Goal: Transaction & Acquisition: Purchase product/service

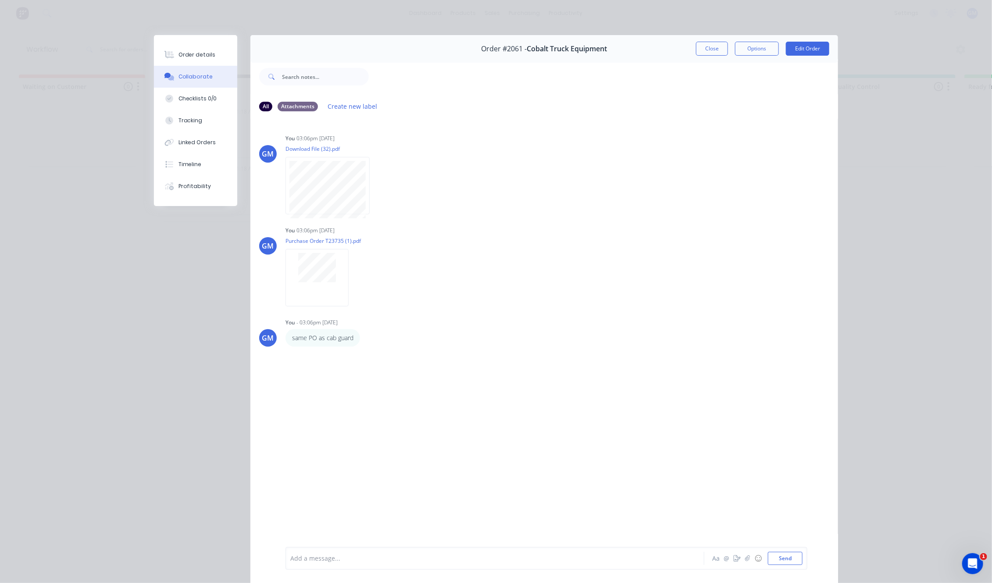
click at [92, 204] on div "Order details Collaborate Checklists 0/0 Tracking Linked Orders Timeline Profit…" at bounding box center [496, 291] width 992 height 583
click at [709, 45] on button "Close" at bounding box center [712, 49] width 32 height 14
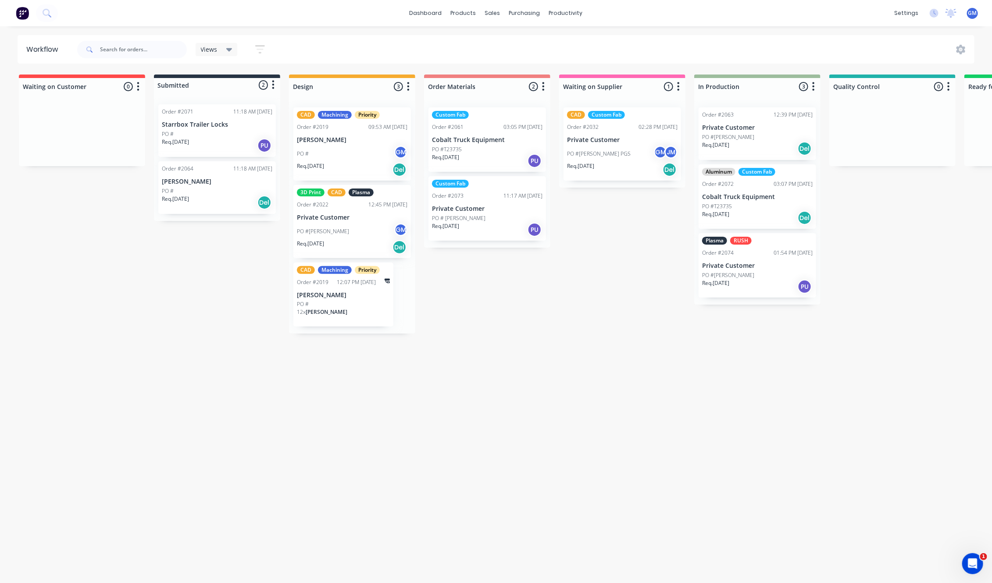
click at [408, 392] on div "Waiting on Customer 0 Status colour #FF4949 hex #FF4949 Save Cancel Notificatio…" at bounding box center [851, 327] width 1717 height 504
click at [337, 465] on div "Waiting on Customer 0 Status colour #FF4949 hex #FF4949 Save Cancel Notificatio…" at bounding box center [851, 327] width 1717 height 504
click at [442, 11] on link "dashboard" at bounding box center [425, 13] width 41 height 13
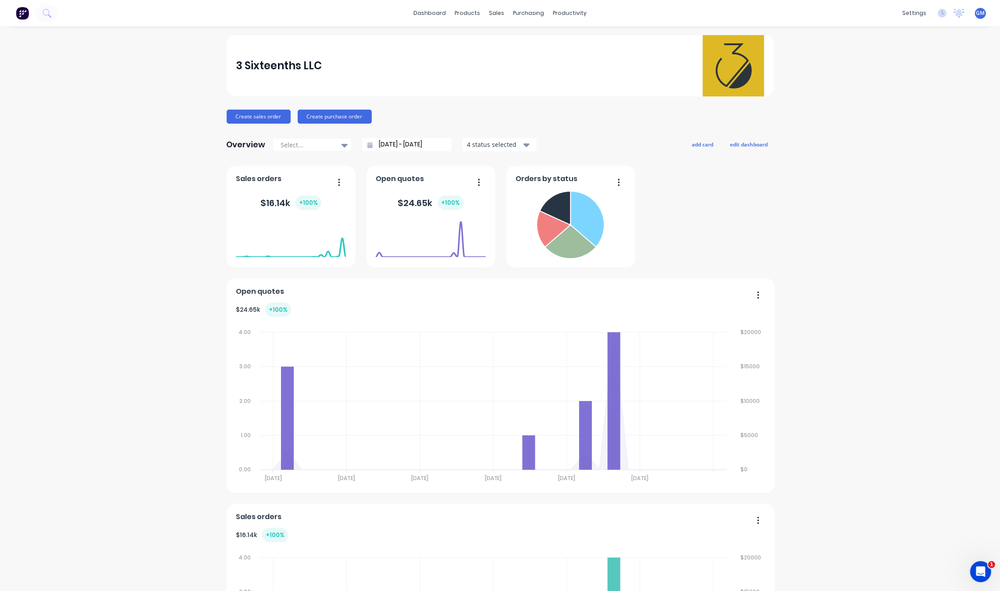
click at [171, 159] on div "3 Sixteenths LLC Create sales order Create purchase order Overview Select... 07…" at bounding box center [500, 376] width 1000 height 683
click at [77, 208] on div "3 Sixteenths LLC Create sales order Create purchase order Overview Select... 07…" at bounding box center [500, 376] width 1000 height 683
click at [510, 41] on div "Sales Orders" at bounding box center [525, 42] width 36 height 8
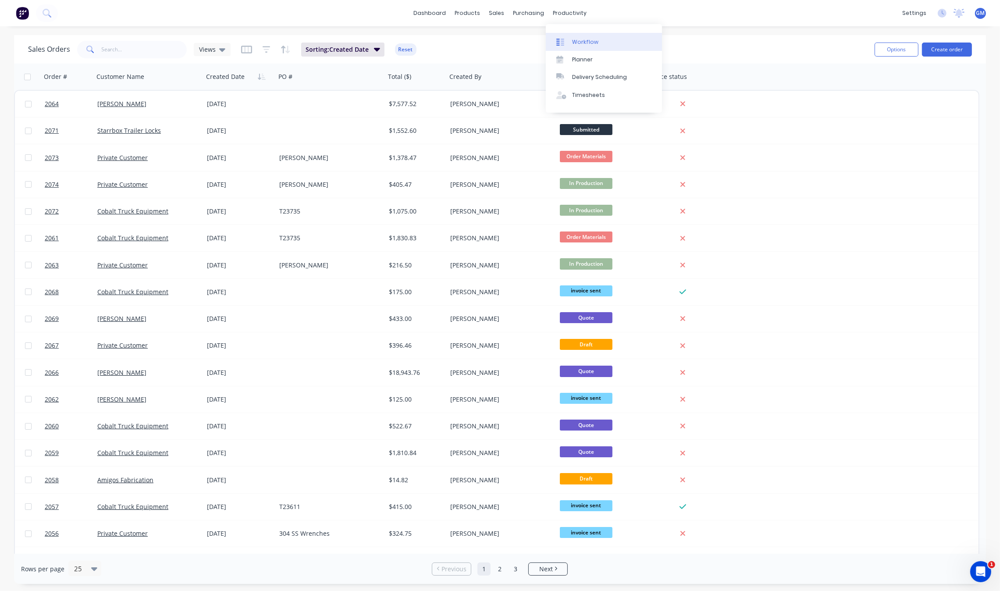
click at [588, 44] on div "Workflow" at bounding box center [585, 42] width 26 height 8
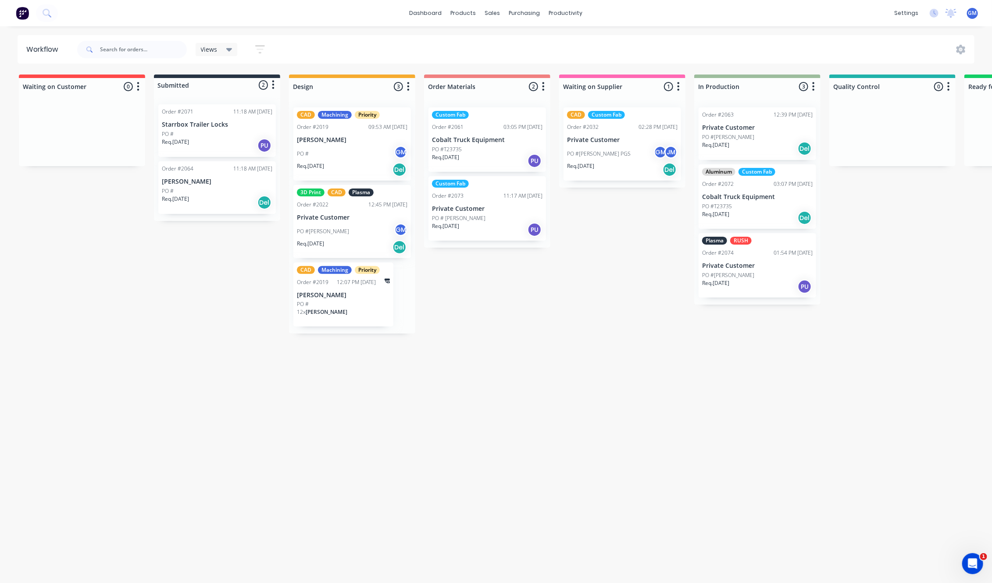
click at [454, 506] on div "Waiting on Customer 0 Status colour #FF4949 hex #FF4949 Save Cancel Notificatio…" at bounding box center [851, 327] width 1717 height 504
click at [549, 355] on div "Waiting on Customer 0 Status colour #FF4949 hex #FF4949 Save Cancel Notificatio…" at bounding box center [851, 327] width 1717 height 504
drag, startPoint x: 911, startPoint y: 324, endPoint x: 909, endPoint y: 310, distance: 13.8
click at [917, 321] on div "Waiting on Customer 0 Status colour #FF4949 hex #FF4949 Save Cancel Notificatio…" at bounding box center [851, 327] width 1717 height 504
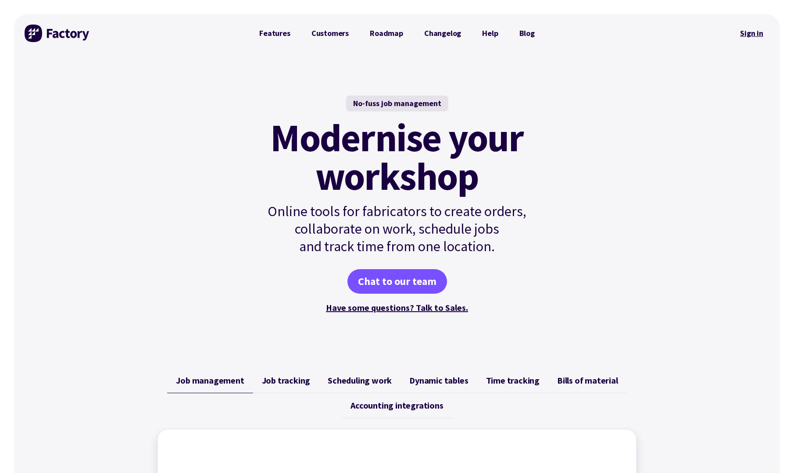
click at [742, 30] on link "Sign in" at bounding box center [752, 33] width 36 height 20
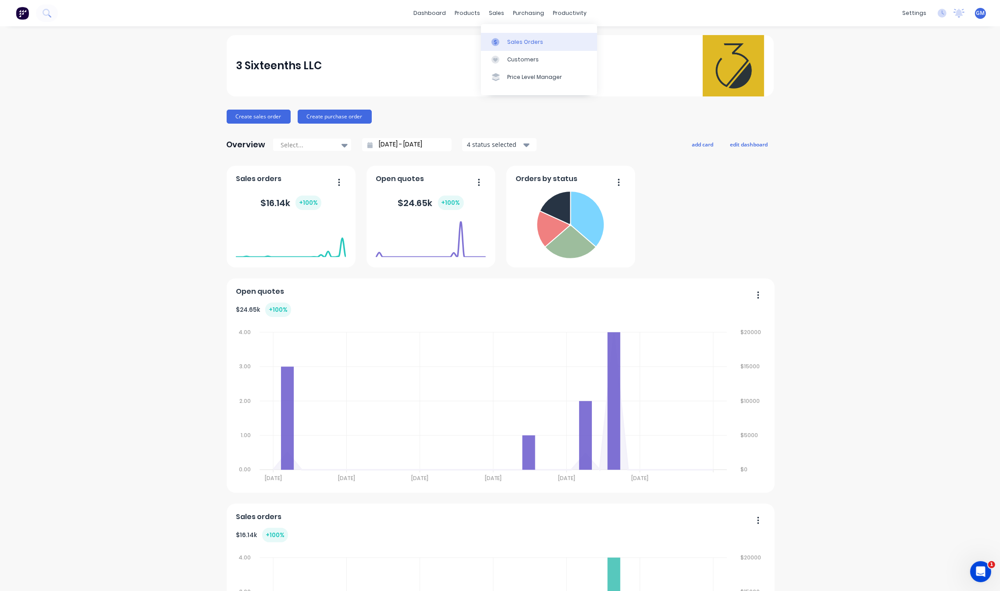
click at [507, 36] on link "Sales Orders" at bounding box center [539, 42] width 116 height 18
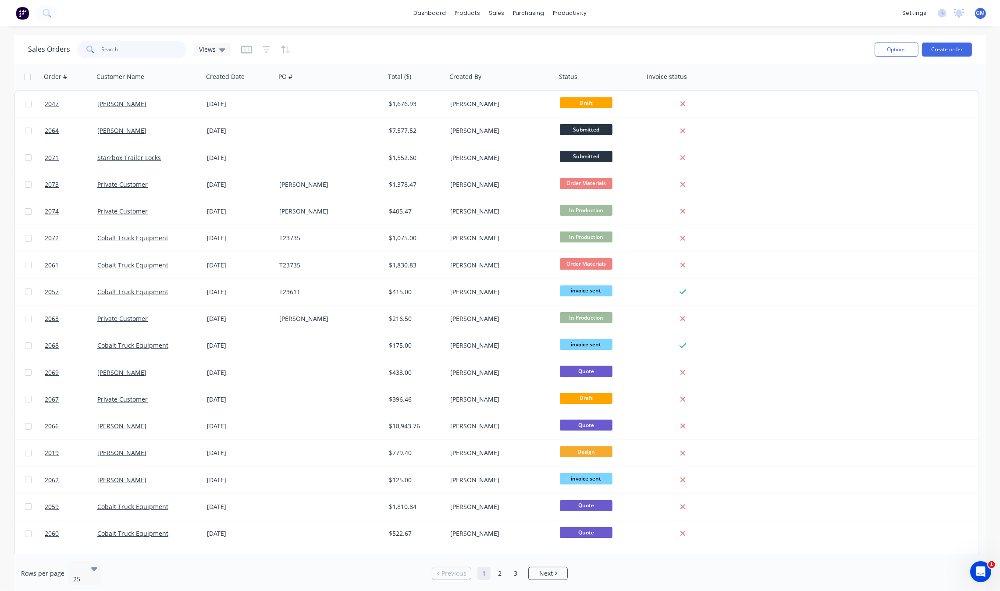
click at [155, 56] on input "text" at bounding box center [145, 50] width 86 height 18
type input "block storage"
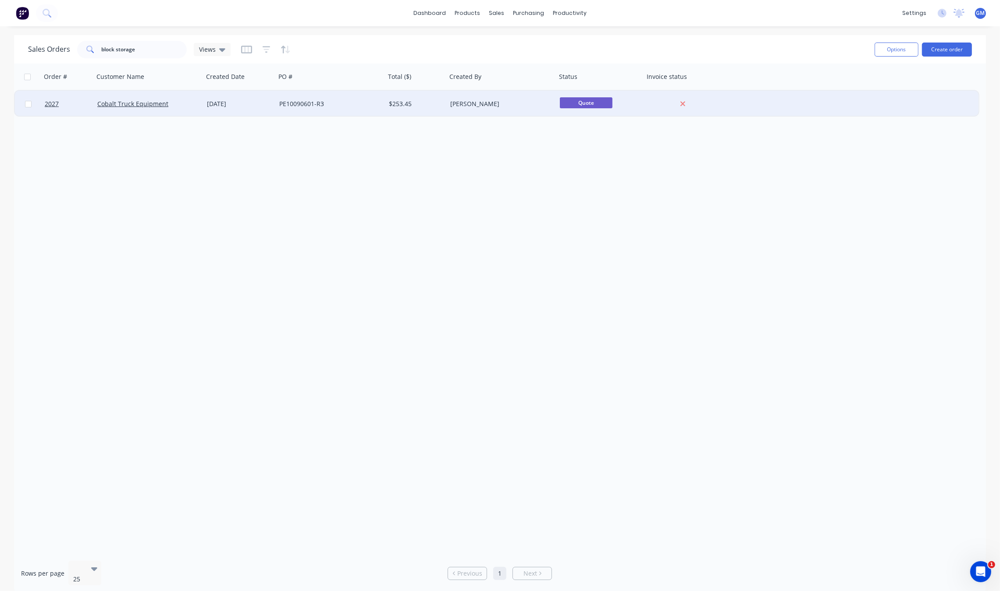
click at [226, 93] on div "05 Aug 2025" at bounding box center [239, 104] width 72 height 26
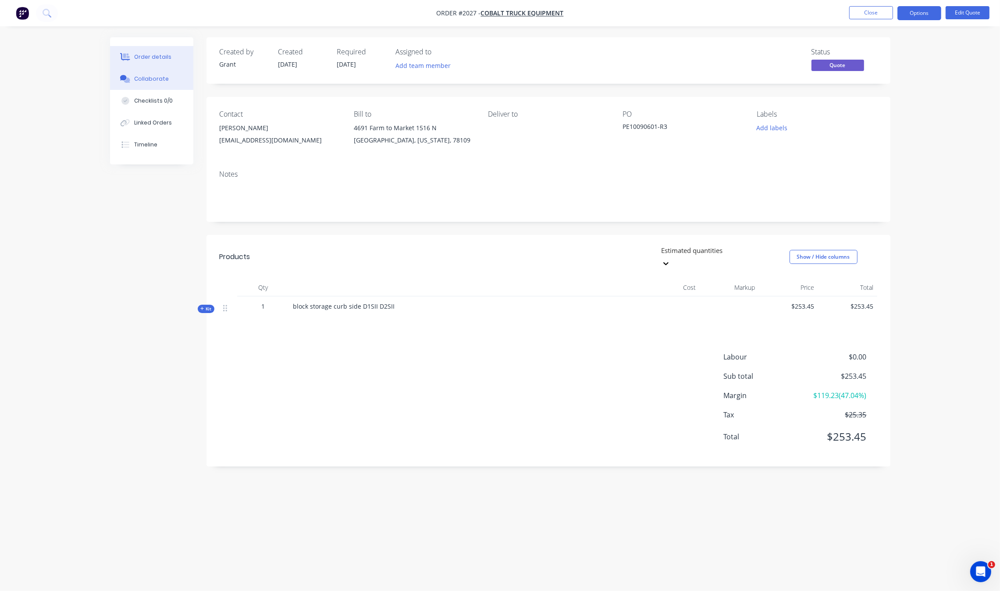
click at [139, 74] on button "Collaborate" at bounding box center [151, 79] width 83 height 22
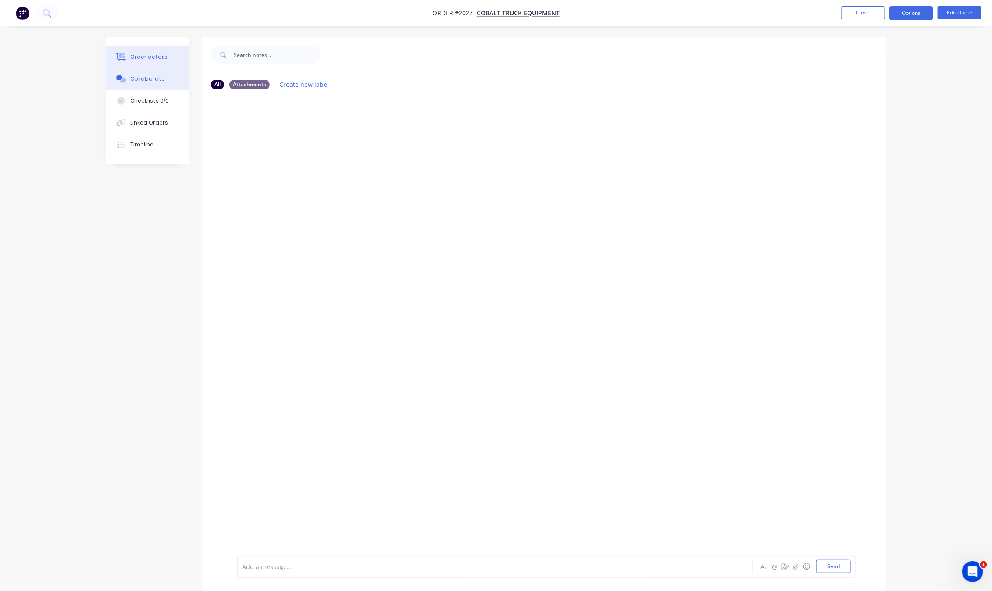
click at [165, 55] on button "Order details" at bounding box center [147, 57] width 83 height 22
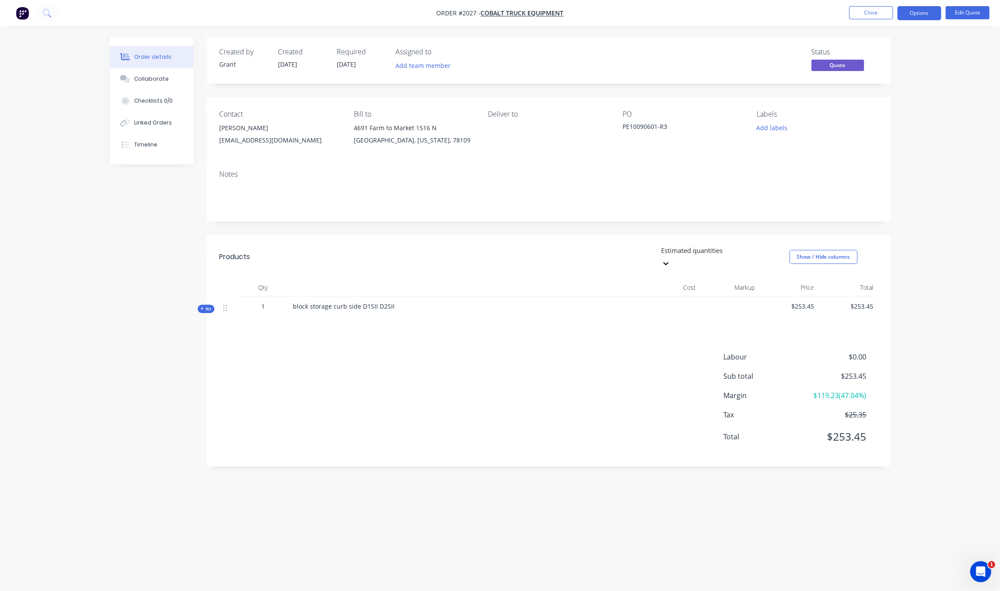
click at [200, 306] on span "Kit" at bounding box center [205, 309] width 11 height 7
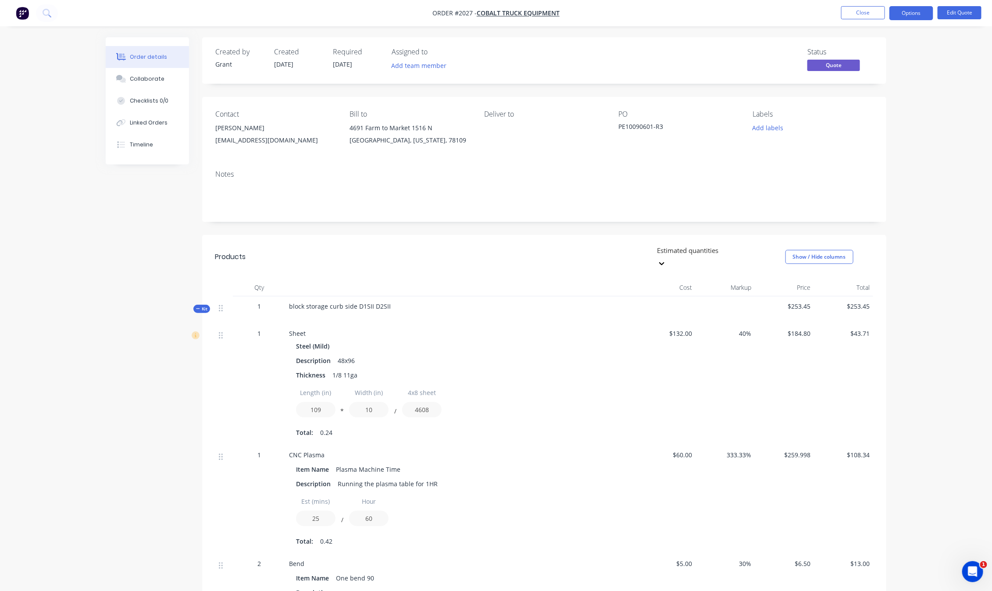
click at [203, 302] on div "Qty Cost Markup Price Total Kit 1 block storage curb side D1SII D2SII $253.45 $…" at bounding box center [544, 493] width 684 height 428
click at [203, 306] on span "Kit" at bounding box center [201, 309] width 11 height 7
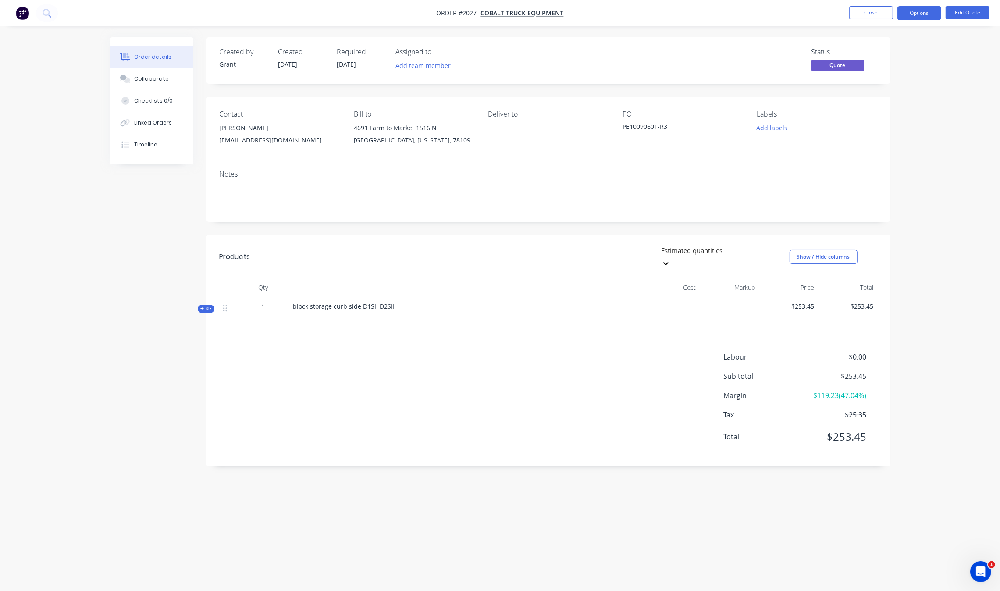
click at [570, 432] on div "Labour $0.00 Sub total $253.45 Margin $119.23 ( 47.04 %) Tax $25.35 Total $253.…" at bounding box center [549, 403] width 658 height 102
click at [884, 7] on button "Close" at bounding box center [871, 12] width 44 height 13
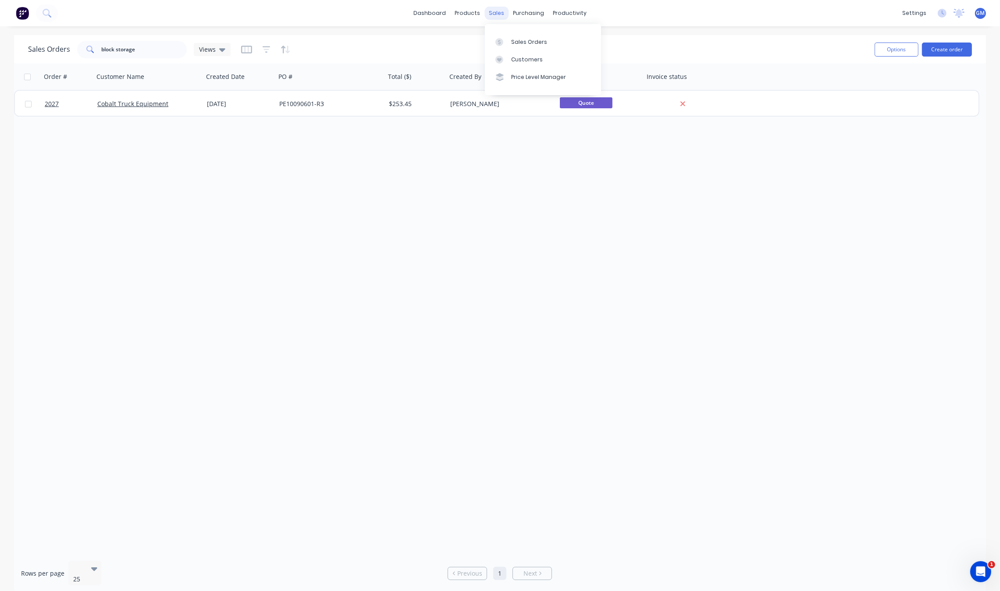
click at [494, 14] on div "sales" at bounding box center [497, 13] width 24 height 13
click at [513, 37] on link "Sales Orders" at bounding box center [543, 42] width 116 height 18
drag, startPoint x: 519, startPoint y: 283, endPoint x: 497, endPoint y: 257, distance: 33.9
click at [519, 282] on div "Order # Customer Name Created Date PO # Total ($) Created By Status Invoice sta…" at bounding box center [500, 309] width 972 height 490
click at [433, 15] on link "dashboard" at bounding box center [429, 13] width 41 height 13
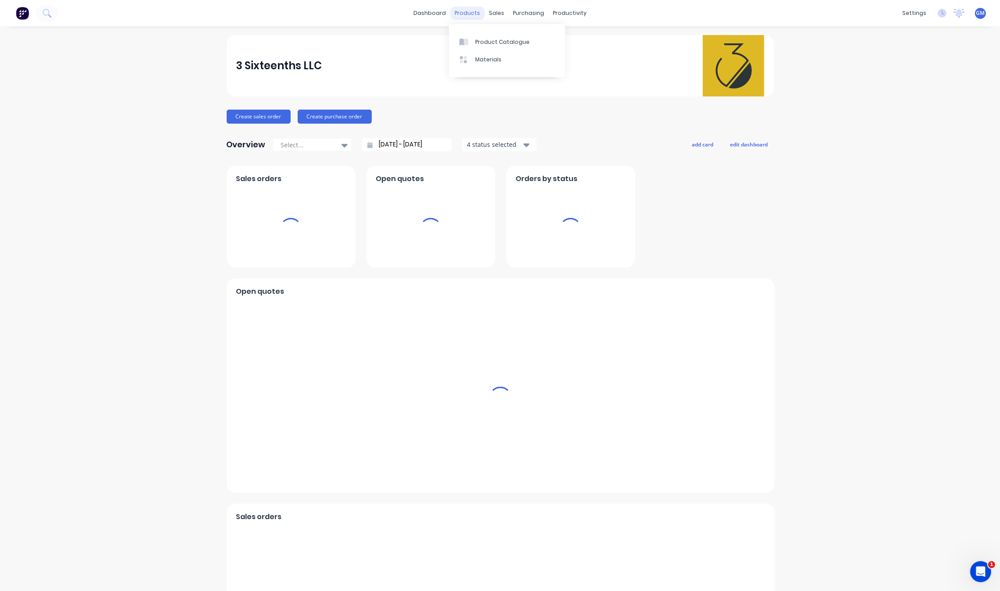
click at [477, 14] on div "products" at bounding box center [467, 13] width 34 height 13
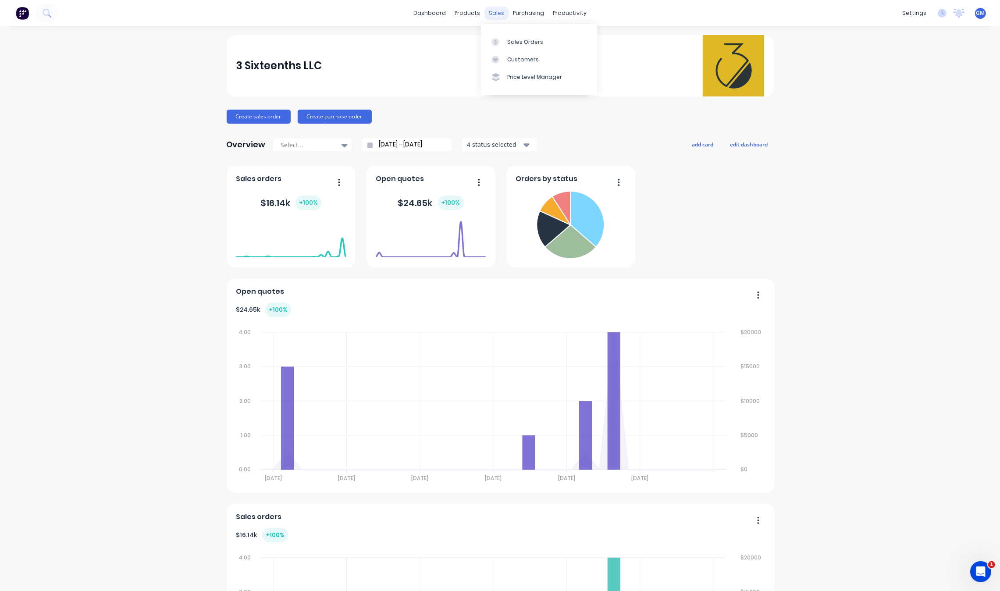
click at [493, 18] on div "sales" at bounding box center [497, 13] width 24 height 13
click at [519, 45] on div "Sales Orders" at bounding box center [525, 42] width 36 height 8
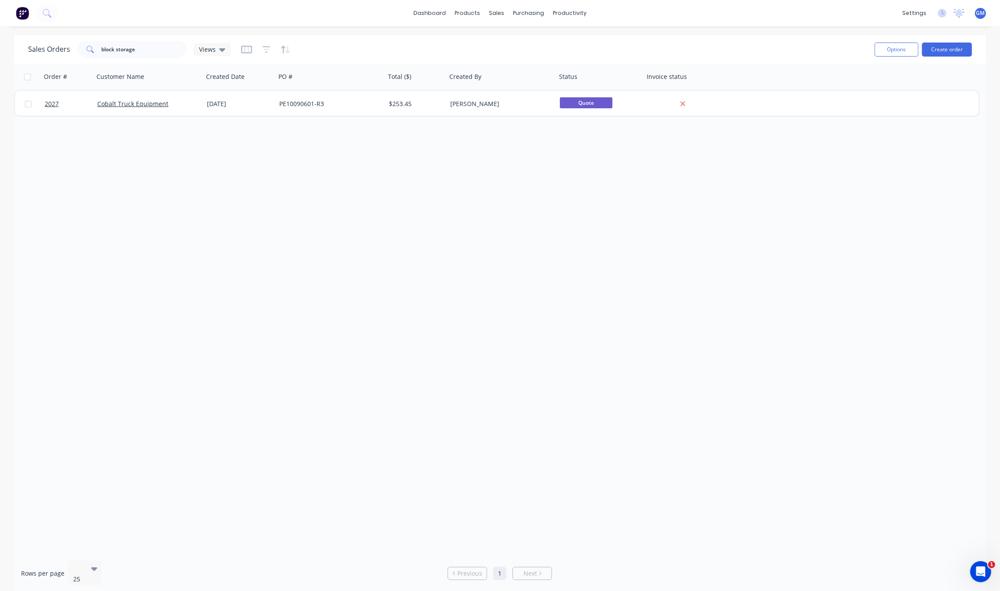
click at [547, 268] on div "Order # Customer Name Created Date PO # Total ($) Created By Status Invoice sta…" at bounding box center [500, 309] width 972 height 490
click at [149, 52] on input "block storage" at bounding box center [145, 50] width 86 height 18
click at [275, 288] on div "Order # Customer Name Created Date PO # Total ($) Created By Status Invoice sta…" at bounding box center [500, 309] width 972 height 490
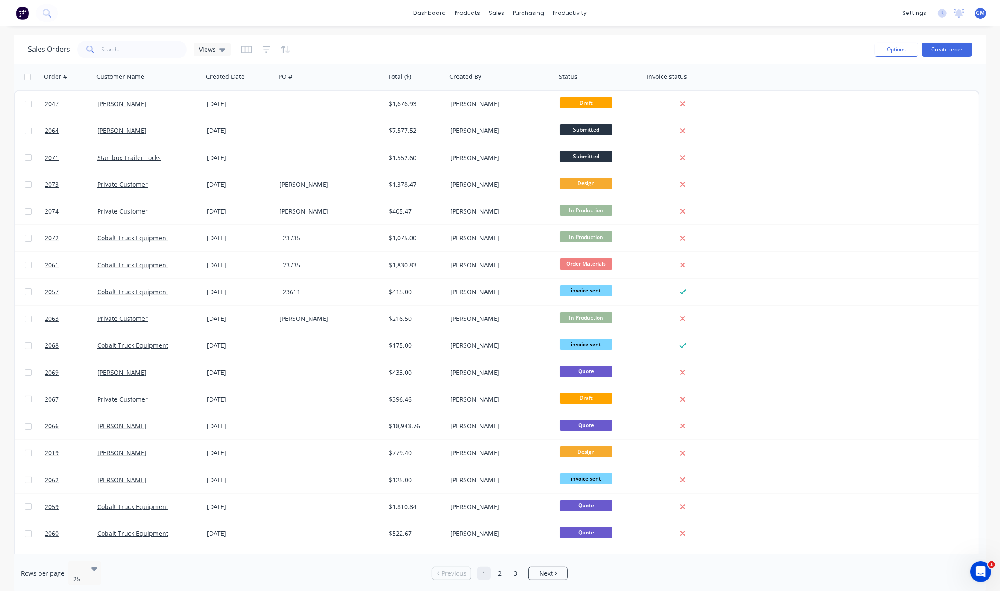
click at [948, 41] on div "Options Create order" at bounding box center [921, 49] width 101 height 21
click at [950, 47] on button "Create order" at bounding box center [947, 50] width 50 height 14
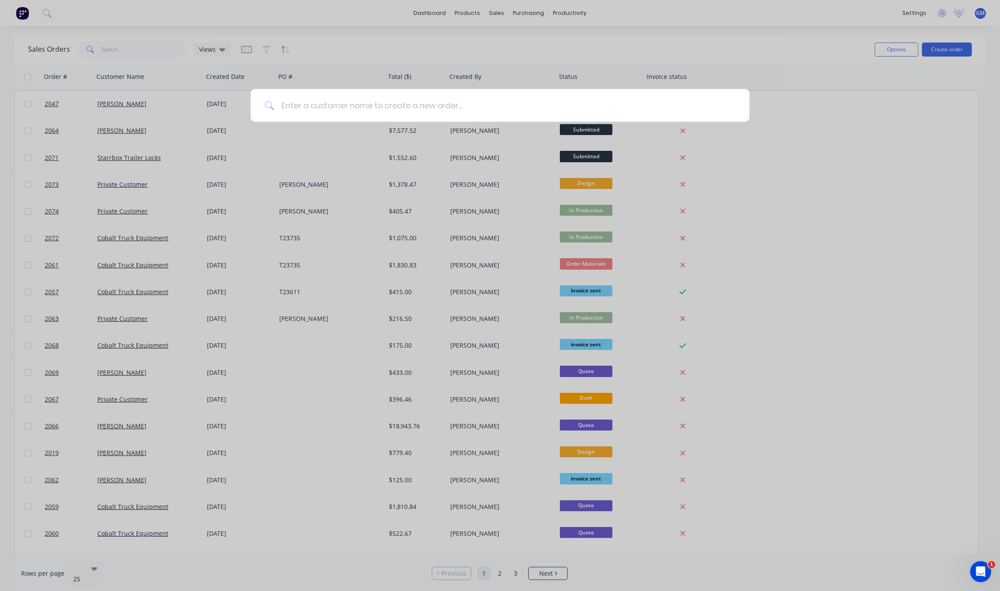
click at [518, 112] on input at bounding box center [505, 105] width 462 height 33
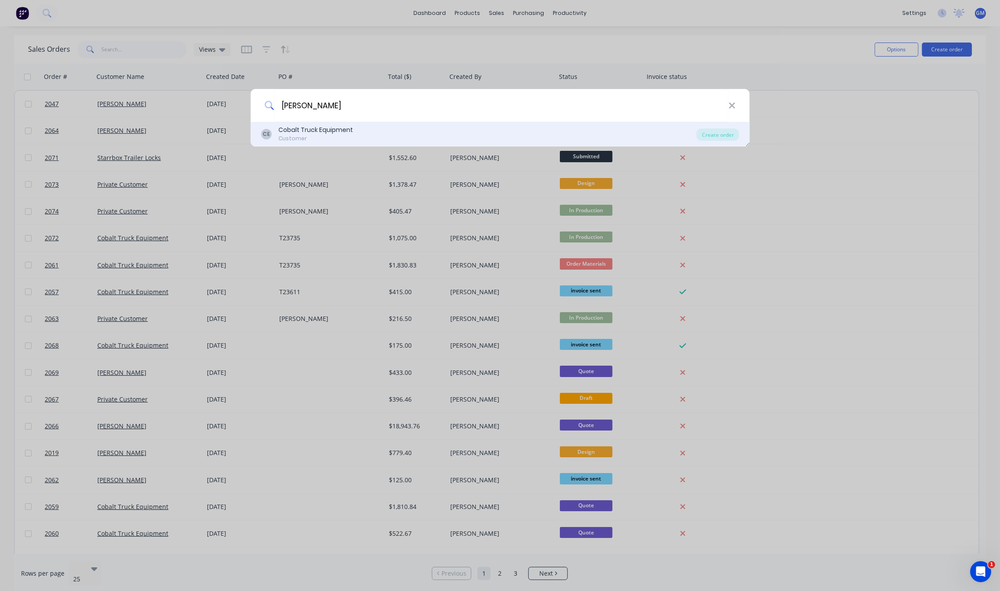
type input "juan"
click at [483, 141] on div "CE Cobalt Truck Equipment Customer" at bounding box center [479, 133] width 436 height 17
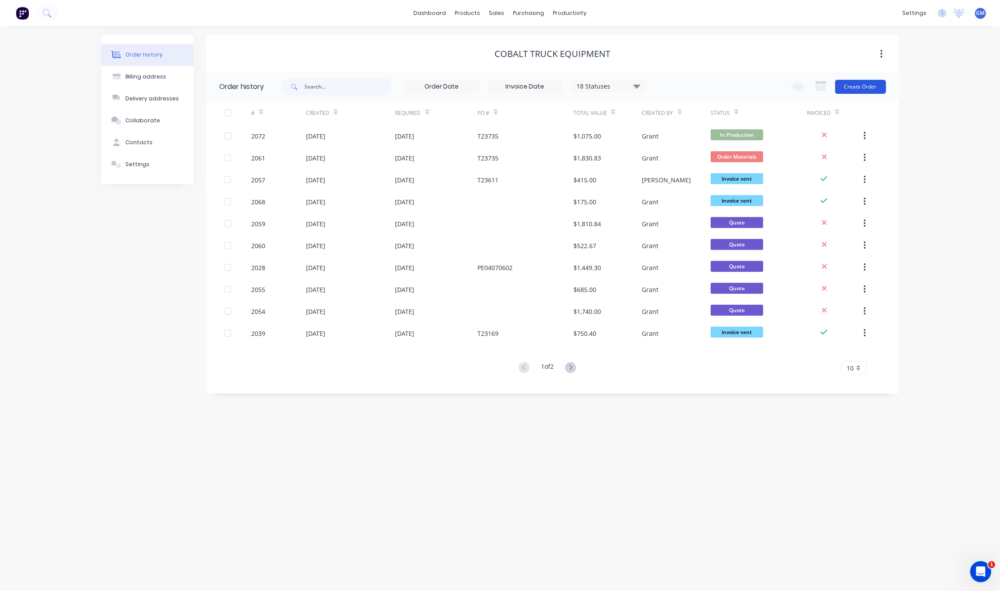
click at [856, 93] on button "Create Order" at bounding box center [860, 87] width 51 height 14
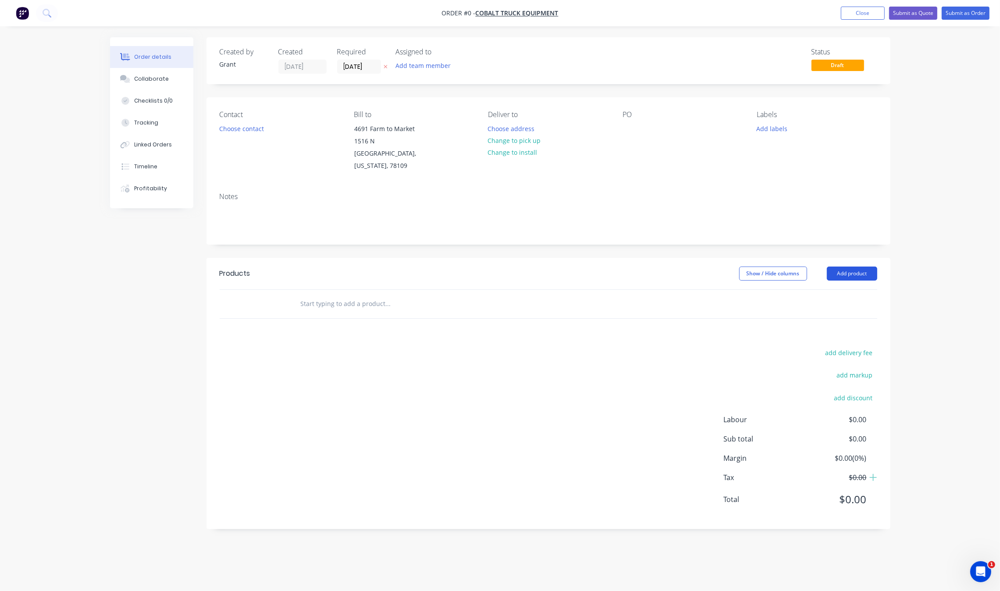
click at [858, 267] on button "Add product" at bounding box center [852, 274] width 50 height 14
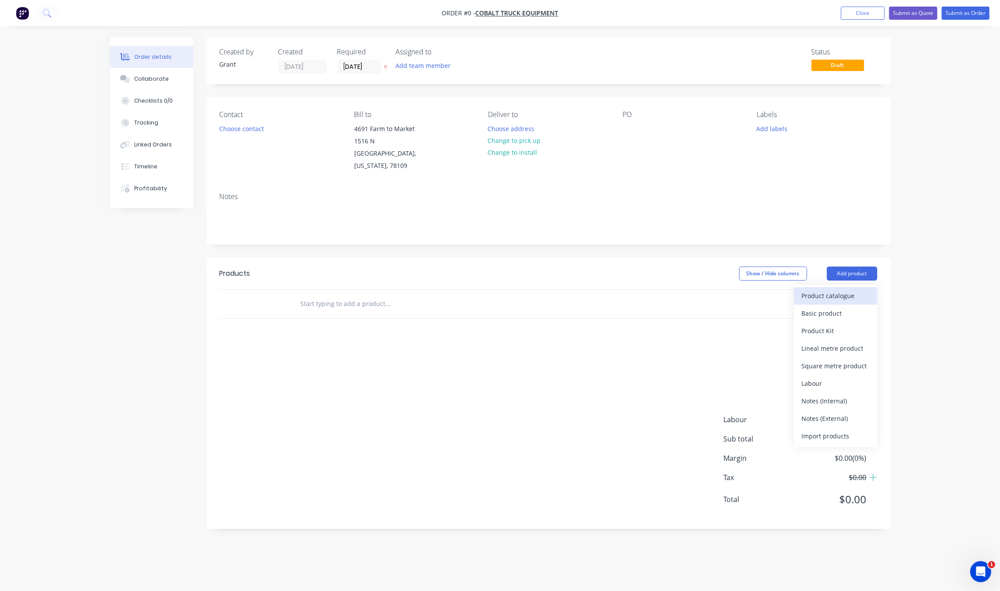
click at [853, 289] on div "Product catalogue" at bounding box center [836, 295] width 68 height 13
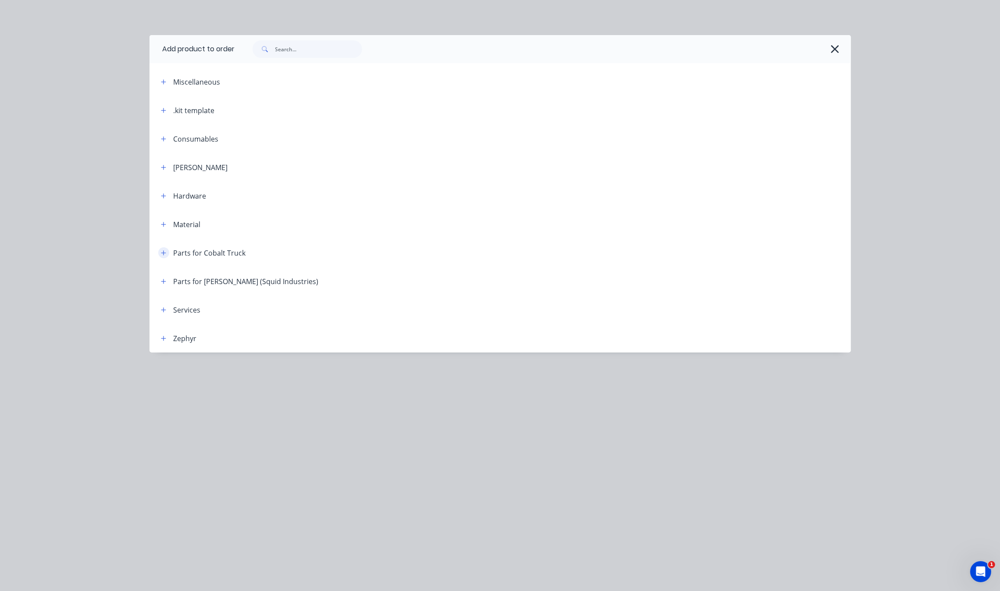
click at [161, 250] on icon "button" at bounding box center [163, 253] width 5 height 6
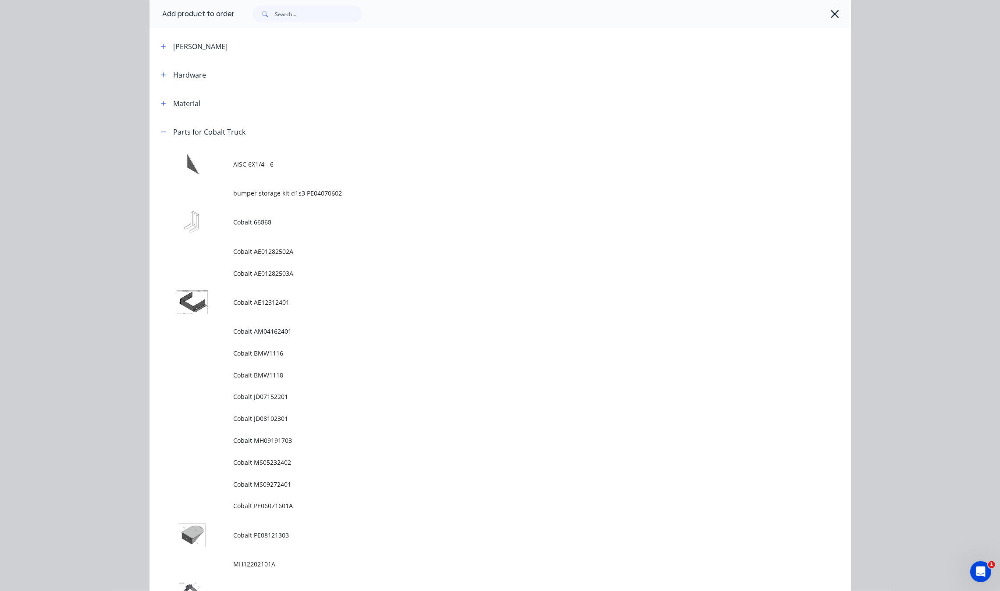
scroll to position [110, 0]
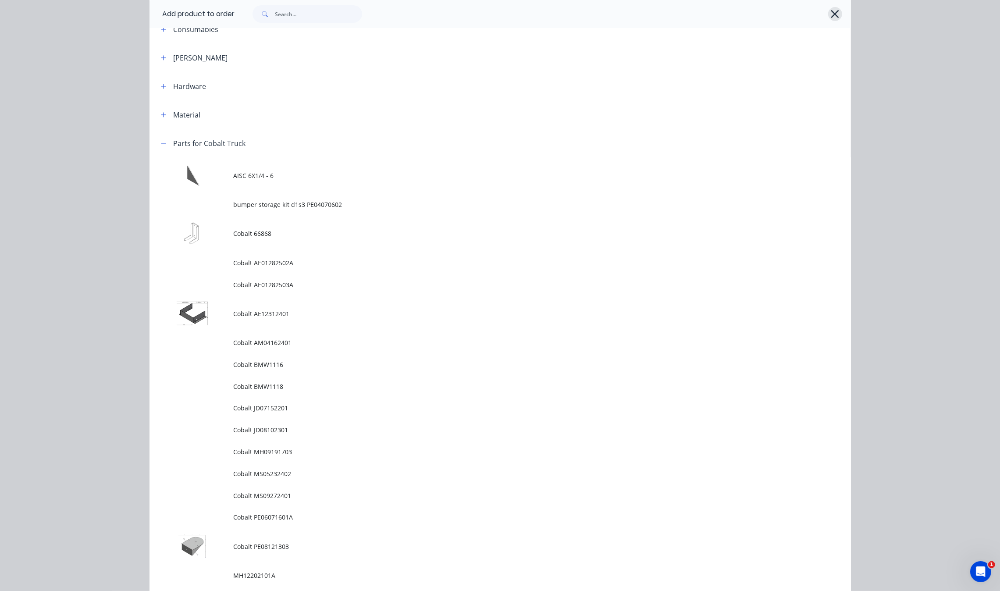
click at [836, 18] on button "button" at bounding box center [835, 14] width 14 height 14
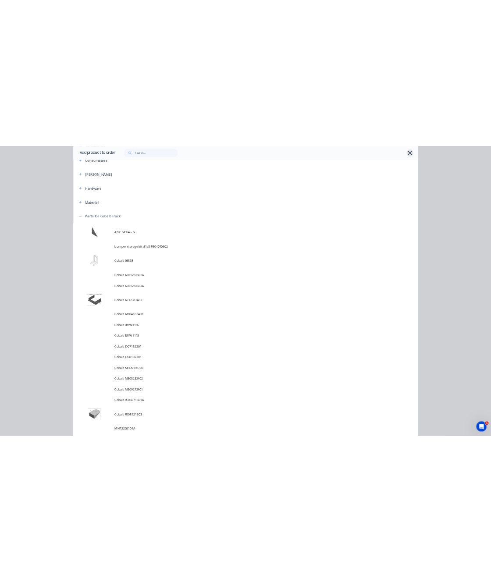
scroll to position [0, 0]
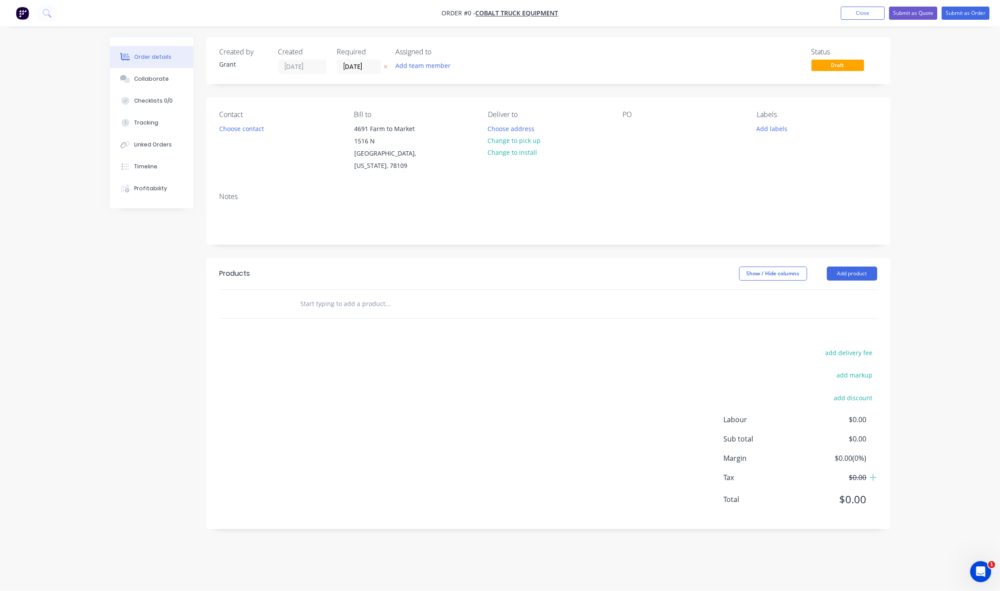
click at [310, 295] on input "text" at bounding box center [387, 304] width 175 height 18
drag, startPoint x: 935, startPoint y: 232, endPoint x: 920, endPoint y: 234, distance: 15.4
click at [935, 232] on div "Order details Collaborate Checklists 0/0 Tracking Linked Orders Timeline Profit…" at bounding box center [500, 295] width 1000 height 591
drag, startPoint x: 375, startPoint y: 299, endPoint x: 375, endPoint y: 294, distance: 4.8
click at [375, 295] on div at bounding box center [448, 304] width 316 height 29
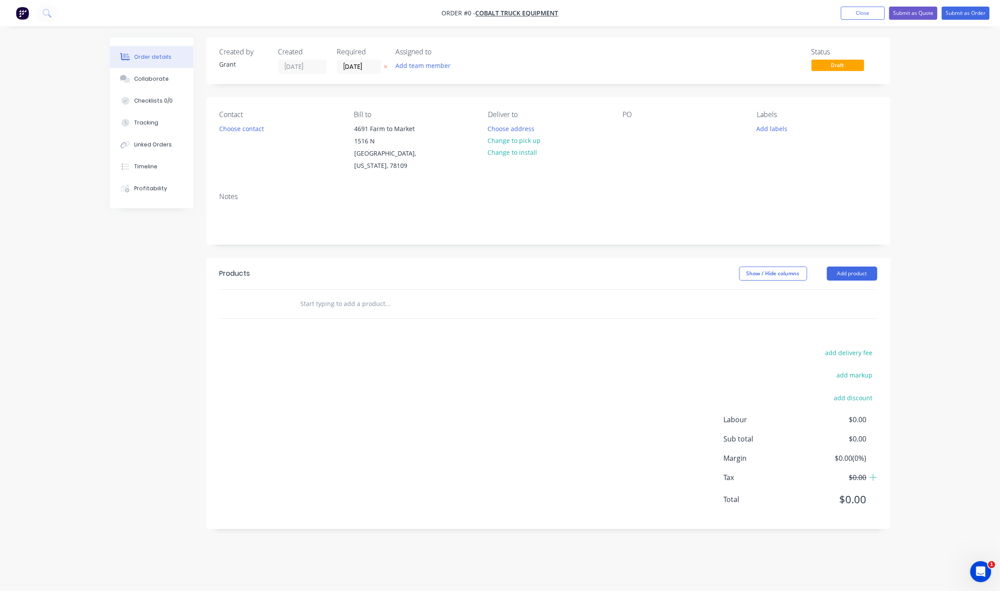
click at [374, 295] on input "text" at bounding box center [387, 304] width 175 height 18
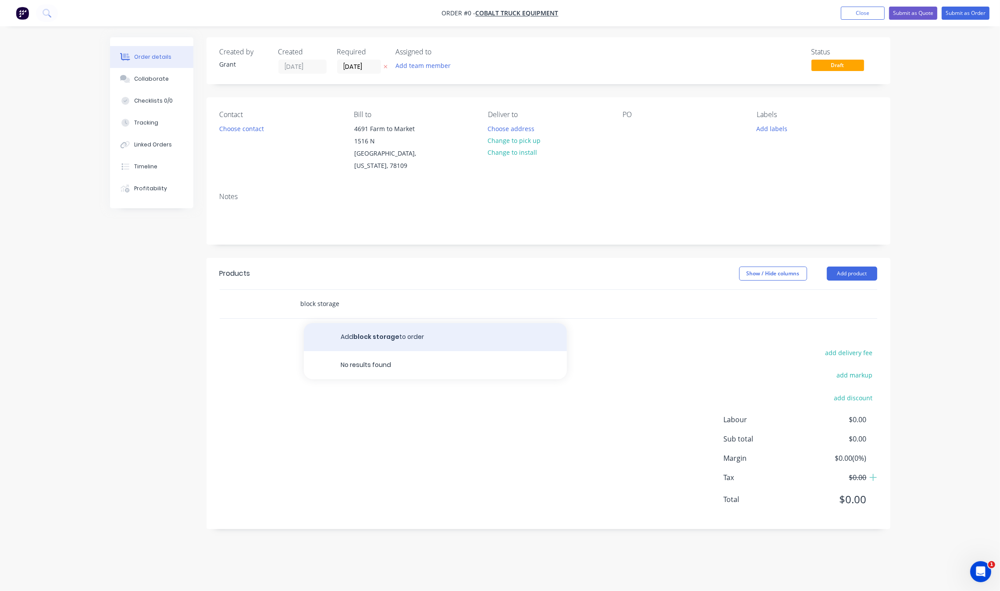
type input "block storage"
click at [389, 324] on button "Add block storage to order" at bounding box center [435, 337] width 263 height 28
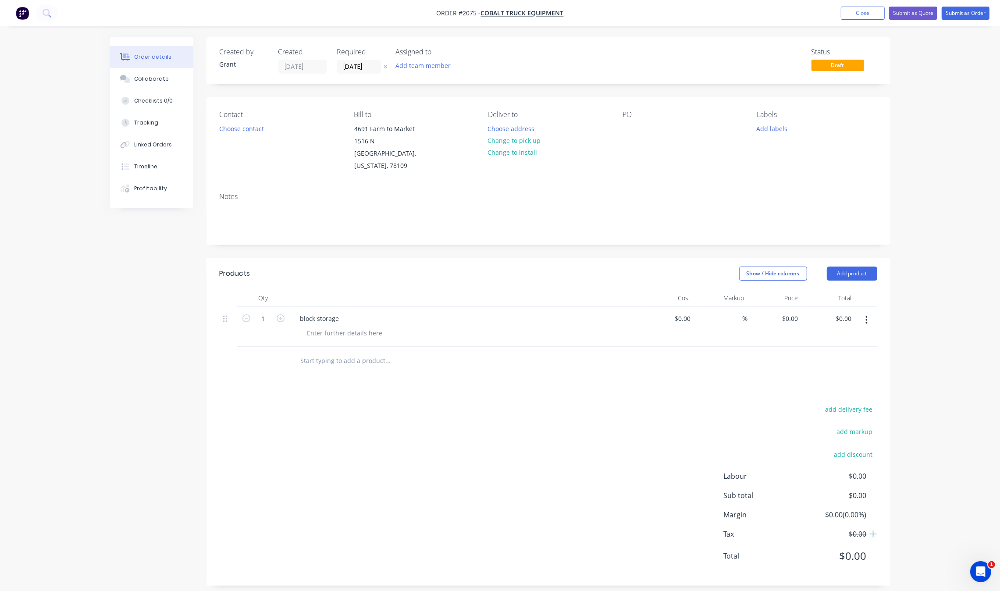
click at [365, 312] on div "block storage" at bounding box center [465, 318] width 344 height 13
click at [346, 312] on div "block storage" at bounding box center [465, 318] width 344 height 13
click at [342, 312] on div "block storage" at bounding box center [319, 318] width 53 height 13
drag, startPoint x: 403, startPoint y: 308, endPoint x: 362, endPoint y: 308, distance: 40.3
click at [403, 312] on div "block storage" at bounding box center [465, 318] width 344 height 13
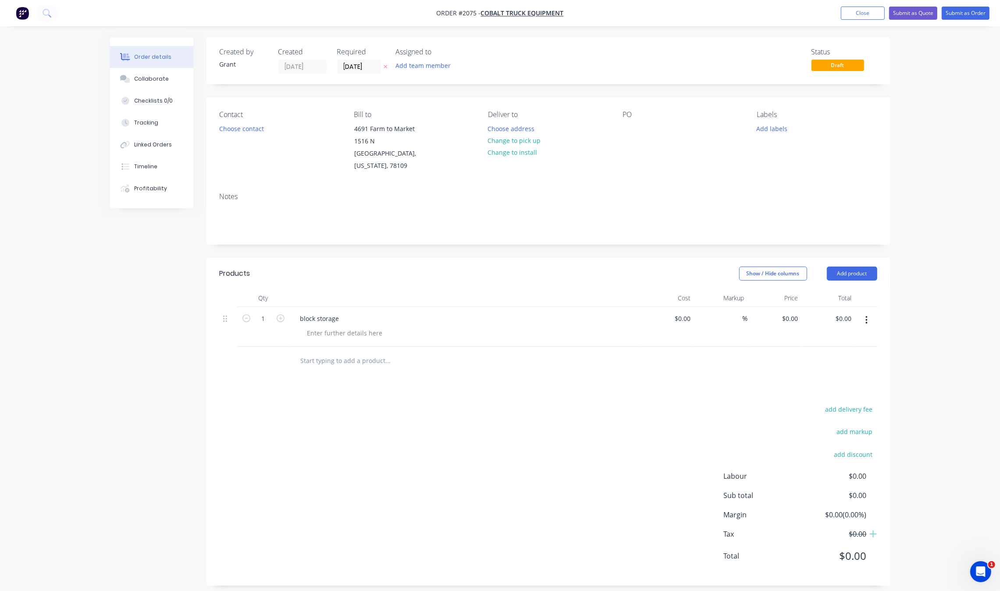
click at [349, 312] on div "block storage" at bounding box center [465, 318] width 344 height 13
click at [341, 312] on div "block storage" at bounding box center [319, 318] width 53 height 13
click at [0, 0] on lt-div at bounding box center [0, 0] width 0 height 0
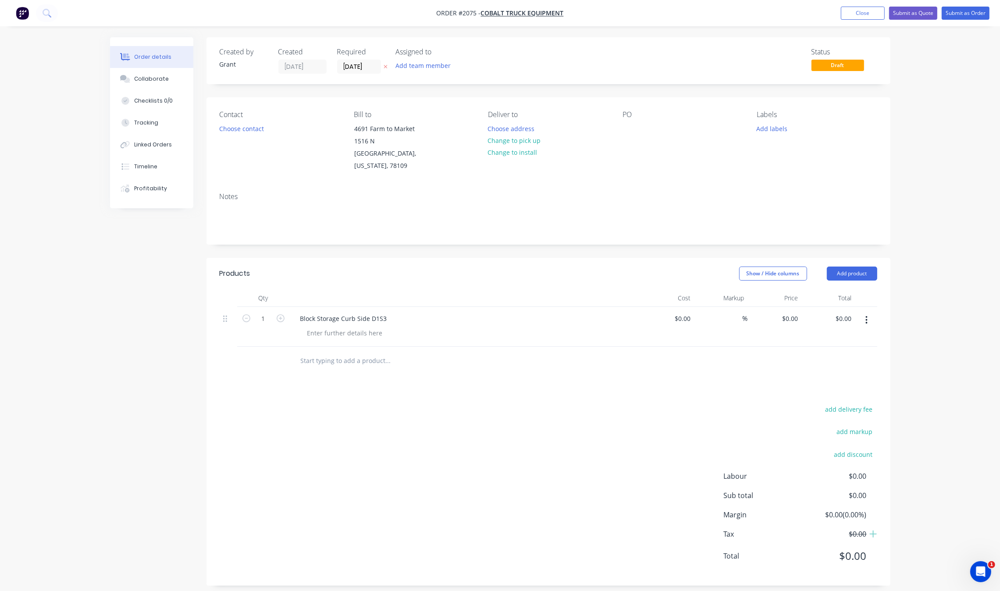
click at [0, 0] on lt-div at bounding box center [0, 0] width 0 height 0
click at [399, 373] on div "Products Show / Hide columns Add product Qty Cost Markup Price Total 1 Block St…" at bounding box center [549, 422] width 684 height 328
drag, startPoint x: 294, startPoint y: 430, endPoint x: 301, endPoint y: 423, distance: 9.9
click at [295, 430] on div "add delivery fee add markup add discount Labour $0.00 Sub total $0.00 Margin $0…" at bounding box center [549, 487] width 658 height 169
click at [378, 312] on div "Block Storage Curb Side D1S3" at bounding box center [343, 318] width 101 height 13
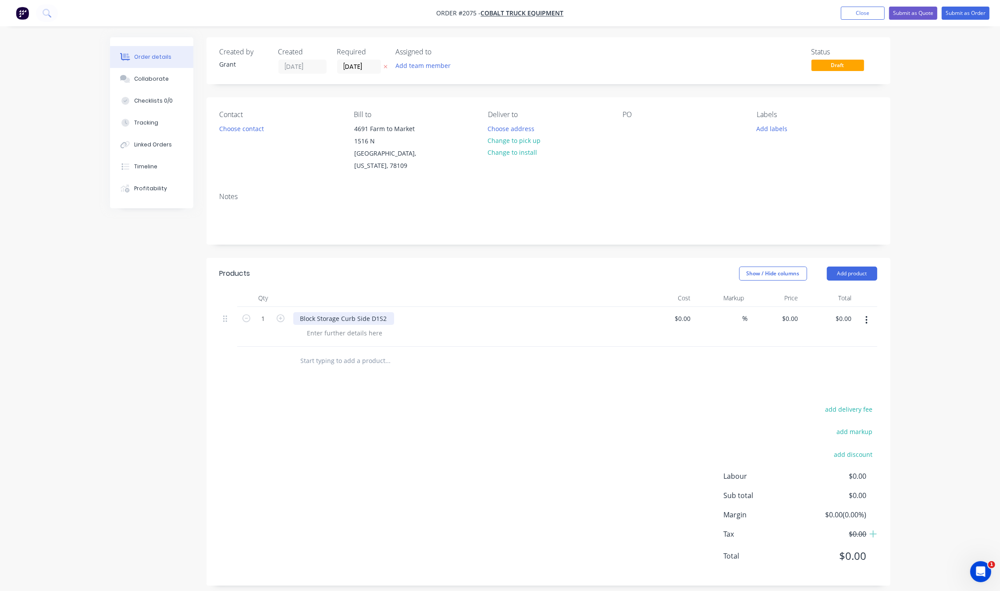
click at [388, 312] on div "Block Storage Curb Side D1S2" at bounding box center [343, 318] width 101 height 13
click at [0, 0] on lt-div at bounding box center [0, 0] width 0 height 0
click at [0, 0] on lt-span at bounding box center [0, 0] width 0 height 0
click at [345, 312] on div "Block Storage Curb Side D1S2 D2" at bounding box center [348, 318] width 111 height 13
drag, startPoint x: 371, startPoint y: 306, endPoint x: 417, endPoint y: 305, distance: 46.5
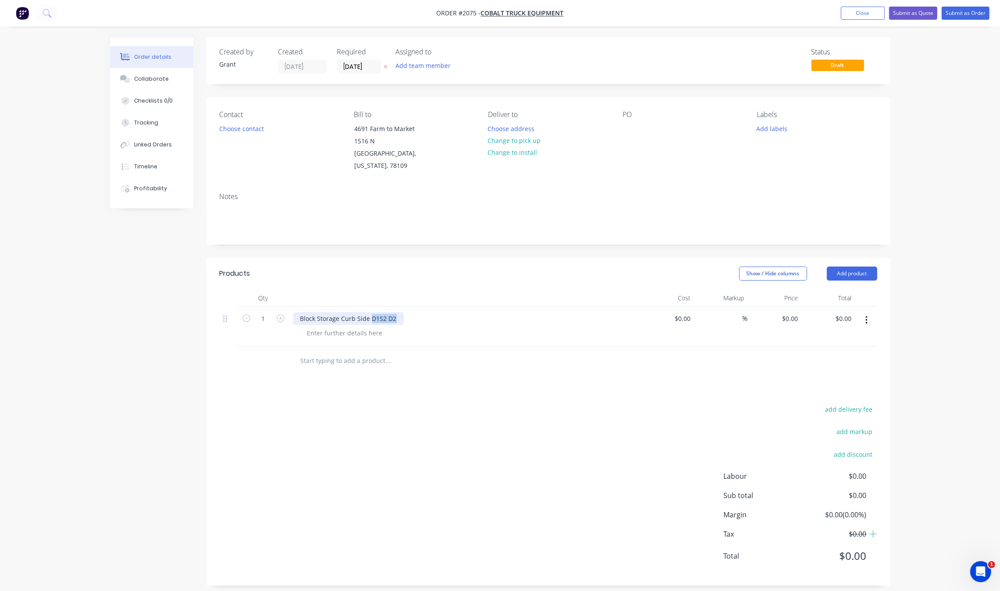
click at [417, 312] on div "Block Storage Curb Side D1S2 D2" at bounding box center [465, 318] width 344 height 13
click at [389, 404] on div "add delivery fee add markup add discount Labour $0.00 Sub total $0.00 Margin $0…" at bounding box center [549, 487] width 658 height 169
click at [419, 443] on div "add delivery fee add markup add discount Labour $0.00 Sub total $0.00 Margin $0…" at bounding box center [549, 487] width 658 height 169
click at [461, 427] on div "add delivery fee add markup add discount Labour $0.00 Sub total $0.00 Margin $0…" at bounding box center [549, 487] width 658 height 169
click at [369, 485] on div "add delivery fee add markup add discount Labour $0.00 Sub total $0.00 Margin $0…" at bounding box center [549, 487] width 658 height 169
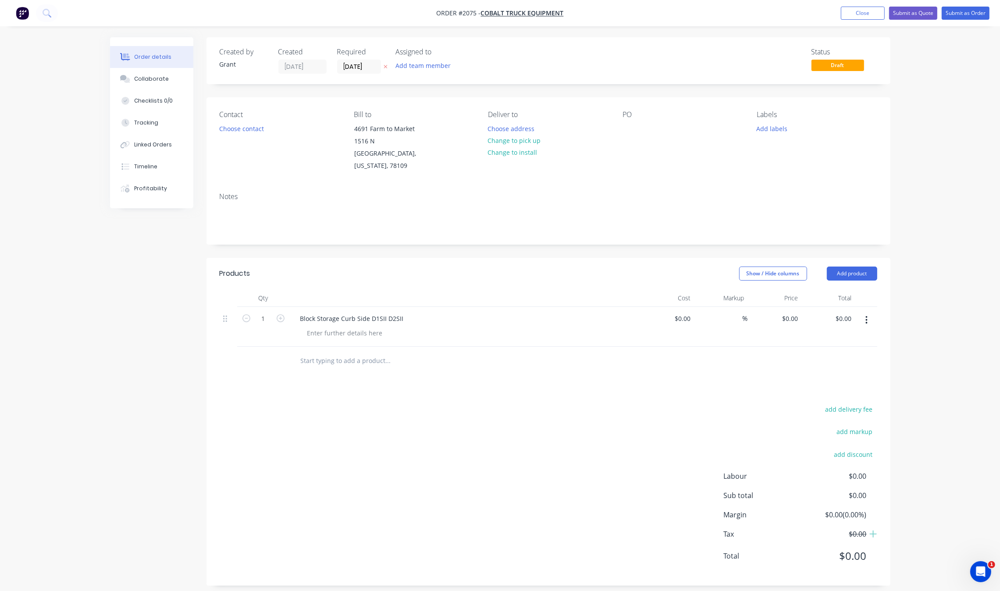
drag, startPoint x: 376, startPoint y: 485, endPoint x: 414, endPoint y: 471, distance: 40.2
click at [376, 486] on div "add delivery fee add markup add discount Labour $0.00 Sub total $0.00 Margin $0…" at bounding box center [549, 487] width 658 height 169
click at [794, 312] on input "0" at bounding box center [791, 318] width 20 height 13
type input "$253.45"
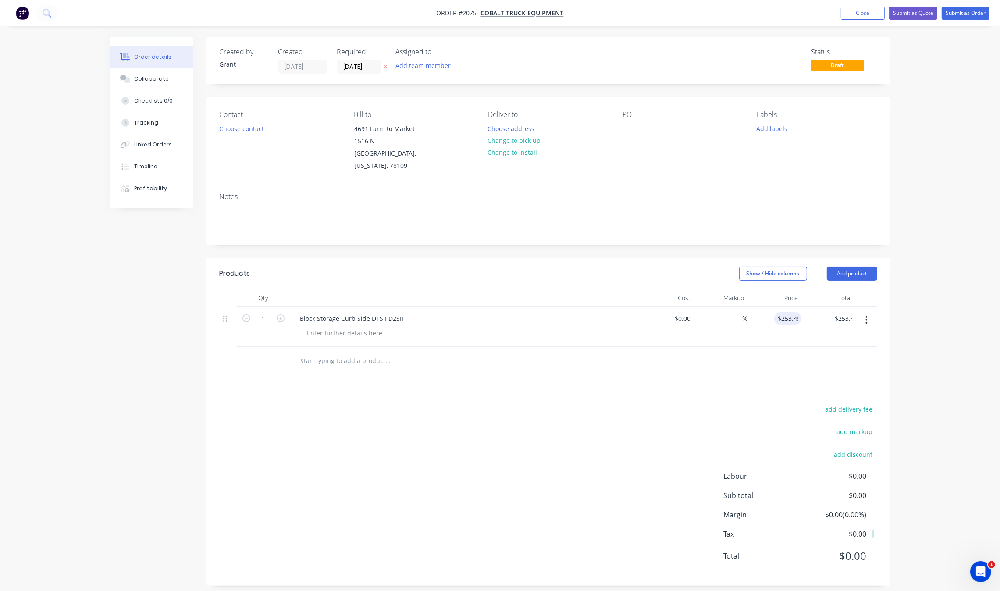
click at [776, 361] on div at bounding box center [549, 361] width 658 height 29
click at [553, 460] on div "add delivery fee add markup add discount Labour $0.00 Sub total $253.45 Margin …" at bounding box center [549, 487] width 658 height 169
click at [364, 437] on div "add delivery fee add markup add discount Labour $0.00 Sub total $253.45 Margin …" at bounding box center [549, 487] width 658 height 169
click at [336, 356] on input "text" at bounding box center [387, 361] width 175 height 18
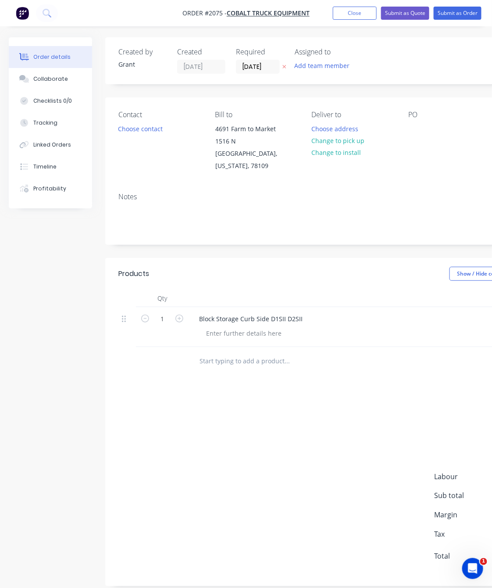
click at [225, 352] on input "text" at bounding box center [286, 361] width 175 height 18
type input "f"
drag, startPoint x: 288, startPoint y: 346, endPoint x: 306, endPoint y: 346, distance: 18.0
click at [288, 352] on input "Front Mount Tank Bracket, IMT" at bounding box center [286, 361] width 175 height 18
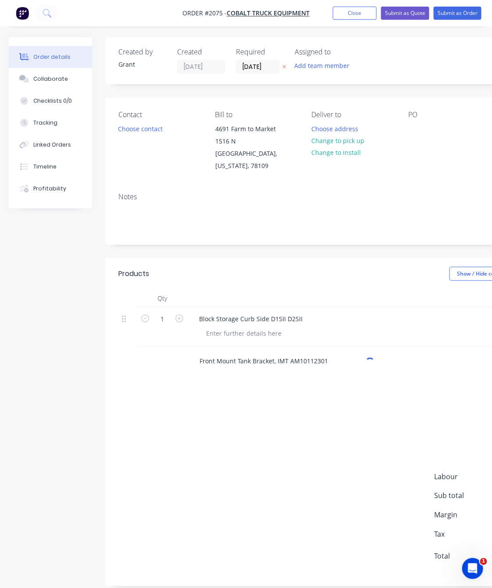
type input "Front Mount Tank Bracket, IMT AM10112301"
click at [121, 476] on div "add delivery fee add markup add discount Labour $0.00 Sub total $253.45 Margin …" at bounding box center [353, 487] width 496 height 169
click at [121, 429] on div "add delivery fee add markup add discount Labour $0.00 Sub total $253.45 Margin …" at bounding box center [352, 487] width 469 height 169
drag, startPoint x: 200, startPoint y: 583, endPoint x: 324, endPoint y: 571, distance: 124.7
click at [324, 571] on div "Created by Grant Created 07/10/25 Required 07/10/25 Assigned to Add team member…" at bounding box center [305, 318] width 592 height 562
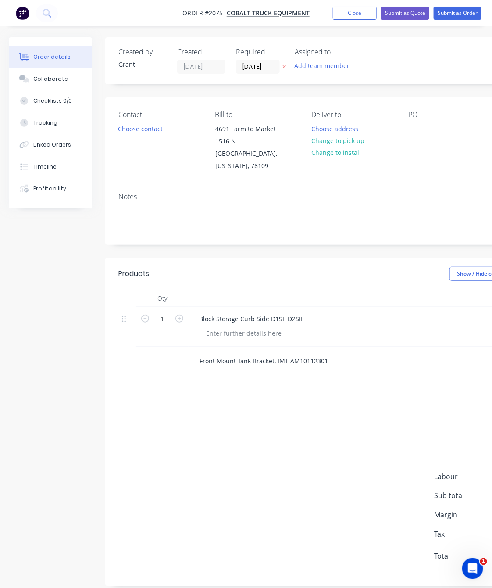
click at [345, 352] on input "Front Mount Tank Bracket, IMT AM10112301" at bounding box center [286, 361] width 175 height 18
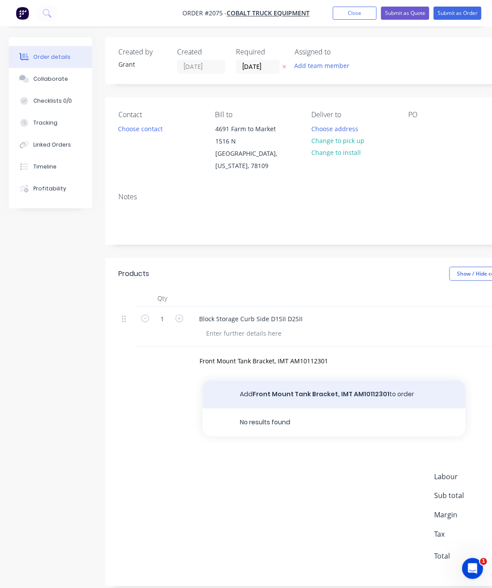
click at [318, 386] on button "Add Front Mount Tank Bracket, IMT AM10112301 to order" at bounding box center [334, 394] width 263 height 28
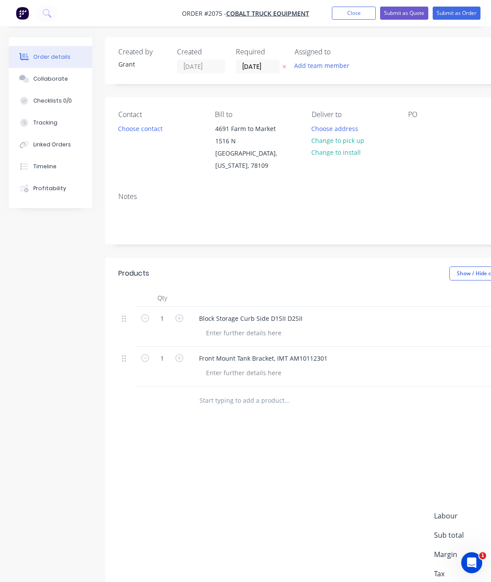
click at [233, 387] on div at bounding box center [347, 401] width 316 height 29
click at [246, 392] on input "text" at bounding box center [286, 401] width 175 height 18
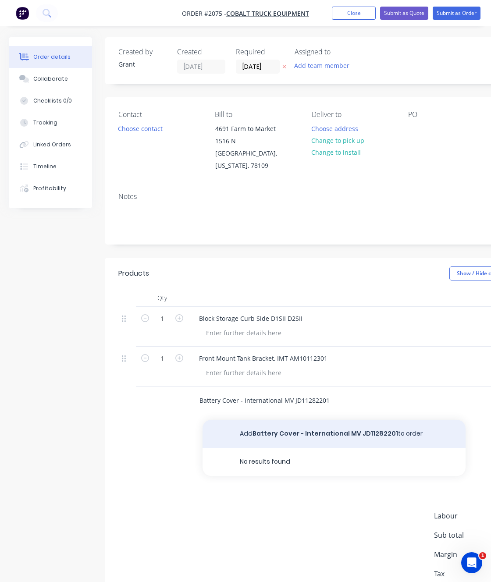
type input "Battery Cover - International MV JD11282201"
click at [307, 420] on button "Add Battery Cover - International MV JD11282201 to order" at bounding box center [334, 434] width 263 height 28
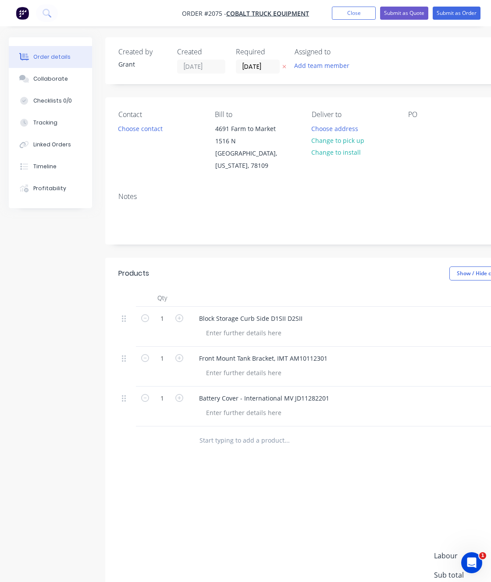
click at [234, 432] on input "text" at bounding box center [286, 441] width 175 height 18
type input "c"
drag, startPoint x: 394, startPoint y: 432, endPoint x: 369, endPoint y: 431, distance: 25.1
click at [391, 432] on div "Cab Guard, DOM 2-3, PB537, BOLT-ON ALUMINUM Add Cab Guard, DOM 2-3, PB537, BOLT…" at bounding box center [323, 441] width 263 height 18
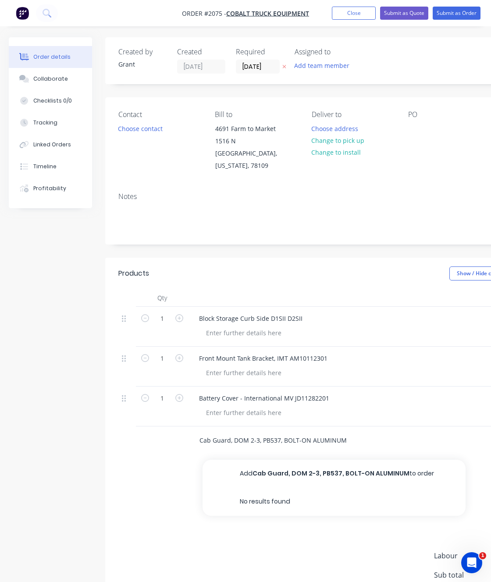
click at [361, 432] on input "Cab Guard, DOM 2-3, PB537, BOLT-ON ALUMINUM" at bounding box center [286, 441] width 175 height 18
type input "Cab Guard, DOM 2-3, PB537, BOLT-ON ALUMINUM AMO7092501"
click at [187, 529] on div "add delivery fee add markup add discount Labour $0.00 Sub total $253.45 Margin …" at bounding box center [352, 567] width 469 height 169
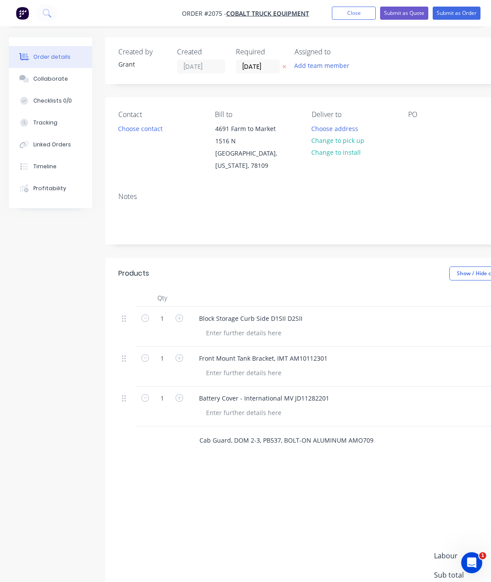
click at [253, 432] on input "Cab Guard, DOM 2-3, PB537, BOLT-ON ALUMINUM AMO7092501" at bounding box center [286, 441] width 175 height 18
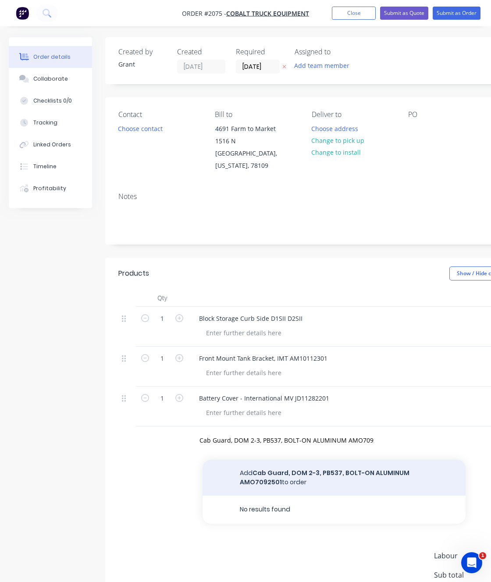
click at [266, 463] on button "Add Cab Guard, DOM 2-3, PB537, BOLT-ON ALUMINUM AMO7092501 to order" at bounding box center [334, 478] width 263 height 36
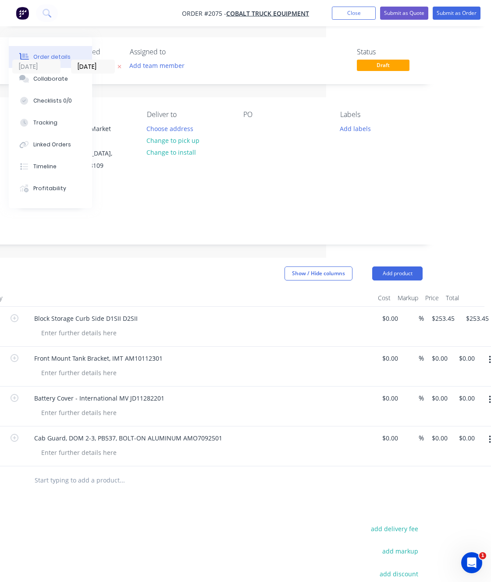
scroll to position [0, 188]
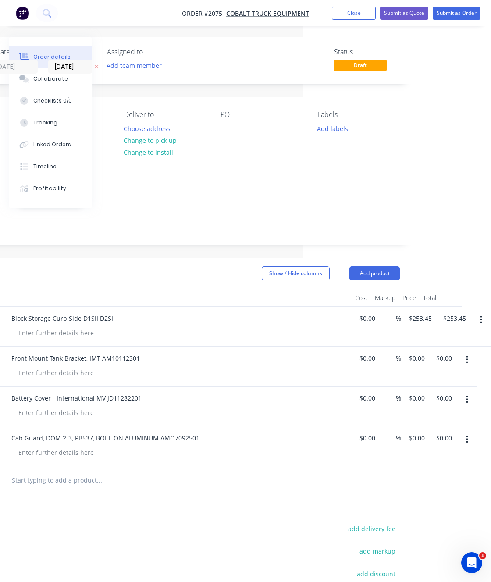
click at [472, 392] on button "button" at bounding box center [467, 400] width 21 height 16
click at [476, 312] on button "button" at bounding box center [481, 320] width 21 height 16
click at [303, 270] on html "Order #2075 - Cobalt Truck Equipment Add product Close Submit as Quote Submit a…" at bounding box center [57, 359] width 491 height 719
click at [392, 267] on button "Add product" at bounding box center [374, 274] width 50 height 14
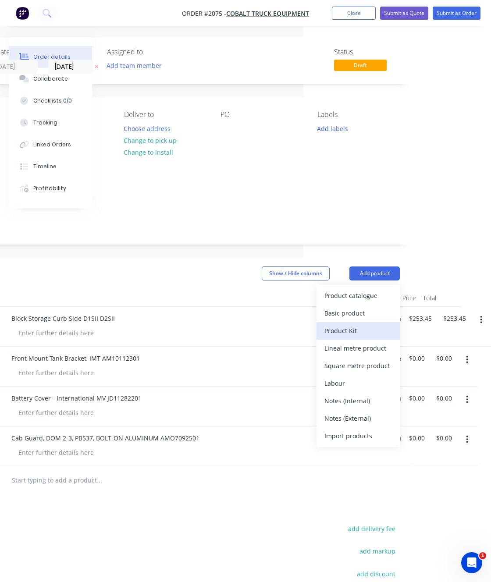
click at [369, 324] on div "Product Kit" at bounding box center [358, 330] width 68 height 13
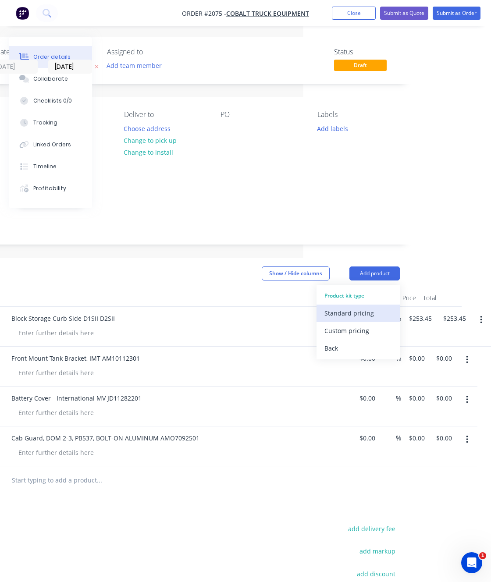
click at [365, 307] on div "Standard pricing" at bounding box center [358, 313] width 68 height 13
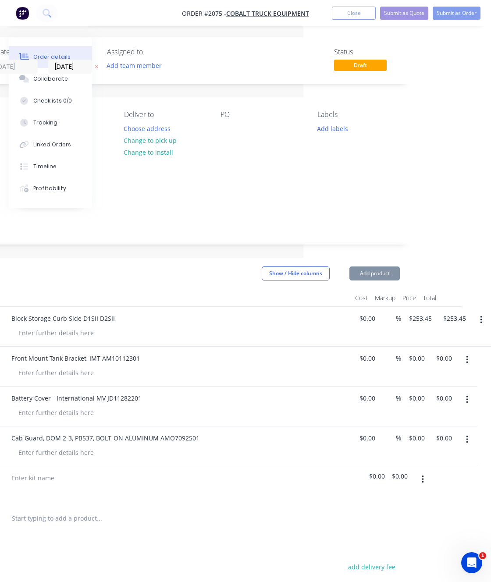
click at [378, 267] on button "Add product" at bounding box center [374, 274] width 50 height 14
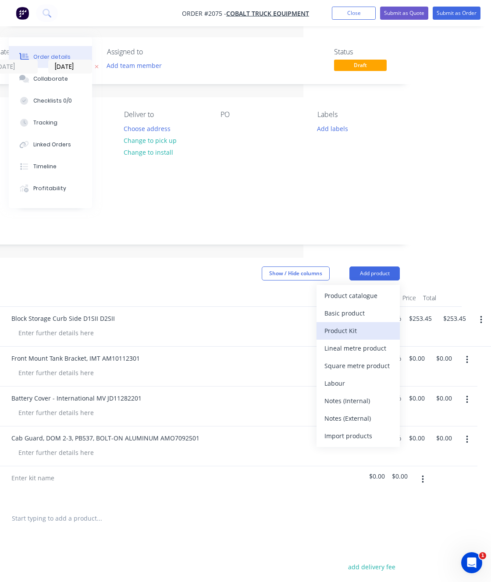
click at [364, 324] on div "Product Kit" at bounding box center [358, 330] width 68 height 13
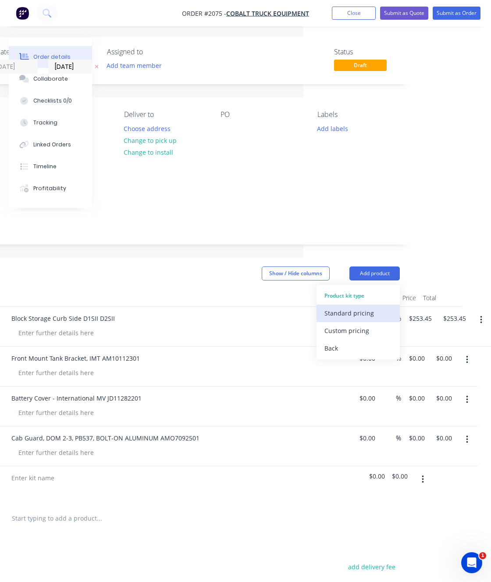
click at [360, 307] on div "Standard pricing" at bounding box center [358, 313] width 68 height 13
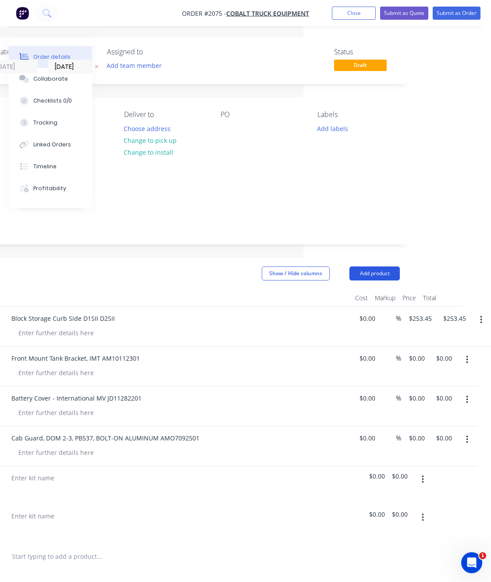
click at [386, 267] on button "Add product" at bounding box center [374, 274] width 50 height 14
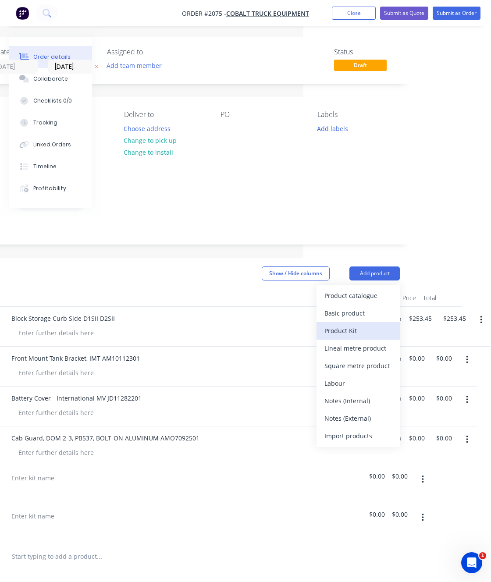
click at [372, 322] on button "Product Kit" at bounding box center [358, 331] width 83 height 18
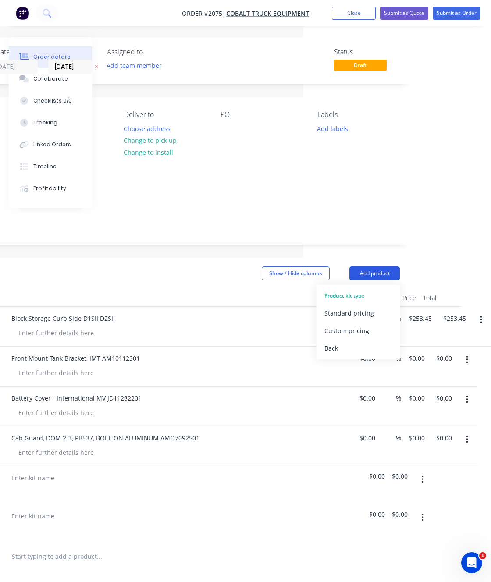
drag, startPoint x: 373, startPoint y: 298, endPoint x: 387, endPoint y: 267, distance: 34.7
click at [376, 307] on div "Standard pricing" at bounding box center [358, 313] width 68 height 13
click at [384, 267] on button "Add product" at bounding box center [374, 274] width 50 height 14
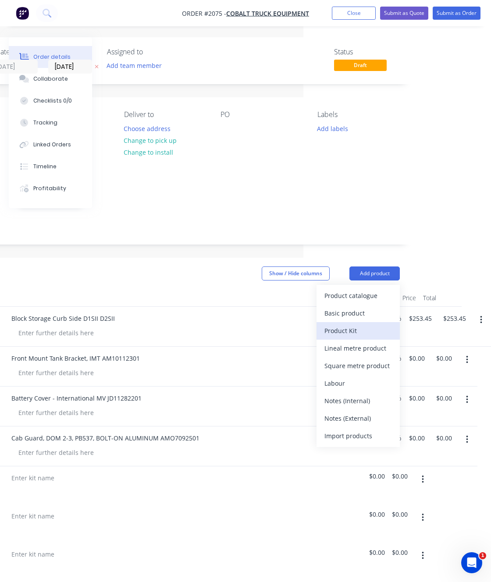
click at [369, 324] on div "Product Kit" at bounding box center [358, 330] width 68 height 13
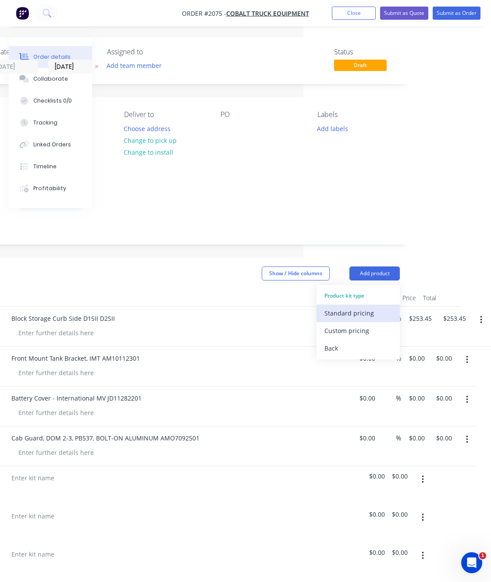
click at [365, 307] on div "Standard pricing" at bounding box center [358, 313] width 68 height 13
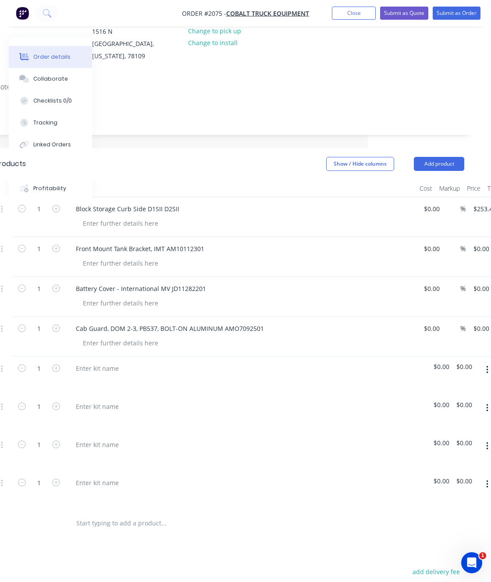
scroll to position [0, 123]
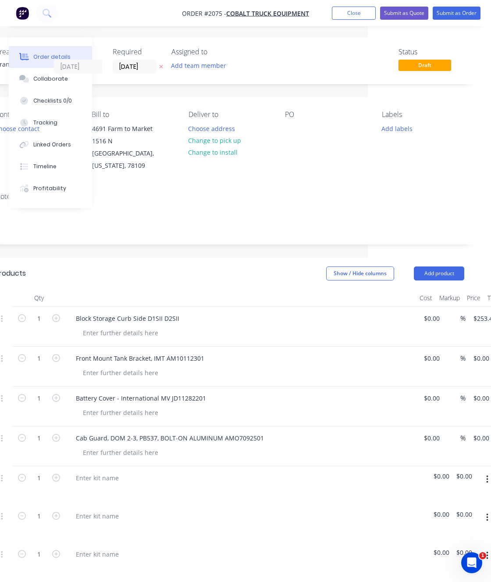
click at [149, 307] on div "Block Storage Curb Side D1SII D2SII" at bounding box center [240, 327] width 351 height 40
click at [157, 312] on div "Block Storage Curb Side D1SII D2SII" at bounding box center [128, 318] width 118 height 13
copy div "Block Storage Curb Side D1SII D2SII"
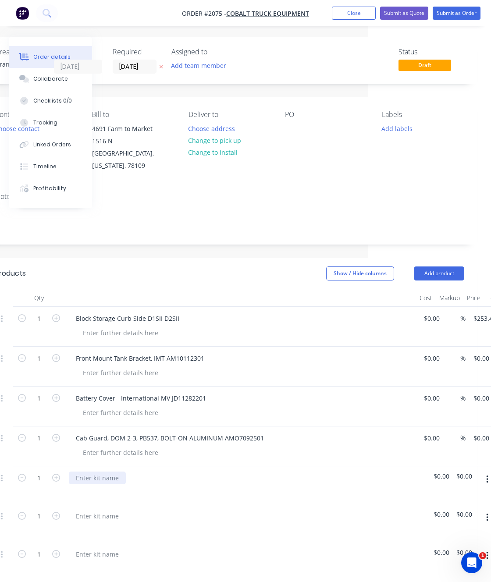
click at [107, 472] on div at bounding box center [97, 478] width 57 height 13
paste div
click at [114, 352] on div "Front Mount Tank Bracket, IMT AM10112301" at bounding box center [140, 358] width 143 height 13
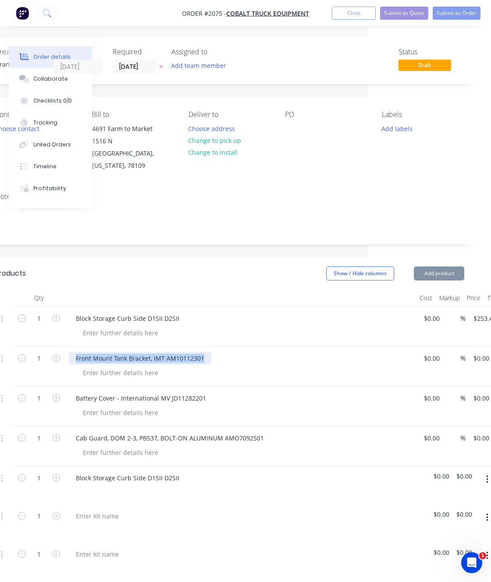
click at [114, 352] on div "Front Mount Tank Bracket, IMT AM10112301" at bounding box center [140, 358] width 143 height 13
copy div "Front Mount Tank Bracket, IMT AM10112301"
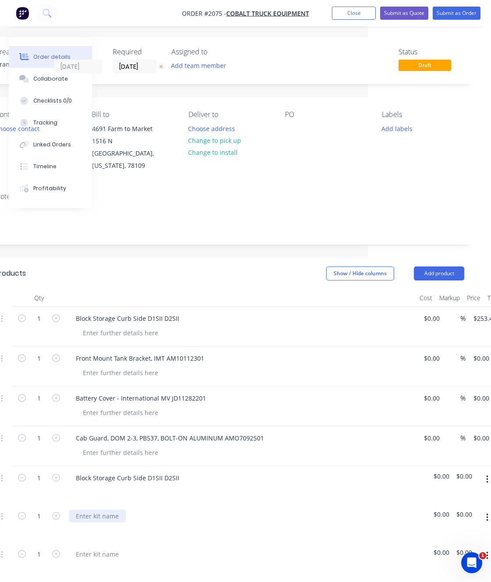
click at [103, 510] on div at bounding box center [97, 516] width 57 height 13
paste div
click at [124, 392] on div "Battery Cover - International MV JD11282201" at bounding box center [141, 398] width 144 height 13
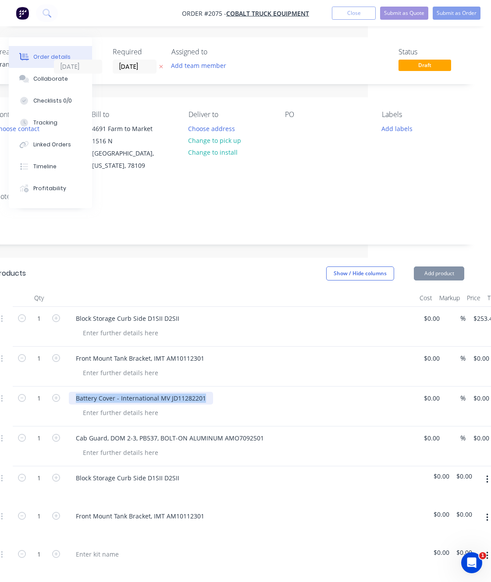
click at [124, 392] on div "Battery Cover - International MV JD11282201" at bounding box center [141, 398] width 144 height 13
copy div "Battery Cover - International MV JD11282201"
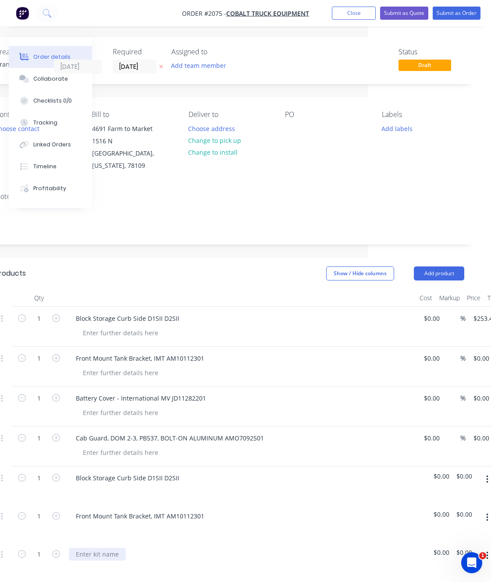
click at [96, 548] on div at bounding box center [97, 554] width 57 height 13
paste div
click at [116, 432] on div "Cab Guard, DOM 2-3, PB537, BOLT-ON ALUMINUM AMO7092501" at bounding box center [170, 438] width 202 height 13
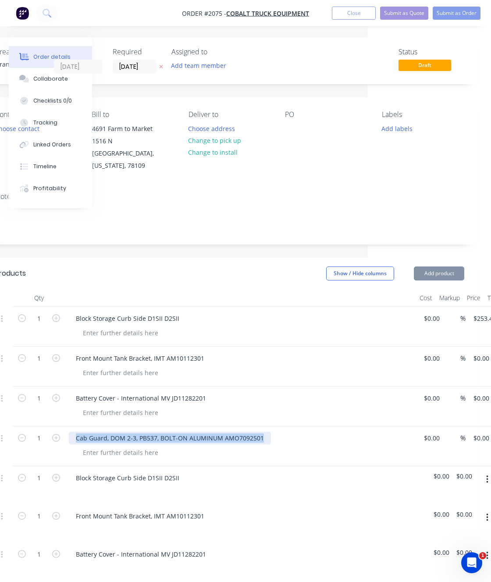
click at [116, 432] on div "Cab Guard, DOM 2-3, PB537, BOLT-ON ALUMINUM AMO7092501" at bounding box center [170, 438] width 202 height 13
copy div "Cab Guard, DOM 2-3, PB537, BOLT-ON ALUMINUM AMO7092501"
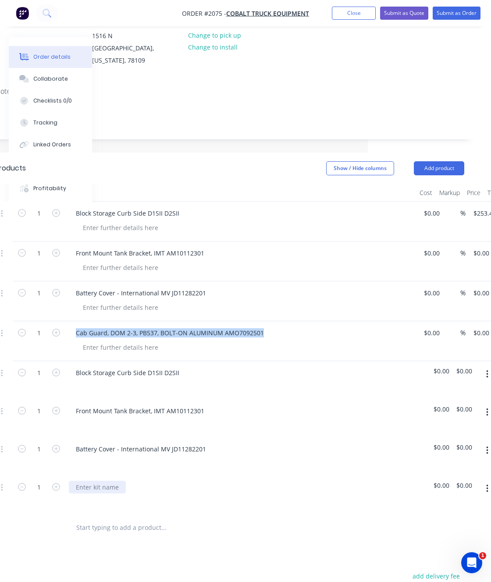
scroll to position [110, 123]
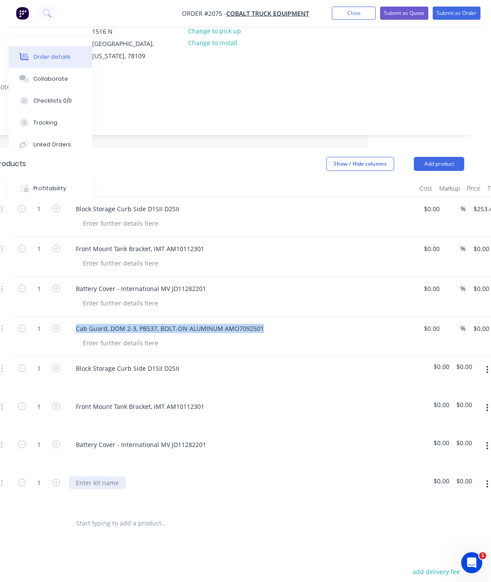
click at [106, 477] on div at bounding box center [97, 483] width 57 height 13
paste div
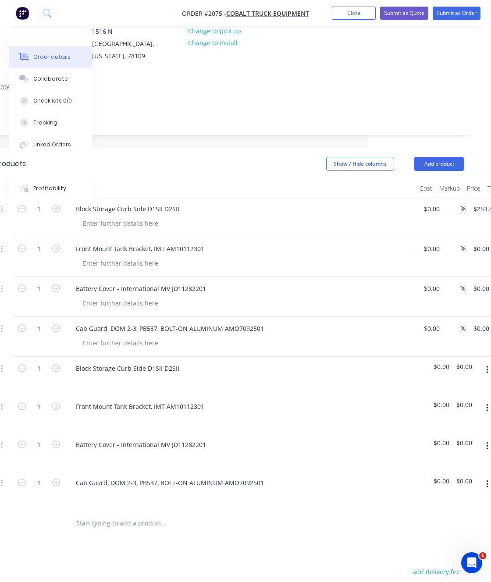
click at [90, 551] on div "Products Show / Hide columns Add product Qty Cost Markup Price Total 1 Block St…" at bounding box center [230, 448] width 496 height 600
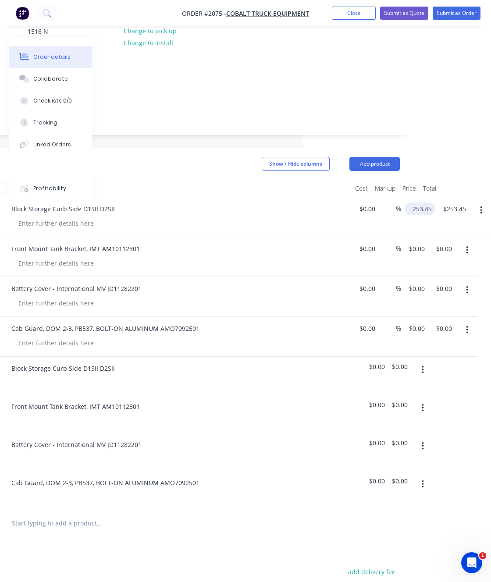
scroll to position [110, 185]
click at [415, 203] on input "253.45" at bounding box center [424, 209] width 27 height 13
click at [415, 203] on input "253.45" at bounding box center [423, 209] width 24 height 13
type input "$253.45"
click at [402, 362] on span "$0.00" at bounding box center [403, 366] width 16 height 9
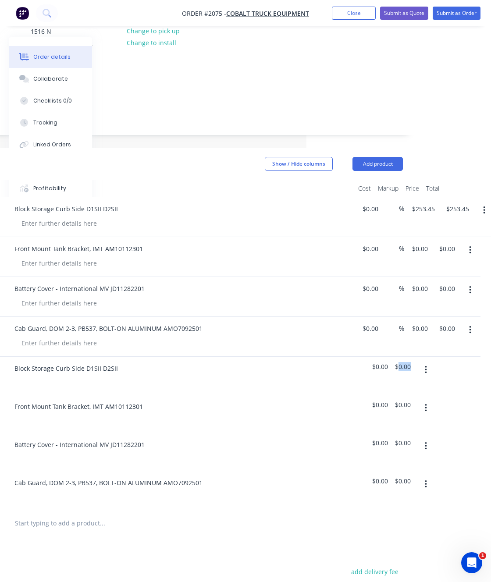
click at [402, 362] on span "$0.00" at bounding box center [403, 366] width 16 height 9
click at [310, 517] on div at bounding box center [161, 524] width 309 height 18
click at [378, 362] on span "$0.00" at bounding box center [380, 366] width 16 height 9
click at [379, 362] on span "$0.00" at bounding box center [380, 366] width 16 height 9
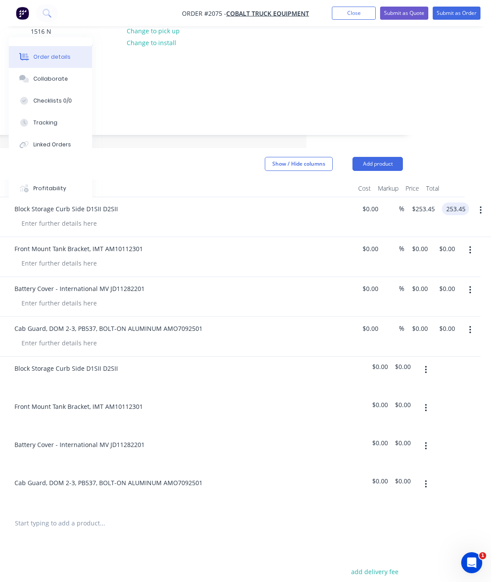
click at [460, 203] on input "253.45" at bounding box center [458, 209] width 24 height 13
type input "$253.45"
click at [478, 204] on button "button" at bounding box center [481, 211] width 21 height 16
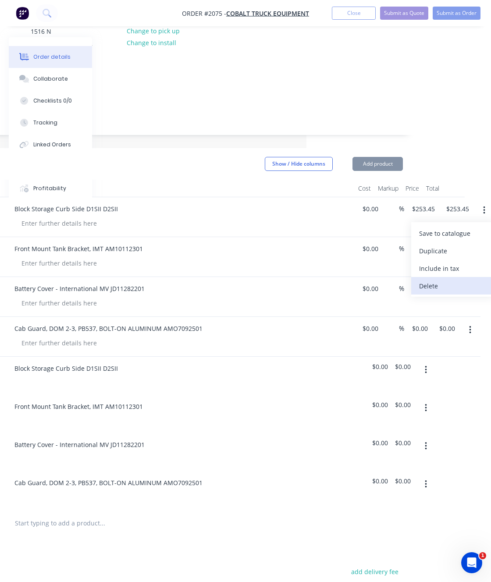
click at [443, 280] on div "Delete" at bounding box center [453, 286] width 68 height 13
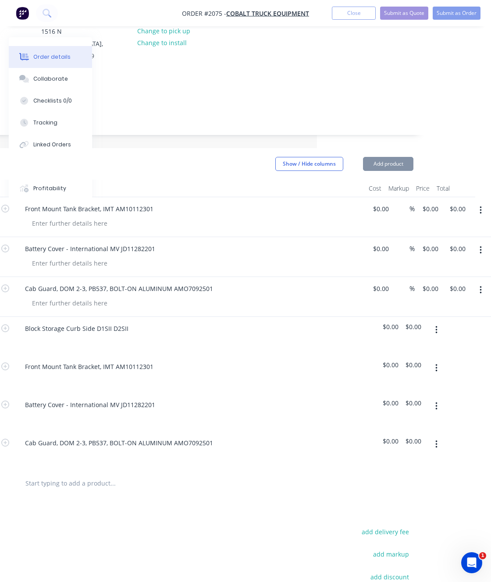
click at [481, 203] on button "button" at bounding box center [481, 211] width 21 height 16
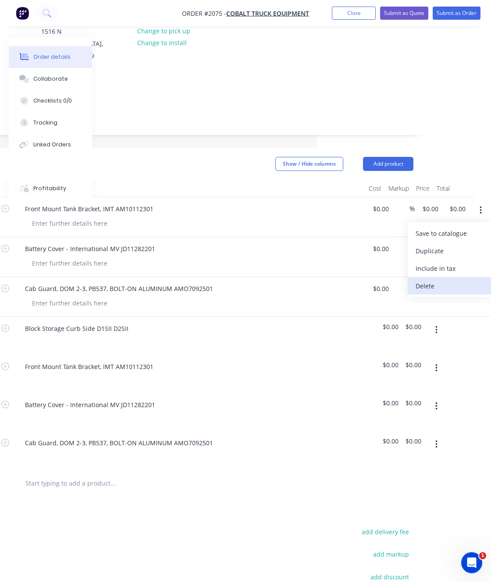
click at [456, 277] on button "Delete" at bounding box center [449, 286] width 83 height 18
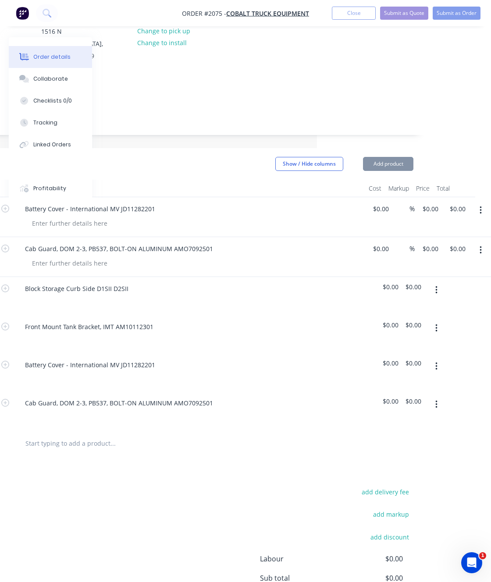
click at [480, 206] on icon "button" at bounding box center [481, 211] width 2 height 10
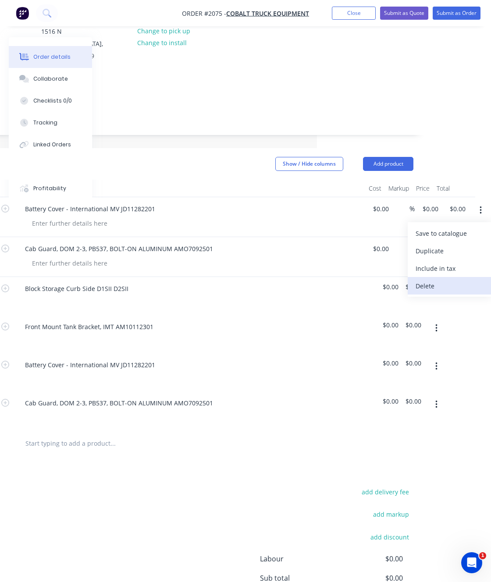
click at [456, 277] on button "Delete" at bounding box center [449, 286] width 83 height 18
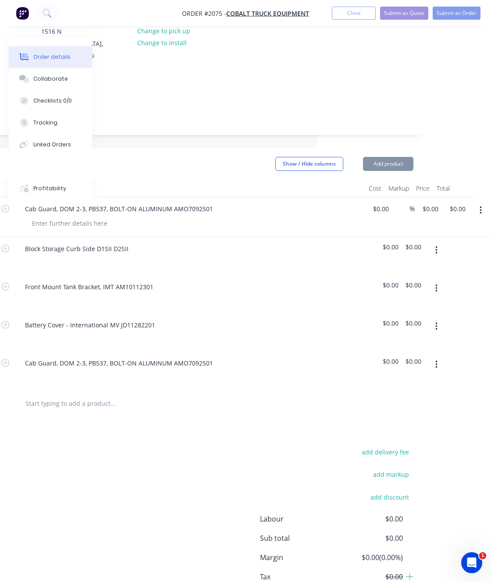
click at [481, 206] on icon "button" at bounding box center [481, 211] width 2 height 10
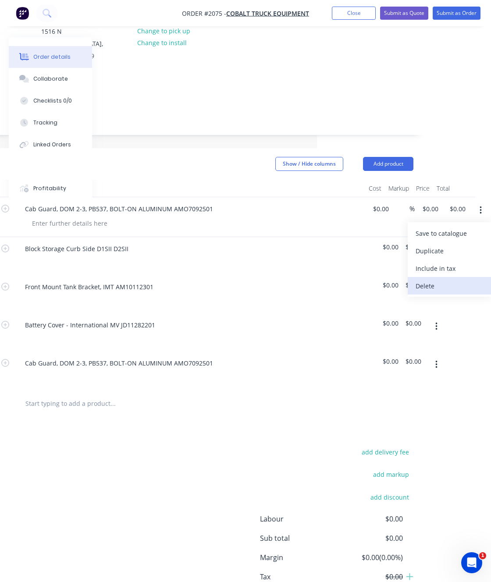
click at [457, 280] on div "Delete" at bounding box center [450, 286] width 68 height 13
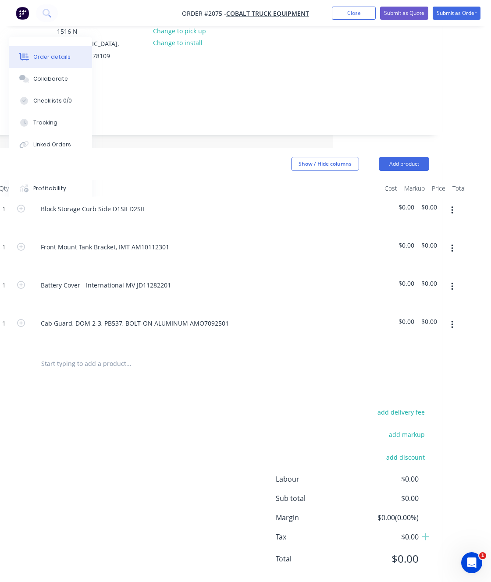
click at [408, 203] on span "$0.00" at bounding box center [407, 207] width 16 height 9
click at [435, 203] on span "$0.00" at bounding box center [429, 207] width 16 height 9
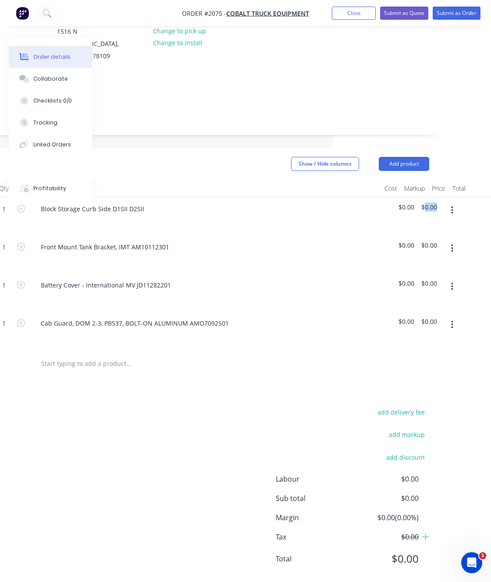
click at [435, 203] on span "$0.00" at bounding box center [429, 207] width 16 height 9
click at [410, 203] on span "$0.00" at bounding box center [407, 207] width 16 height 9
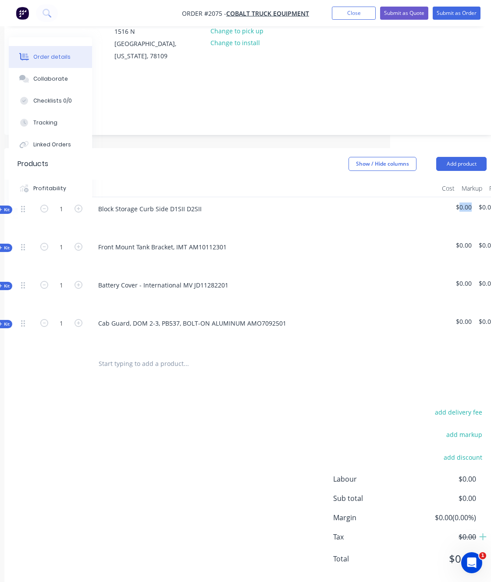
scroll to position [110, 99]
click at [188, 520] on div "add delivery fee add markup add discount Labour $0.00 Sub total $0.00 Margin $0…" at bounding box center [254, 490] width 469 height 169
click at [9, 207] on span "Kit" at bounding box center [5, 210] width 11 height 7
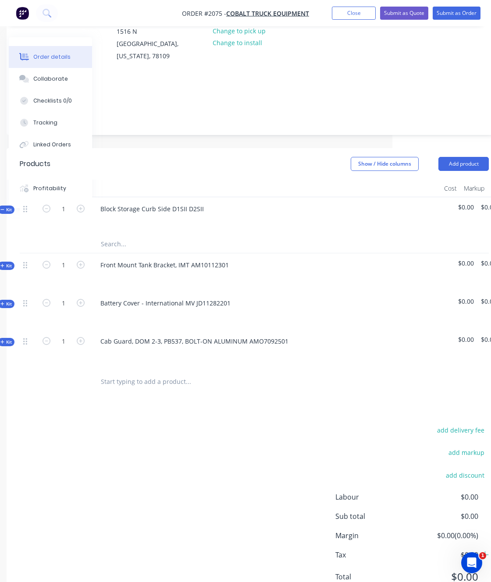
click at [125, 235] on input "text" at bounding box center [187, 244] width 175 height 18
click at [185, 203] on div "Block Storage Curb Side D1SII D2SII" at bounding box center [152, 209] width 118 height 13
copy div "Block Storage Curb Side D1SII D2SII"
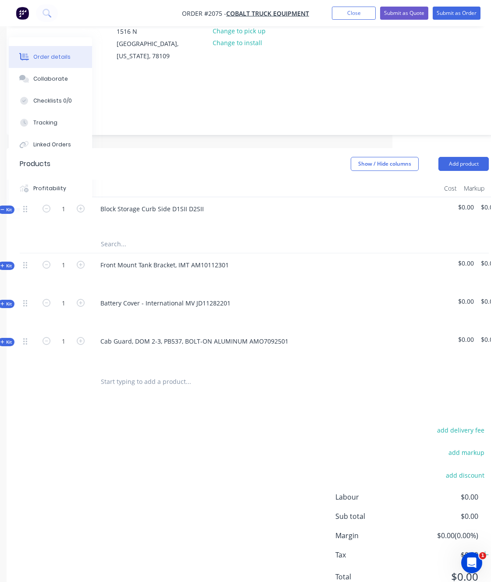
click at [147, 235] on input "text" at bounding box center [187, 244] width 175 height 18
paste input "Block Storage Curb Side D1SII D2SII"
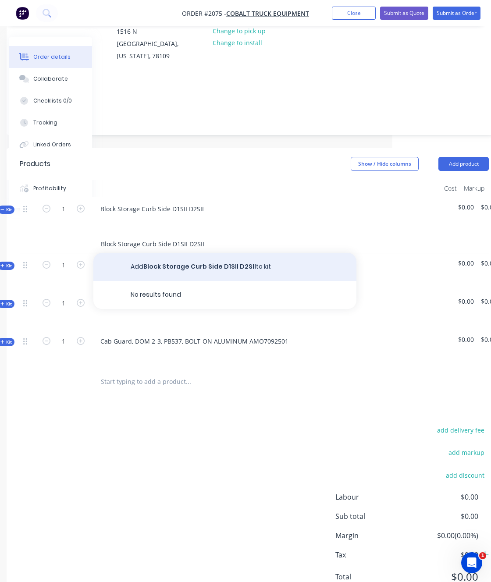
type input "Block Storage Curb Side D1SII D2SII"
click at [182, 264] on button "Add Block Storage Curb Side D1SII D2SII to kit" at bounding box center [224, 267] width 263 height 28
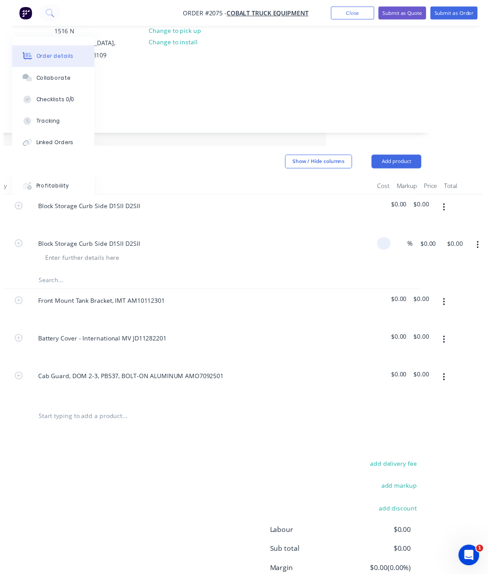
scroll to position [110, 164]
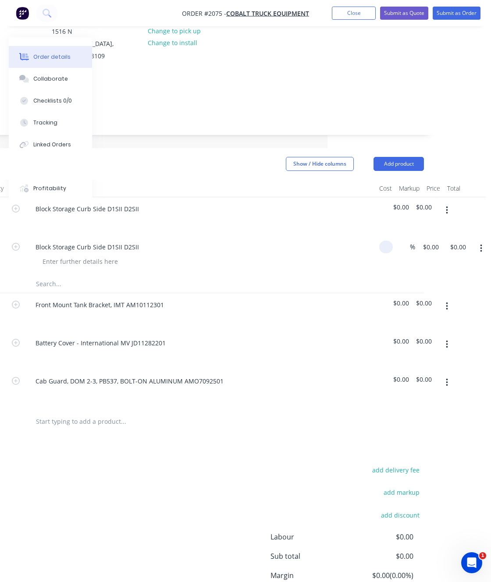
click at [389, 241] on input at bounding box center [388, 247] width 10 height 13
type input "$0.00"
click at [426, 235] on div "0 $0.00" at bounding box center [428, 255] width 27 height 40
paste input "12"
type input "1"
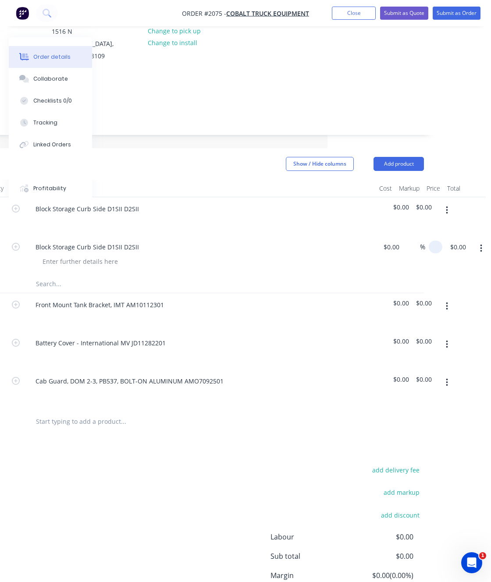
paste input "12"
click at [442, 241] on input "12" at bounding box center [437, 247] width 11 height 13
type input "5"
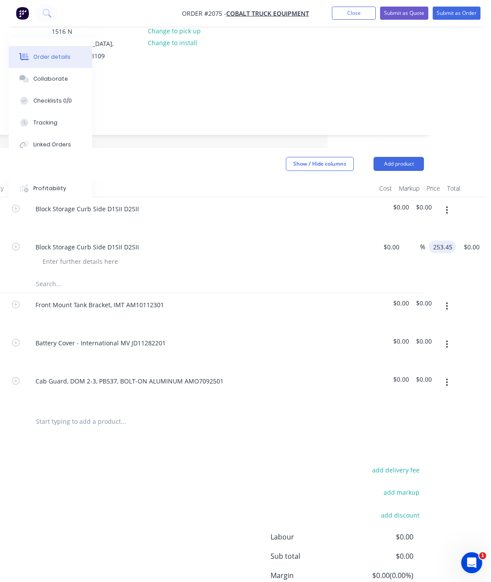
type input "$253.45"
click at [150, 478] on div "add delivery fee add markup add discount Labour $0.00 Sub total $0.00 Margin $0…" at bounding box center [189, 548] width 469 height 169
click at [396, 235] on div "1 Block Storage Curb Side D1SII D2SII 0 $0.00 % $253.45 $253.45 $253.45 $253.45" at bounding box center [189, 255] width 469 height 40
type input "$0.00"
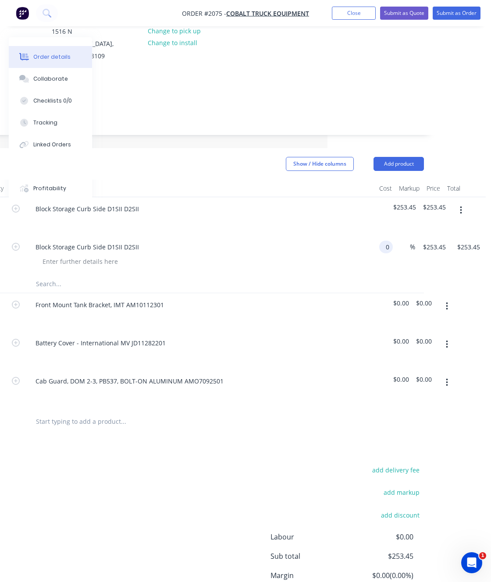
type input "$0.00"
click at [122, 484] on div "add delivery fee add markup add discount Labour $0.00 Sub total $253.45 Margin …" at bounding box center [189, 548] width 469 height 169
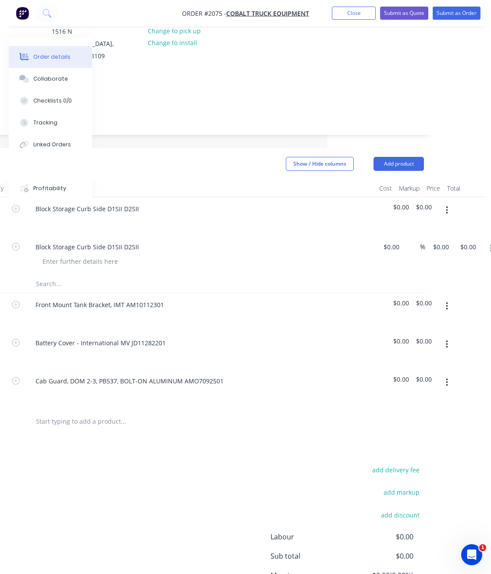
scroll to position [110, 174]
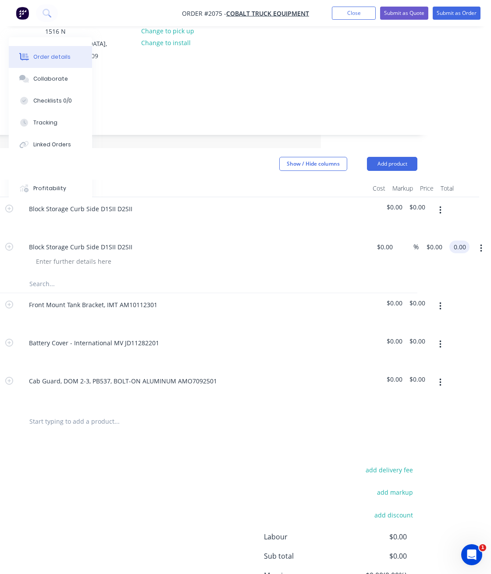
click at [459, 241] on input "0.00" at bounding box center [461, 247] width 17 height 13
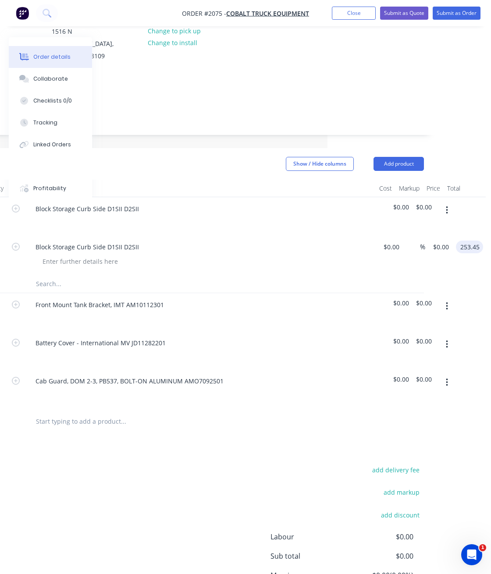
type input "253.45"
type input "$253.45"
click at [328, 303] on html "Order #2075 - Cobalt Truck Equipment Add product Close Submit as Quote Submit a…" at bounding box center [81, 275] width 491 height 770
click at [391, 241] on input "0" at bounding box center [393, 247] width 20 height 13
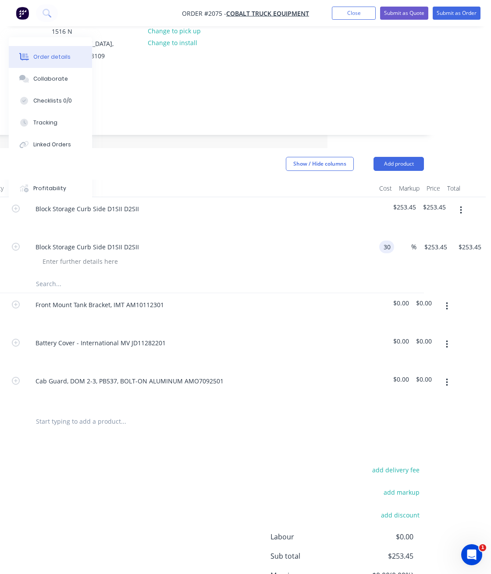
type input "$30.00"
click at [328, 284] on html "Order #2075 - Cobalt Truck Equipment Add product Close Submit as Quote Submit a…" at bounding box center [81, 275] width 491 height 770
click at [397, 240] on div "1 Block Storage Curb Side D1SII D2SII 30 $30.00 % $30.00 $30.00 $30.00 $30.00" at bounding box center [189, 255] width 469 height 40
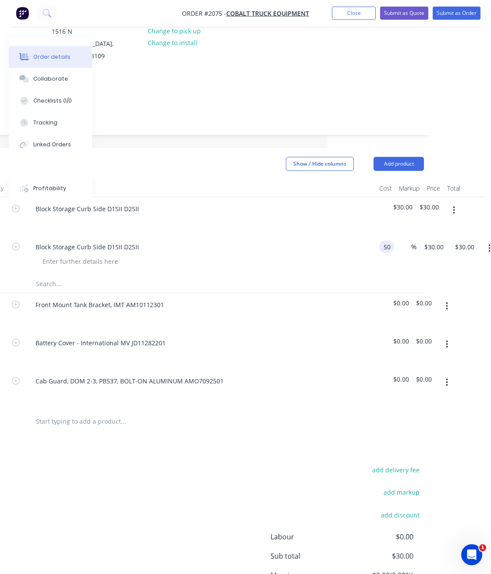
type input "$50.00"
click at [443, 264] on div "Order details Collaborate Checklists 0/0 Tracking Linked Orders Timeline Profit…" at bounding box center [141, 294] width 610 height 732
drag, startPoint x: 478, startPoint y: 234, endPoint x: 477, endPoint y: 246, distance: 11.9
click at [478, 241] on input "50.00" at bounding box center [479, 247] width 24 height 13
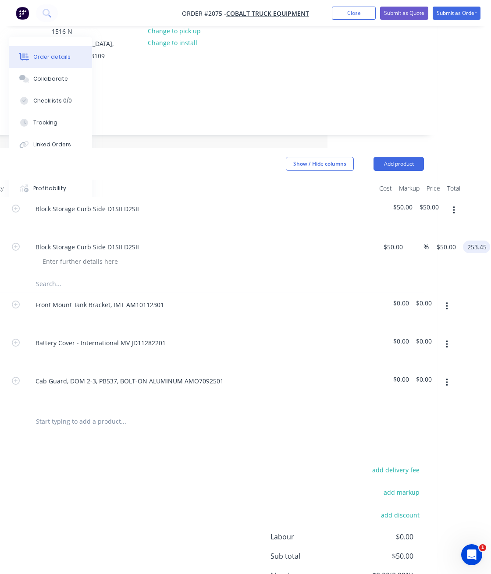
type input "253.45"
click at [467, 255] on div "253.45 253.45" at bounding box center [475, 255] width 31 height 40
type input "406.9"
type input "$253.45"
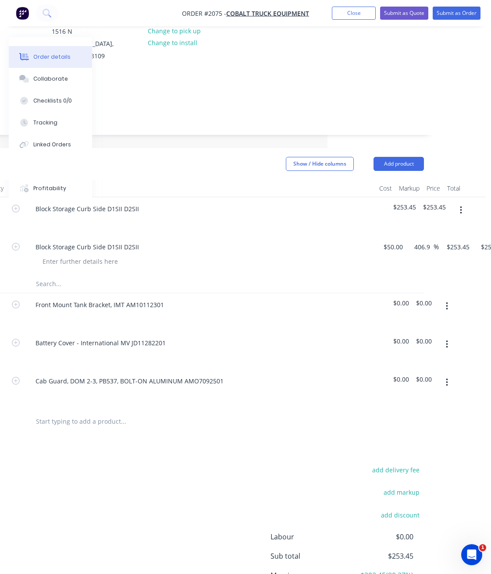
click at [464, 249] on div "$253.45 $253.45" at bounding box center [456, 255] width 34 height 40
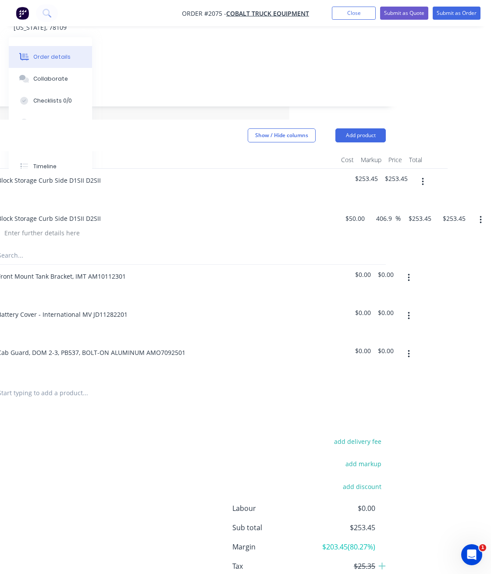
scroll to position [164, 202]
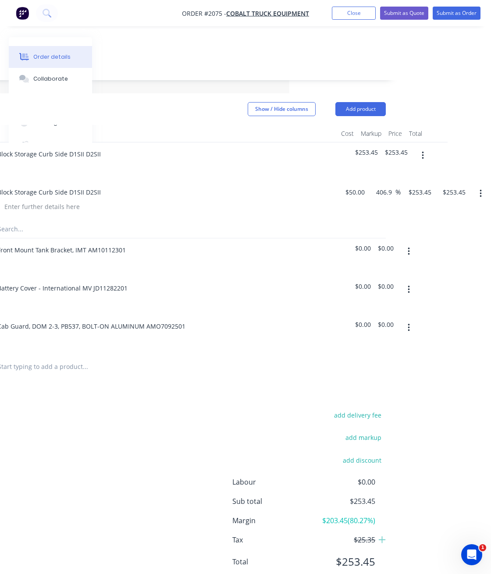
click at [361, 191] on div "$50.00 $50.00" at bounding box center [353, 201] width 31 height 40
click at [364, 187] on div "$50.00 $50.00" at bounding box center [353, 201] width 31 height 40
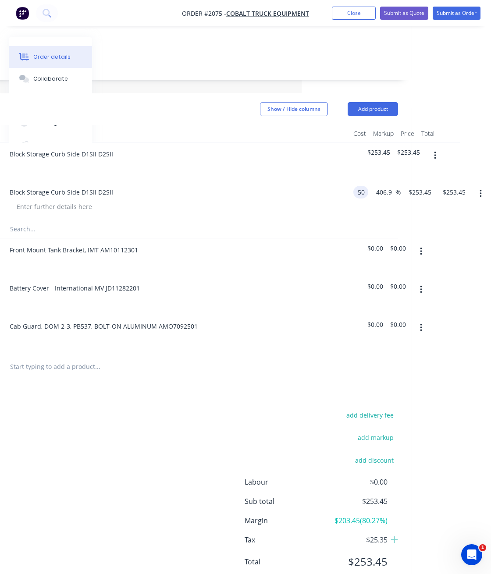
click at [364, 186] on input "50" at bounding box center [362, 192] width 11 height 13
type input "$100.00"
type input "$506.90"
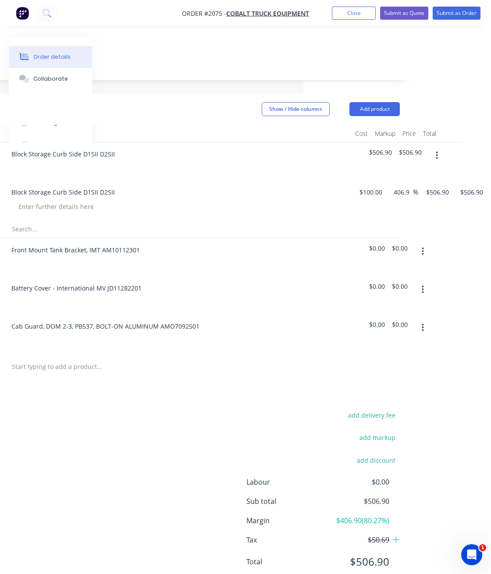
click at [303, 232] on html "Order #2075 - Cobalt Truck Equipment Add product Close Submit as Quote Submit a…" at bounding box center [57, 221] width 491 height 770
click at [400, 181] on div "1 Block Storage Curb Side D1SII D2SII $100.00 $100.00 406.9 406.9 % 506.9 506.9…" at bounding box center [165, 201] width 469 height 40
type input "253.45"
type input "153.45"
type input "$253.45"
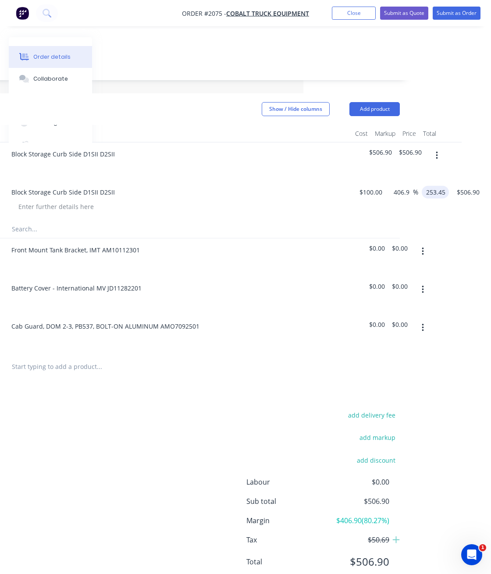
type input "$253.45"
click at [474, 205] on div "$253.45 $253.45" at bounding box center [473, 201] width 34 height 40
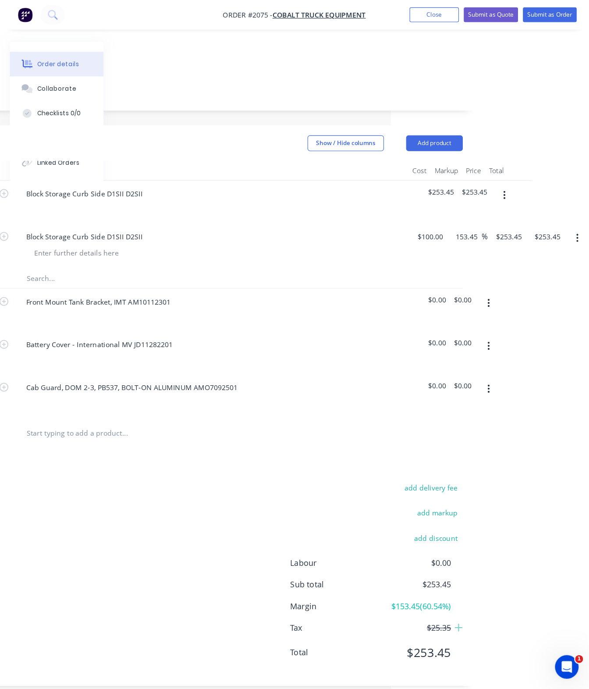
scroll to position [70, 111]
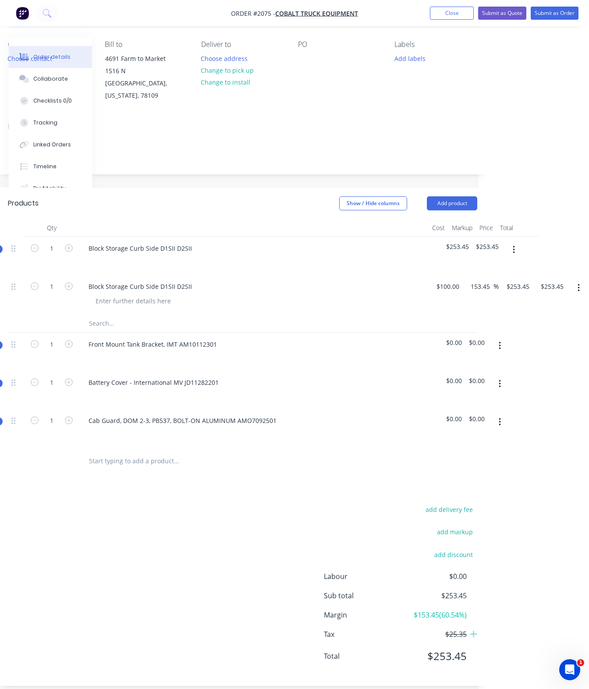
click at [529, 303] on div "$253.45 $253.45" at bounding box center [516, 295] width 34 height 40
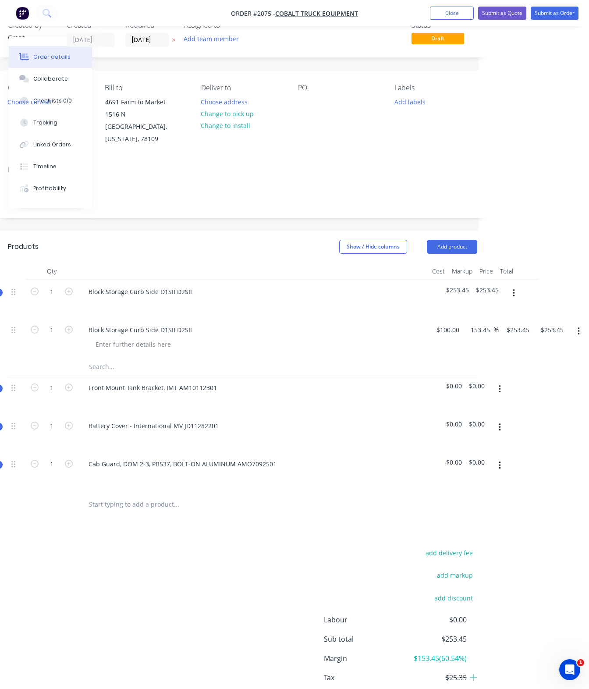
scroll to position [4, 111]
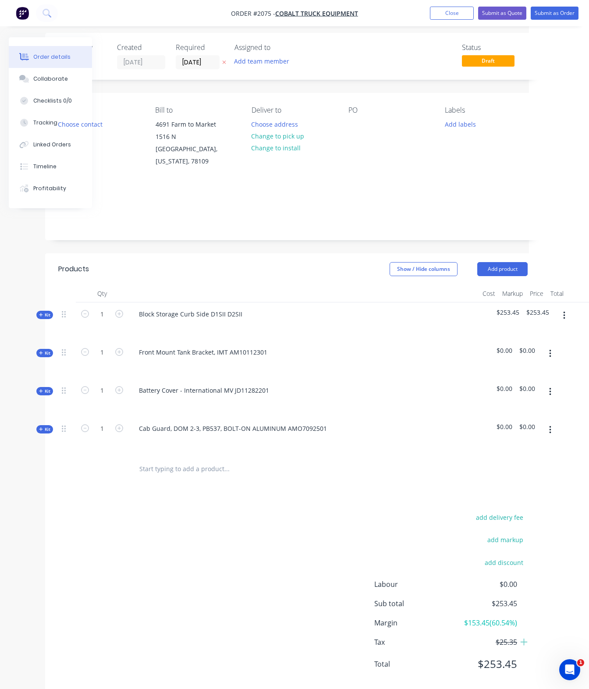
click at [149, 537] on div "add delivery fee add markup add discount Labour $0.00 Sub total $253.45 Margin …" at bounding box center [293, 596] width 470 height 169
click at [506, 308] on span "$253.45" at bounding box center [508, 312] width 23 height 9
click at [45, 312] on span "Kit" at bounding box center [44, 315] width 11 height 7
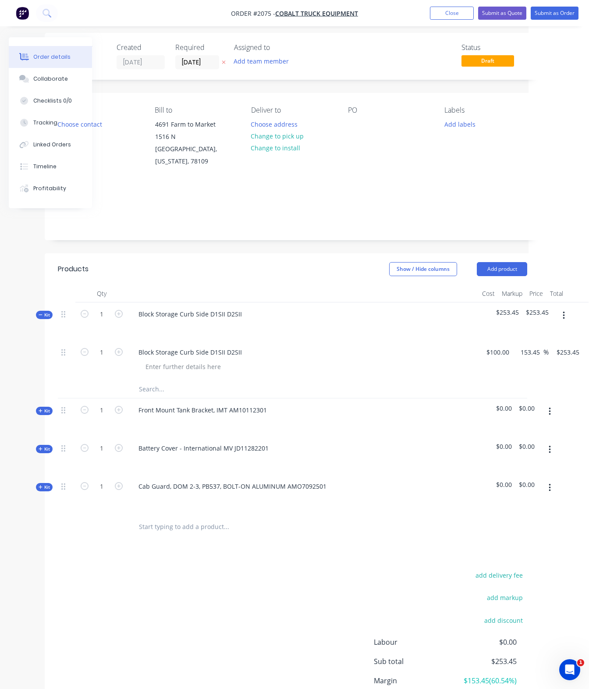
click at [503, 308] on span "$253.45" at bounding box center [507, 312] width 23 height 9
click at [49, 312] on span "Kit" at bounding box center [44, 315] width 11 height 7
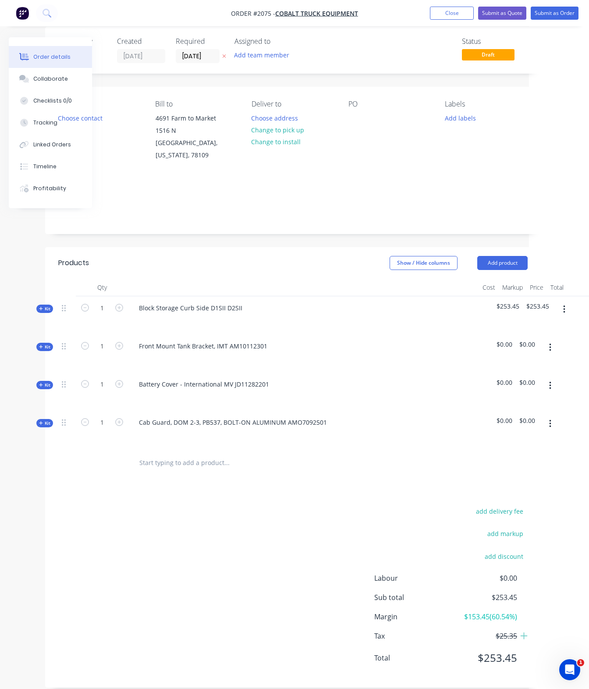
scroll to position [12, 61]
drag, startPoint x: 183, startPoint y: 542, endPoint x: 183, endPoint y: 536, distance: 6.1
click at [183, 542] on div "add delivery fee add markup add discount Labour $0.00 Sub total $253.45 Margin …" at bounding box center [293, 588] width 470 height 169
click at [40, 342] on button "Kit" at bounding box center [44, 346] width 17 height 8
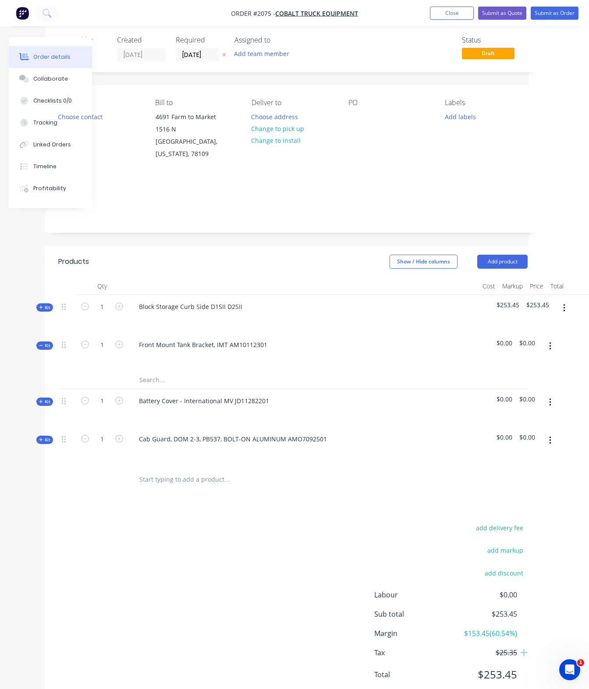
click at [158, 371] on input "text" at bounding box center [226, 380] width 175 height 18
drag, startPoint x: 267, startPoint y: 625, endPoint x: 268, endPoint y: 619, distance: 6.3
click at [268, 591] on div "add delivery fee add markup add discount Labour $0.00 Sub total $253.45 Margin …" at bounding box center [293, 606] width 470 height 169
click at [547, 339] on button "button" at bounding box center [550, 347] width 21 height 16
click at [510, 381] on div "Add product to kit" at bounding box center [519, 387] width 68 height 13
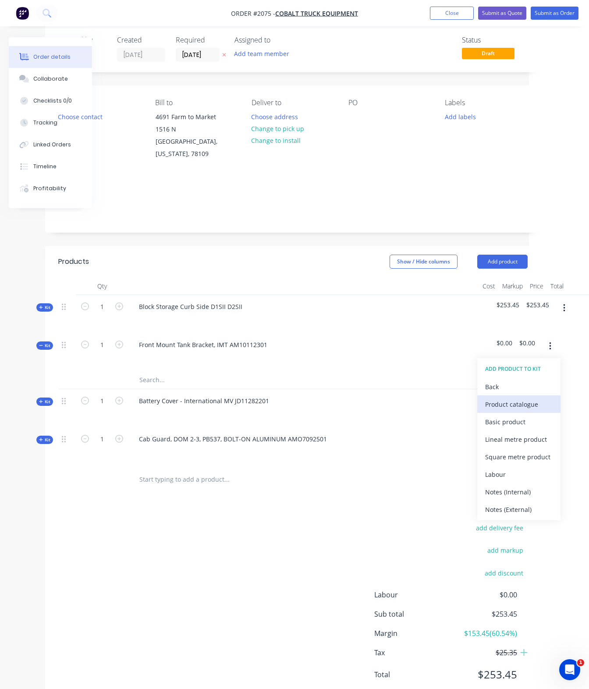
click at [504, 398] on div "Product catalogue" at bounding box center [519, 404] width 68 height 13
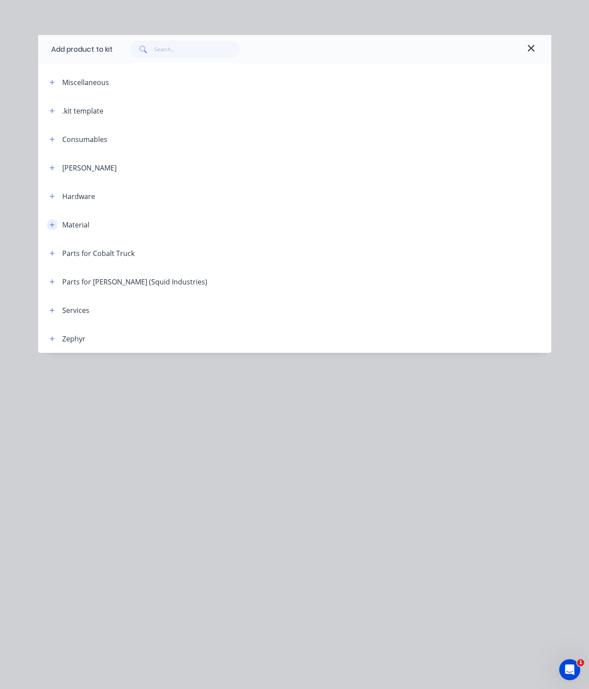
click at [50, 222] on icon "button" at bounding box center [52, 225] width 5 height 6
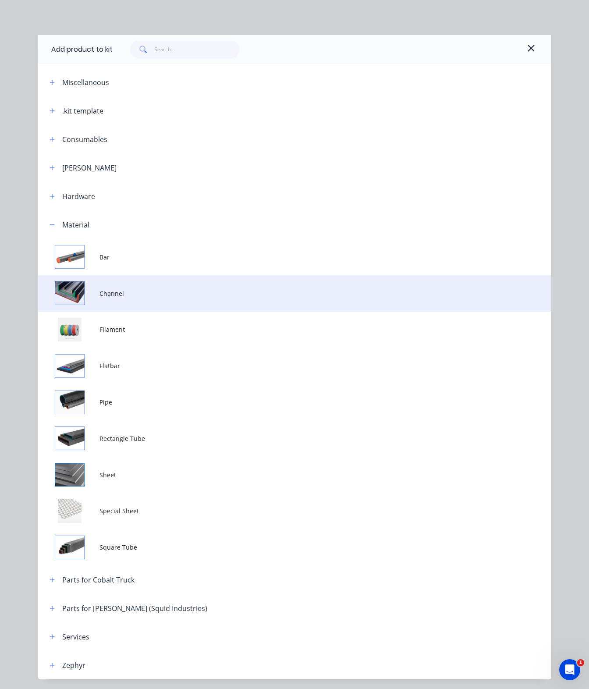
click at [195, 285] on td "Channel" at bounding box center [326, 293] width 452 height 36
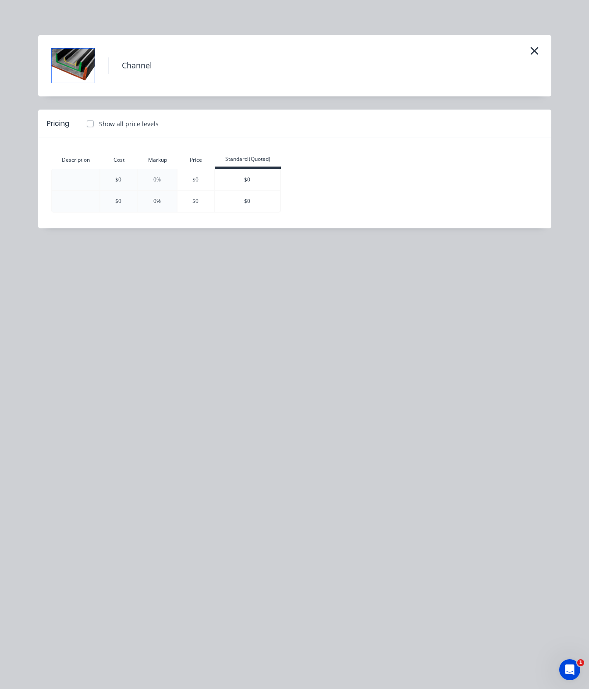
click at [83, 179] on div at bounding box center [76, 179] width 48 height 21
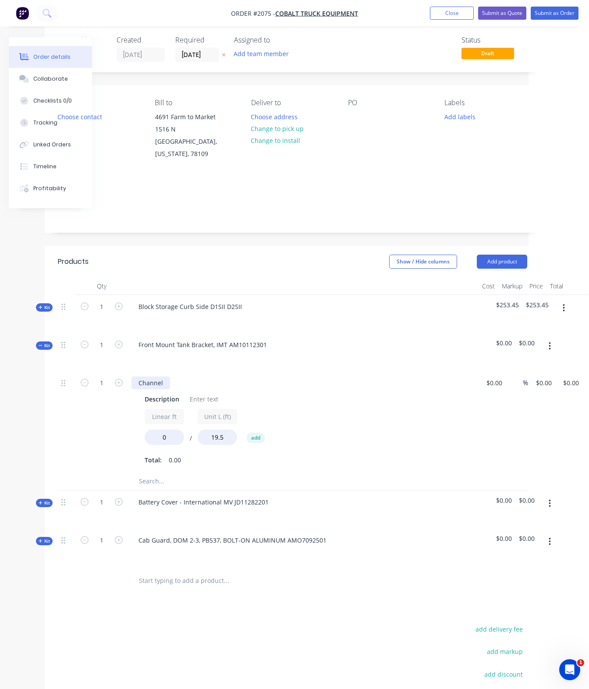
click at [163, 377] on div "Channel" at bounding box center [151, 383] width 39 height 13
click at [171, 417] on div "Linear ft 0" at bounding box center [164, 427] width 39 height 36
click at [175, 430] on input "0" at bounding box center [164, 437] width 39 height 15
click at [137, 425] on div "Description Linear ft 0 / Unit L (ft) 19.5 add Total: 0.00" at bounding box center [304, 429] width 344 height 76
type input "0.75"
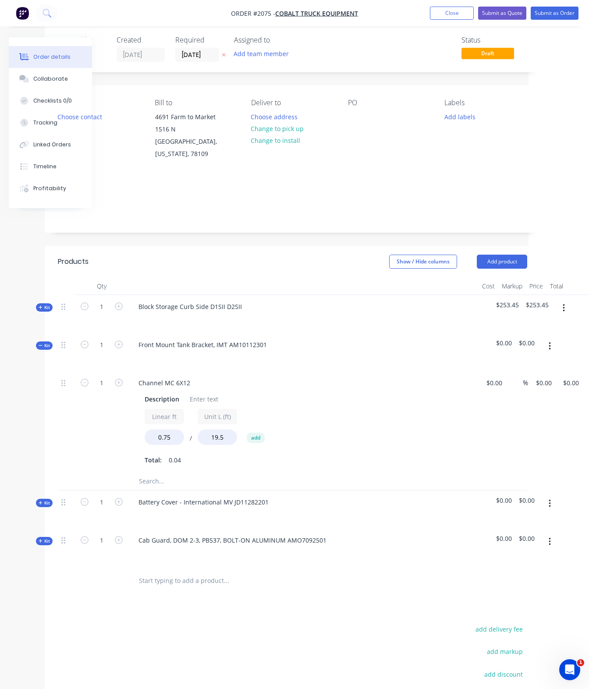
drag, startPoint x: 149, startPoint y: 455, endPoint x: 158, endPoint y: 455, distance: 9.6
click at [150, 455] on div "Total: 0.04" at bounding box center [303, 460] width 317 height 13
click at [360, 393] on div "Description" at bounding box center [301, 399] width 321 height 13
click at [499, 371] on div "1 Channel MC 6X12 Description Linear ft 0.75 / Unit L (ft) 19.5 add Total: 0.04…" at bounding box center [293, 421] width 470 height 101
type input "$43.00"
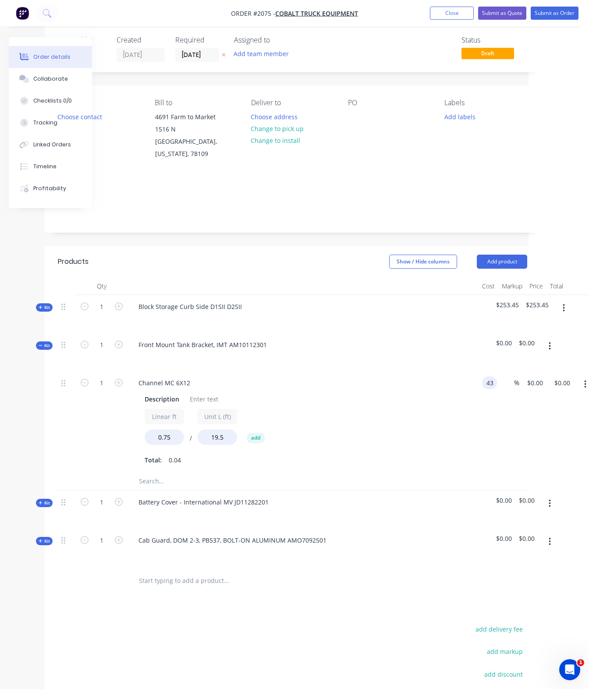
type input "$43.00"
type input "$1.66"
click at [474, 402] on div "Description Linear ft 0.75 / Unit L (ft) 19.5 add Total: 0.04" at bounding box center [304, 429] width 344 height 76
click at [513, 377] on div "%" at bounding box center [522, 383] width 19 height 13
type input "30"
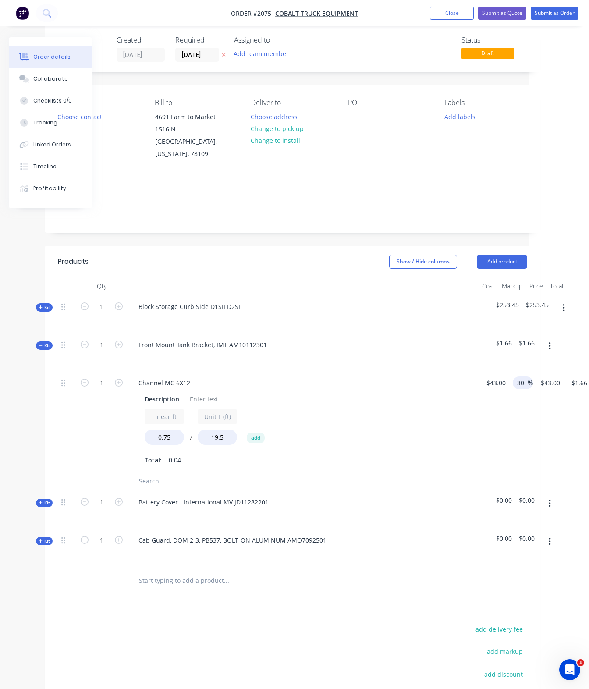
type input "$55.90"
type input "$2.15"
click at [458, 409] on div "Linear ft 0.75 / Unit L (ft) 19.5 add" at bounding box center [303, 428] width 317 height 39
click at [156, 473] on input "text" at bounding box center [226, 482] width 175 height 18
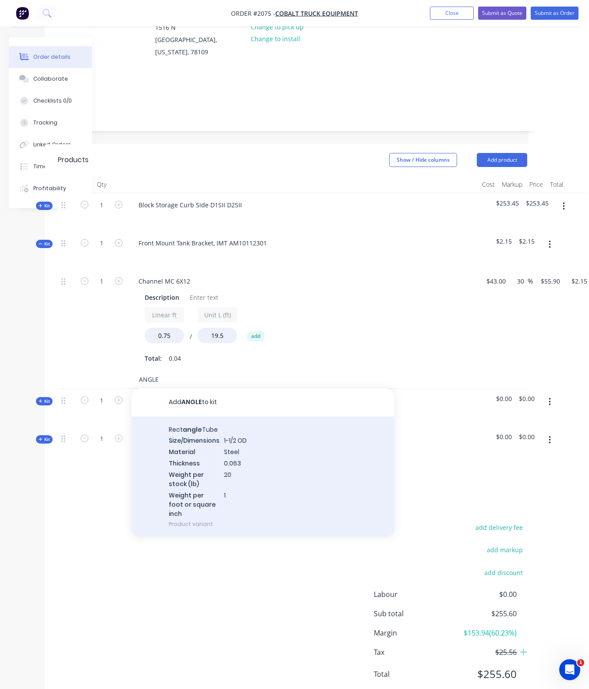
scroll to position [132, 61]
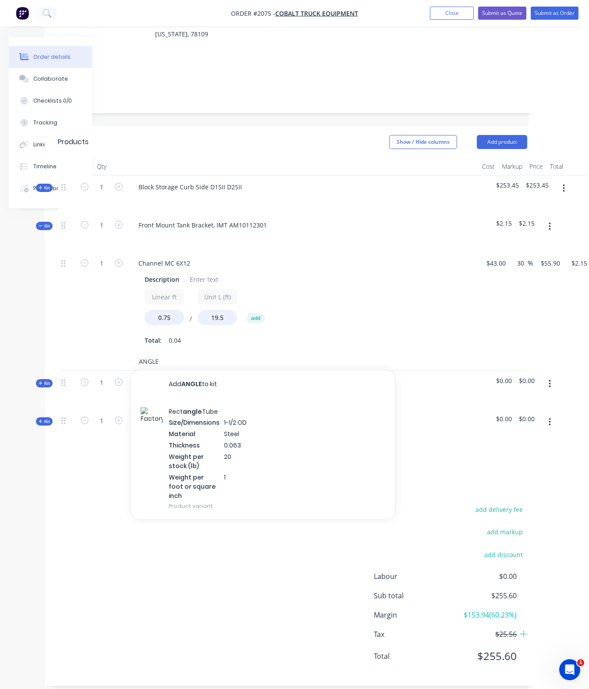
type input "ANGLE"
click at [427, 320] on div "Linear ft 0.75 / Unit L (ft) 19.5 add Total: 0.04" at bounding box center [303, 318] width 317 height 58
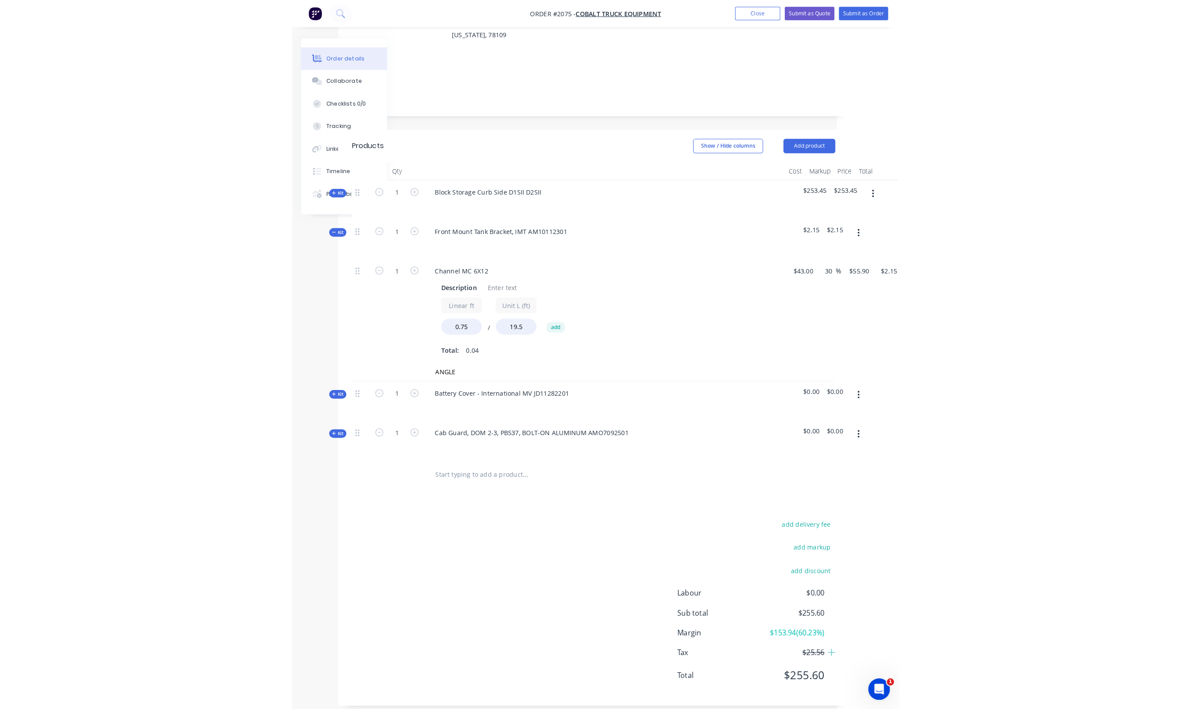
scroll to position [111, 0]
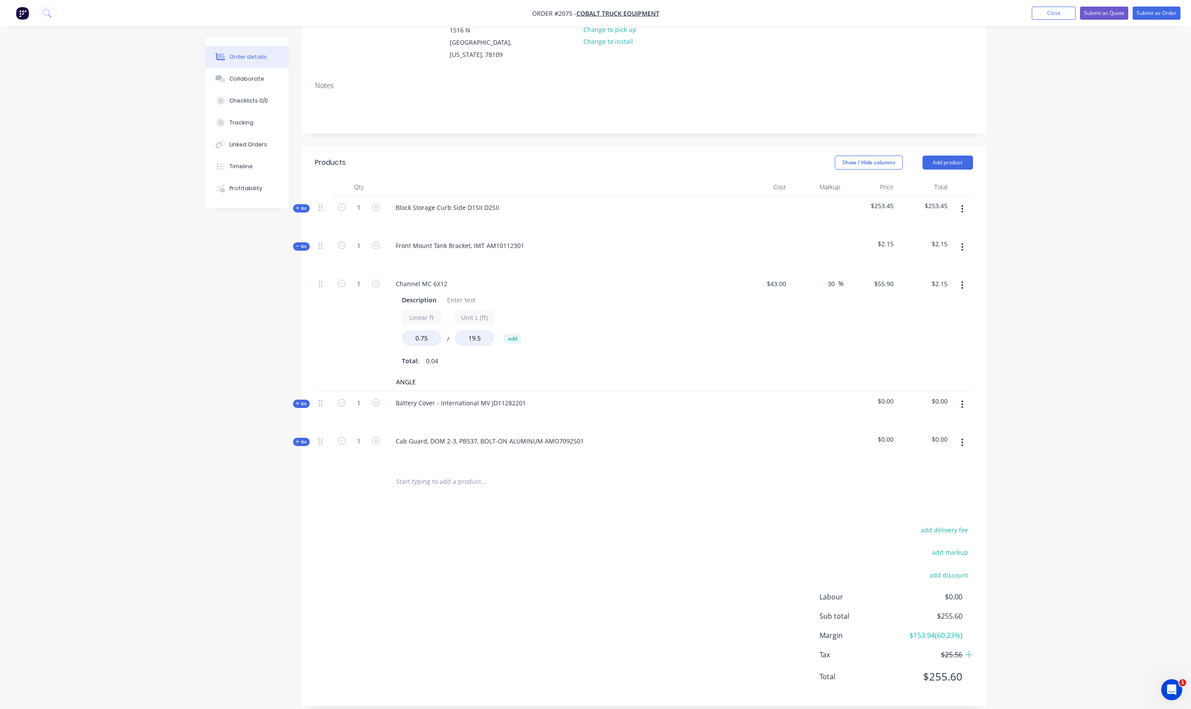
click at [961, 281] on icon "button" at bounding box center [962, 286] width 2 height 10
click at [700, 355] on div "Total: 0.04" at bounding box center [560, 361] width 317 height 13
click at [437, 374] on input "ANGLE" at bounding box center [483, 383] width 175 height 18
drag, startPoint x: 429, startPoint y: 370, endPoint x: 385, endPoint y: 368, distance: 43.9
click at [387, 374] on div "ANGLE Add ANGLE to kit Rect angle Tube Size/Dimensions 1-1/2 OD Material Steel …" at bounding box center [543, 383] width 316 height 18
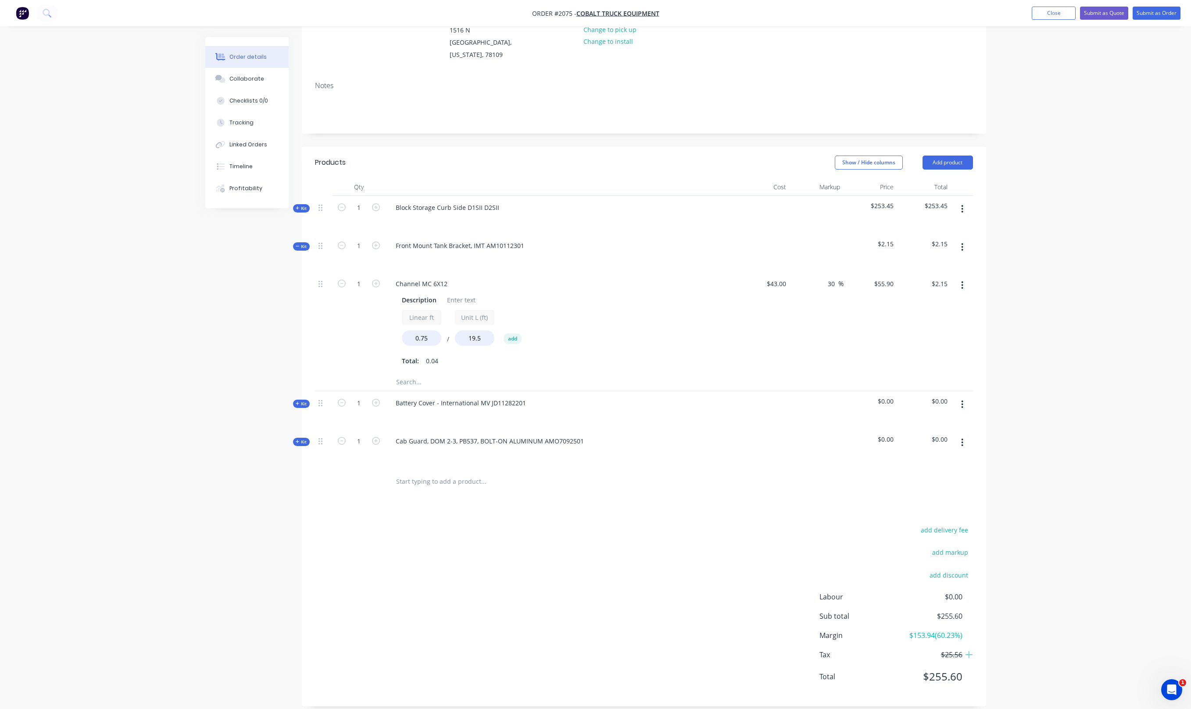
click at [820, 374] on div at bounding box center [644, 383] width 658 height 18
click at [220, 370] on div "Created by Grant Created 07/10/25 Required 07/10/25 Assigned to Add team member…" at bounding box center [595, 323] width 781 height 794
click at [954, 278] on button "button" at bounding box center [962, 286] width 21 height 16
click at [952, 278] on button "button" at bounding box center [962, 286] width 21 height 16
click at [962, 243] on icon "button" at bounding box center [962, 247] width 2 height 8
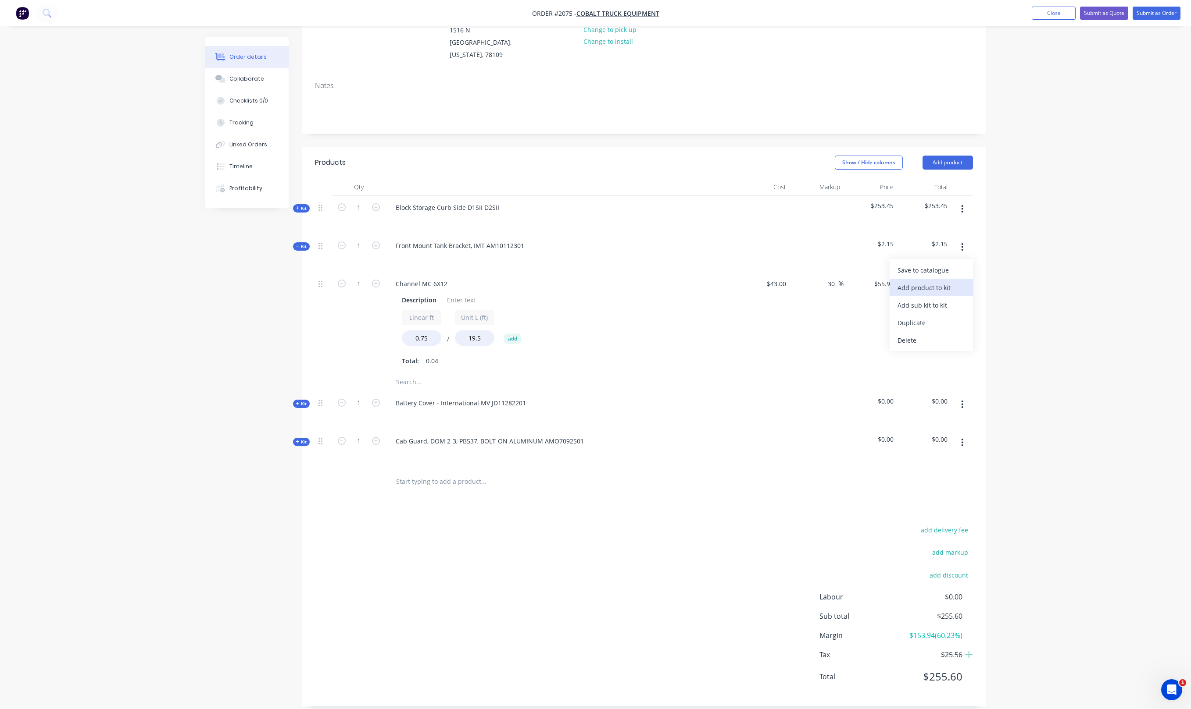
click at [948, 282] on div "Add product to kit" at bounding box center [931, 288] width 68 height 13
click at [948, 299] on div "Product catalogue" at bounding box center [931, 305] width 68 height 13
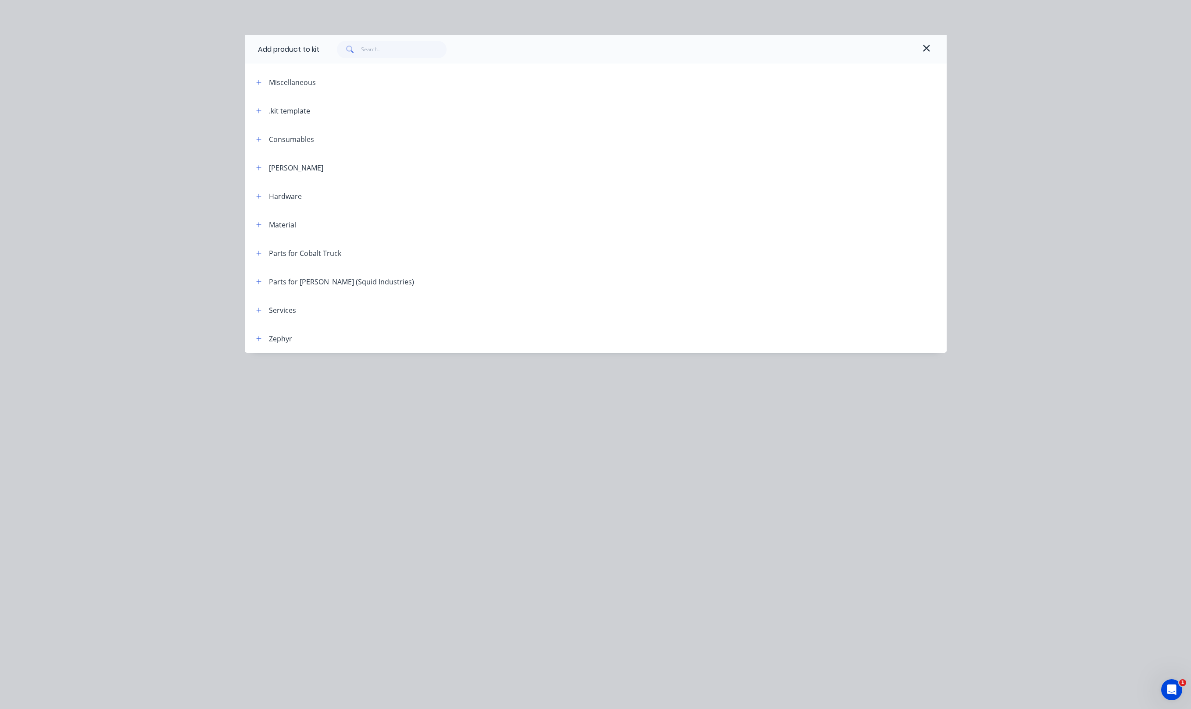
click at [262, 219] on span at bounding box center [258, 224] width 11 height 11
click at [266, 221] on div "Material" at bounding box center [272, 224] width 47 height 11
click at [254, 233] on header "Material" at bounding box center [596, 224] width 702 height 29
click at [264, 220] on span at bounding box center [258, 224] width 11 height 11
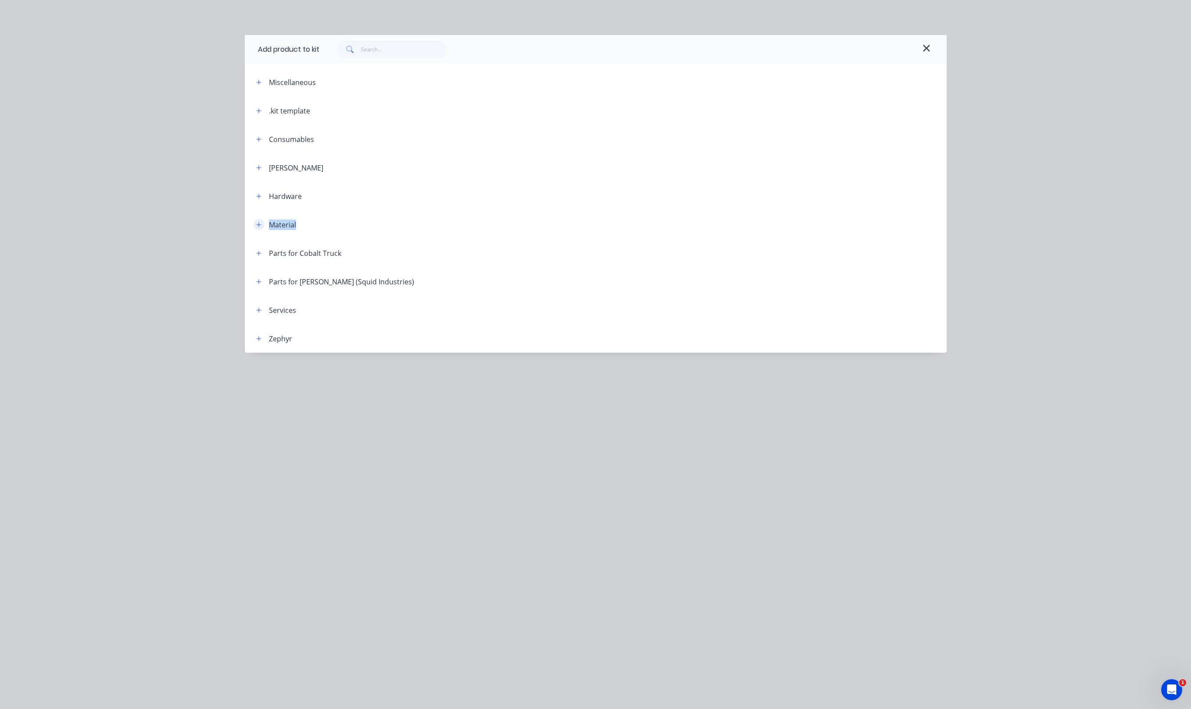
click at [262, 221] on button "button" at bounding box center [258, 224] width 11 height 11
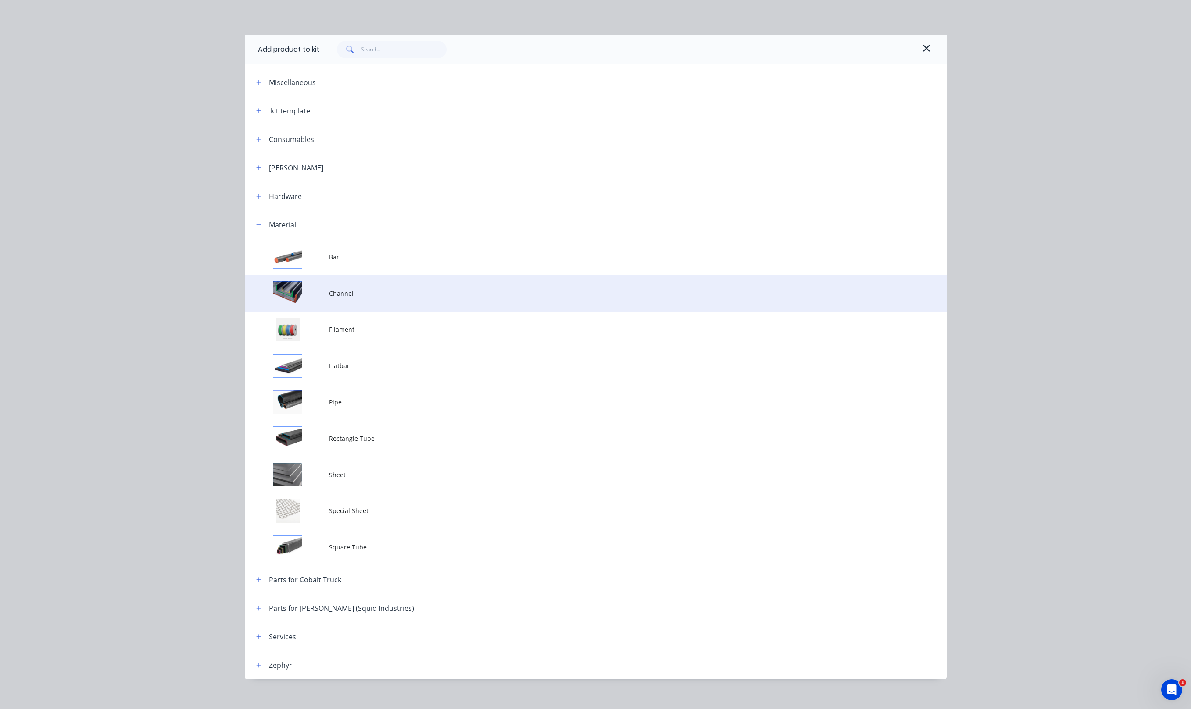
click at [335, 284] on td "Channel" at bounding box center [637, 293] width 617 height 36
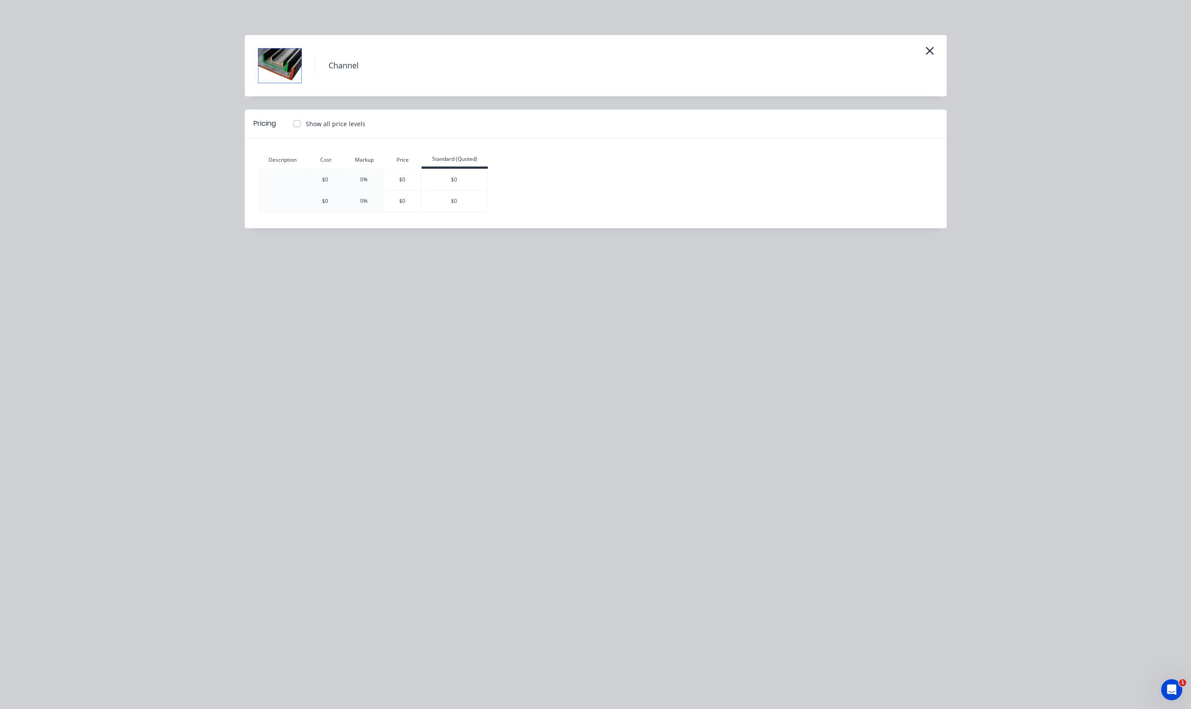
click at [921, 50] on div "Channel" at bounding box center [624, 66] width 618 height 44
click at [931, 50] on icon "button" at bounding box center [929, 51] width 9 height 12
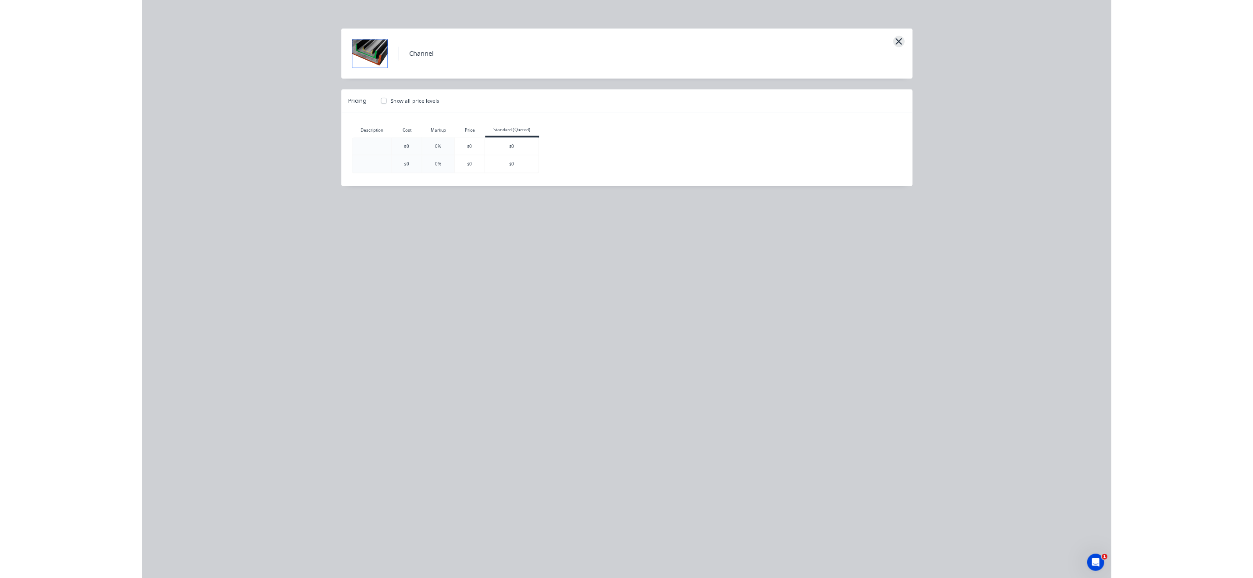
scroll to position [8, 0]
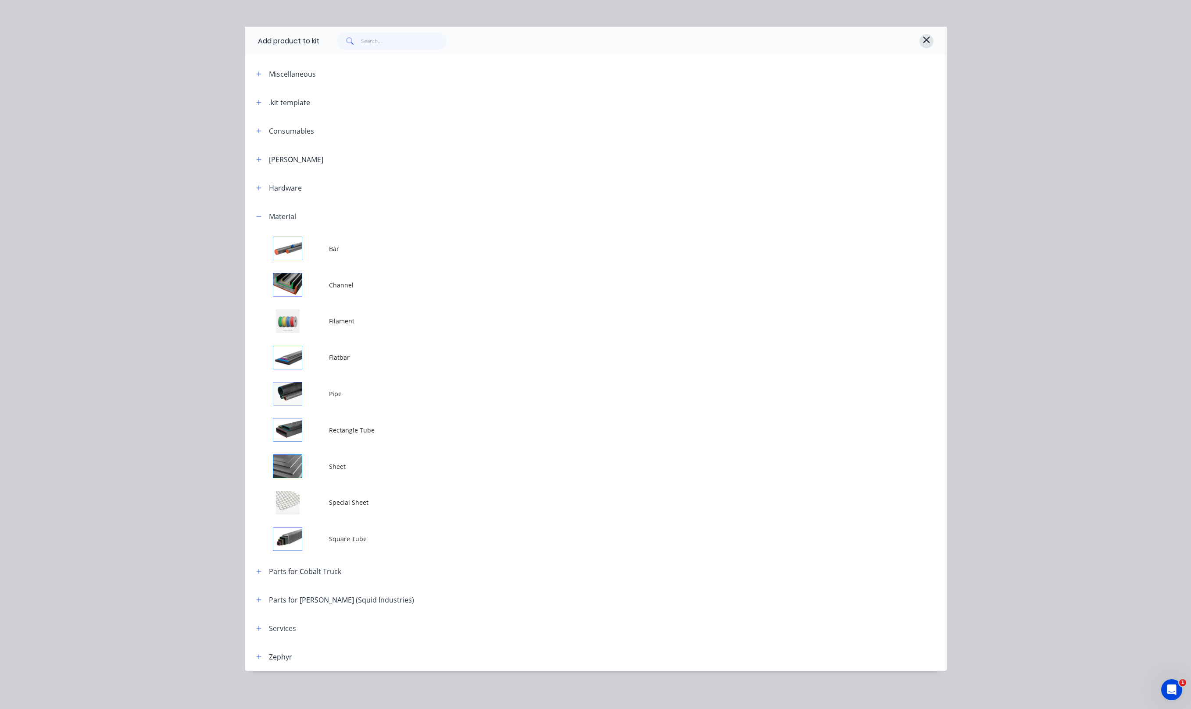
click at [919, 43] on button "button" at bounding box center [926, 41] width 14 height 14
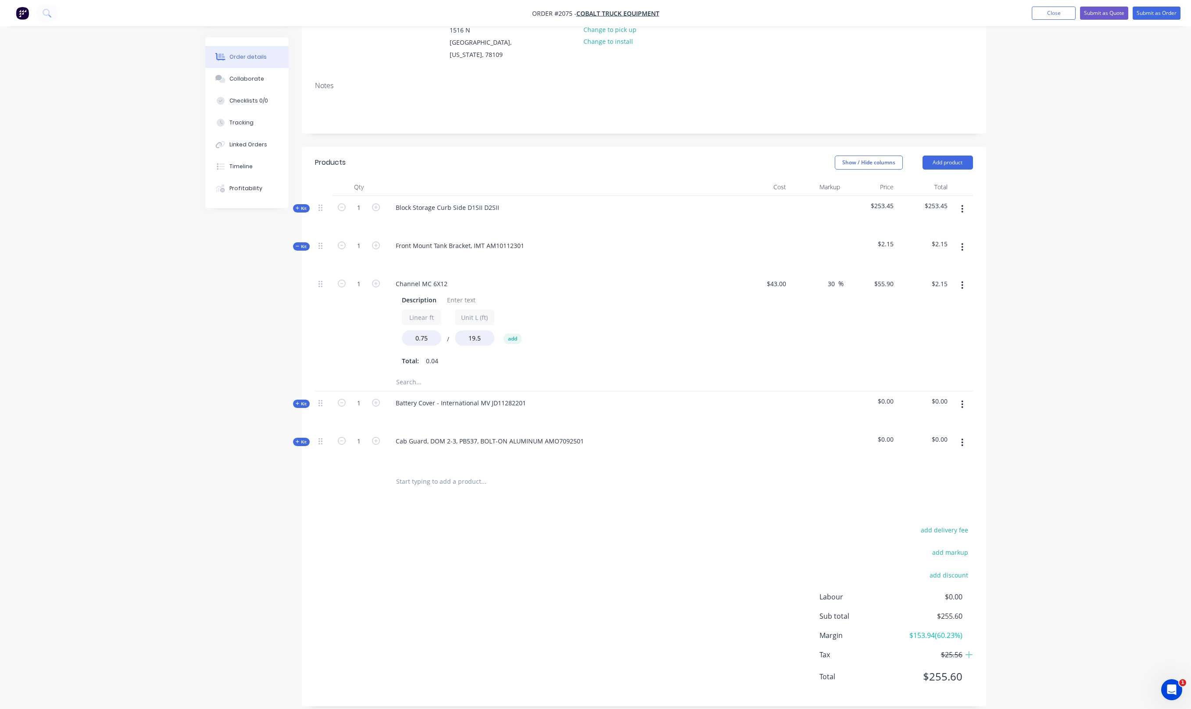
drag, startPoint x: 426, startPoint y: 365, endPoint x: 437, endPoint y: 364, distance: 11.0
click at [428, 374] on input "text" at bounding box center [483, 383] width 175 height 18
type input "angle iron"
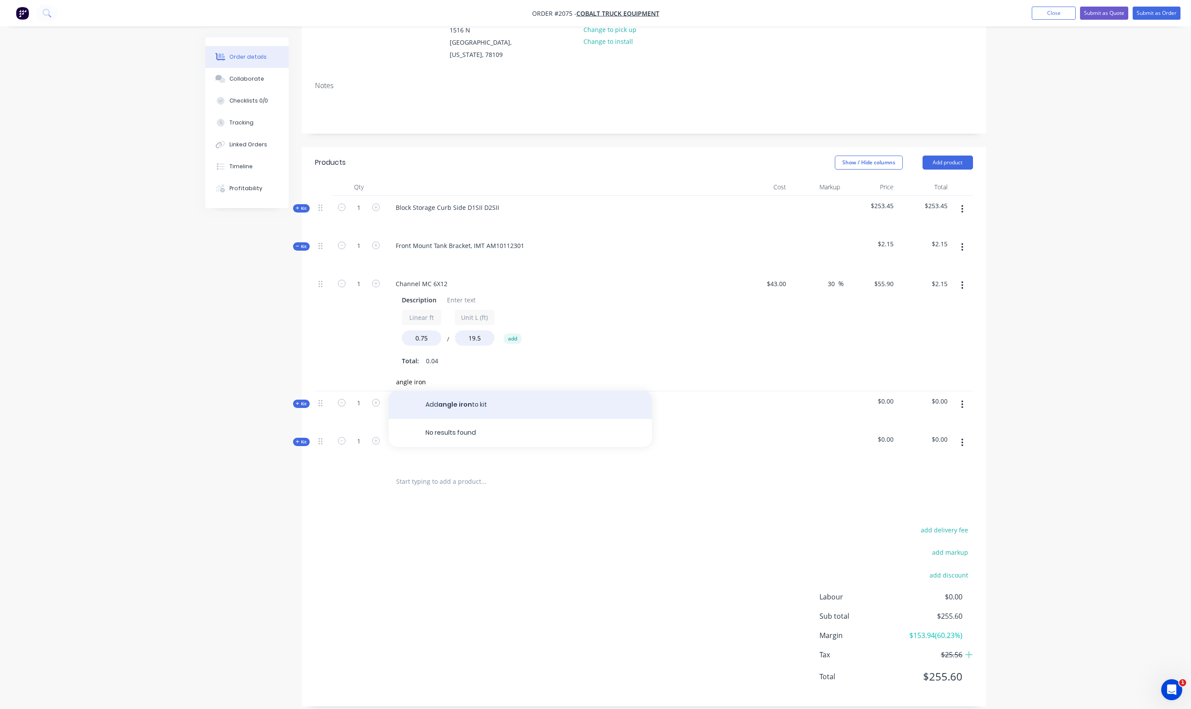
click at [467, 401] on button "Add angle iron to kit" at bounding box center [520, 405] width 263 height 28
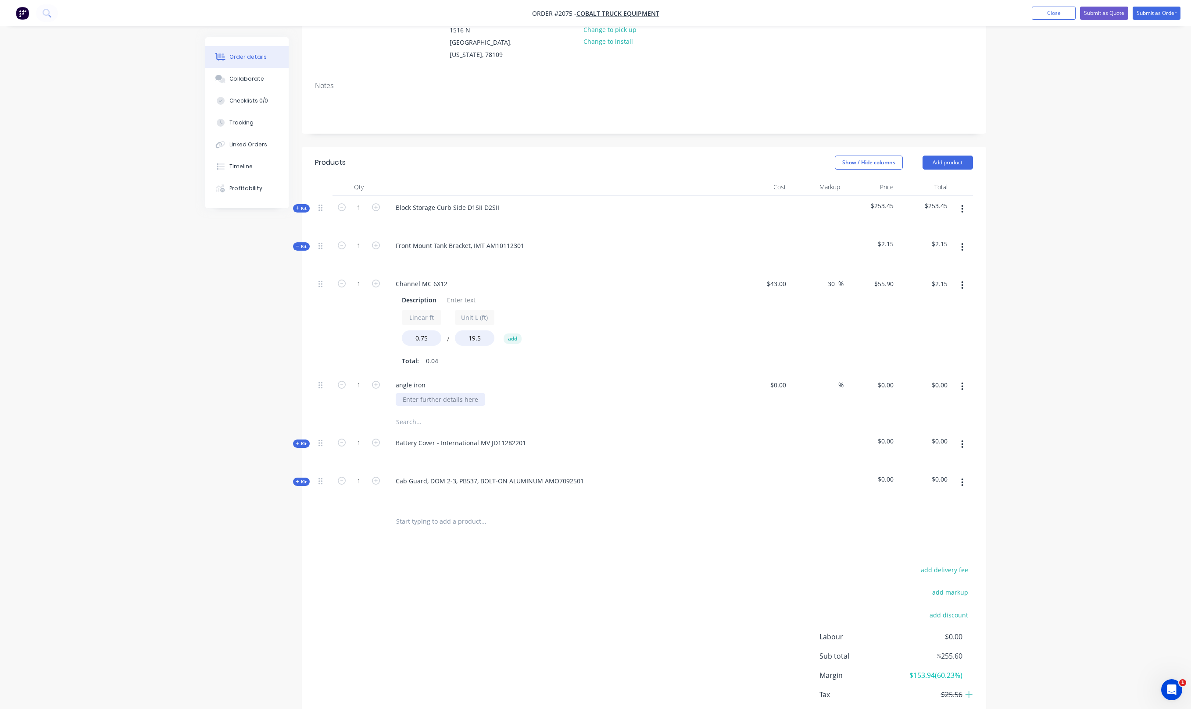
click at [439, 393] on div at bounding box center [440, 399] width 89 height 13
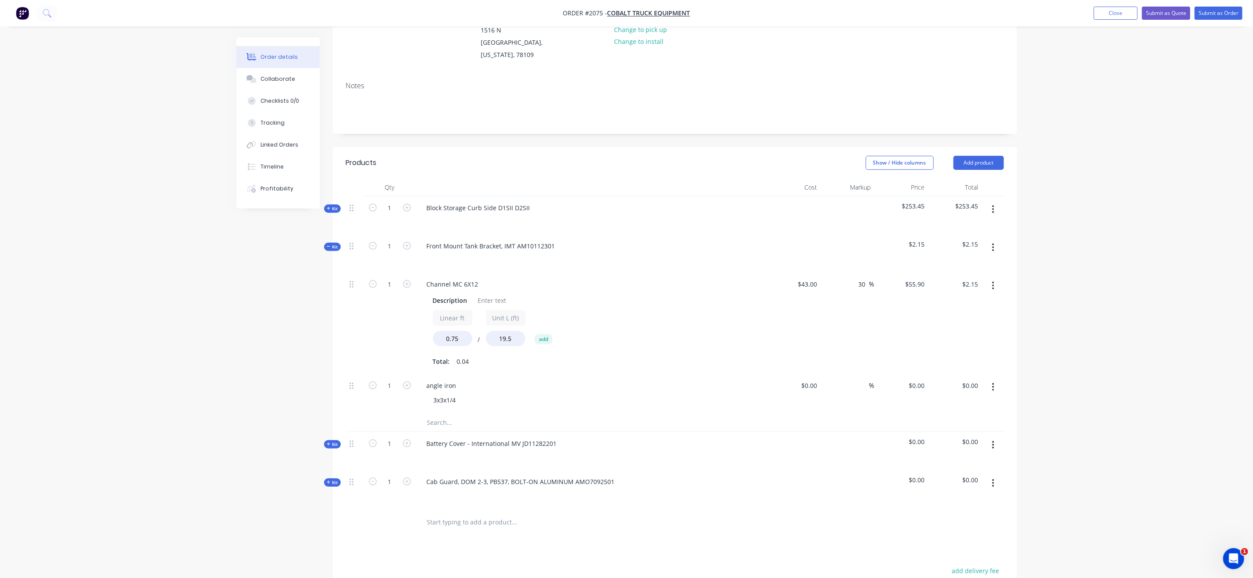
click at [520, 380] on div "angle iron" at bounding box center [592, 385] width 344 height 13
click at [813, 379] on input at bounding box center [810, 385] width 20 height 13
type input "$20.00"
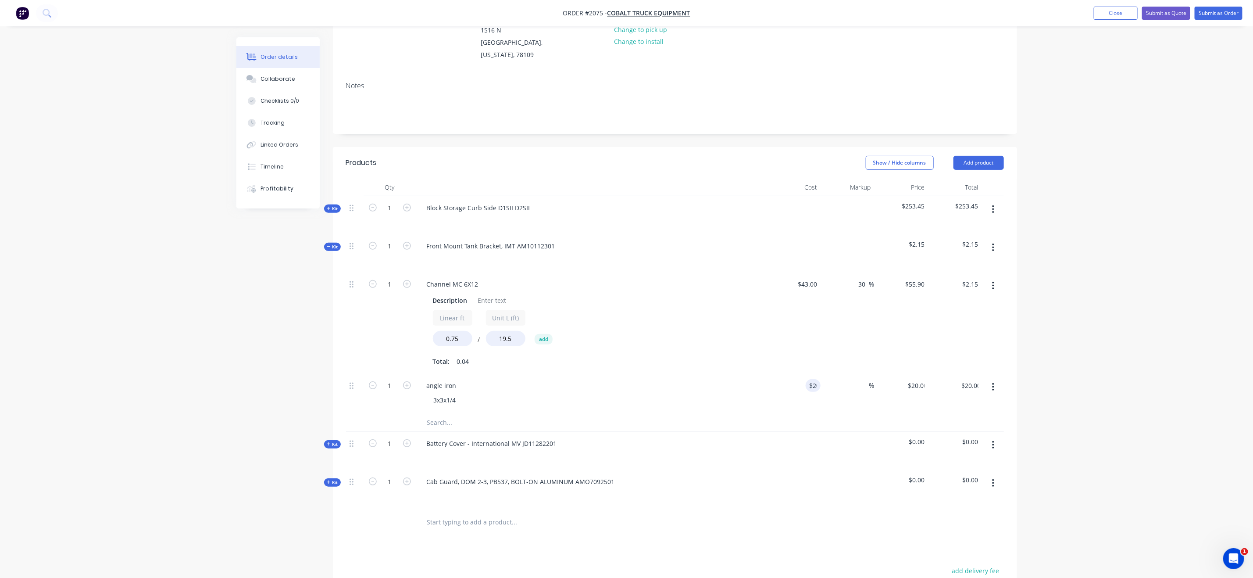
click at [676, 355] on div "Total: 0.04" at bounding box center [591, 361] width 317 height 13
click at [465, 333] on input "0.75" at bounding box center [452, 338] width 39 height 15
click at [518, 331] on input "19.5" at bounding box center [505, 338] width 39 height 15
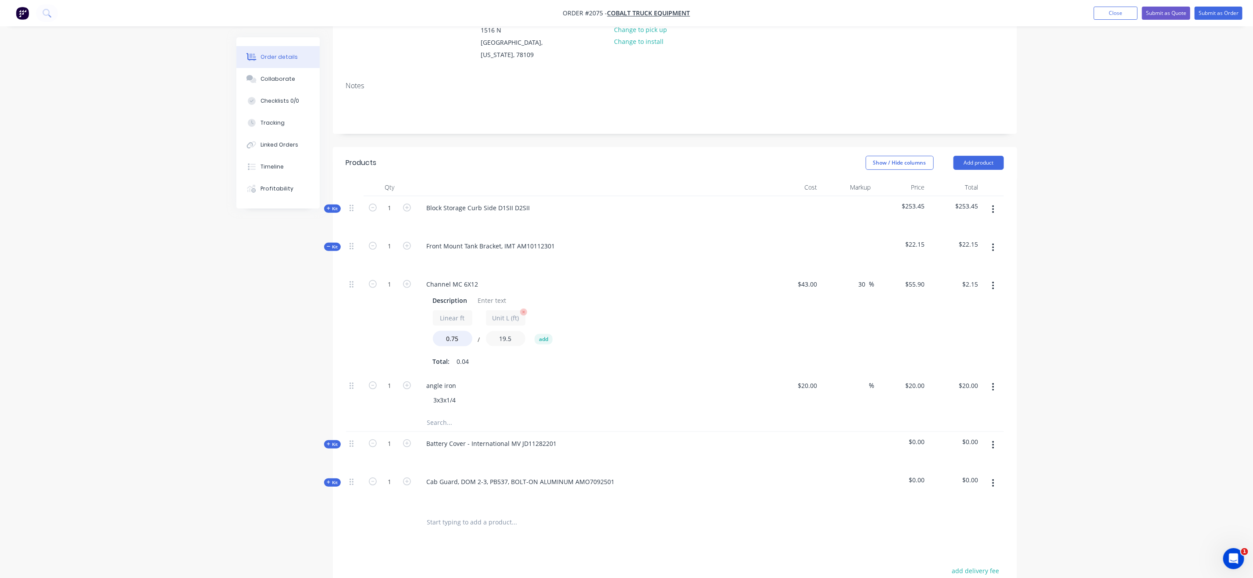
click at [518, 331] on input "19.5" at bounding box center [505, 338] width 39 height 15
type input "0.75"
type input "$55.90"
drag, startPoint x: 710, startPoint y: 321, endPoint x: 702, endPoint y: 364, distance: 43.9
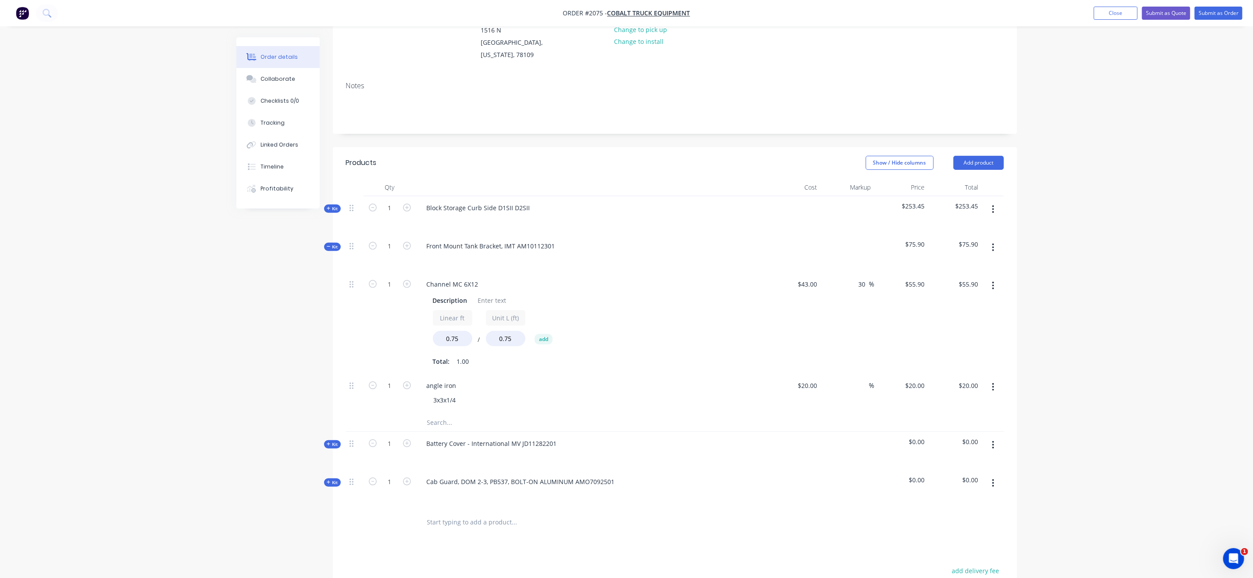
click at [710, 328] on div "Linear ft 0.75 / Unit L (ft) 0.75 add" at bounding box center [591, 329] width 317 height 39
click at [1000, 379] on div "Order details Collaborate Checklists 0/0 Tracking Linked Orders Timeline Profit…" at bounding box center [626, 324] width 1253 height 871
click at [331, 243] on span "Kit" at bounding box center [332, 246] width 11 height 7
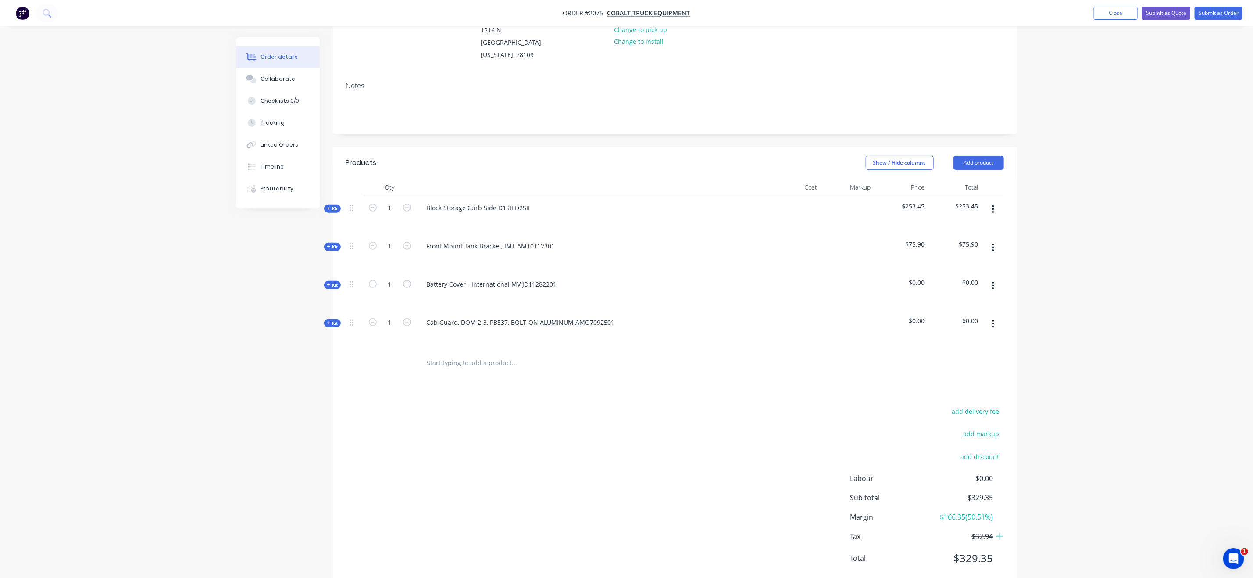
click at [331, 243] on span "Kit" at bounding box center [332, 246] width 11 height 7
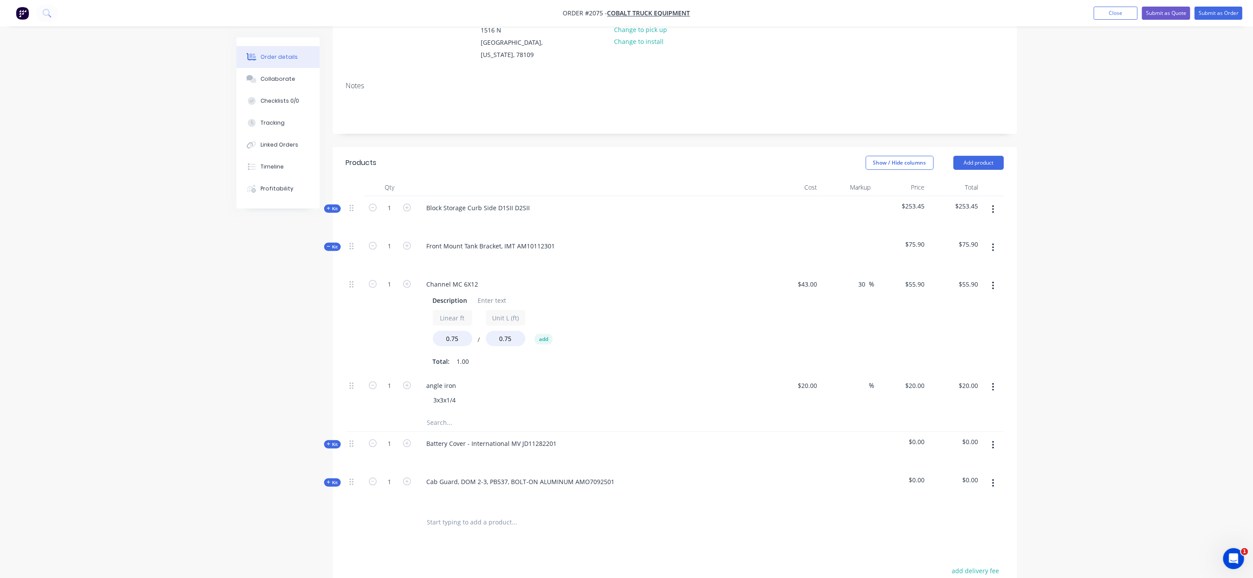
click at [852, 379] on div "%" at bounding box center [847, 394] width 54 height 40
click at [860, 379] on input at bounding box center [864, 385] width 10 height 13
type input "30"
type input "$26.00"
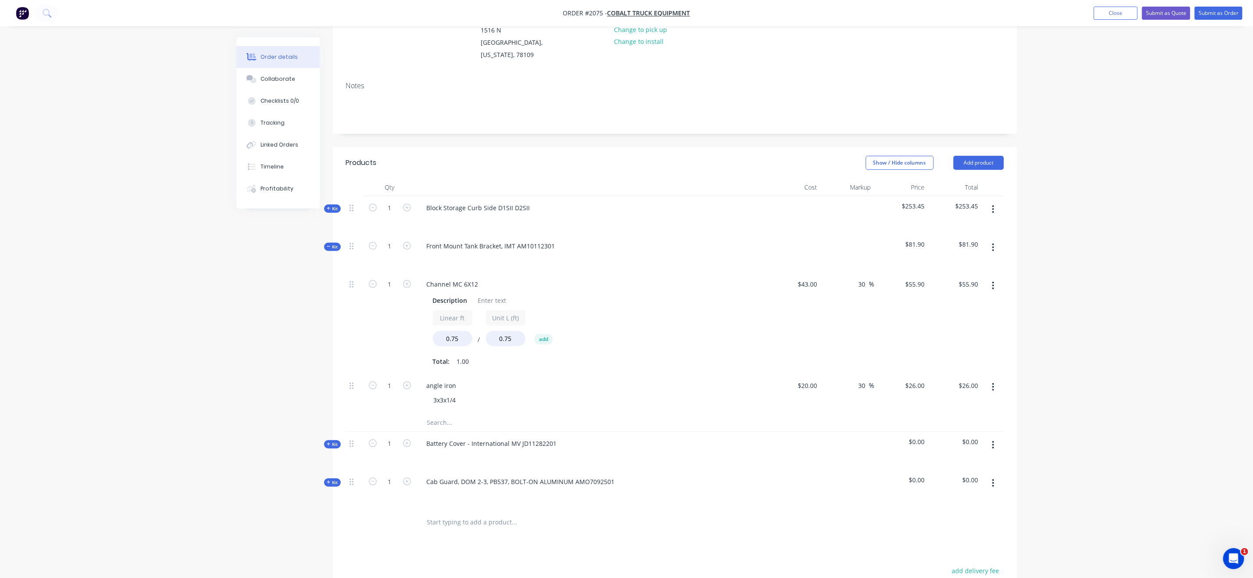
drag, startPoint x: 1089, startPoint y: 323, endPoint x: 804, endPoint y: 319, distance: 285.5
click at [1000, 321] on div "Order details Collaborate Checklists 0/0 Tracking Linked Orders Timeline Profit…" at bounding box center [626, 324] width 1253 height 871
drag, startPoint x: 477, startPoint y: 396, endPoint x: 479, endPoint y: 402, distance: 6.1
click at [479, 402] on div "angle iron 3x3x1/4" at bounding box center [591, 394] width 351 height 40
click at [452, 414] on input "text" at bounding box center [514, 423] width 175 height 18
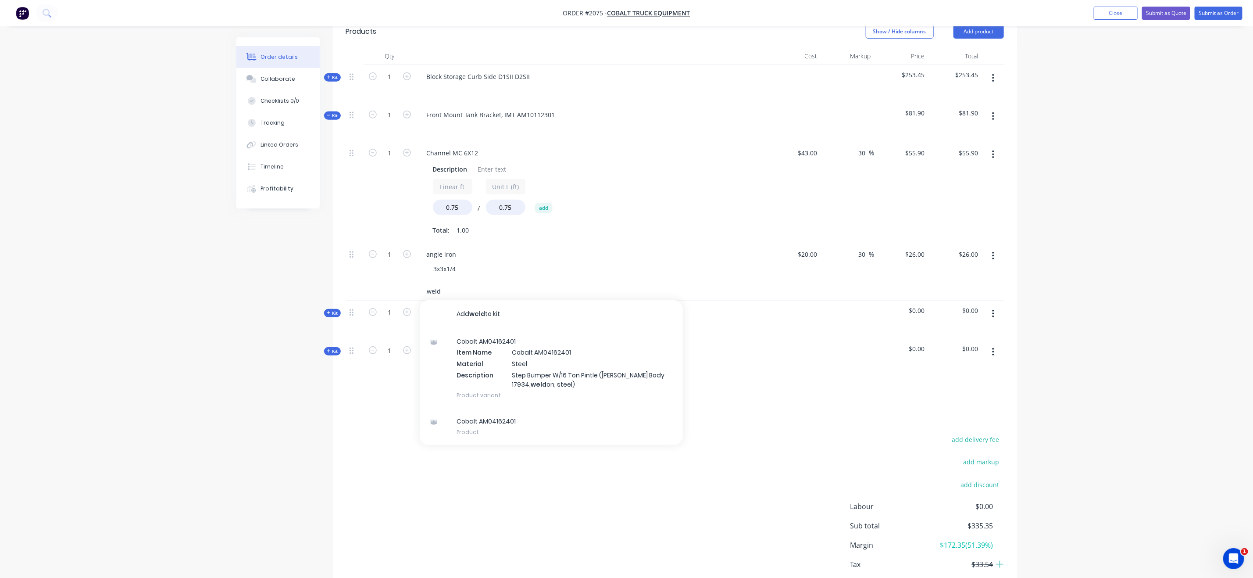
scroll to position [242, 0]
type input "weld"
click at [1000, 282] on div "Order details Collaborate Checklists 0/0 Tracking Linked Orders Timeline Profit…" at bounding box center [626, 193] width 1253 height 871
click at [996, 108] on button "button" at bounding box center [993, 116] width 21 height 16
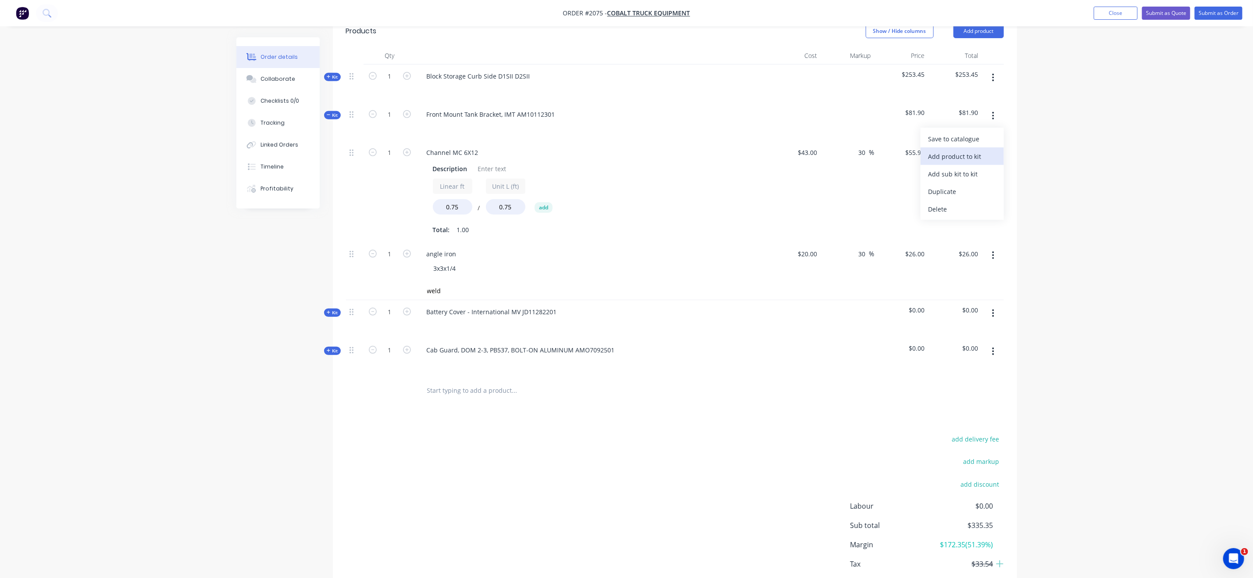
click at [976, 150] on div "Add product to kit" at bounding box center [962, 156] width 68 height 13
click at [974, 168] on div "Product catalogue" at bounding box center [962, 174] width 68 height 13
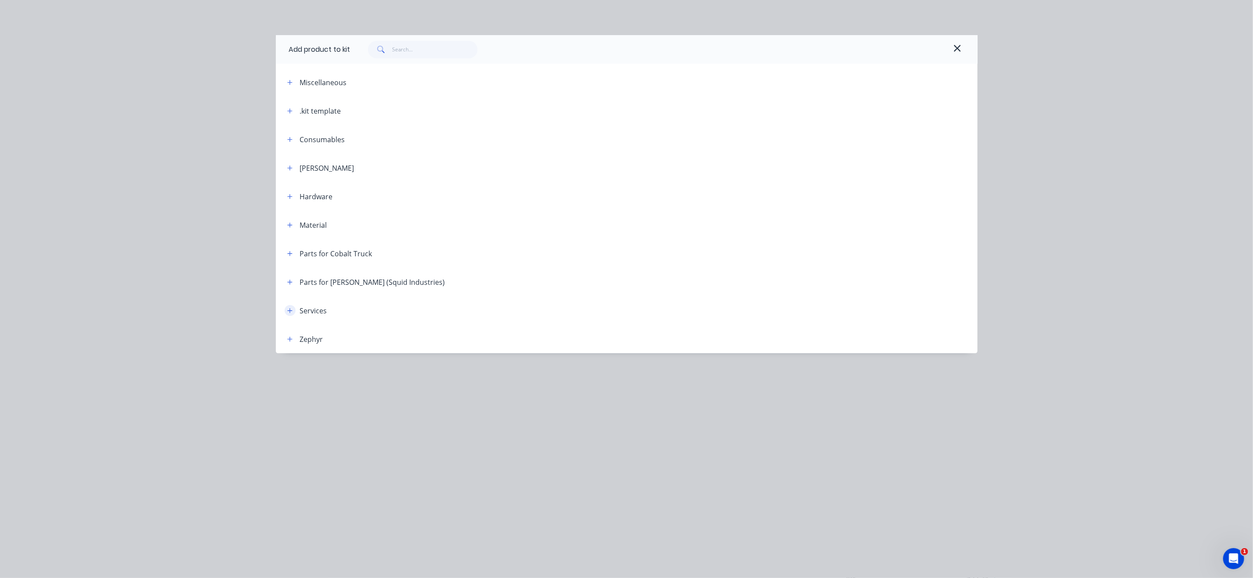
click at [287, 311] on icon "button" at bounding box center [289, 310] width 5 height 6
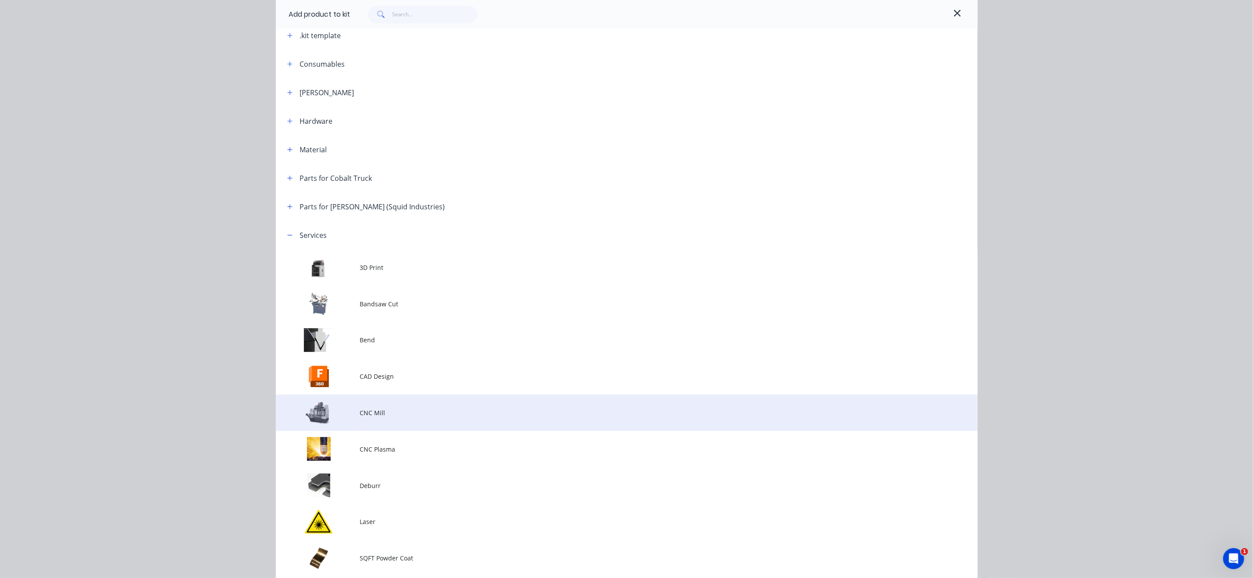
scroll to position [197, 0]
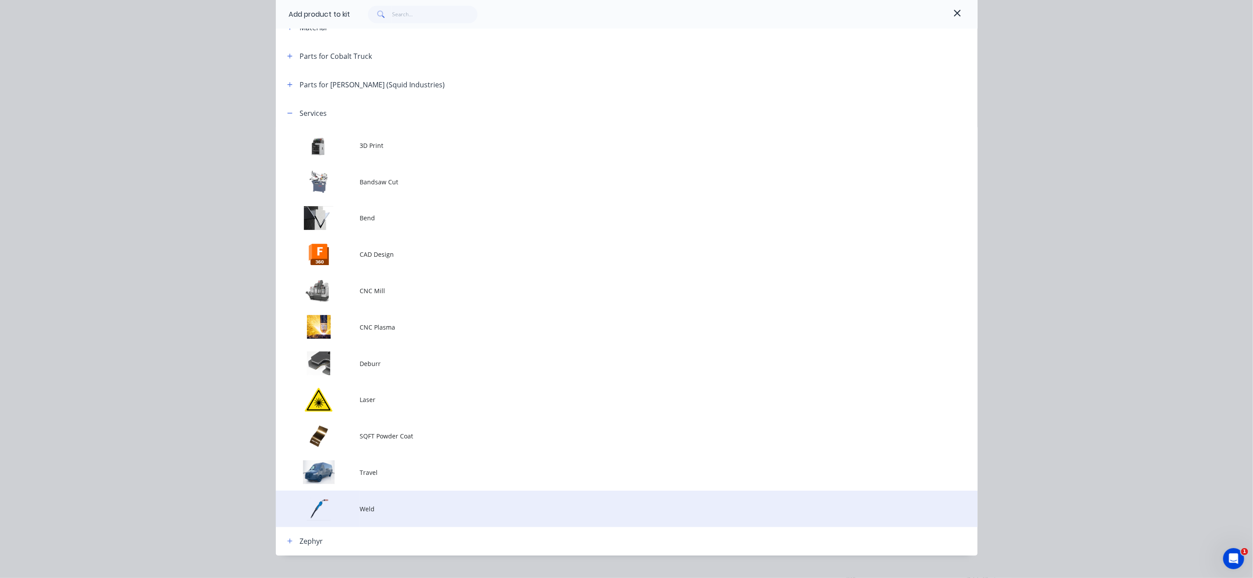
click at [403, 506] on span "Weld" at bounding box center [607, 508] width 494 height 9
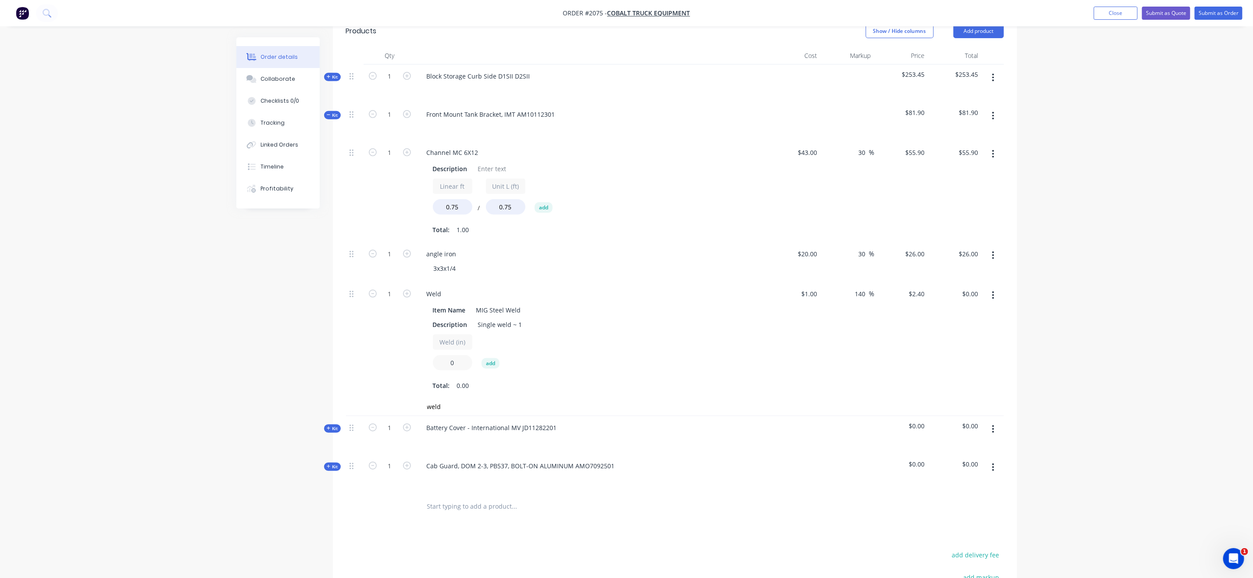
drag, startPoint x: 455, startPoint y: 349, endPoint x: 427, endPoint y: 350, distance: 28.5
click at [427, 350] on div "Item Name MIG Steel Weld Description Single weld ~ 1 Weld (in) 0 add Total: 0.00" at bounding box center [592, 347] width 344 height 90
type input "6"
type input "$14.40"
click at [54, 291] on div "Order details Collaborate Checklists 0/0 Tracking Linked Orders Timeline Profit…" at bounding box center [626, 251] width 1253 height 987
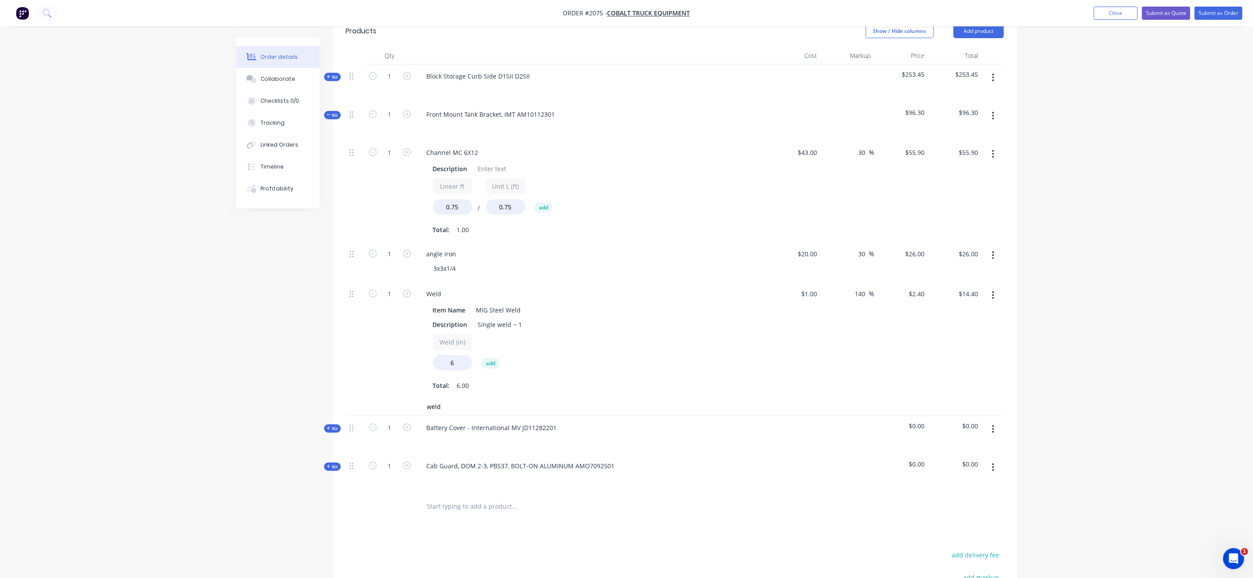
click at [1000, 289] on div "Order details Collaborate Checklists 0/0 Tracking Linked Orders Timeline Profit…" at bounding box center [626, 251] width 1253 height 987
click at [328, 112] on span "Kit" at bounding box center [332, 115] width 11 height 7
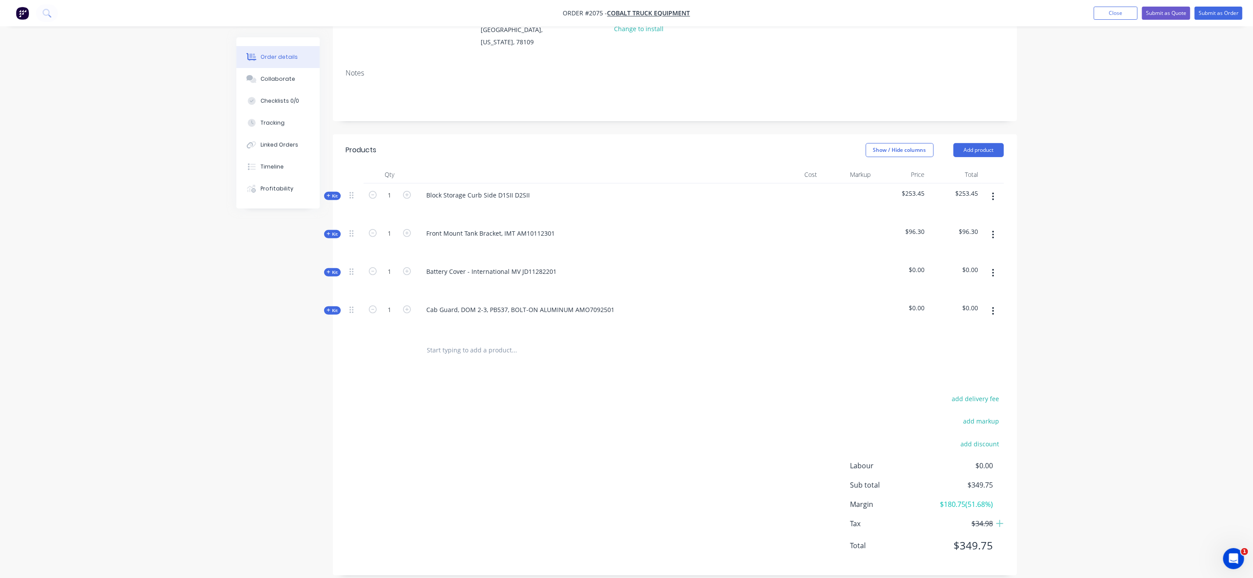
click at [1000, 191] on div "Order details Collaborate Checklists 0/0 Tracking Linked Orders Timeline Profit…" at bounding box center [626, 232] width 1253 height 712
click at [329, 229] on div "Created by Grant Created 07/10/25 Required 07/10/25 Assigned to Add team member…" at bounding box center [626, 251] width 781 height 674
click at [331, 231] on span "Kit" at bounding box center [332, 234] width 11 height 7
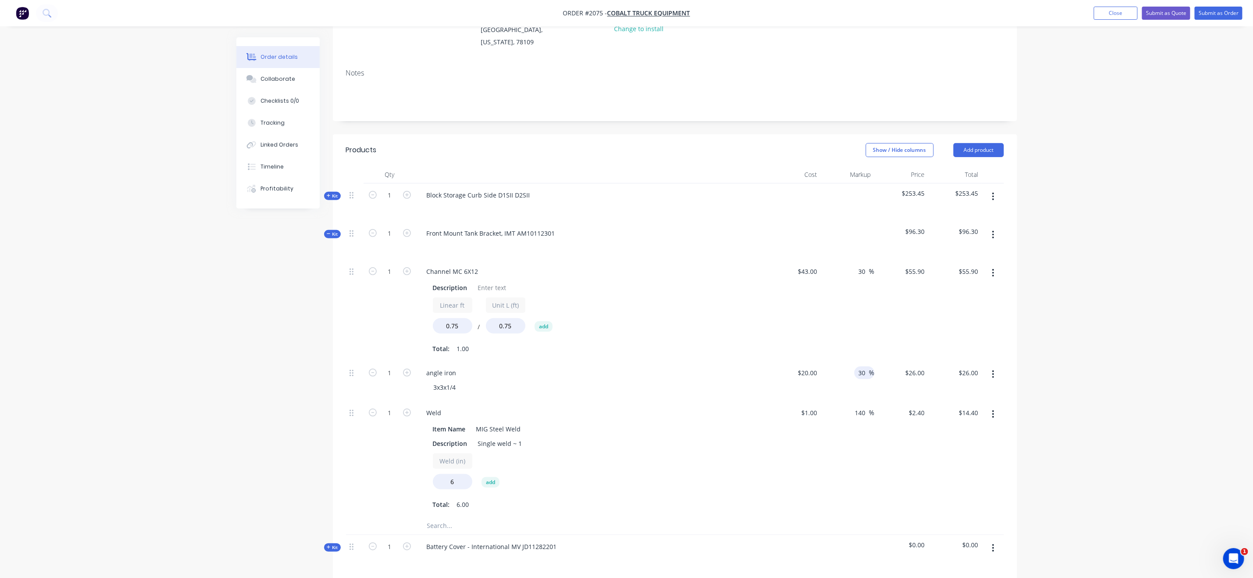
click at [863, 366] on input "30" at bounding box center [863, 372] width 11 height 13
click at [863, 372] on div "30 30 %" at bounding box center [847, 381] width 54 height 40
click at [867, 366] on input "30" at bounding box center [863, 372] width 11 height 13
type input "50"
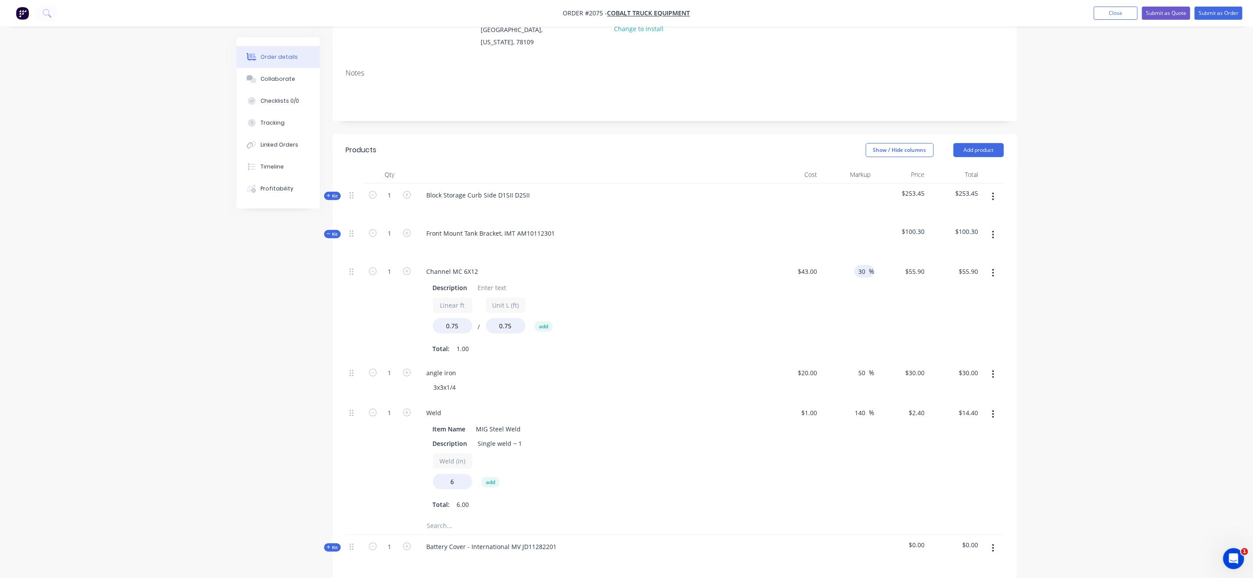
type input "$30.00"
click at [865, 265] on input "30" at bounding box center [863, 271] width 11 height 13
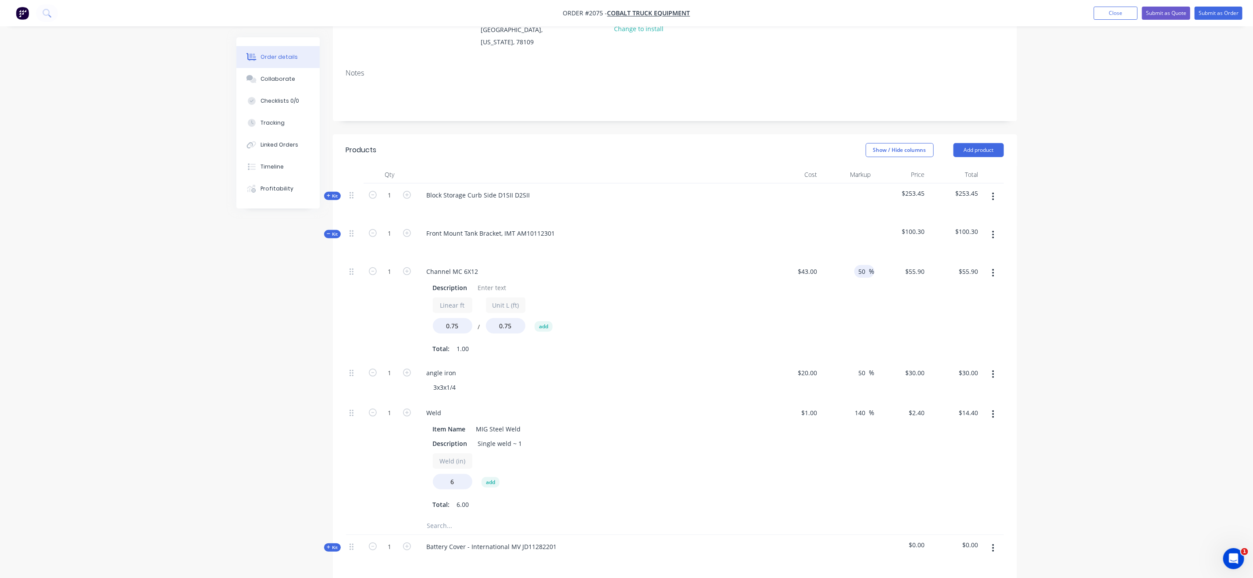
type input "50"
type input "$64.50"
click at [1000, 278] on div "Order details Collaborate Checklists 0/0 Tracking Linked Orders Timeline Profit…" at bounding box center [626, 369] width 1253 height 987
click at [863, 406] on input "140" at bounding box center [861, 412] width 15 height 13
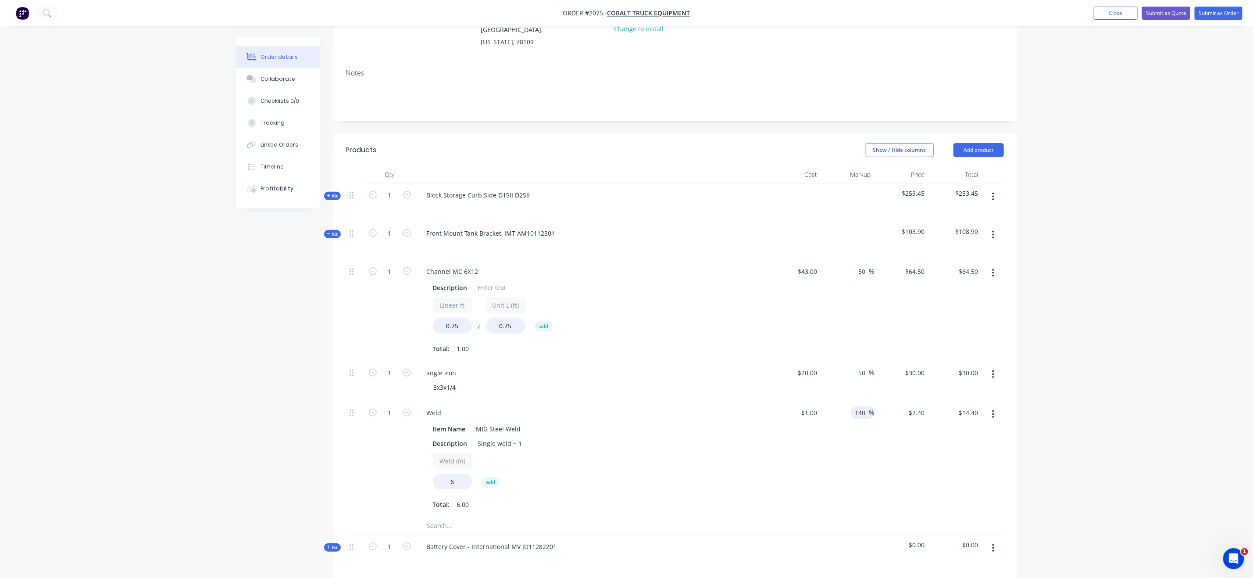
click at [863, 406] on input "140" at bounding box center [861, 412] width 15 height 13
type input "200"
type input "$3.00"
type input "$18.00"
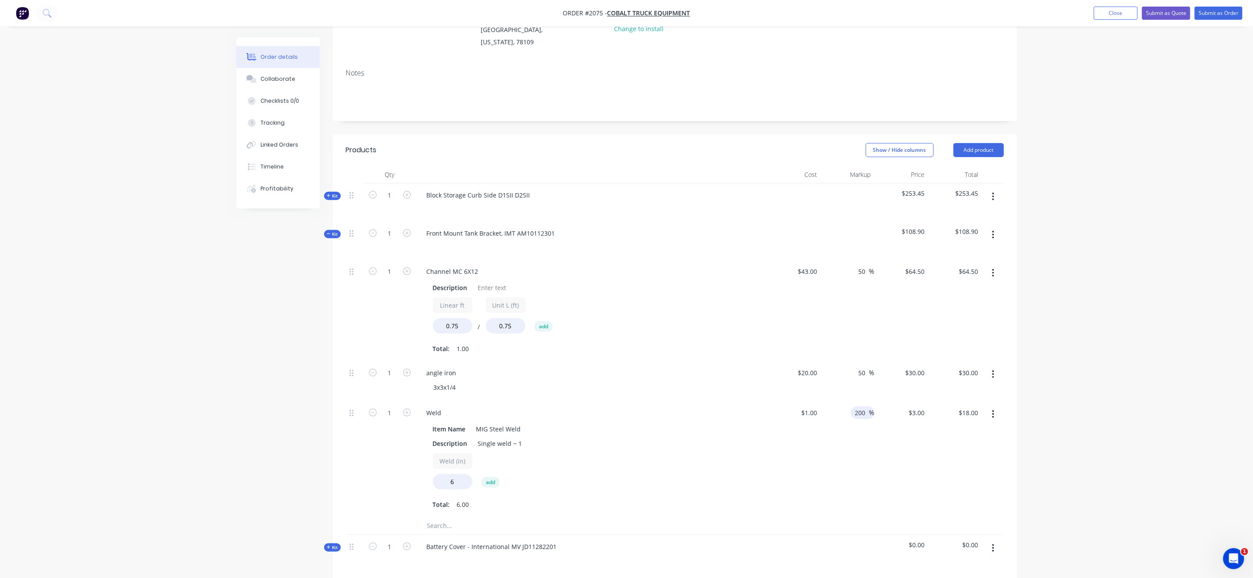
click at [1000, 295] on div "Order details Collaborate Checklists 0/0 Tracking Linked Orders Timeline Profit…" at bounding box center [626, 369] width 1253 height 987
click at [327, 232] on icon "button" at bounding box center [329, 234] width 4 height 4
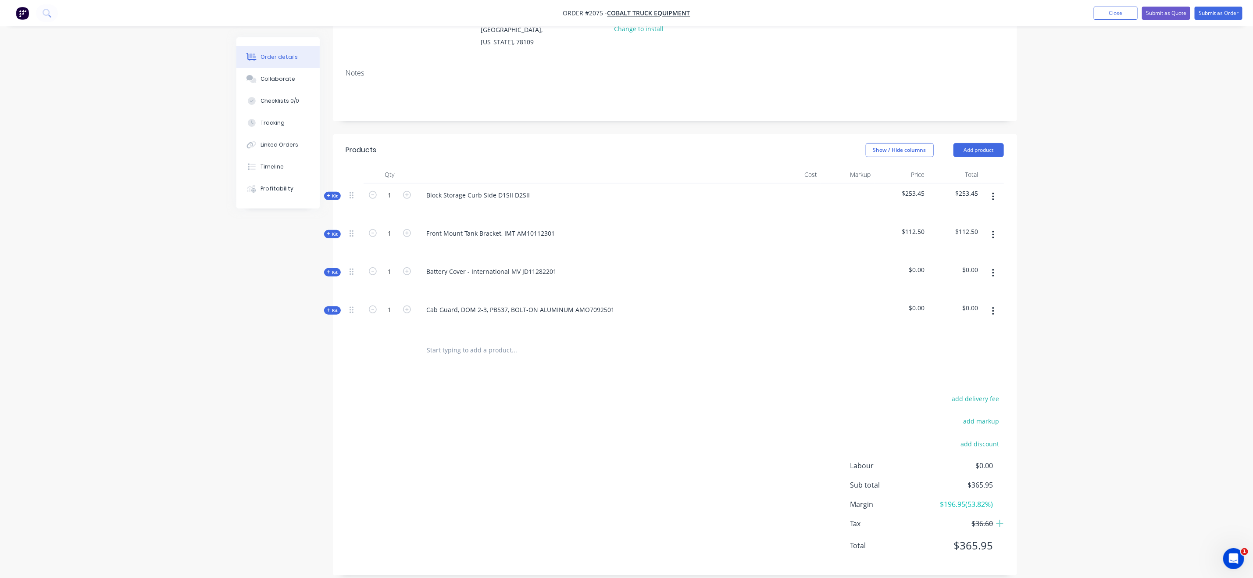
click at [325, 218] on div "Created by Grant Created 07/10/25 Required 07/10/25 Assigned to Add team member…" at bounding box center [626, 251] width 781 height 674
click at [327, 232] on icon "button" at bounding box center [329, 234] width 4 height 4
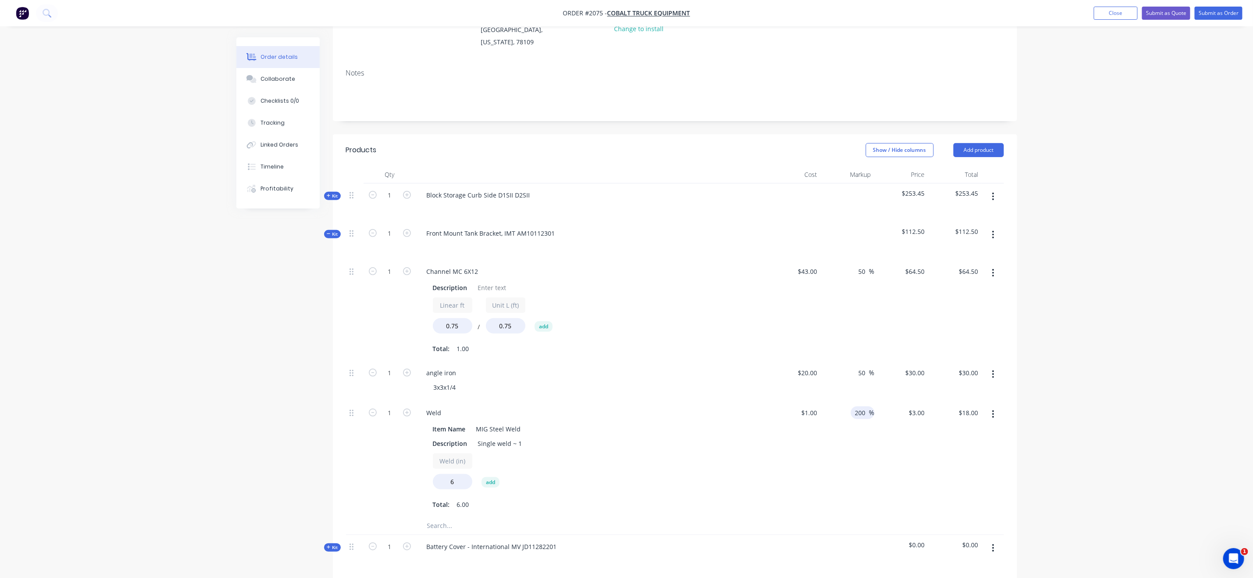
click at [871, 407] on span "%" at bounding box center [871, 412] width 5 height 10
click at [866, 406] on div "200 200 %" at bounding box center [863, 412] width 24 height 13
click at [866, 406] on input "200" at bounding box center [861, 412] width 15 height 13
type input "150"
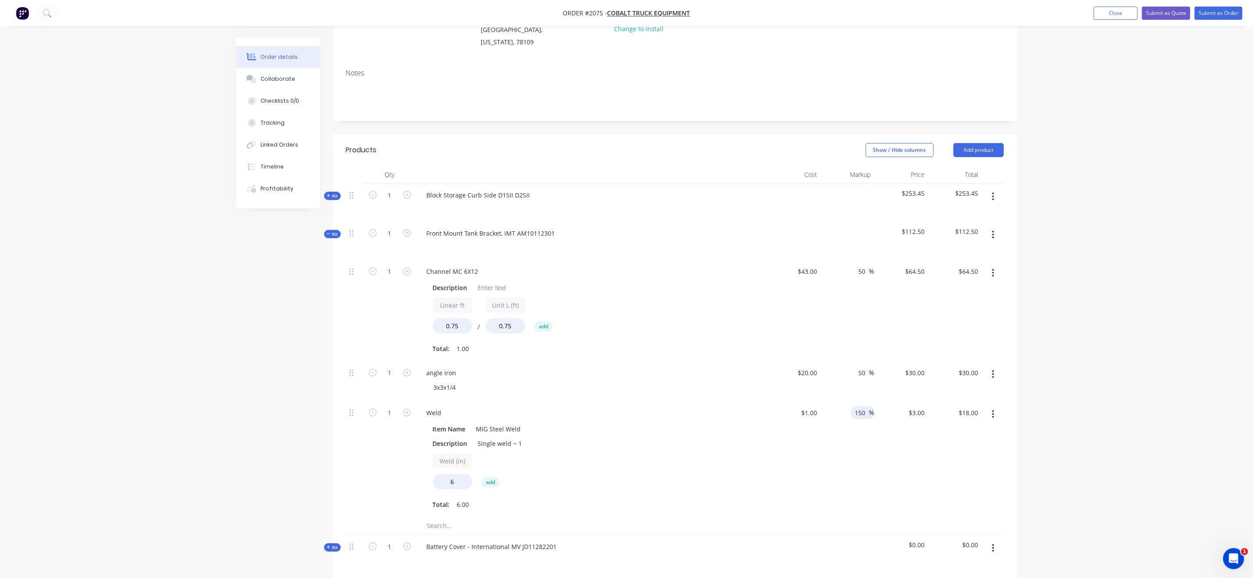
type input "$2.50"
type input "$15.00"
drag, startPoint x: 1201, startPoint y: 337, endPoint x: 1171, endPoint y: 337, distance: 30.3
click at [1000, 337] on div "Order details Collaborate Checklists 0/0 Tracking Linked Orders Timeline Profit…" at bounding box center [626, 369] width 1253 height 987
click at [854, 366] on div "50 50 %" at bounding box center [864, 372] width 20 height 13
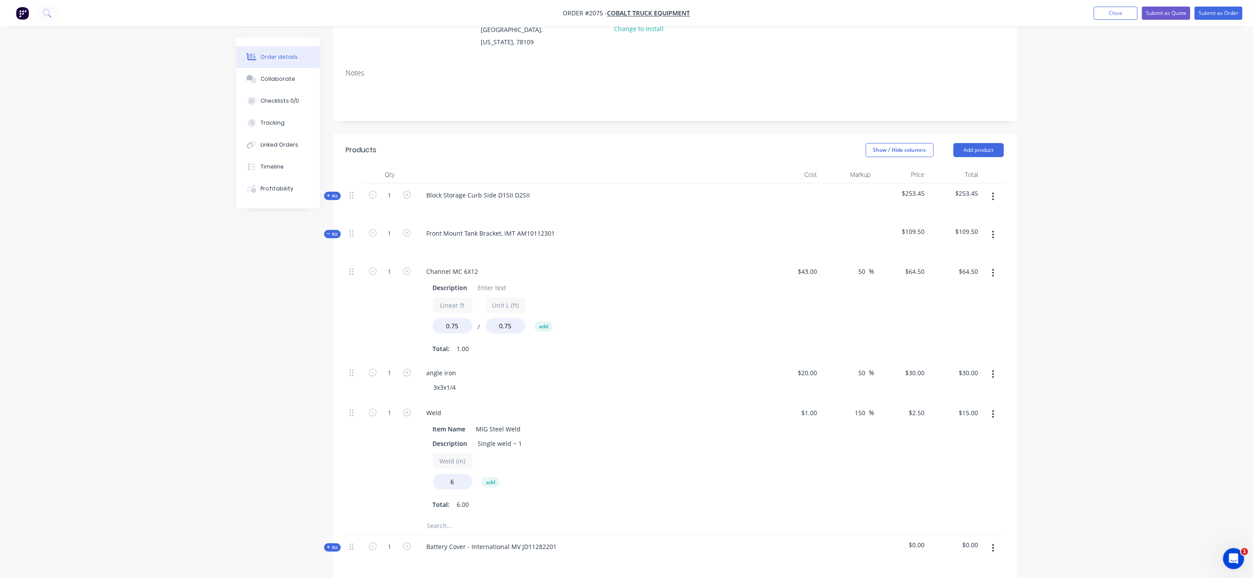
click at [874, 364] on div "$30.00 $30.00" at bounding box center [901, 381] width 54 height 40
click at [861, 366] on input "50" at bounding box center [863, 372] width 11 height 13
type input "40"
type input "$28.00"
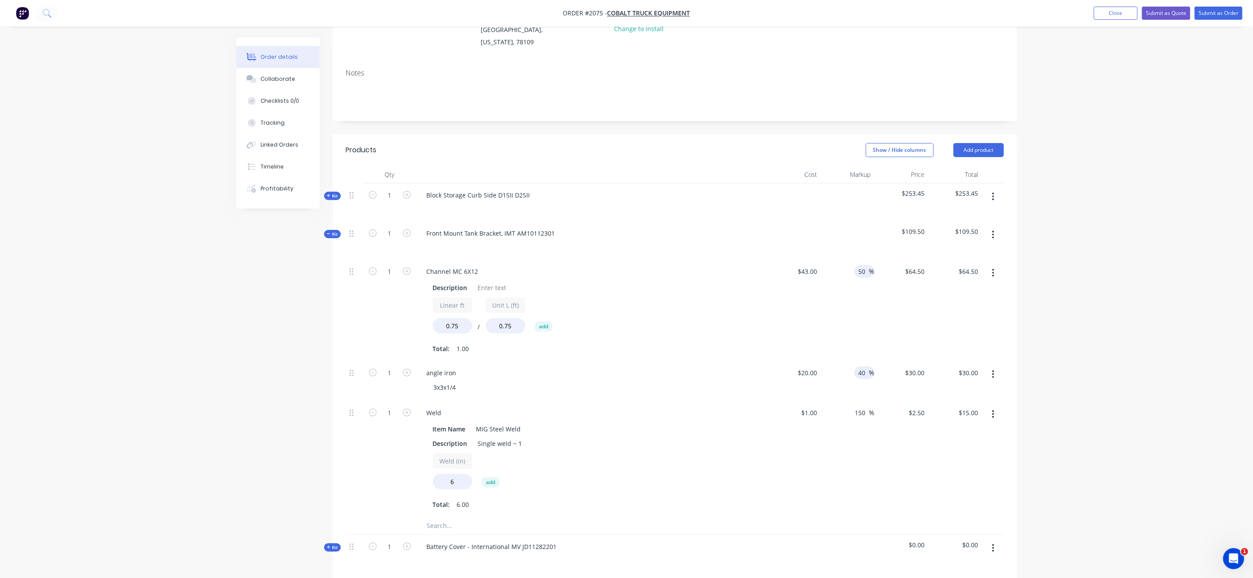
type input "$28.00"
click at [861, 265] on input "50" at bounding box center [863, 271] width 11 height 13
type input "410"
type input "$219.30"
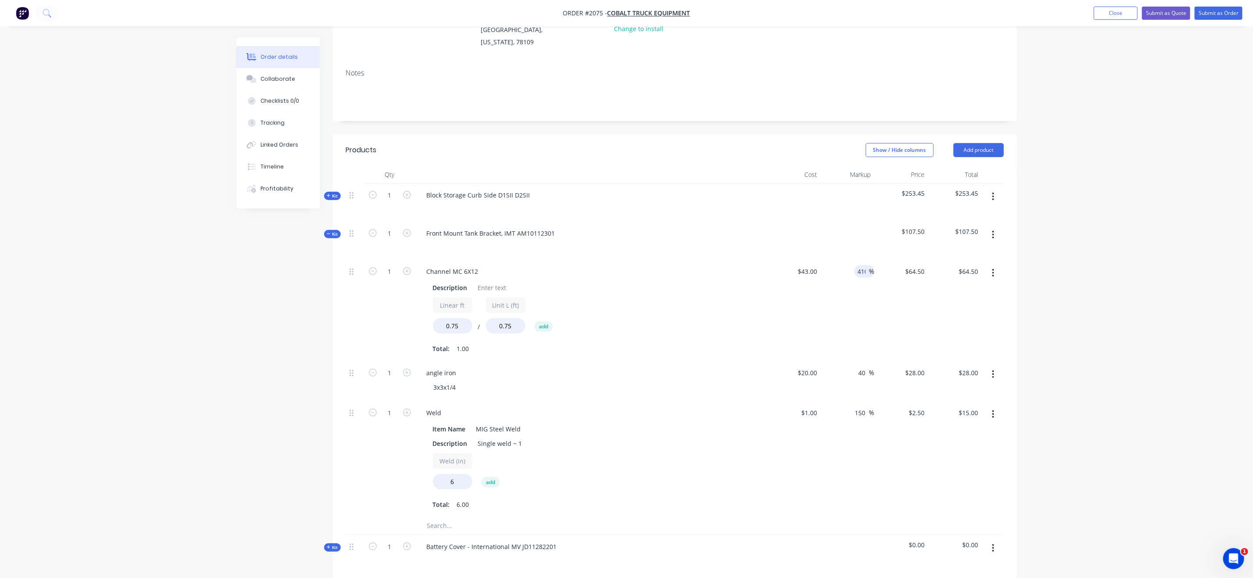
type input "$219.30"
drag, startPoint x: 1091, startPoint y: 235, endPoint x: 1096, endPoint y: 237, distance: 5.9
click at [1000, 237] on div "Order details Collaborate Checklists 0/0 Tracking Linked Orders Timeline Profit…" at bounding box center [626, 369] width 1253 height 987
click at [870, 266] on span "%" at bounding box center [871, 271] width 5 height 10
click at [862, 265] on input "410" at bounding box center [861, 271] width 15 height 13
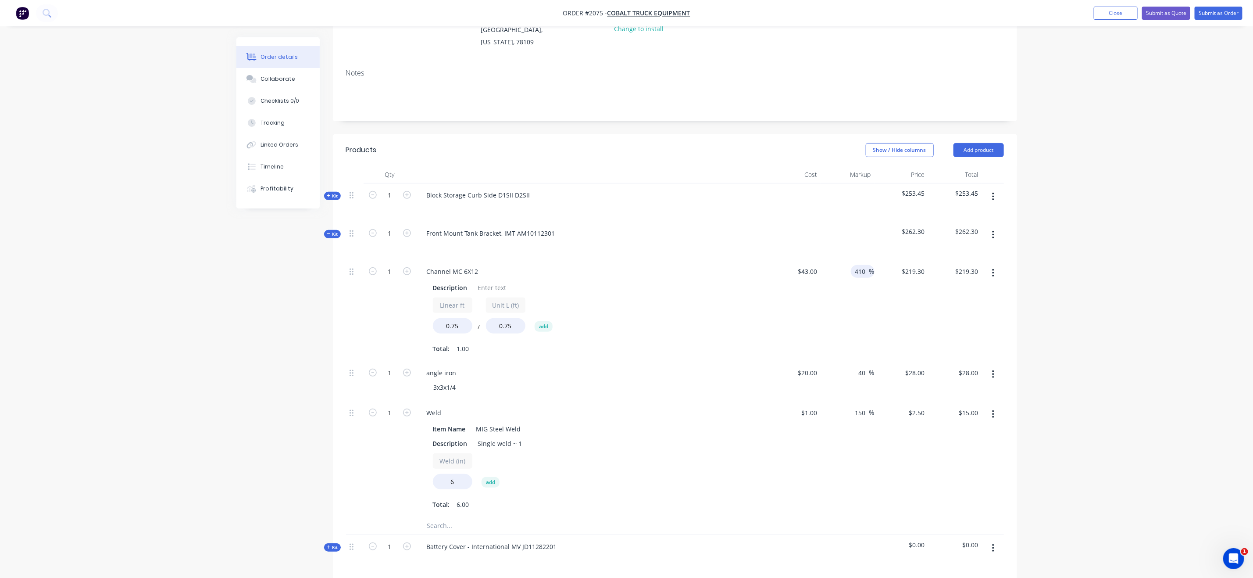
click at [862, 265] on input "410" at bounding box center [861, 271] width 15 height 13
type input "40"
type input "$60.20"
click at [1000, 253] on div "Order details Collaborate Checklists 0/0 Tracking Linked Orders Timeline Profit…" at bounding box center [626, 369] width 1253 height 987
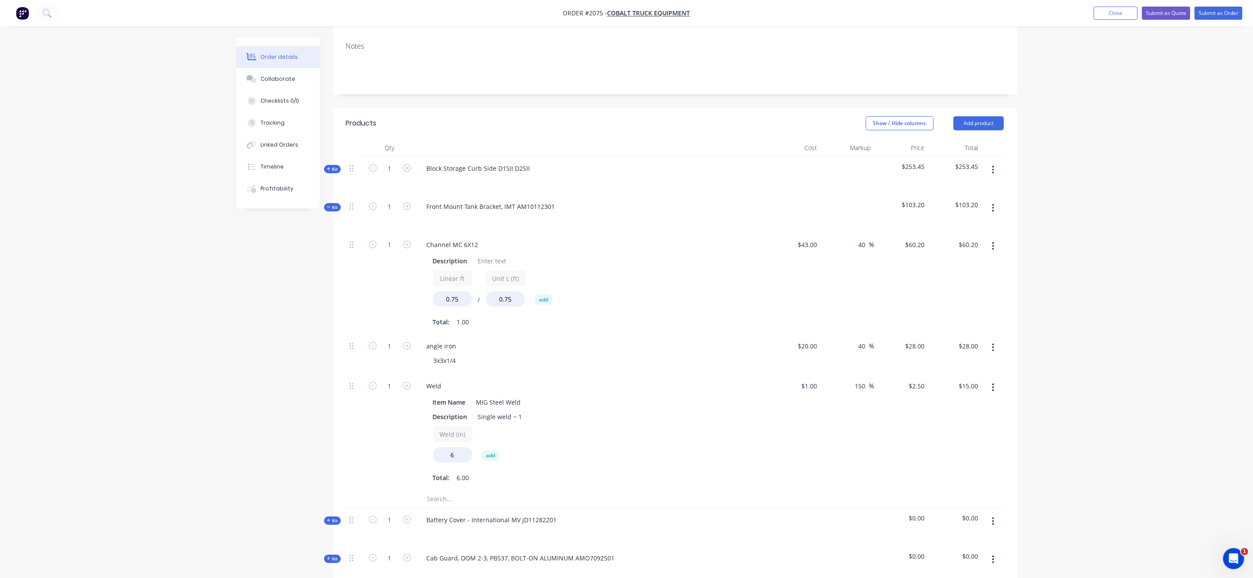
scroll to position [136, 0]
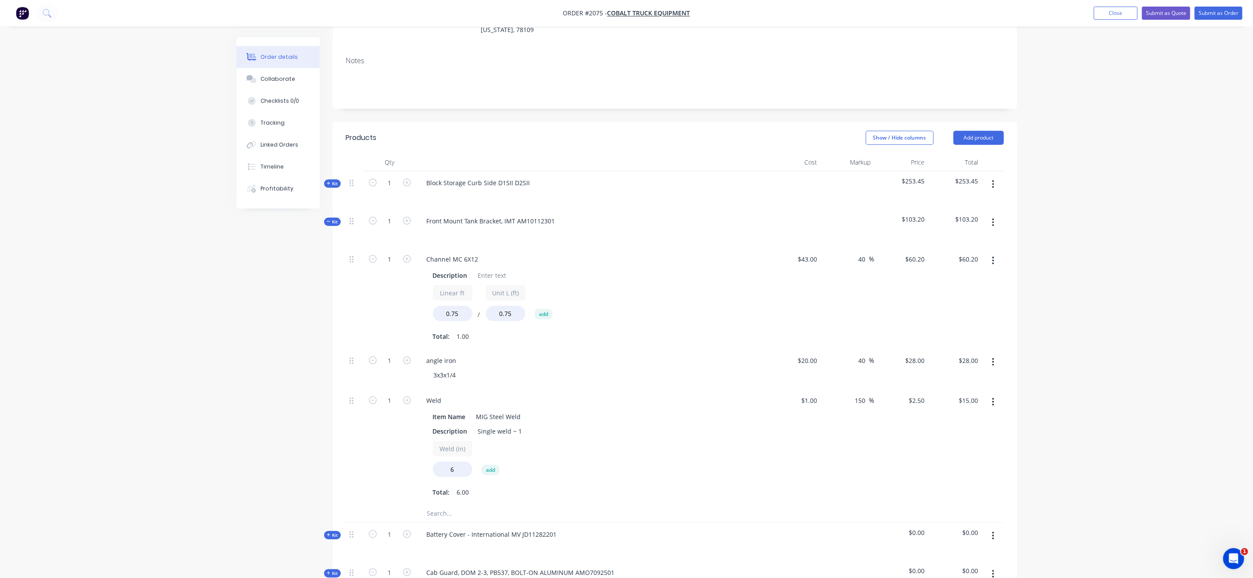
click at [324, 217] on button "Kit" at bounding box center [332, 221] width 17 height 8
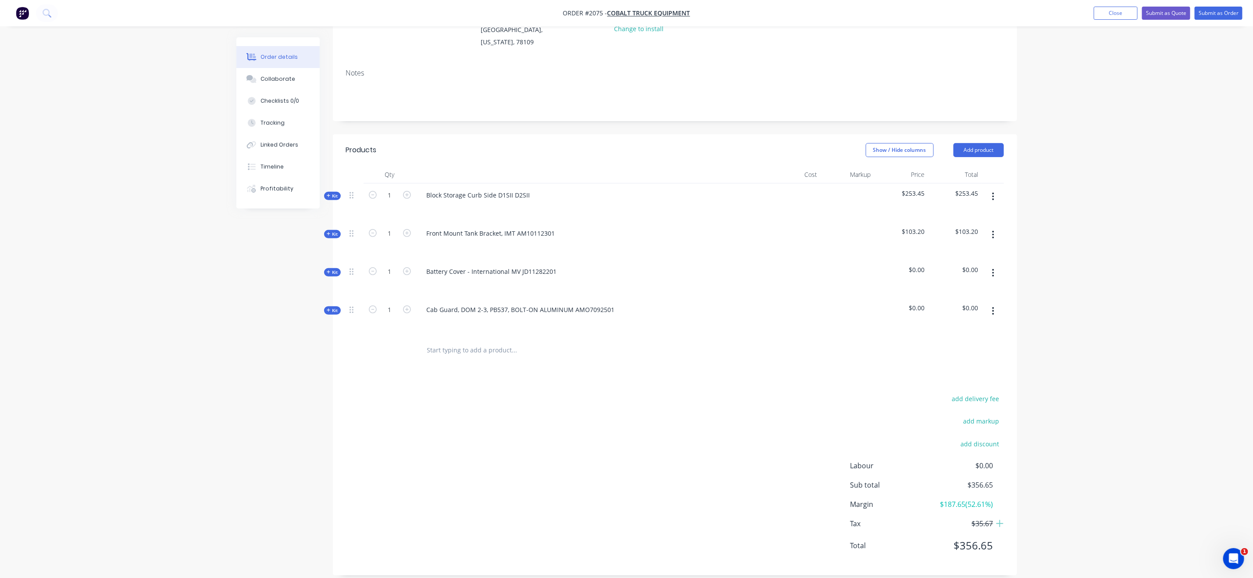
click at [325, 211] on div "Created by Grant Created 07/10/25 Required 07/10/25 Assigned to Add team member…" at bounding box center [626, 251] width 781 height 674
click at [1000, 374] on div "Order details Collaborate Checklists 0/0 Tracking Linked Orders Timeline Profit…" at bounding box center [626, 232] width 1253 height 712
drag, startPoint x: 334, startPoint y: 257, endPoint x: 363, endPoint y: 264, distance: 30.0
click at [334, 268] on button "Kit" at bounding box center [332, 272] width 17 height 8
click at [447, 298] on input "text" at bounding box center [514, 307] width 175 height 18
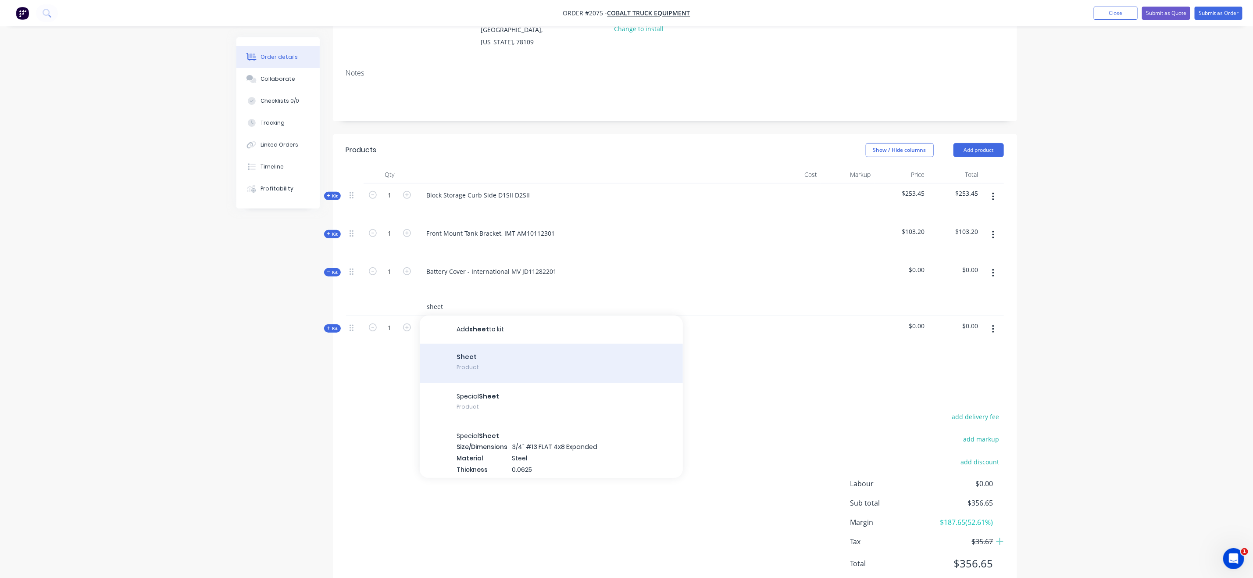
type input "sheet"
click at [546, 356] on div "Sheet Product" at bounding box center [551, 362] width 263 height 39
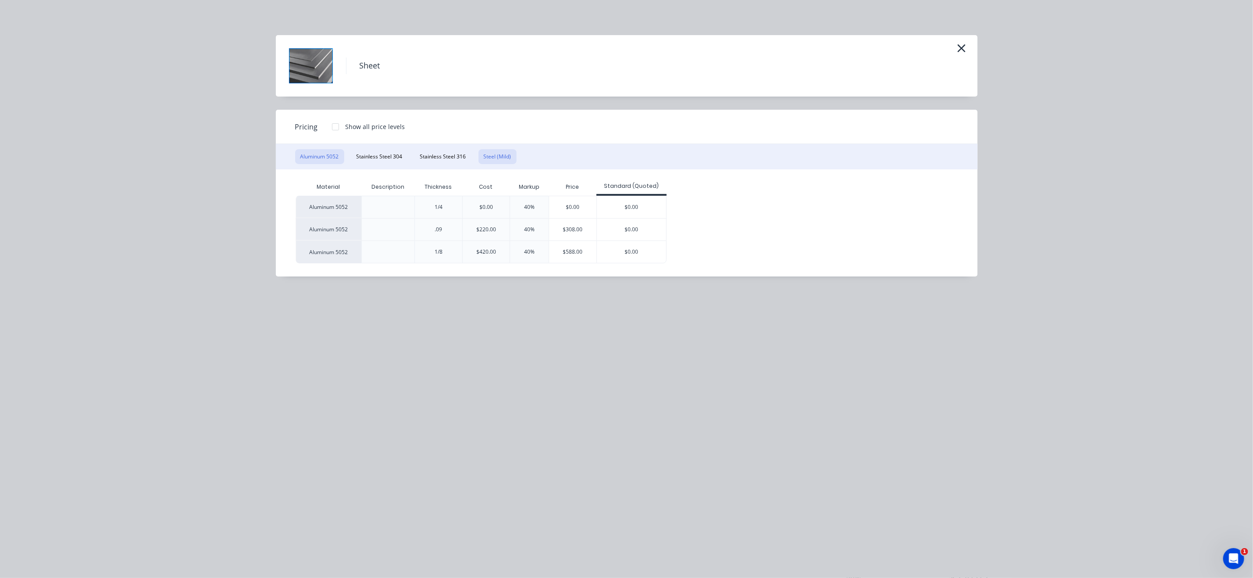
click at [487, 157] on button "Steel (Mild)" at bounding box center [497, 156] width 38 height 15
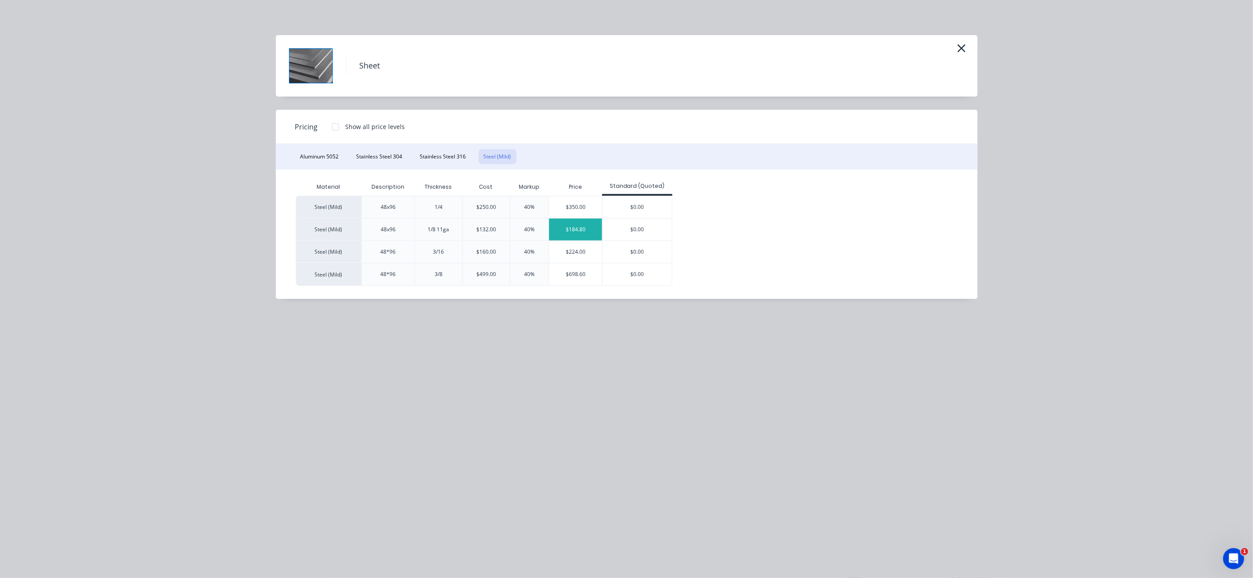
click at [578, 232] on div "$184.80" at bounding box center [575, 229] width 53 height 22
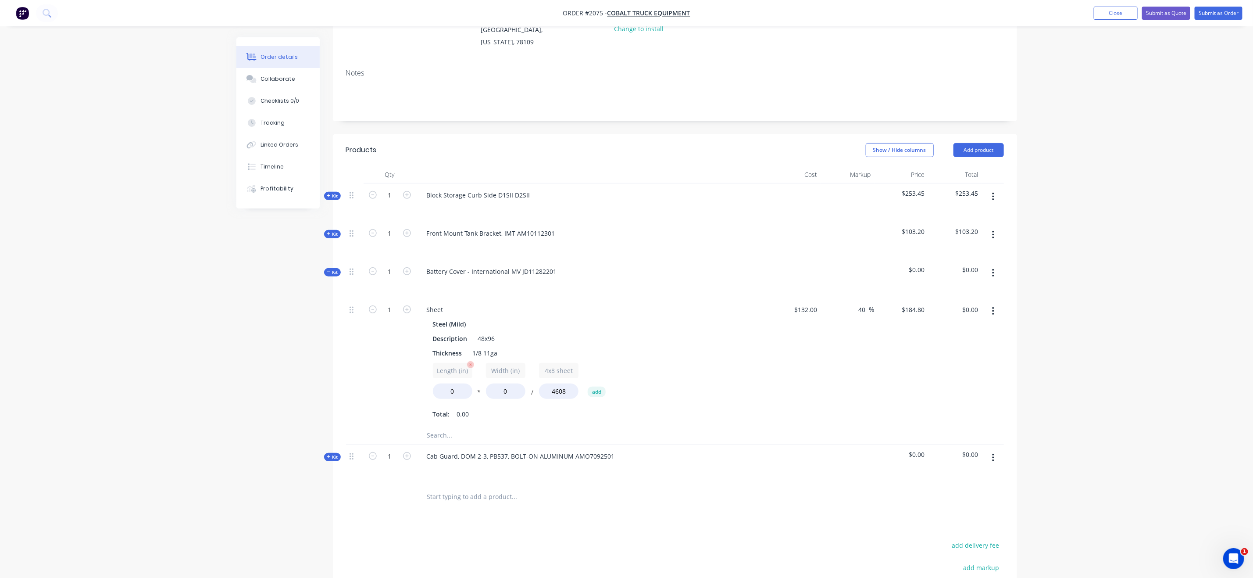
click at [465, 371] on div "Length (in) 0" at bounding box center [452, 381] width 39 height 36
click at [461, 383] on input "0" at bounding box center [452, 390] width 39 height 15
type input "16"
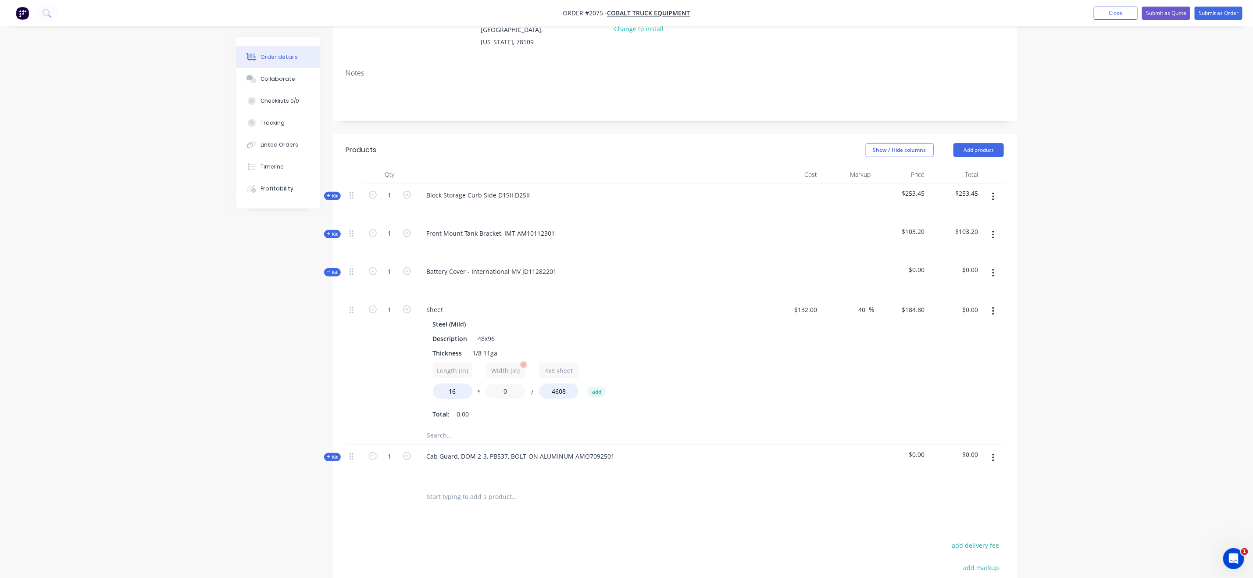
click at [510, 383] on input "0" at bounding box center [505, 390] width 39 height 15
type input "12"
type input "$7.71"
click at [682, 381] on div "Length (in) 16 * Width (in) 12 / 4x8 sheet 4608 add" at bounding box center [591, 382] width 317 height 39
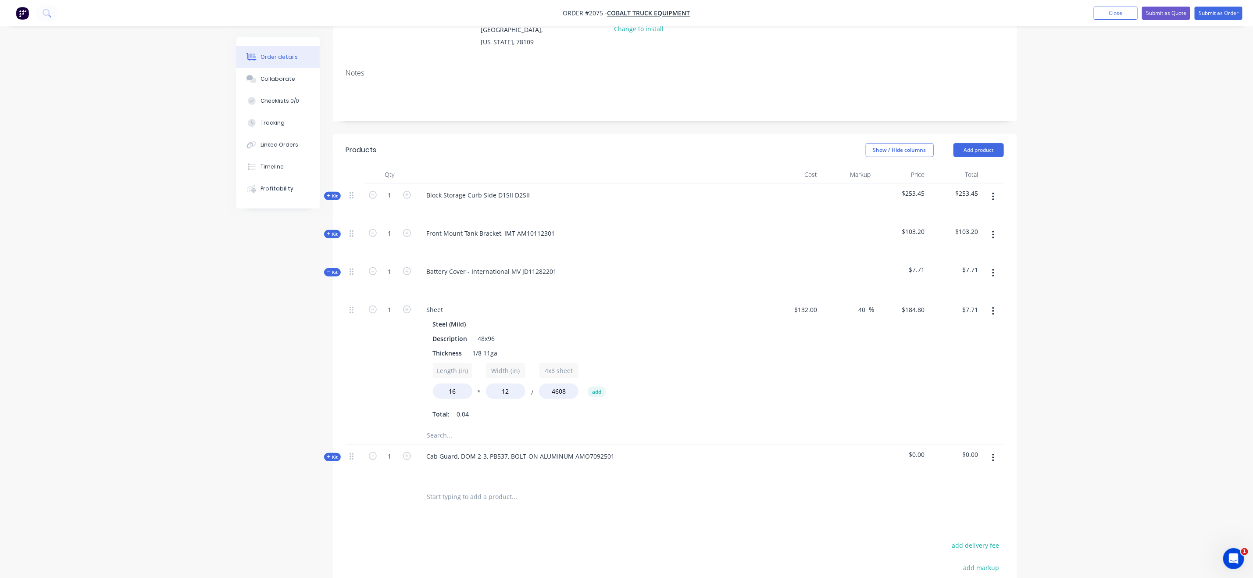
click at [480, 426] on input "text" at bounding box center [514, 435] width 175 height 18
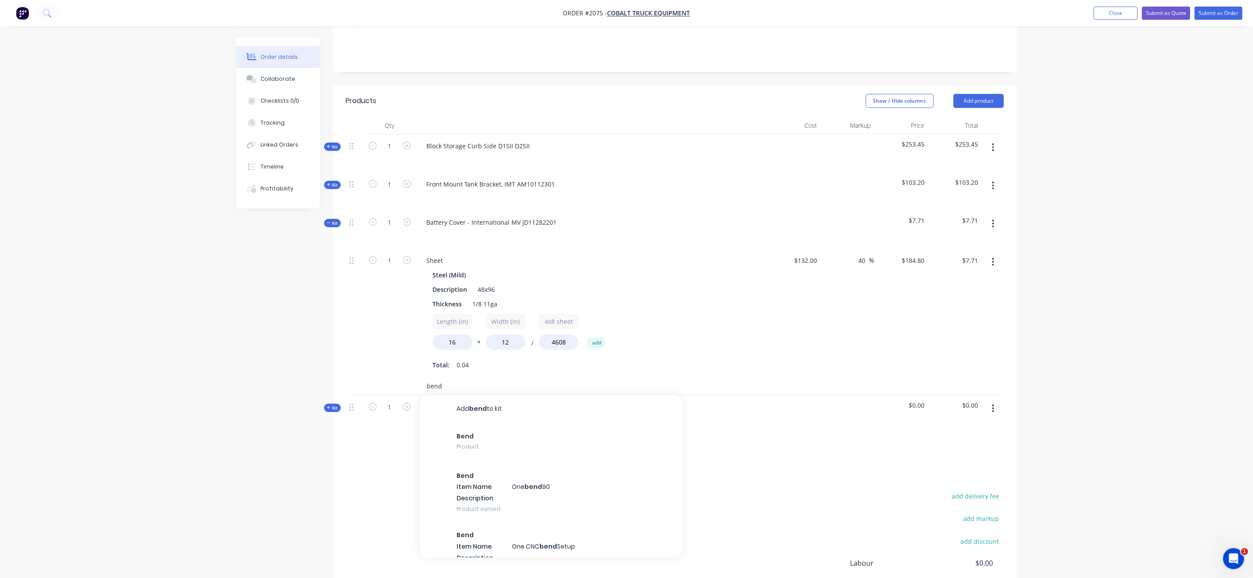
scroll to position [255, 0]
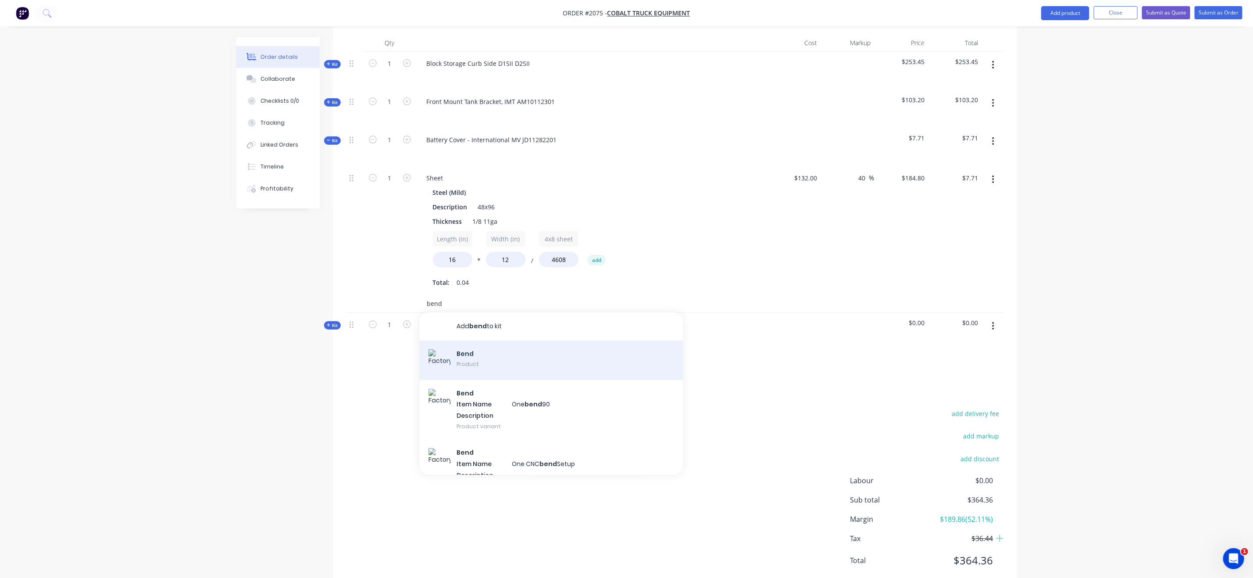
type input "bend"
click at [510, 357] on div "Bend Product" at bounding box center [551, 359] width 263 height 39
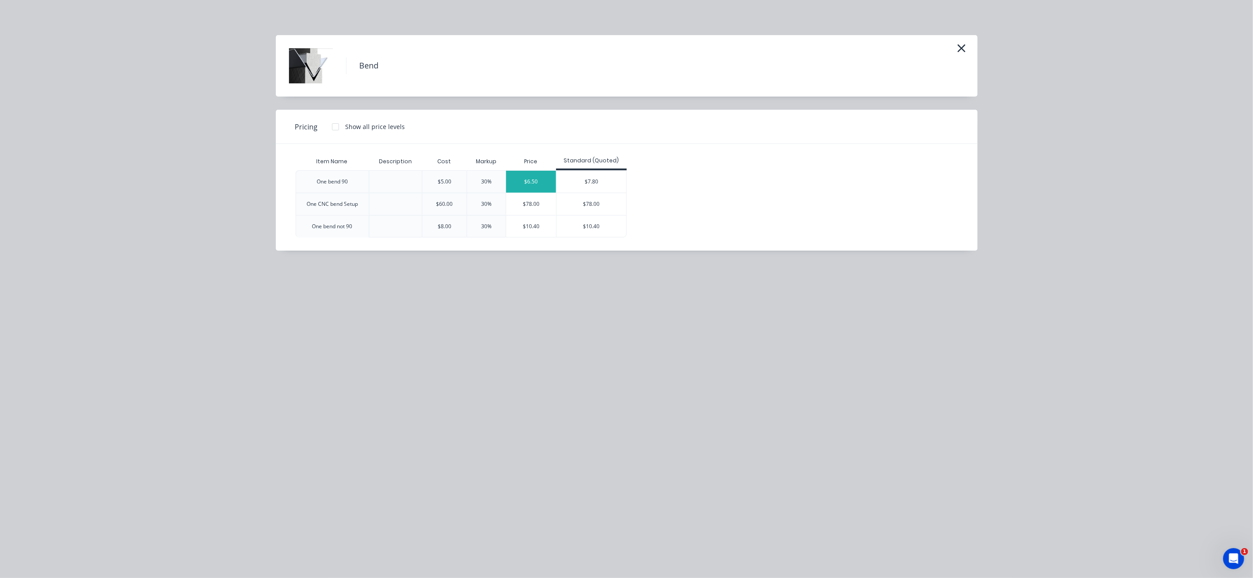
click at [530, 182] on div "$6.50" at bounding box center [531, 182] width 50 height 22
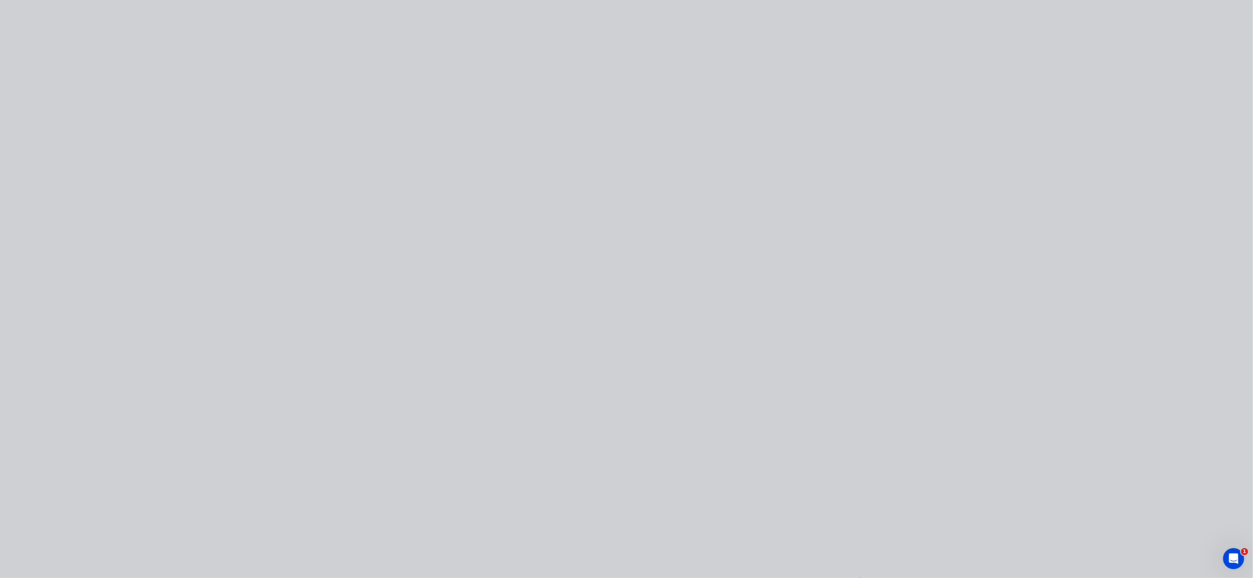
type input "$5.00"
type input "30"
type input "$6.50"
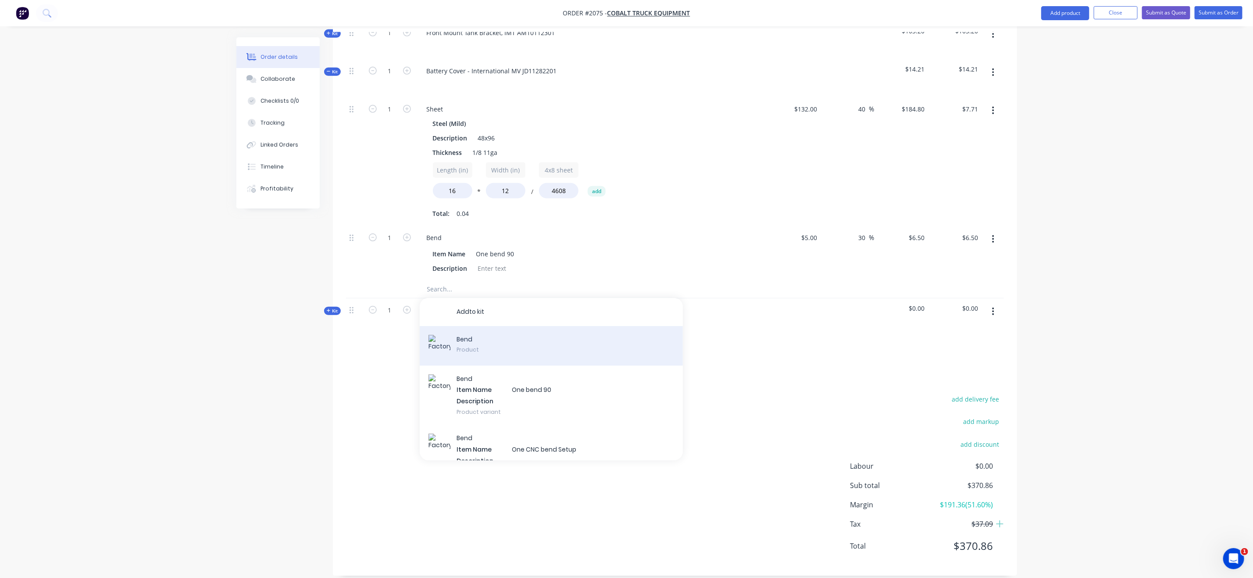
scroll to position [325, 0]
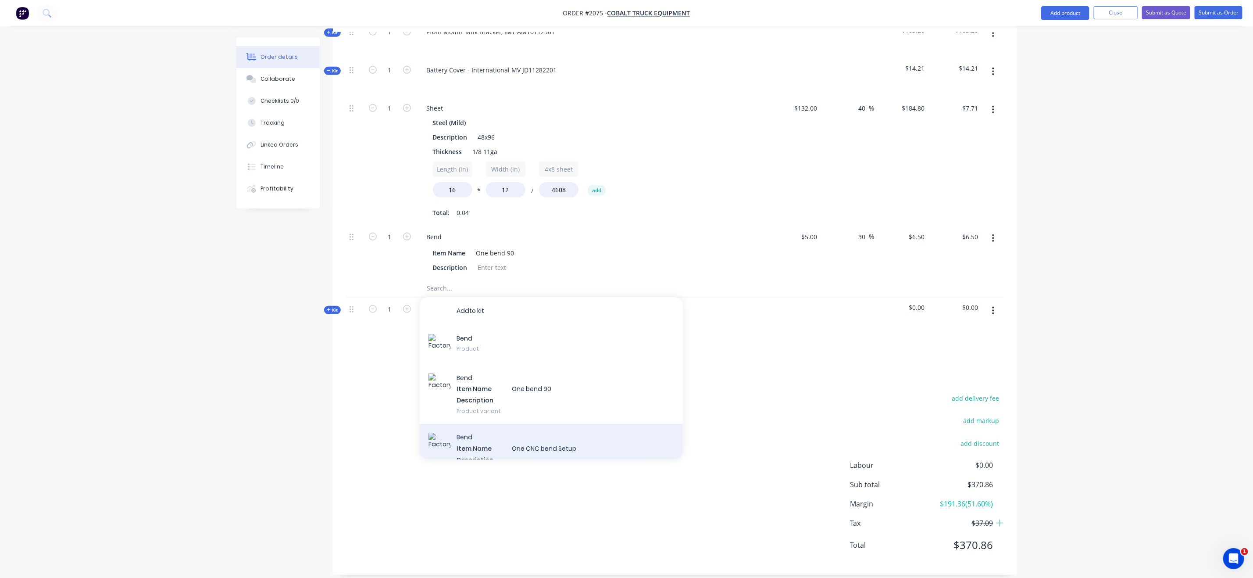
click at [610, 433] on div "B e n d I t e m N a m e O n e C N C b e n d S e t u p D e s c r i p t i o n Pro…" at bounding box center [551, 453] width 263 height 59
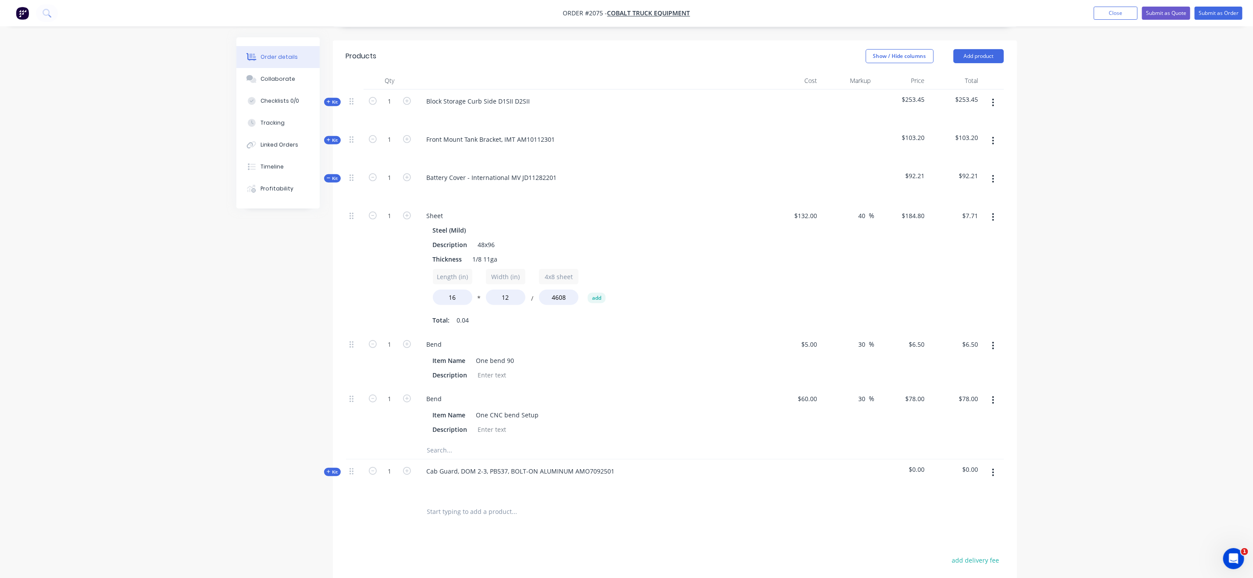
scroll to position [193, 0]
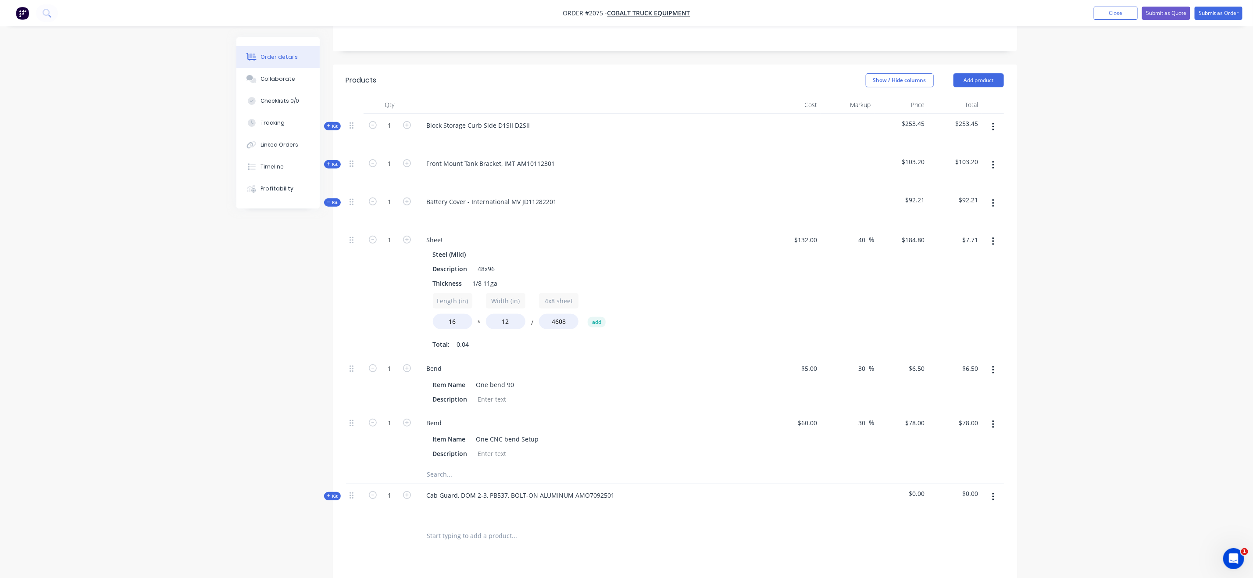
click at [332, 199] on span "Kit" at bounding box center [332, 202] width 11 height 7
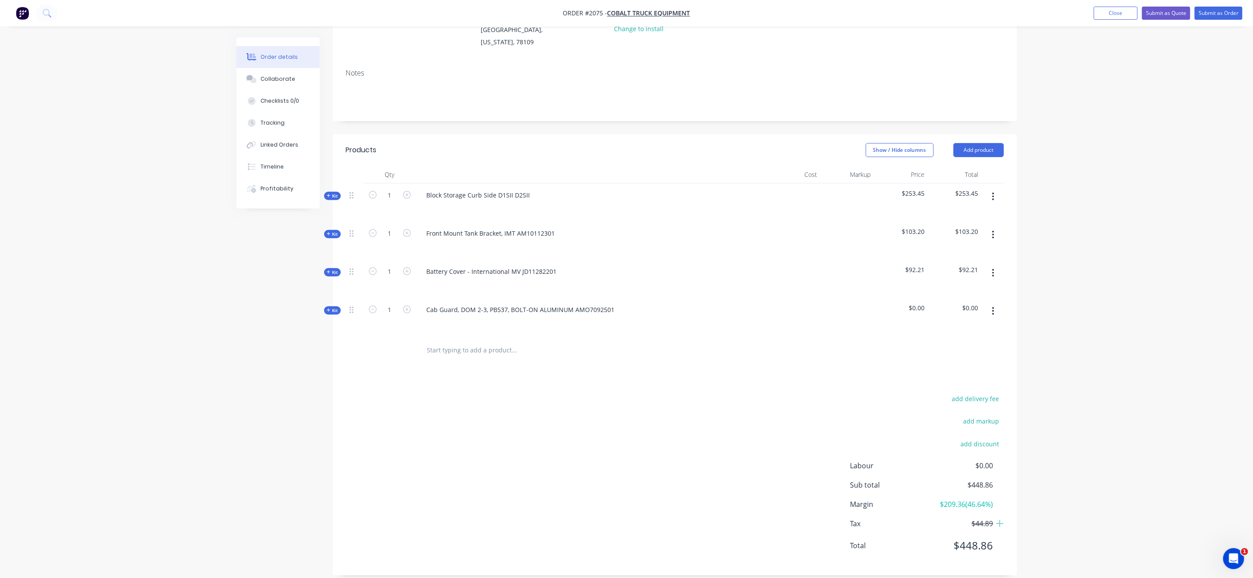
click at [332, 269] on span "Kit" at bounding box center [332, 272] width 11 height 7
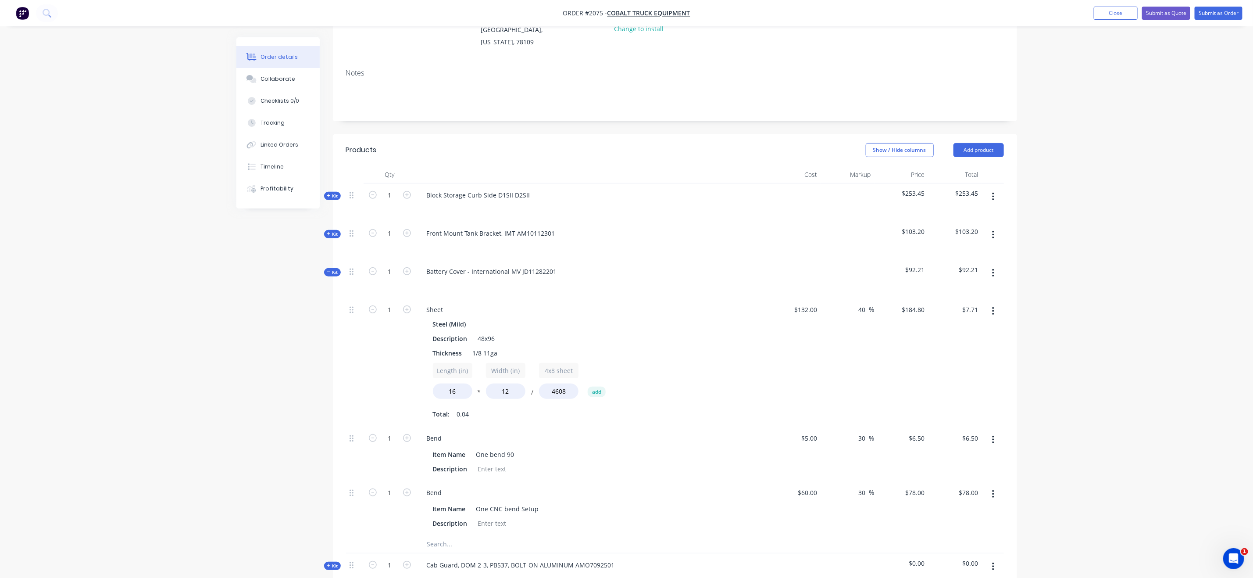
scroll to position [193, 0]
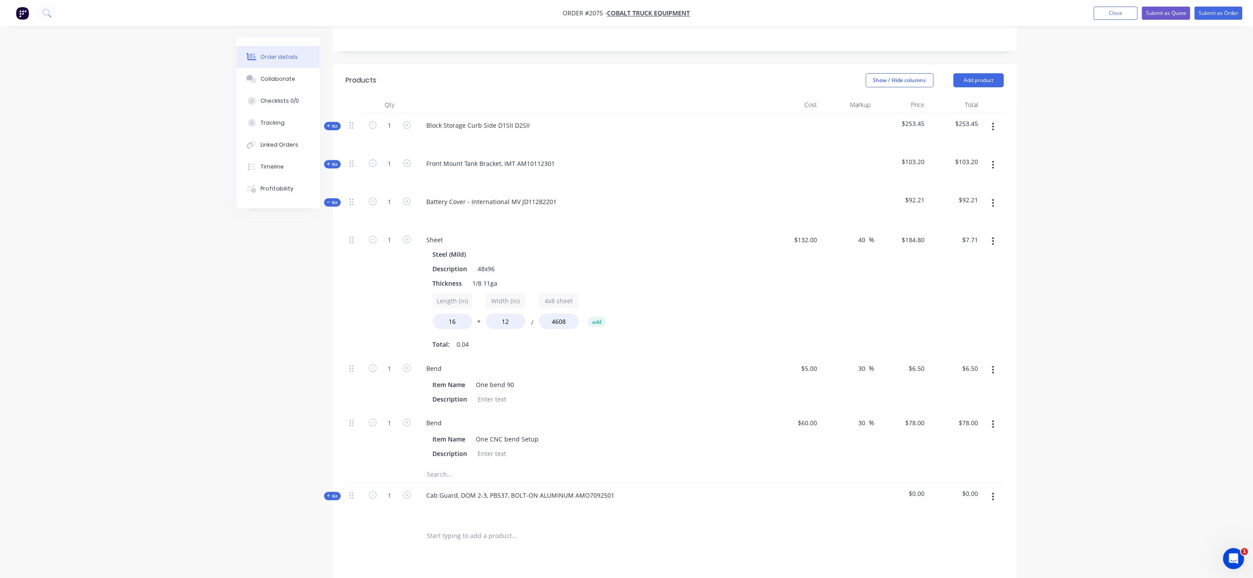
click at [443, 465] on input "text" at bounding box center [514, 474] width 175 height 18
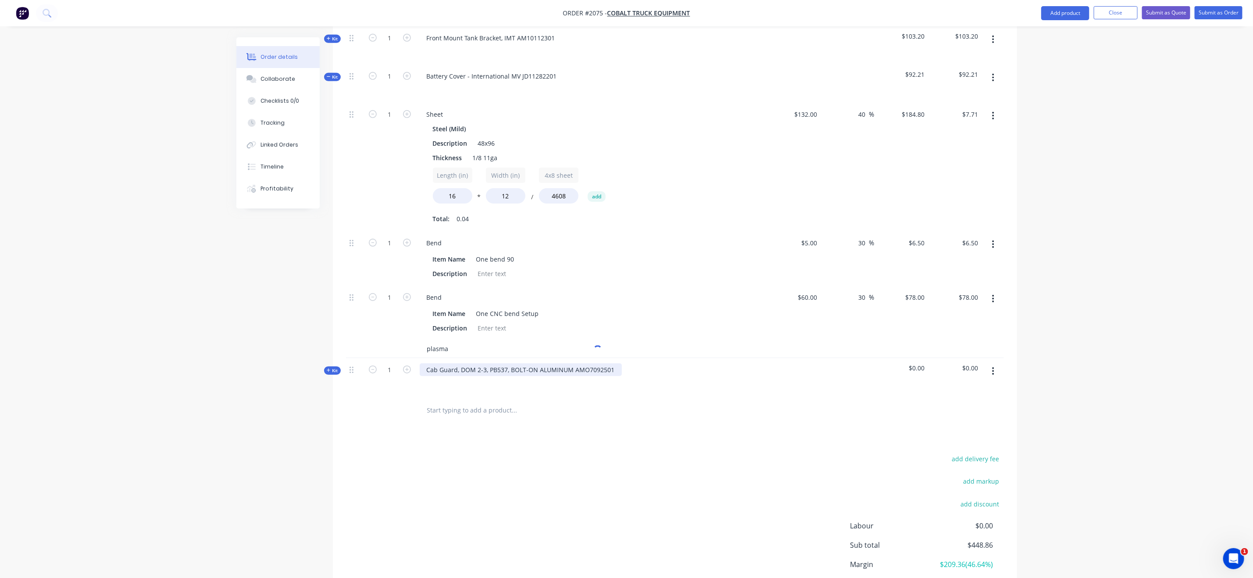
scroll to position [325, 0]
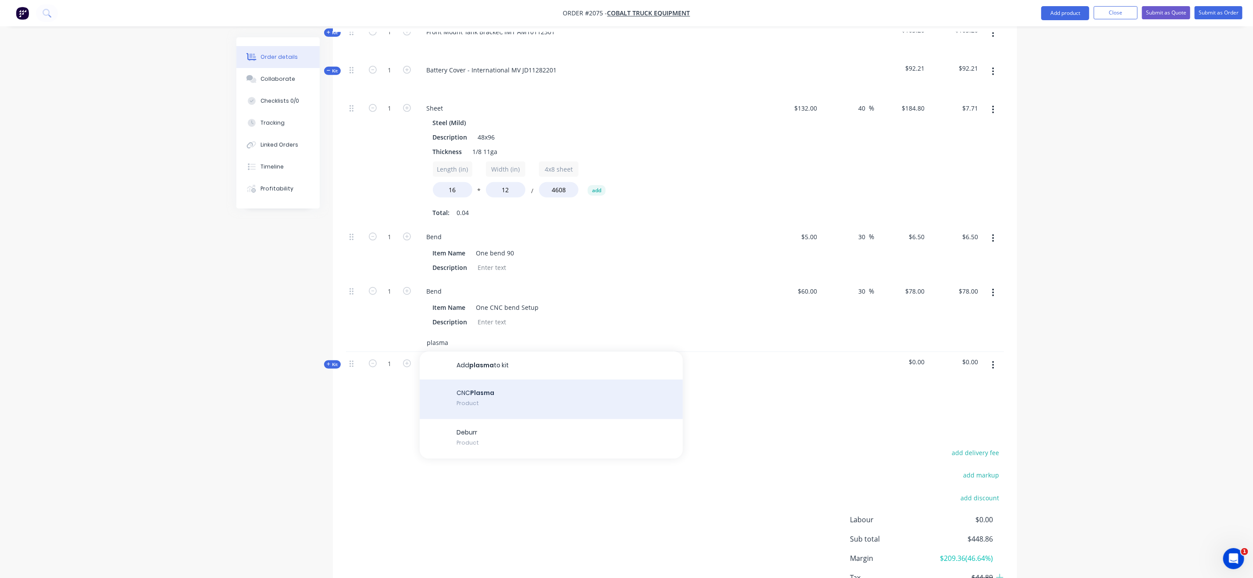
type input "plasma"
click at [526, 385] on div "CNC Plasma Product" at bounding box center [551, 398] width 263 height 39
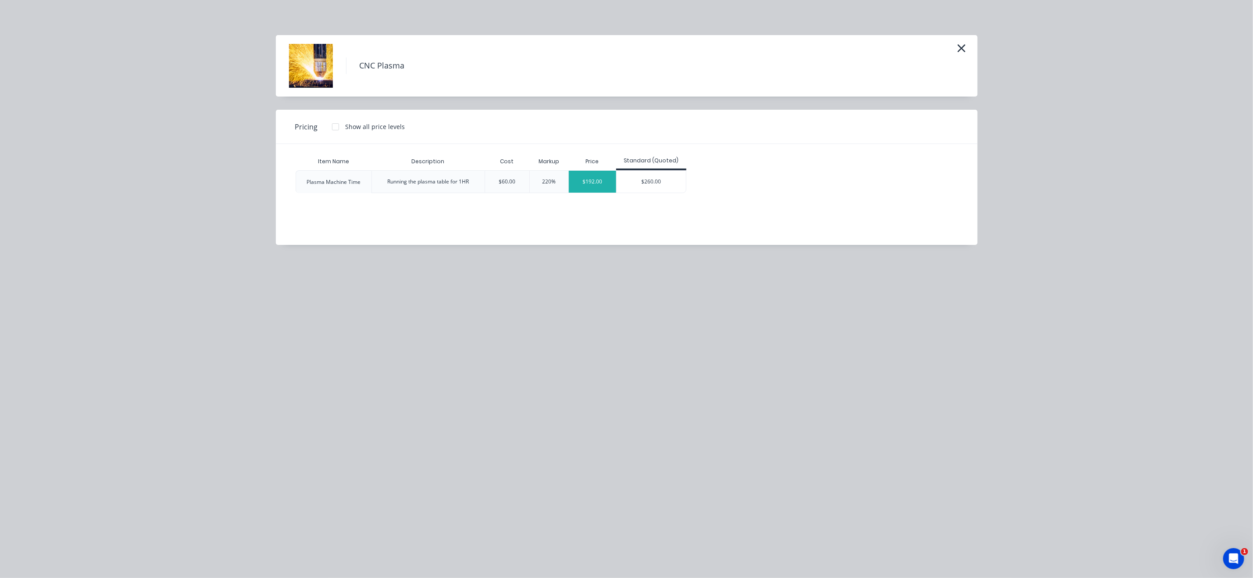
click at [604, 182] on div "$192.00" at bounding box center [592, 182] width 47 height 22
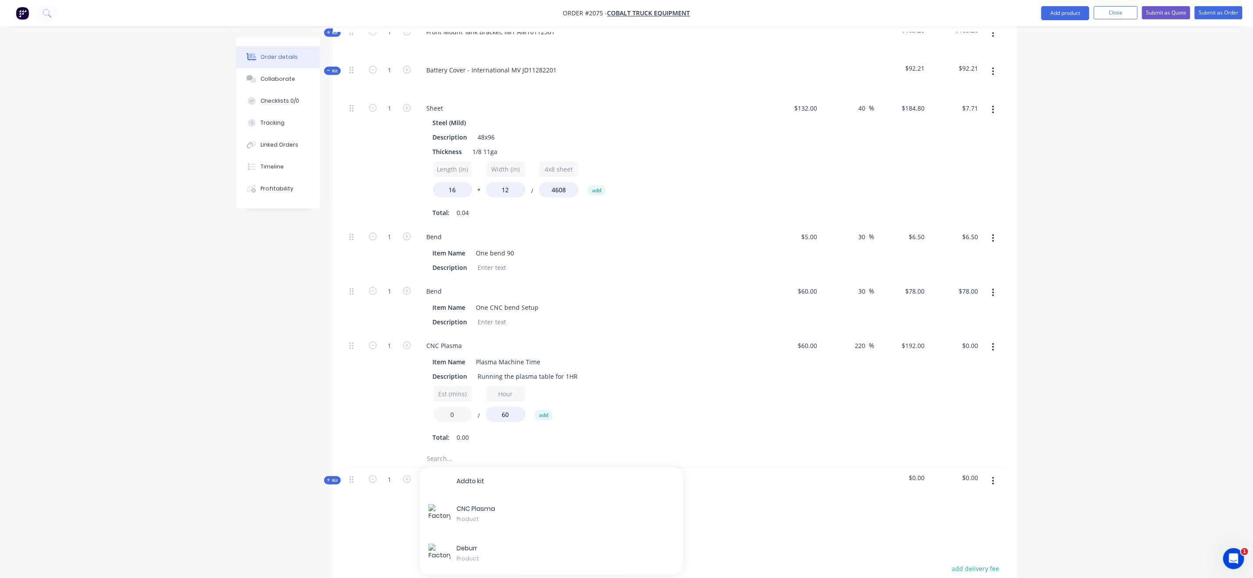
drag, startPoint x: 463, startPoint y: 404, endPoint x: 425, endPoint y: 400, distance: 38.8
click at [425, 400] on div "Item Name Plasma Machine Time Description Running the plasma table for 1HR Est …" at bounding box center [592, 398] width 344 height 90
type input "10"
type input "$32.01"
click at [208, 386] on div "Order details Collaborate Checklists 0/0 Tracking Linked Orders Timeline Profit…" at bounding box center [626, 216] width 1253 height 1083
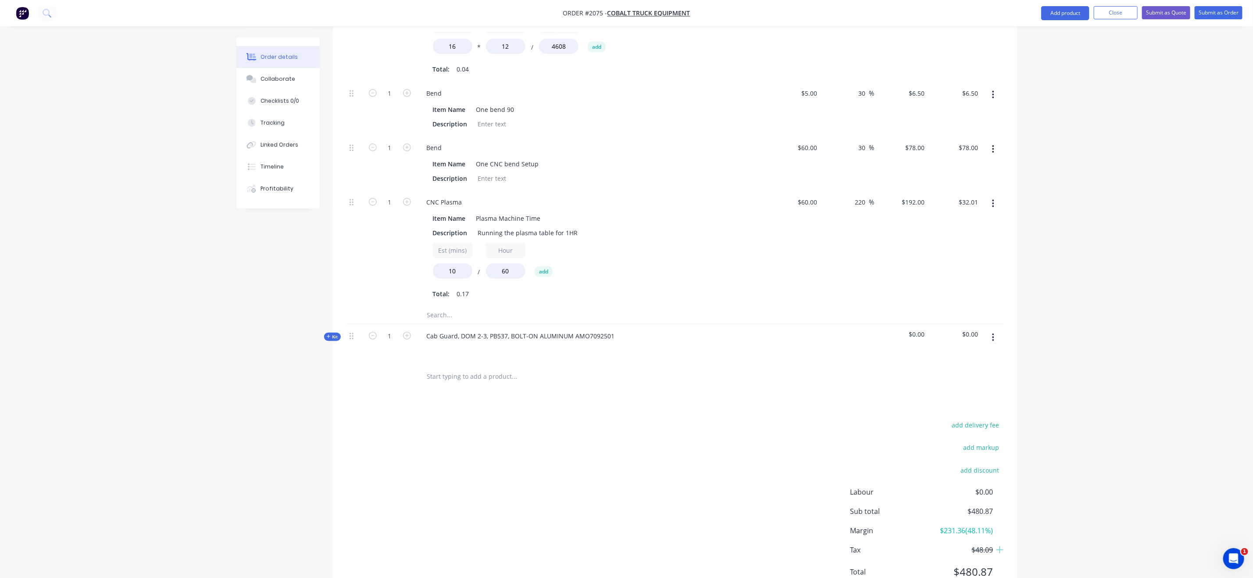
scroll to position [495, 0]
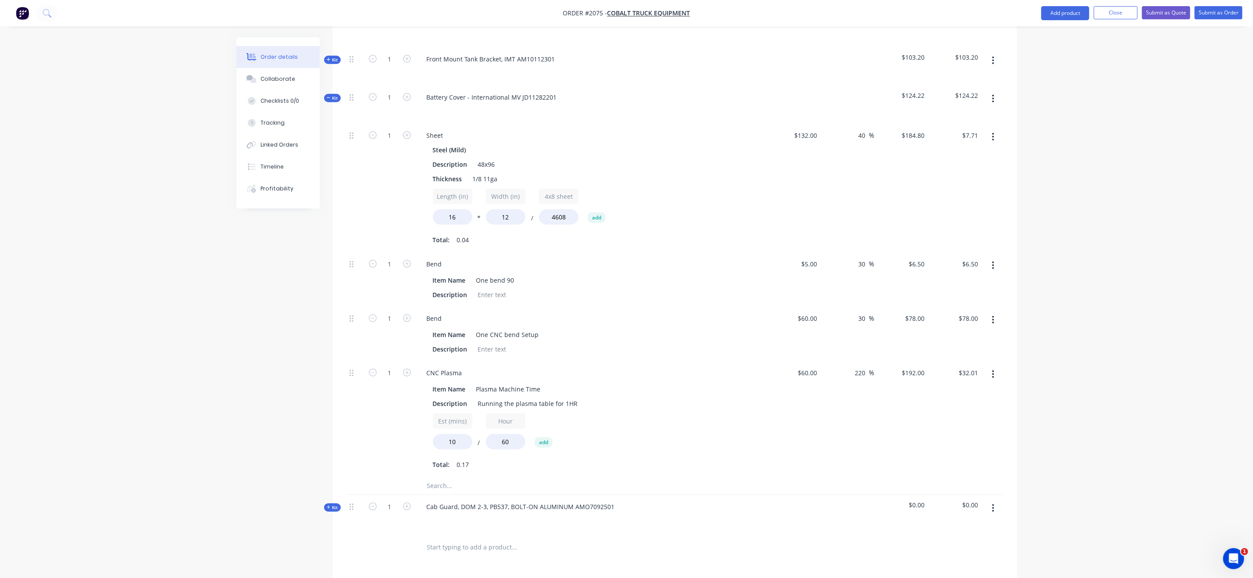
click at [334, 95] on span "Kit" at bounding box center [332, 98] width 11 height 7
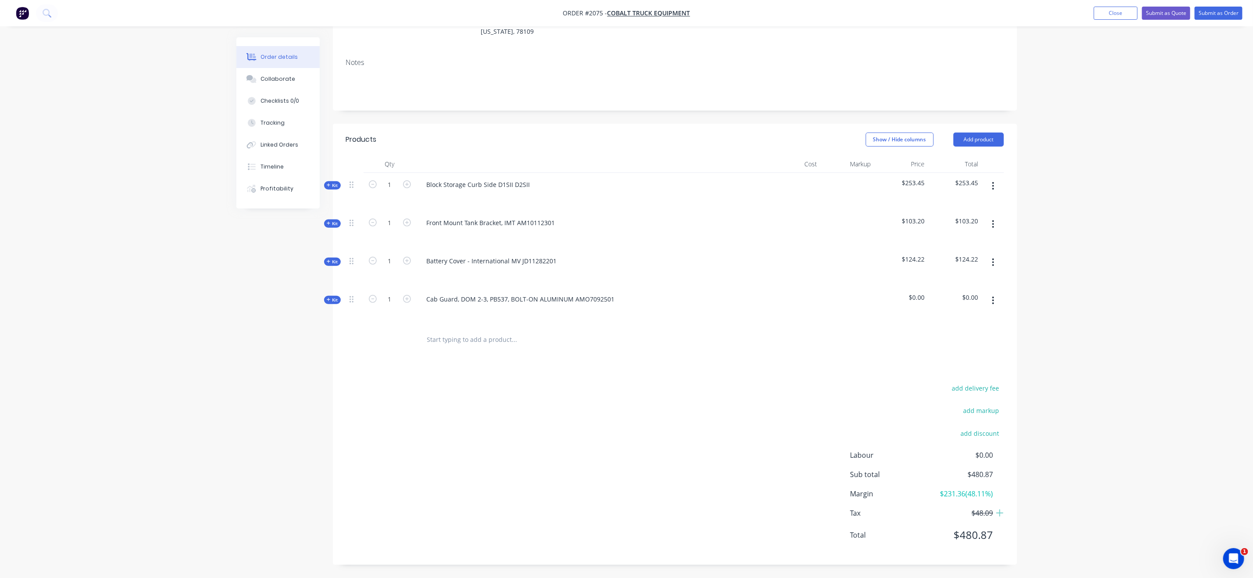
scroll to position [124, 0]
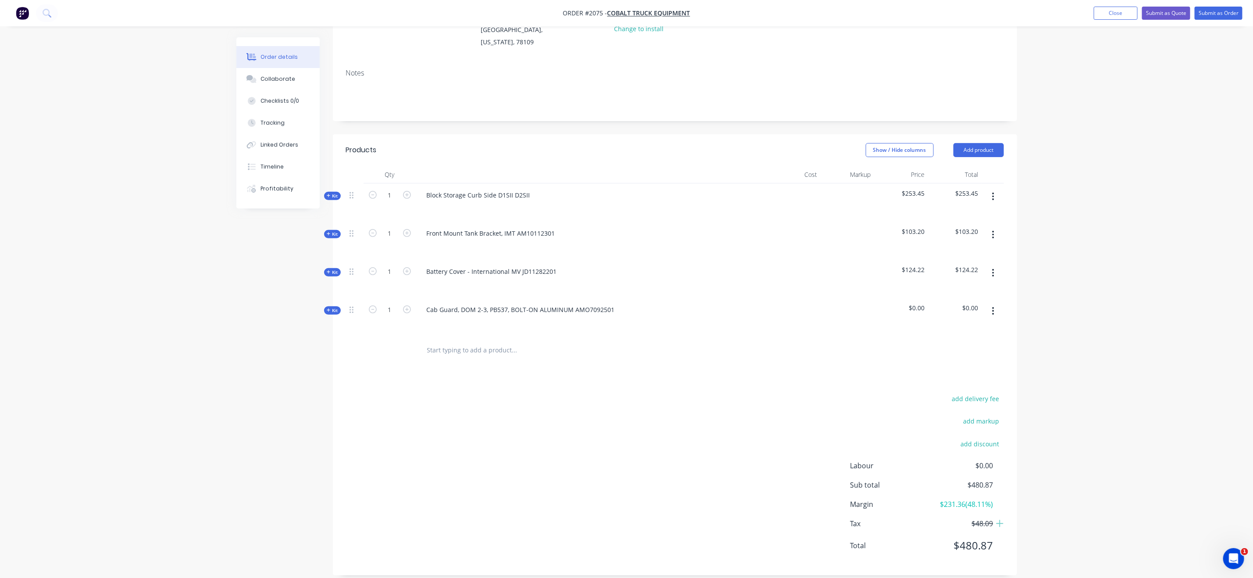
click at [558, 450] on div "add delivery fee add markup add discount Labour $0.00 Sub total $480.87 Margin …" at bounding box center [675, 476] width 658 height 169
click at [327, 270] on icon "button" at bounding box center [329, 272] width 4 height 4
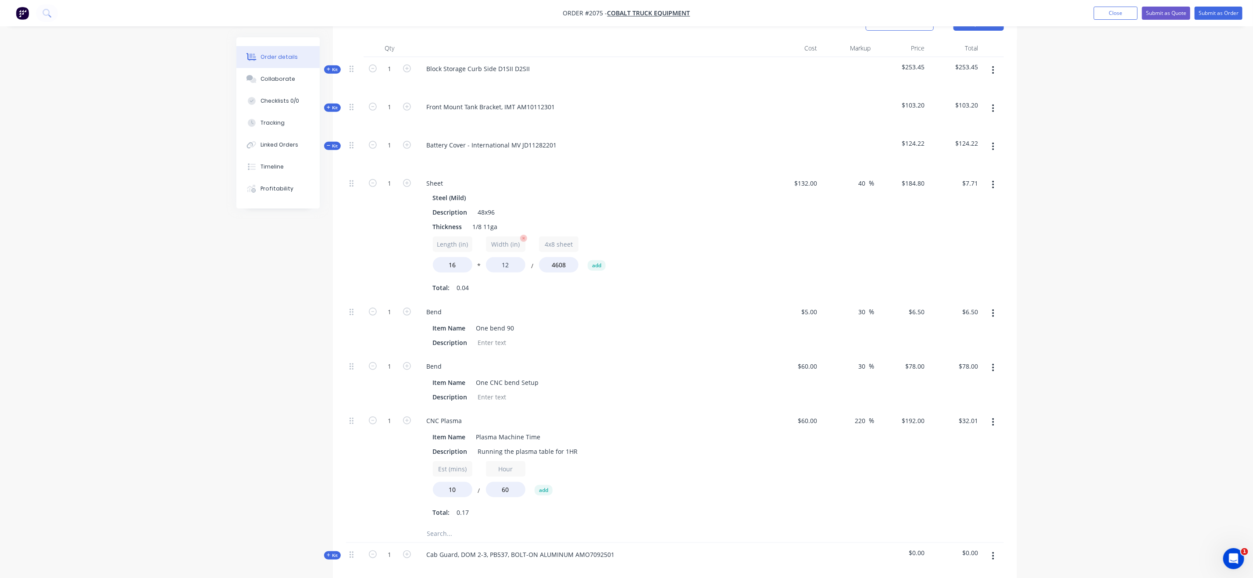
scroll to position [255, 0]
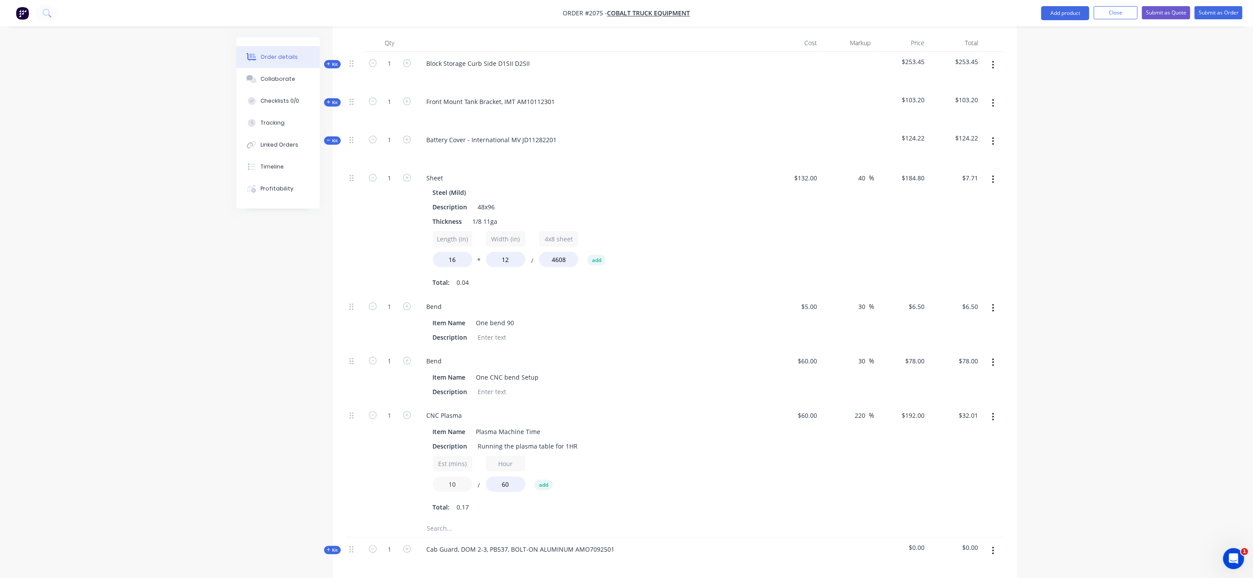
drag, startPoint x: 460, startPoint y: 479, endPoint x: 425, endPoint y: 477, distance: 35.1
click at [428, 477] on div "Item Name Plasma Machine Time Description Running the plasma table for 1HR Est …" at bounding box center [592, 468] width 344 height 90
type input "5"
type input "$15.99"
click at [425, 469] on div "Item Name Plasma Machine Time Description Running the plasma table for 1HR Est …" at bounding box center [592, 468] width 344 height 90
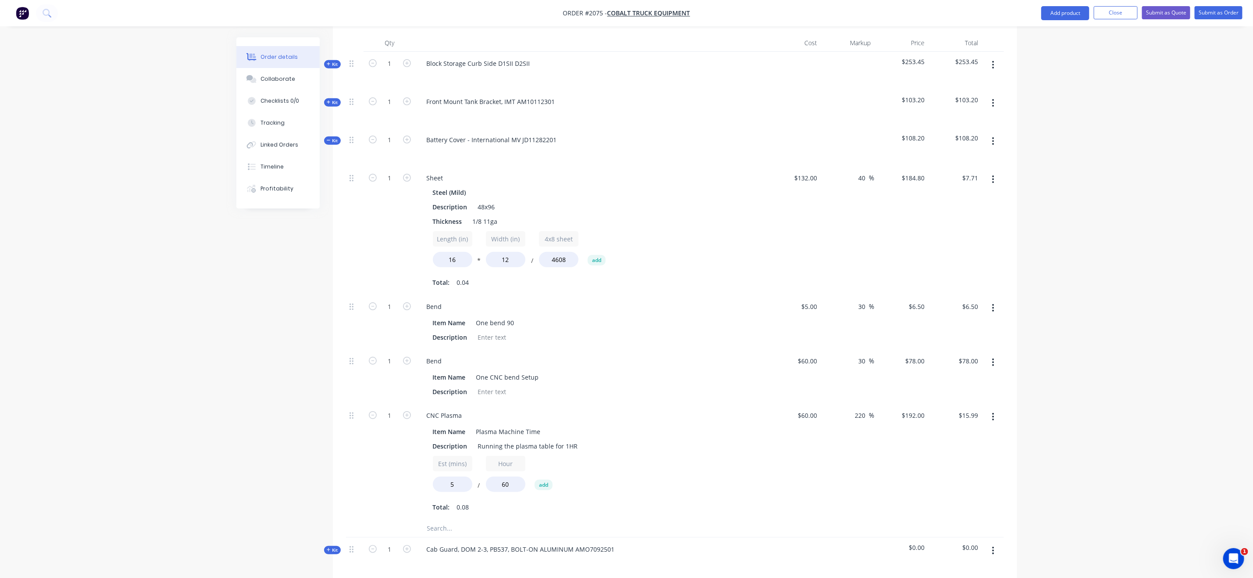
click at [339, 136] on button "Kit" at bounding box center [332, 140] width 17 height 8
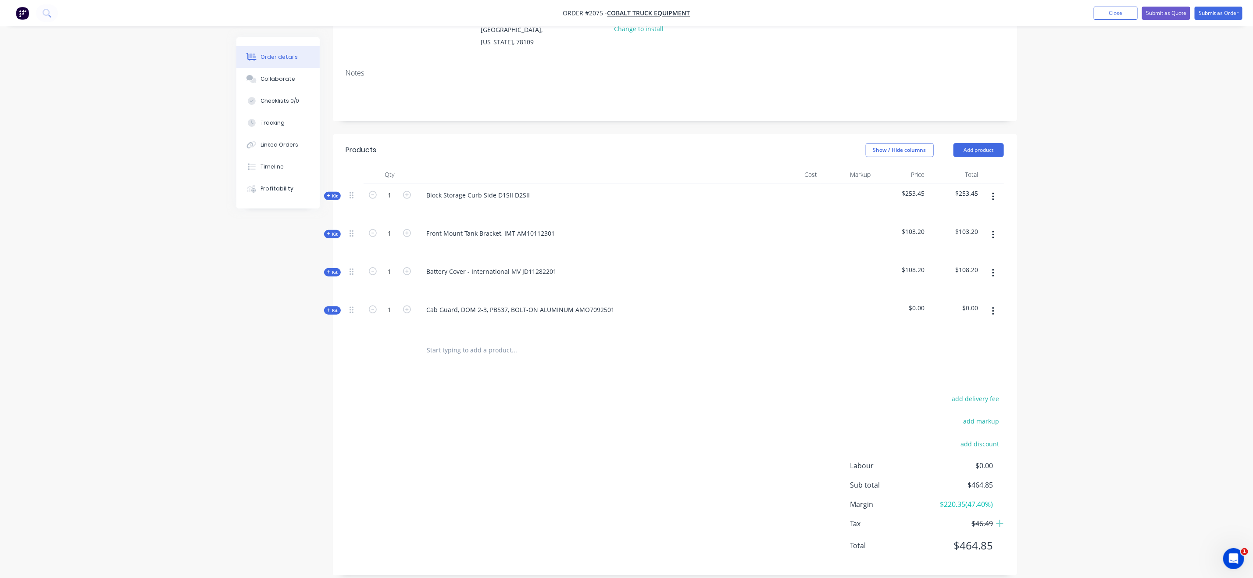
click at [1000, 271] on div "Order details Collaborate Checklists 0/0 Tracking Linked Orders Timeline Profit…" at bounding box center [626, 232] width 1253 height 712
click at [333, 231] on span "Kit" at bounding box center [332, 234] width 11 height 7
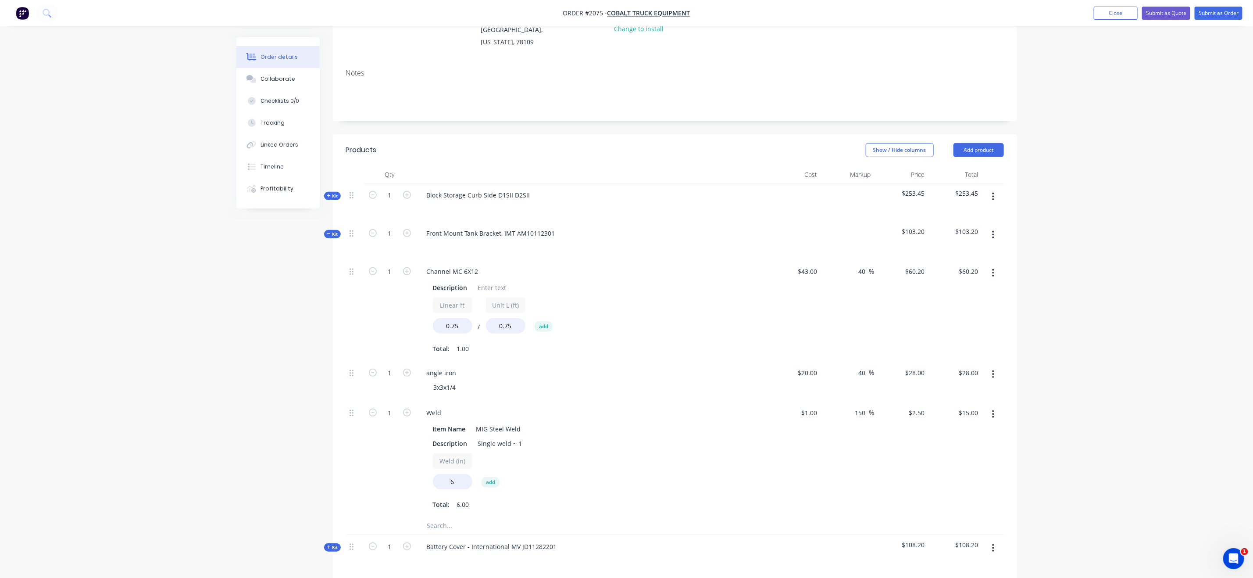
click at [333, 231] on span "Kit" at bounding box center [332, 234] width 11 height 7
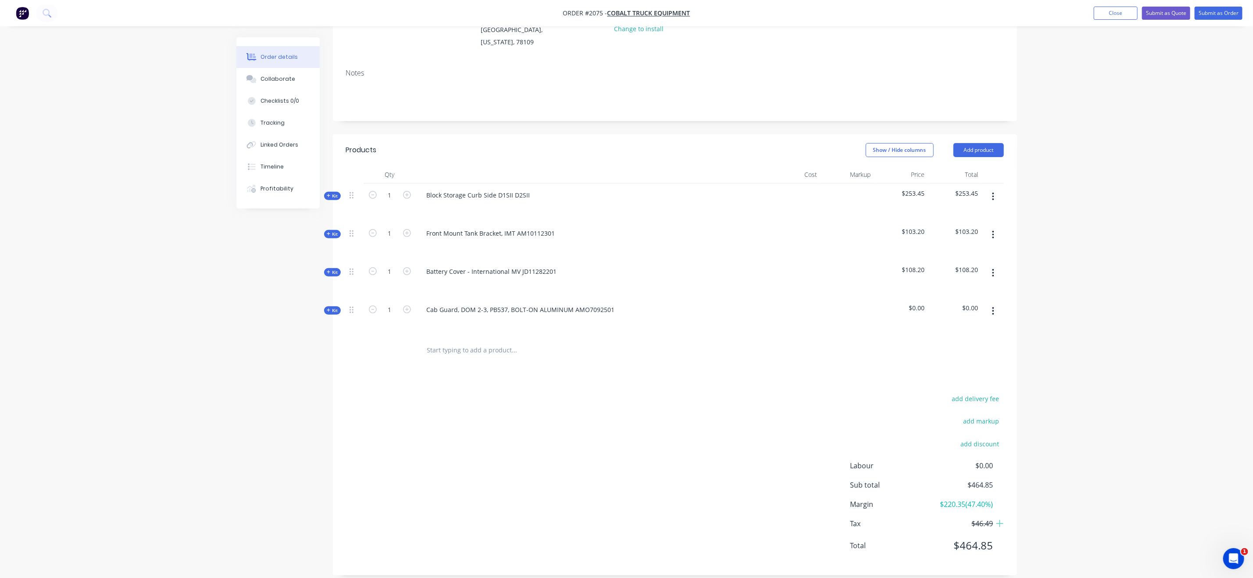
click at [331, 269] on span "Kit" at bounding box center [332, 272] width 11 height 7
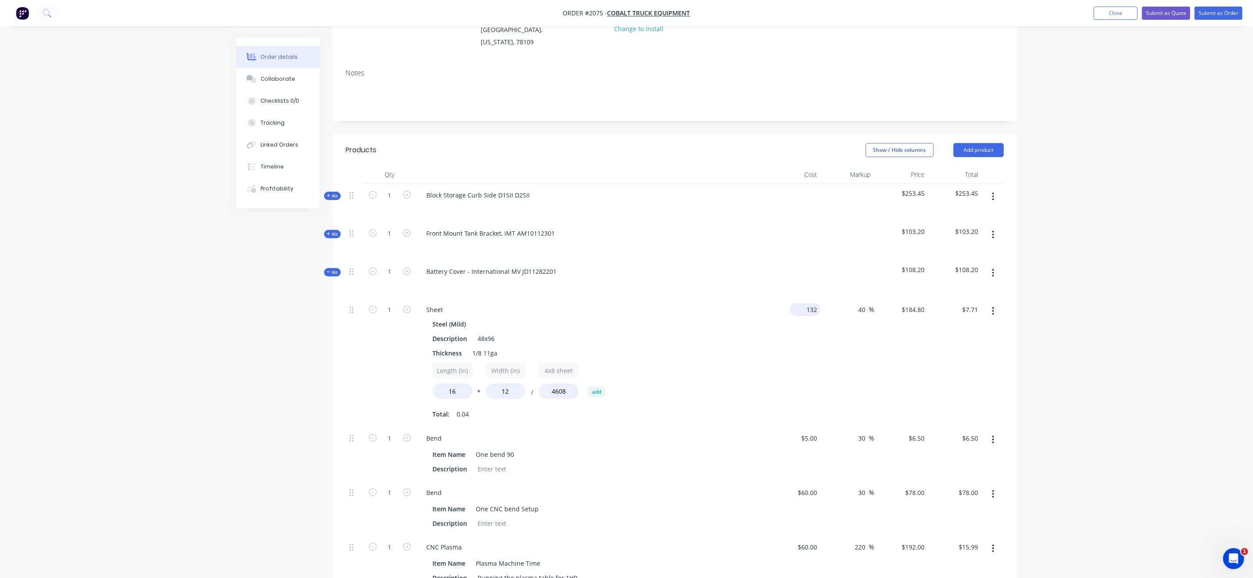
click at [819, 303] on input "132" at bounding box center [806, 309] width 27 height 13
click at [819, 303] on input "132" at bounding box center [813, 309] width 15 height 13
type input "$100.00"
type input "$140.00"
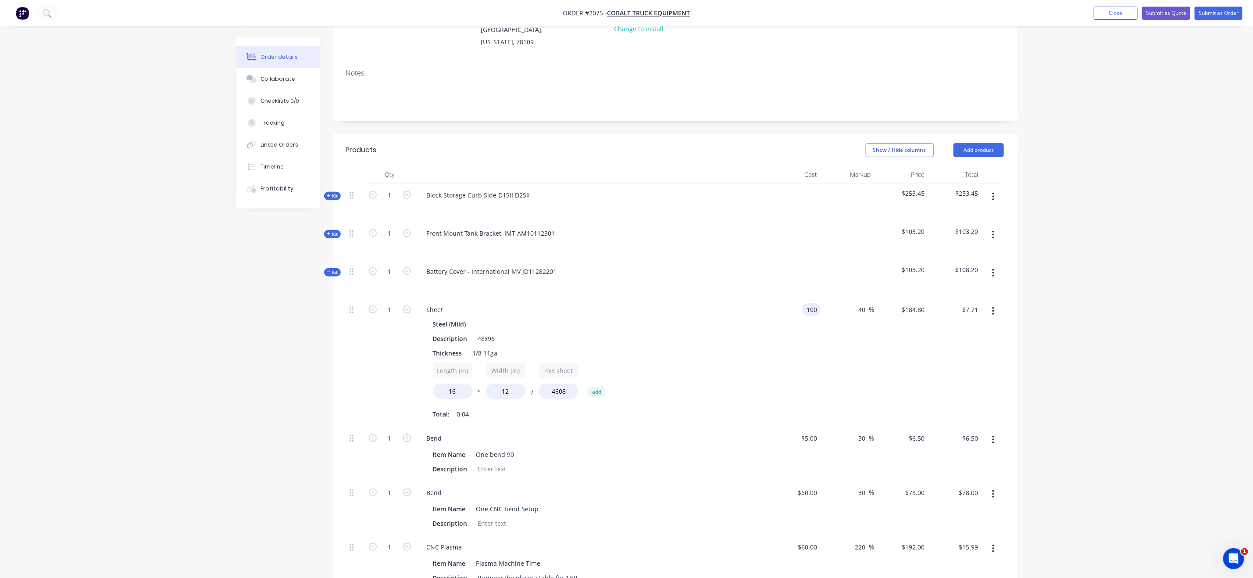
type input "$5.84"
click at [1000, 300] on div "Order details Collaborate Checklists 0/0 Tracking Linked Orders Timeline Profit…" at bounding box center [626, 417] width 1253 height 1083
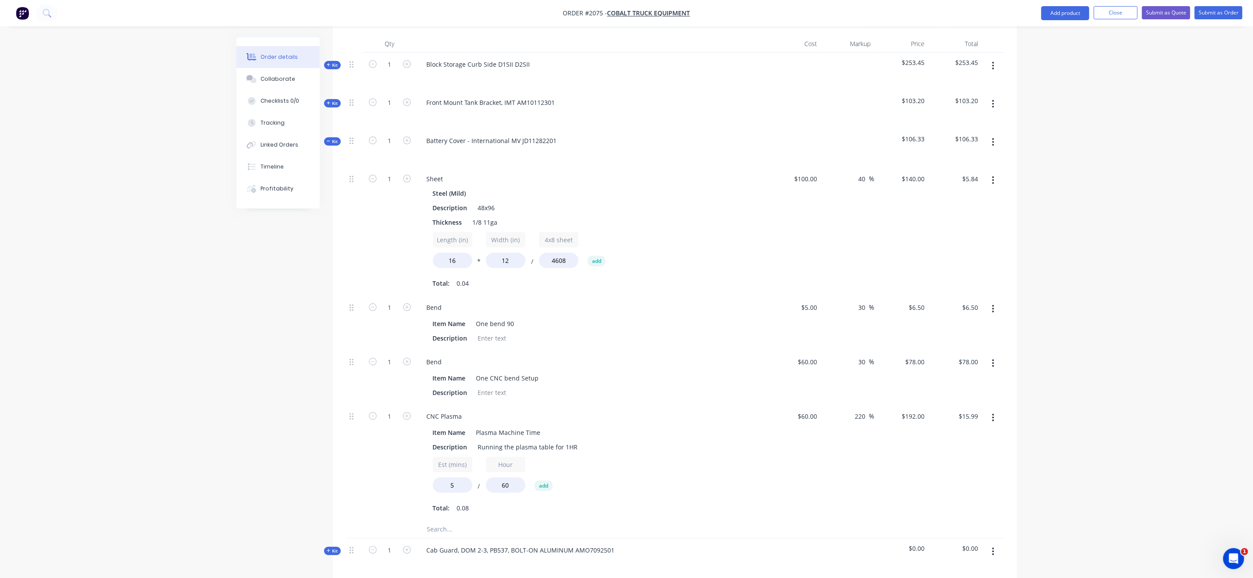
scroll to position [255, 0]
click at [805, 349] on div "60 $60.00" at bounding box center [794, 376] width 54 height 54
click at [806, 354] on div "60 60" at bounding box center [813, 360] width 15 height 13
type input "$45.00"
type input "$58.50"
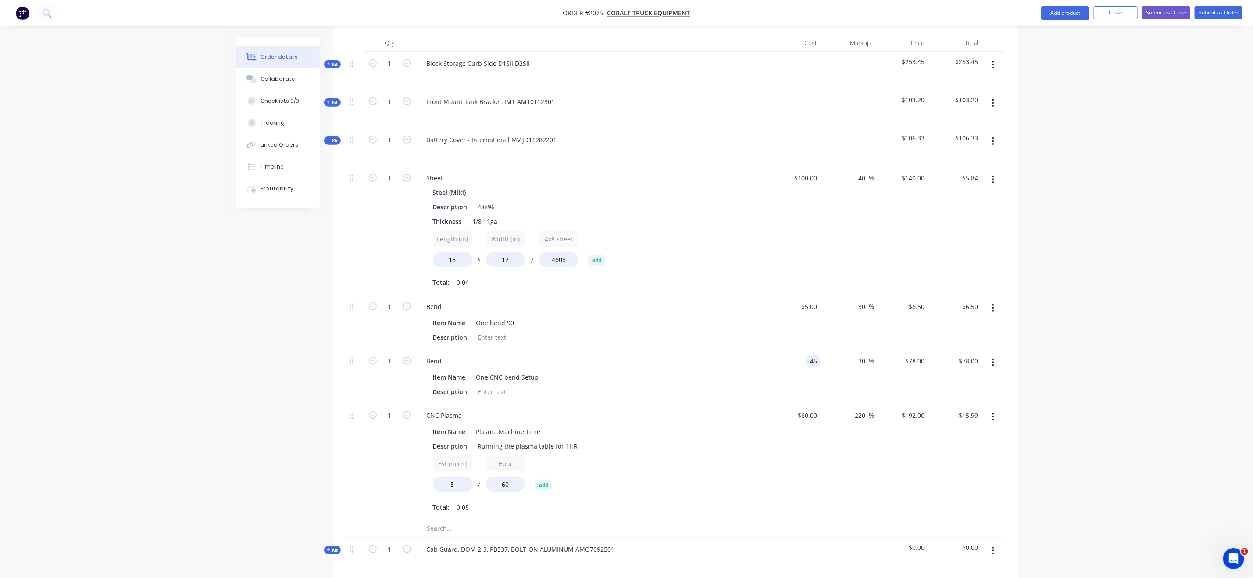
type input "$58.50"
drag, startPoint x: 253, startPoint y: 308, endPoint x: 291, endPoint y: 254, distance: 65.8
click at [259, 302] on div "Created by Grant Created 07/10/25 Required 07/10/25 Assigned to Add team member…" at bounding box center [626, 304] width 781 height 1045
click at [330, 138] on icon "button" at bounding box center [329, 140] width 4 height 4
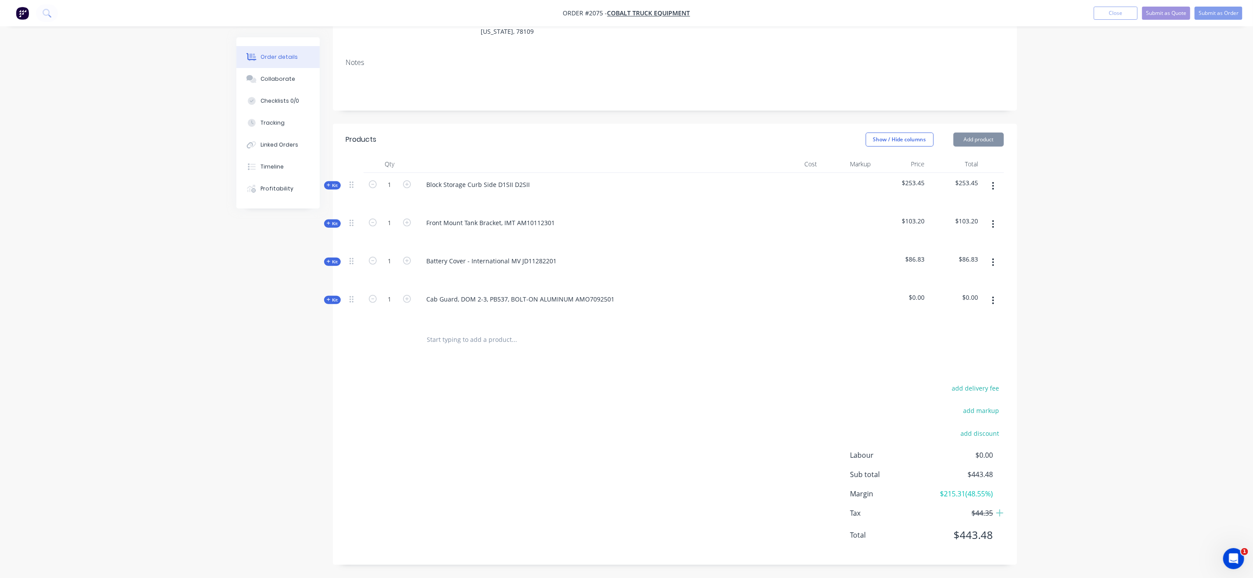
scroll to position [124, 0]
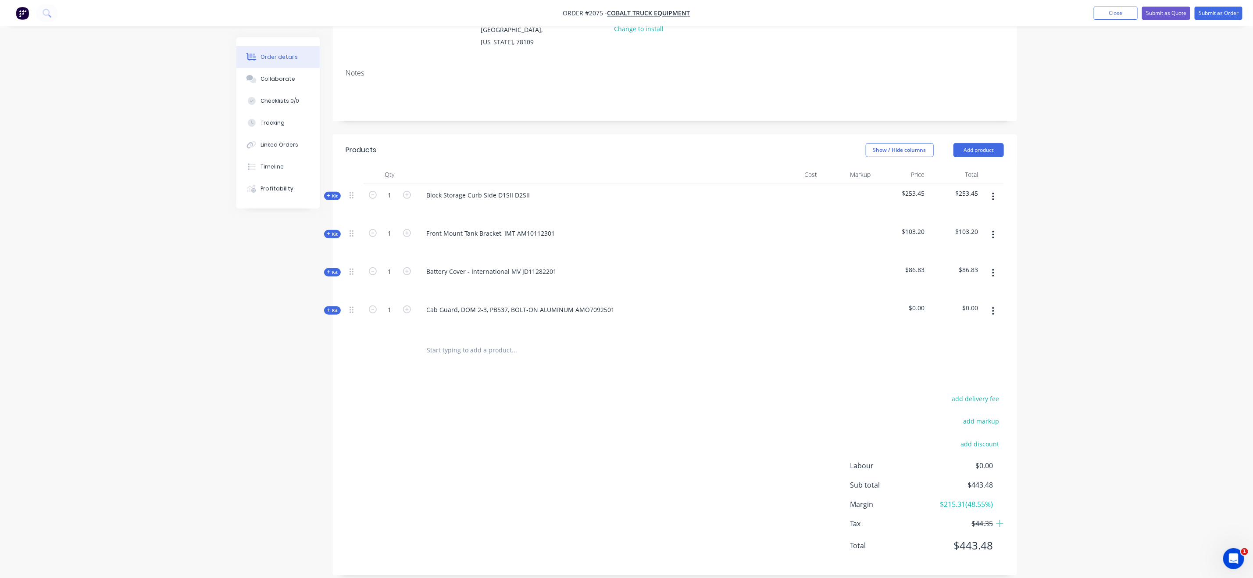
drag, startPoint x: 1184, startPoint y: 223, endPoint x: 1180, endPoint y: 213, distance: 10.4
click at [1000, 223] on div "Order details Collaborate Checklists 0/0 Tracking Linked Orders Timeline Profit…" at bounding box center [626, 232] width 1253 height 712
click at [331, 307] on span "Kit" at bounding box center [332, 310] width 11 height 7
click at [470, 336] on input "text" at bounding box center [514, 345] width 175 height 18
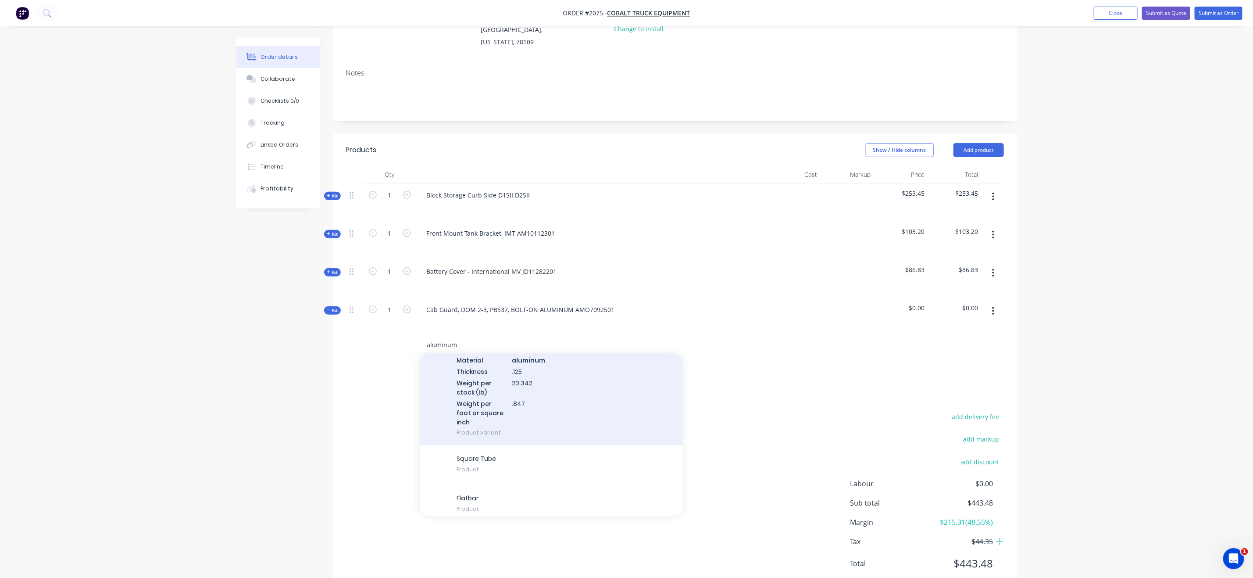
scroll to position [263, 0]
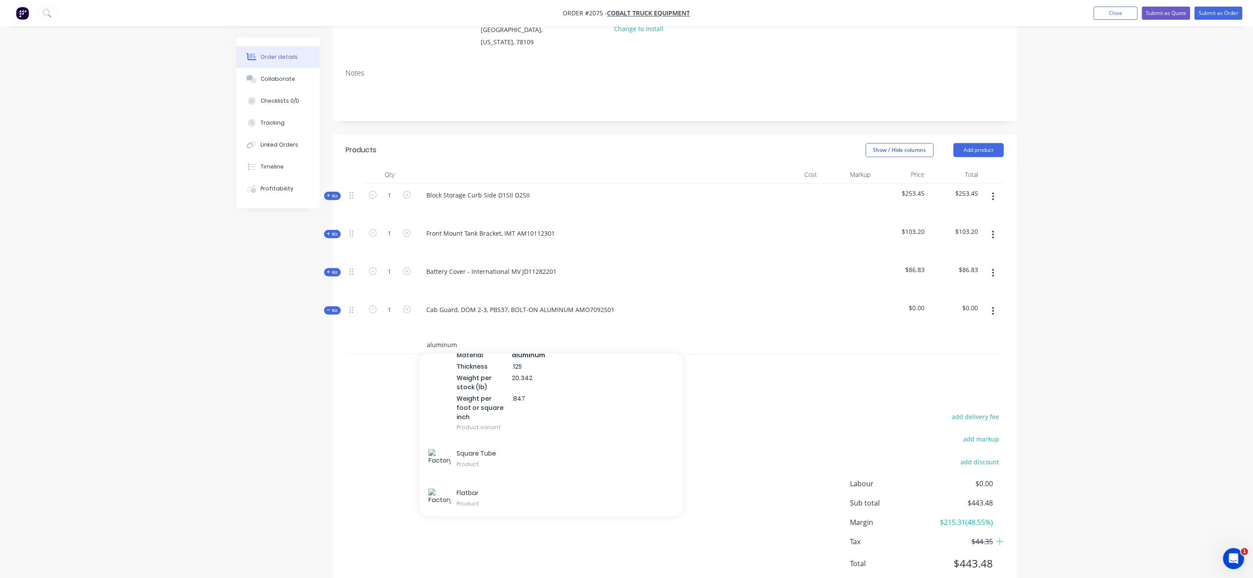
type input "aluminum"
click at [1000, 325] on div "Qty Cost Markup Price Total Kit 1 Block Storage Curb Side D1SII D2SII $253.45 $…" at bounding box center [675, 274] width 684 height 217
click at [987, 303] on button "button" at bounding box center [993, 311] width 21 height 16
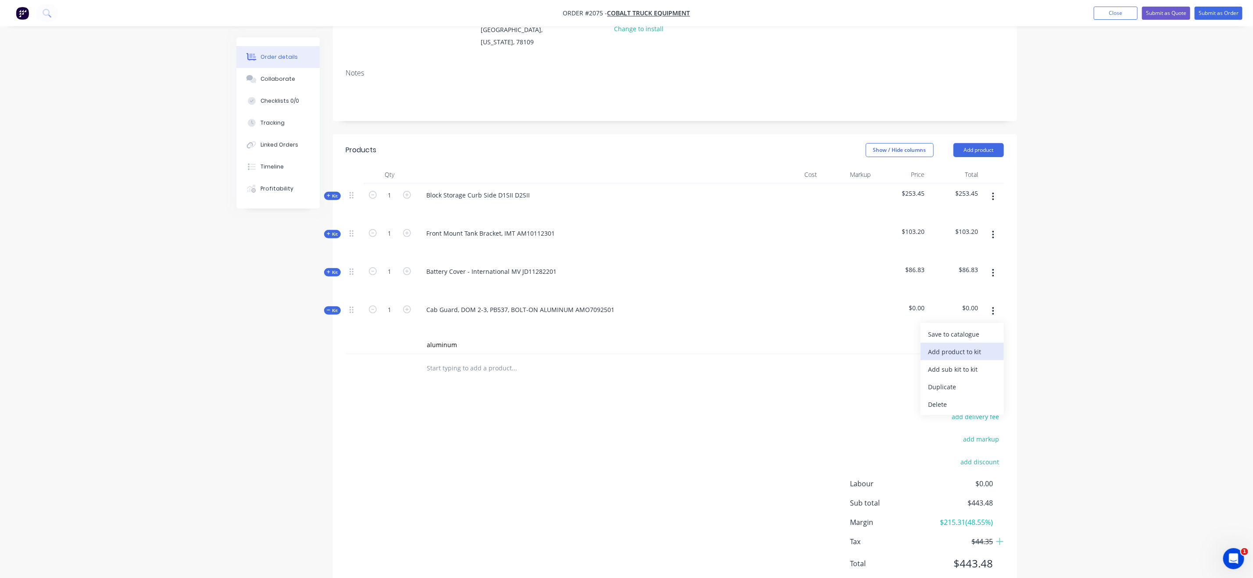
drag, startPoint x: 967, startPoint y: 324, endPoint x: 970, endPoint y: 336, distance: 12.2
click at [970, 336] on div "Save to catalogue Add product to kit Add sub kit to kit Duplicate Delete" at bounding box center [961, 369] width 83 height 92
click at [972, 345] on div "Add product to kit" at bounding box center [962, 351] width 68 height 13
click at [966, 363] on div "Product catalogue" at bounding box center [962, 369] width 68 height 13
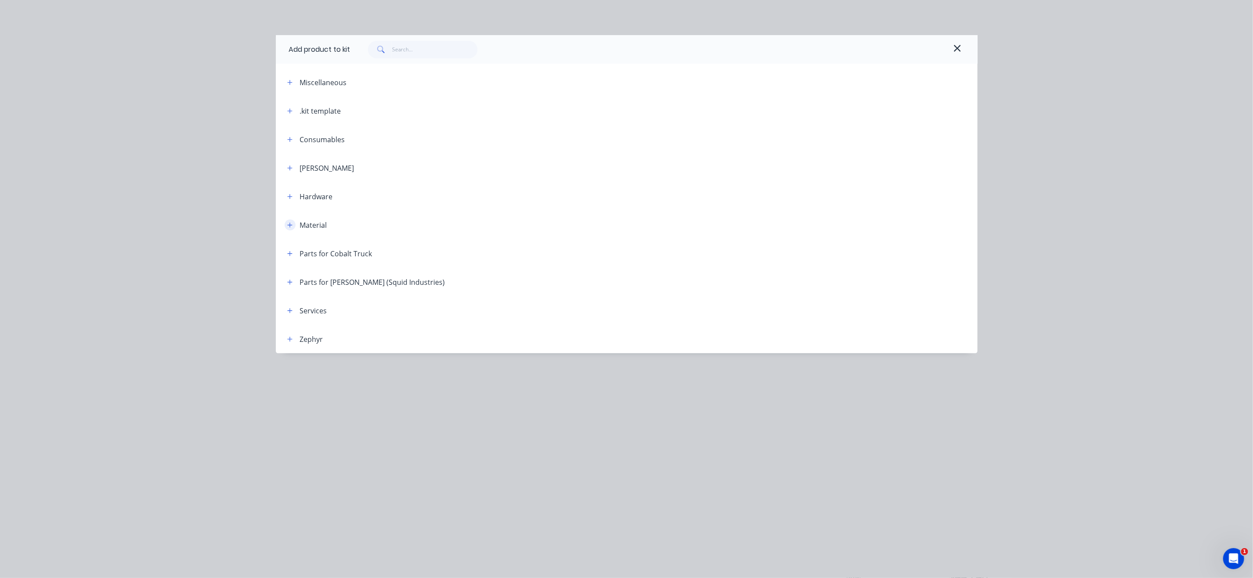
click at [295, 223] on button "button" at bounding box center [290, 224] width 11 height 11
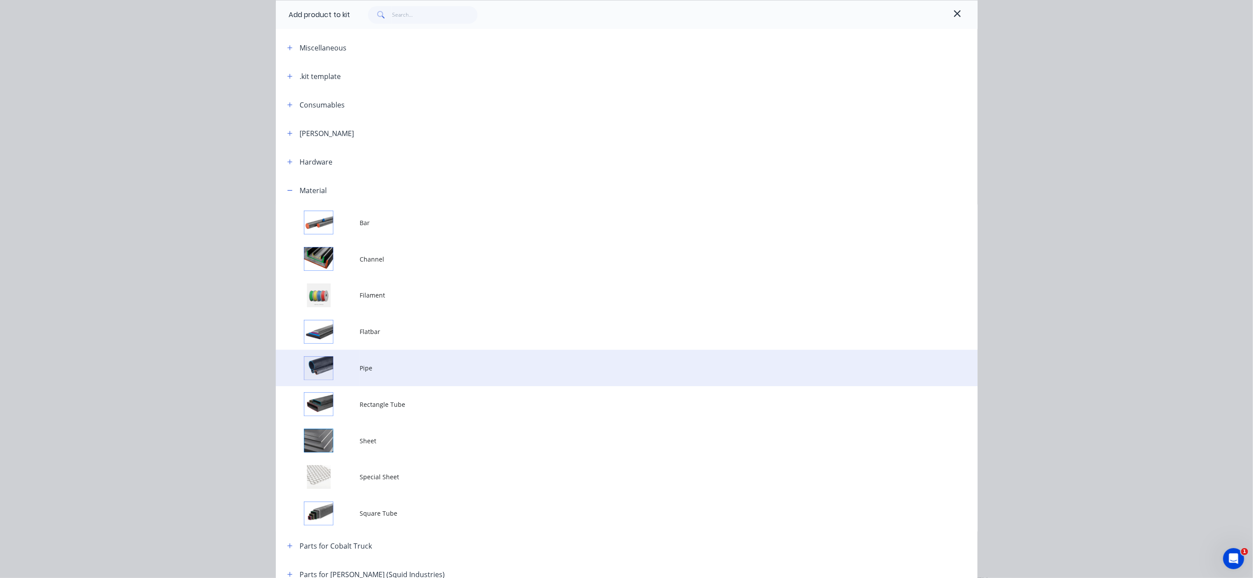
scroll to position [66, 0]
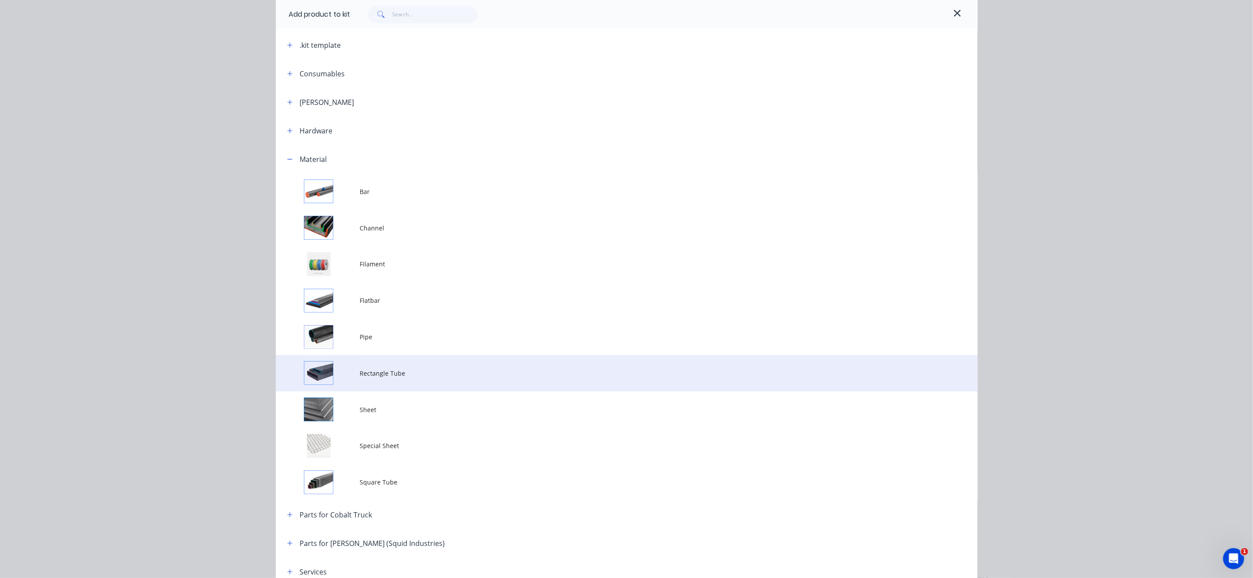
click at [439, 375] on span "Rectangle Tube" at bounding box center [607, 372] width 494 height 9
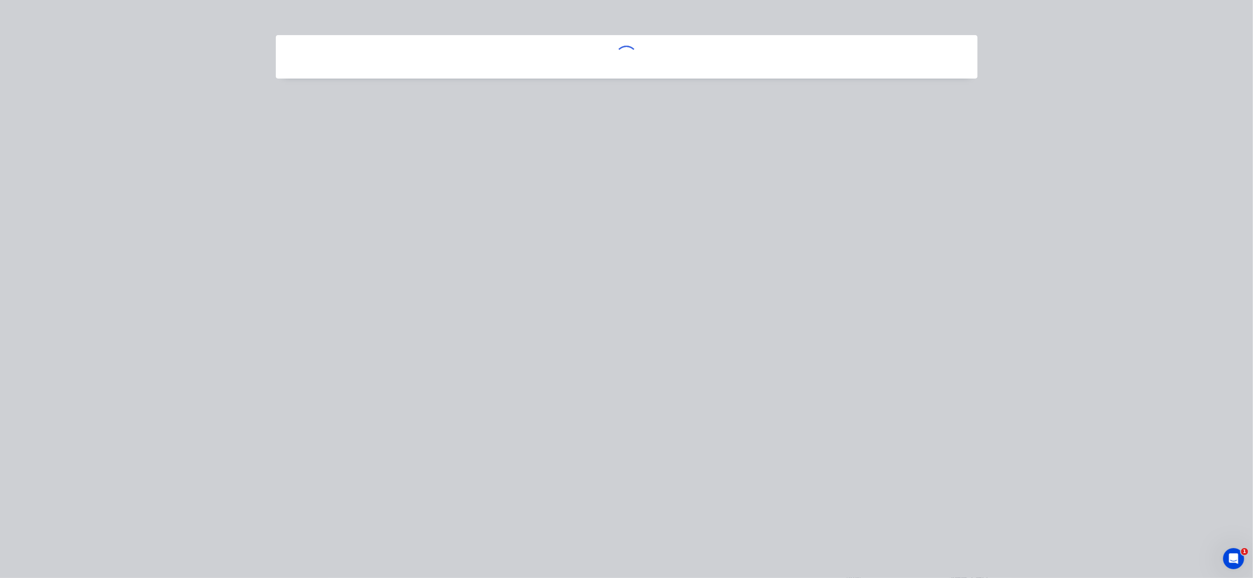
scroll to position [0, 0]
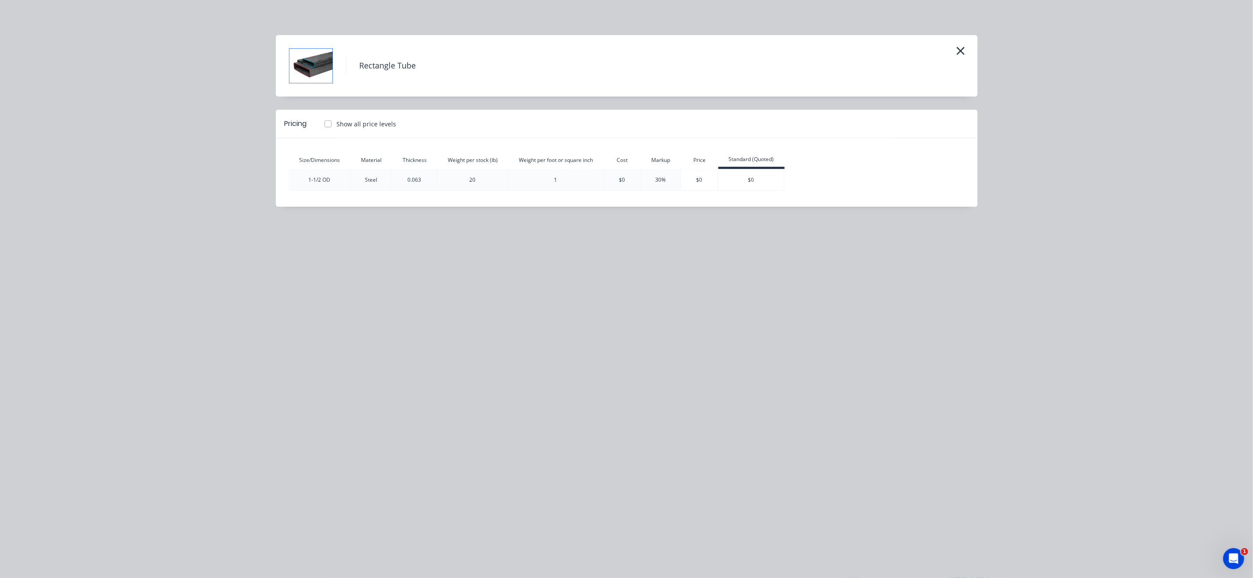
click at [973, 56] on header "Rectangle Tube" at bounding box center [627, 65] width 702 height 61
click at [966, 56] on header "Rectangle Tube" at bounding box center [627, 65] width 702 height 61
click at [966, 50] on button "button" at bounding box center [961, 51] width 14 height 14
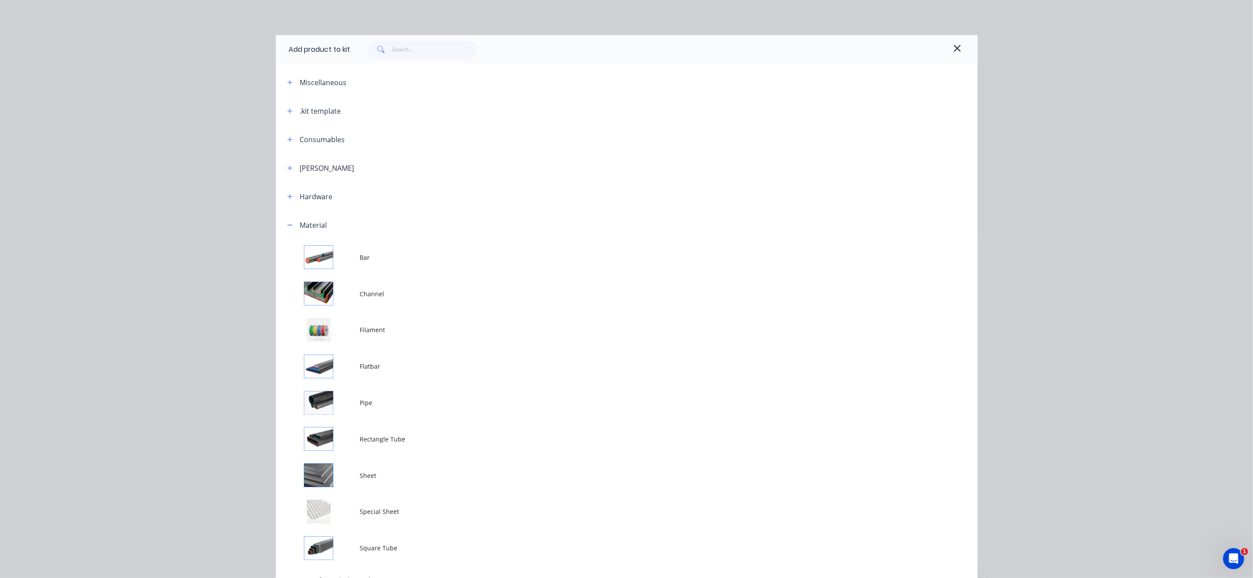
scroll to position [141, 0]
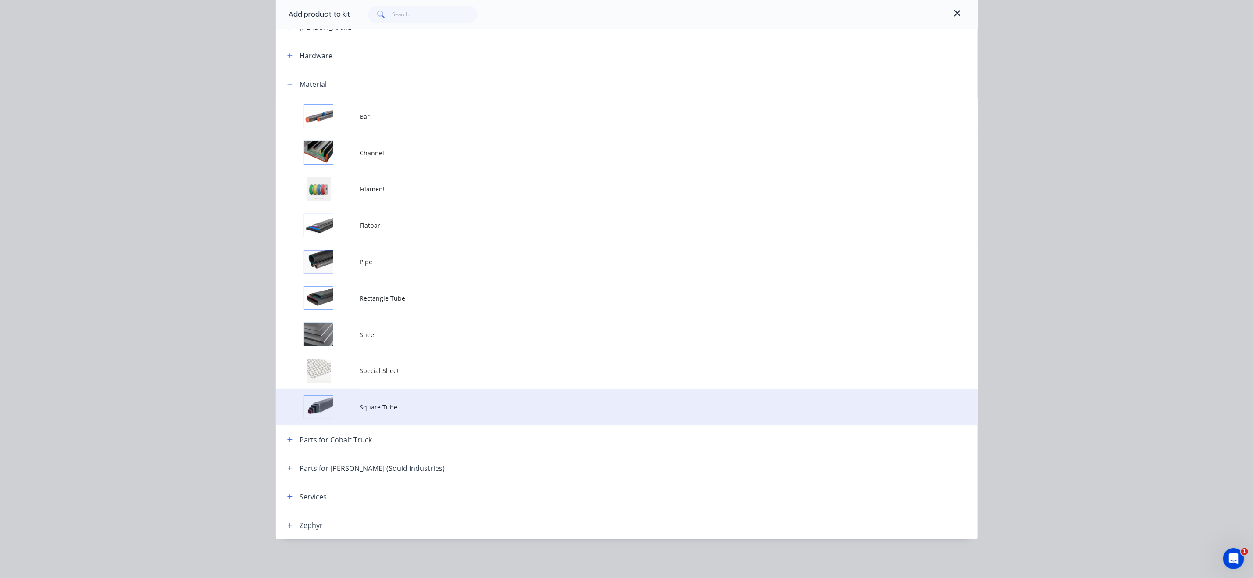
click at [416, 400] on td "Square Tube" at bounding box center [668, 407] width 617 height 36
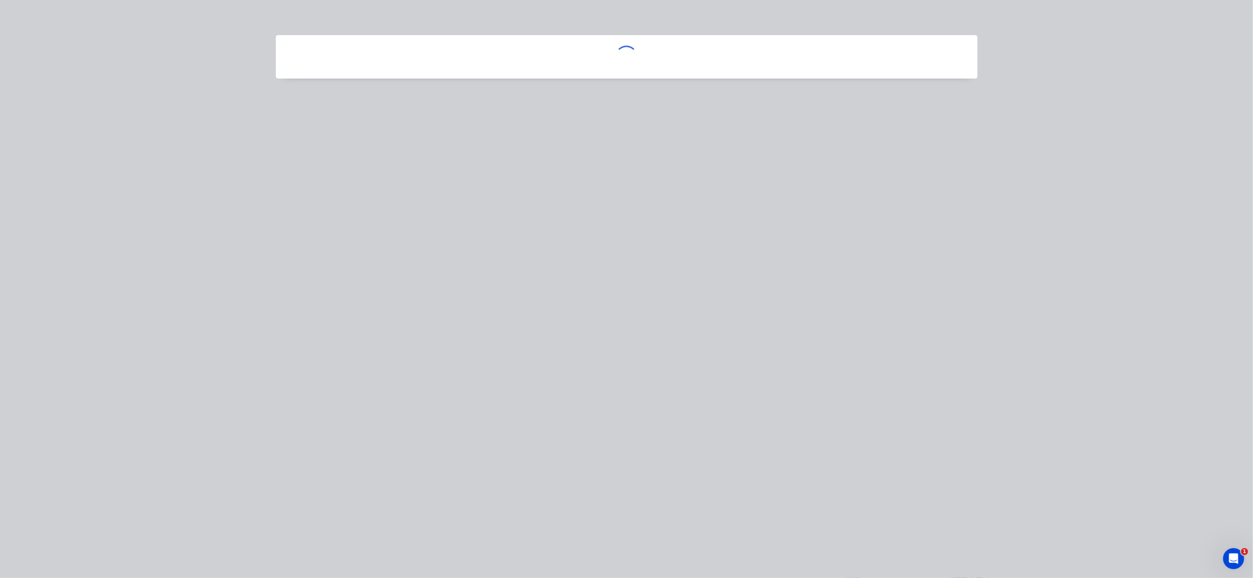
scroll to position [0, 0]
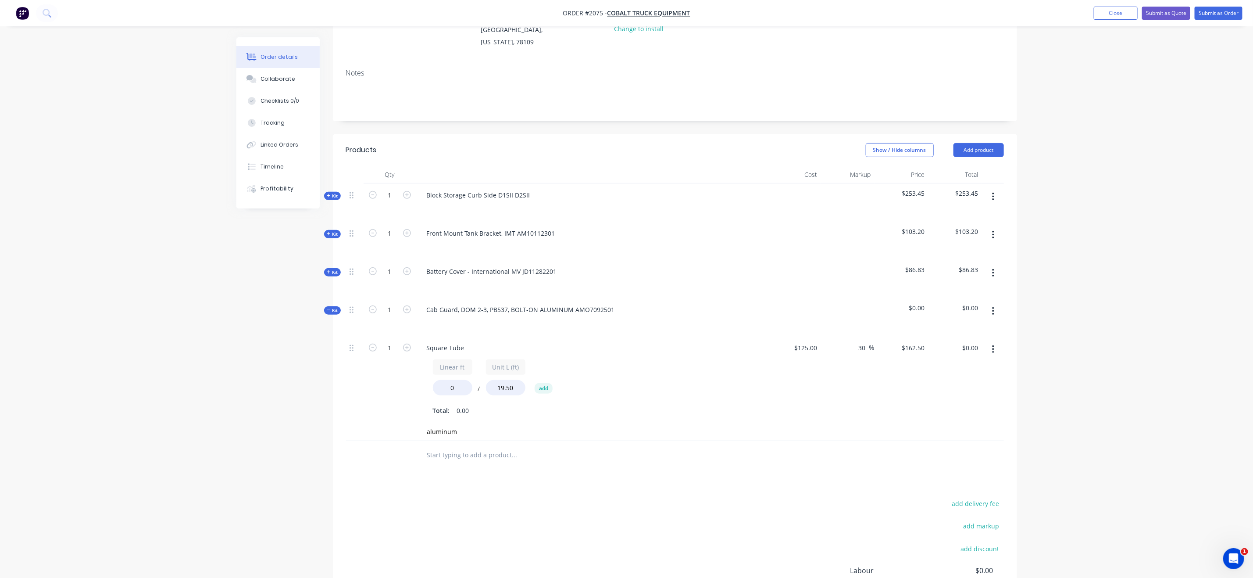
click at [327, 307] on span "Kit" at bounding box center [332, 310] width 11 height 7
click at [438, 423] on input "text" at bounding box center [514, 432] width 175 height 18
click at [992, 303] on button "button" at bounding box center [993, 311] width 21 height 16
click at [958, 346] on div "Add product to kit" at bounding box center [962, 351] width 68 height 13
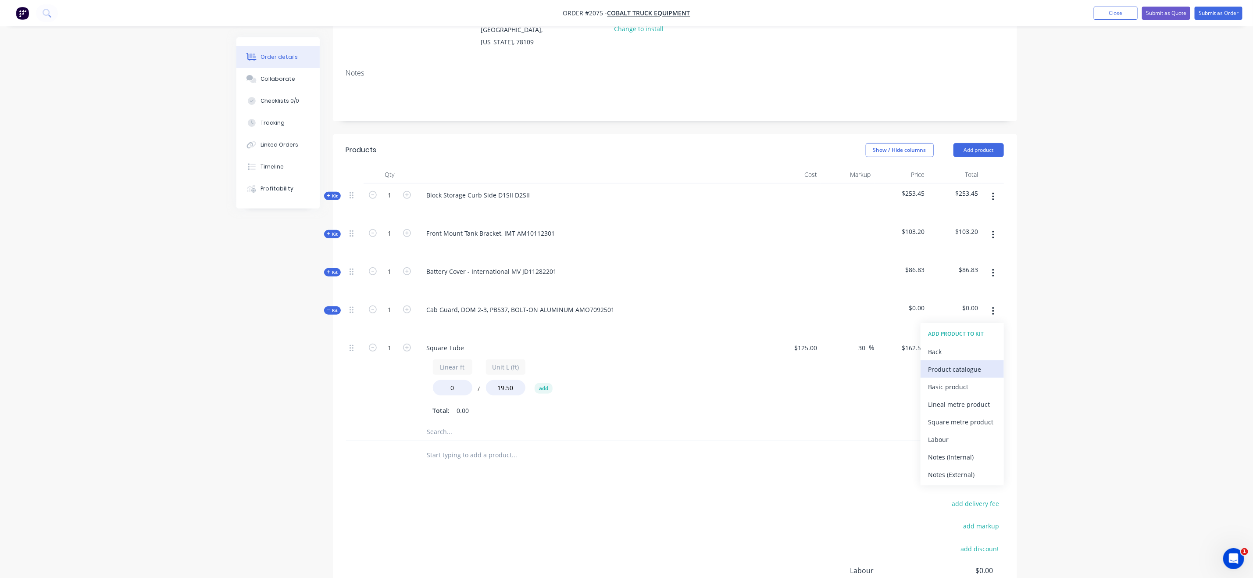
click at [971, 363] on div "Product catalogue" at bounding box center [962, 369] width 68 height 13
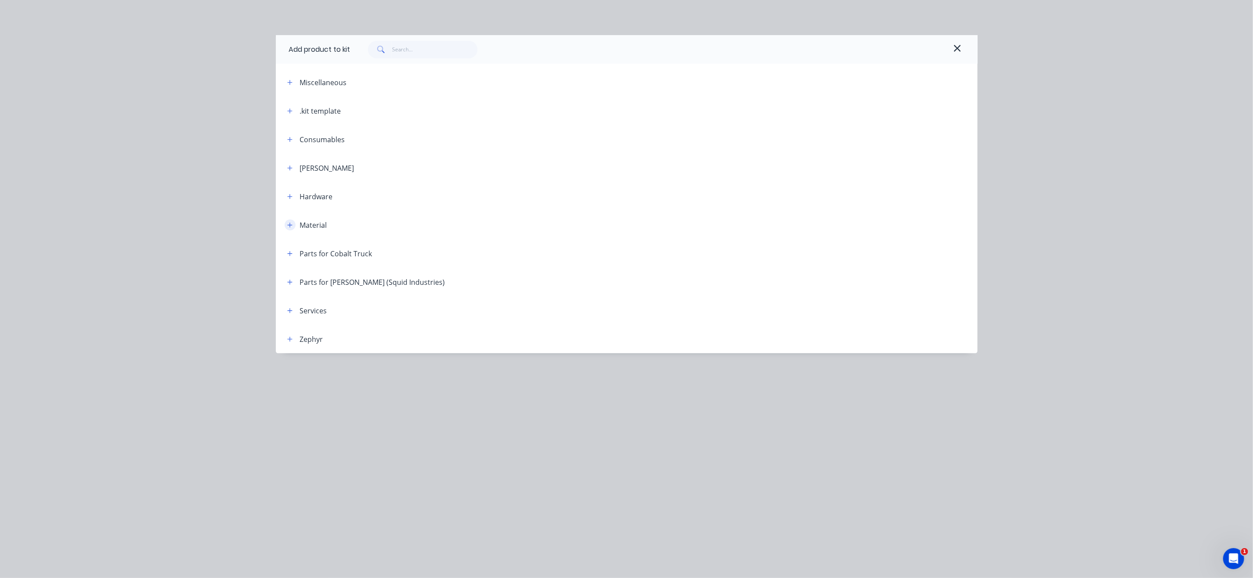
click at [285, 224] on button "button" at bounding box center [290, 224] width 11 height 11
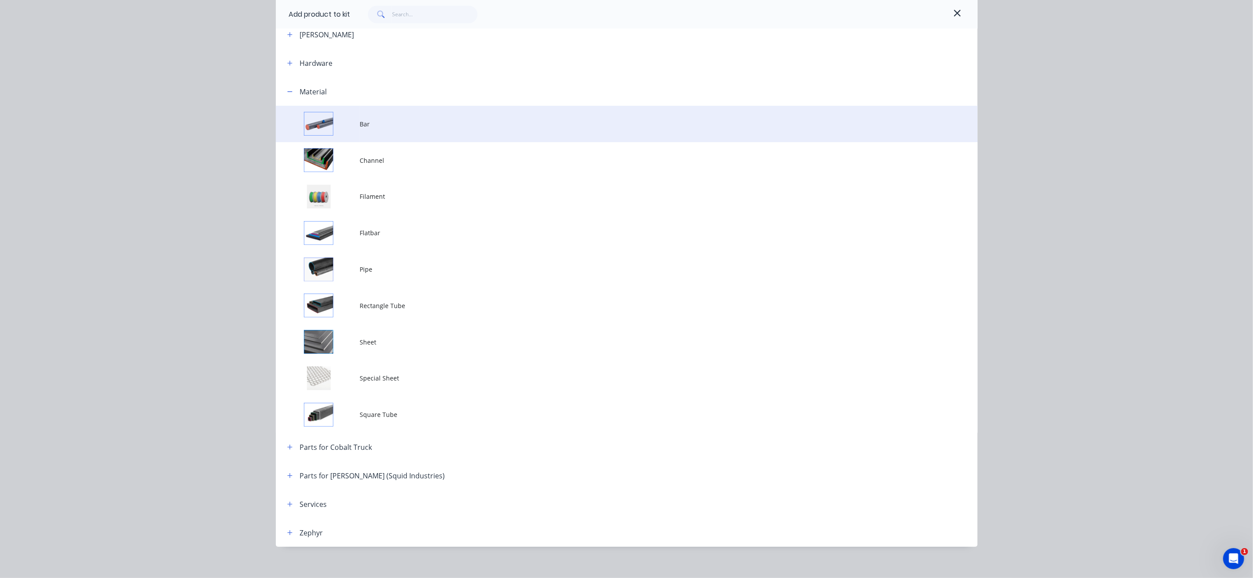
scroll to position [141, 0]
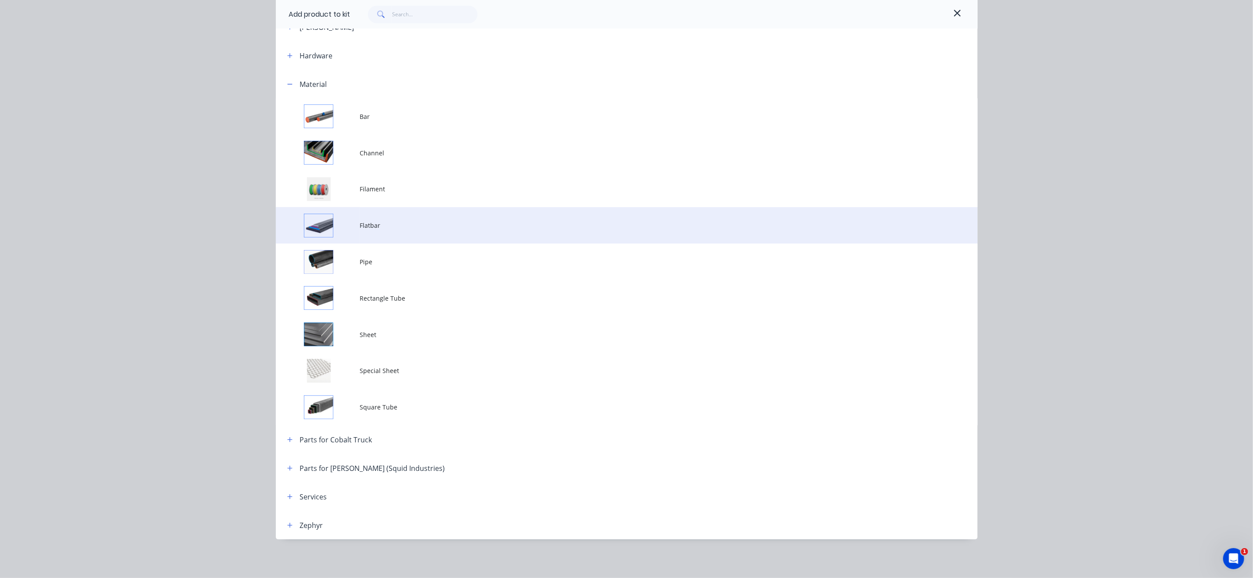
click at [392, 222] on span "Flatbar" at bounding box center [607, 225] width 494 height 9
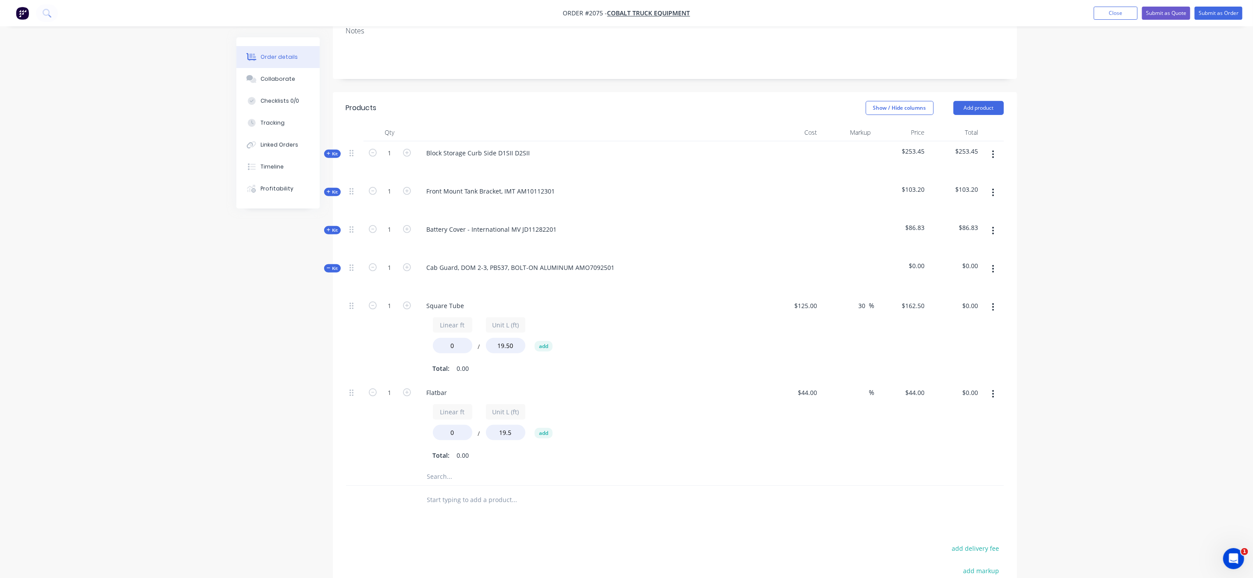
scroll to position [189, 0]
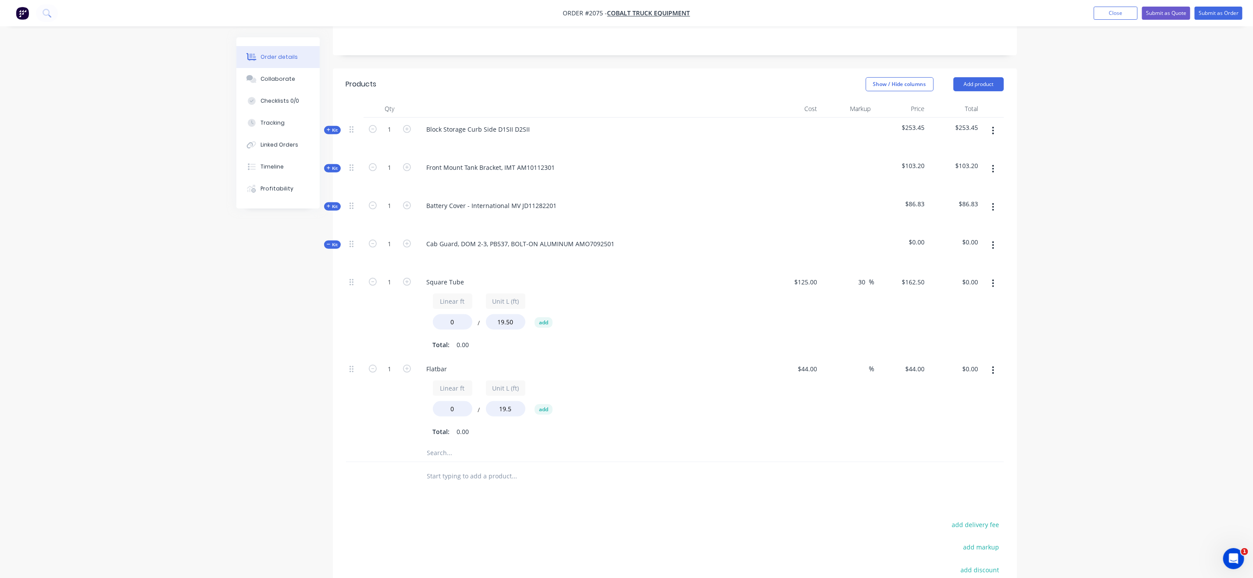
click at [285, 495] on div "Created by Grant Created 07/10/25 Required 07/10/25 Assigned to Add team member…" at bounding box center [626, 281] width 781 height 866
click at [992, 241] on button "button" at bounding box center [993, 245] width 21 height 16
click at [971, 279] on div "Add product to kit" at bounding box center [962, 285] width 68 height 13
click at [963, 297] on div "Product catalogue" at bounding box center [962, 303] width 68 height 13
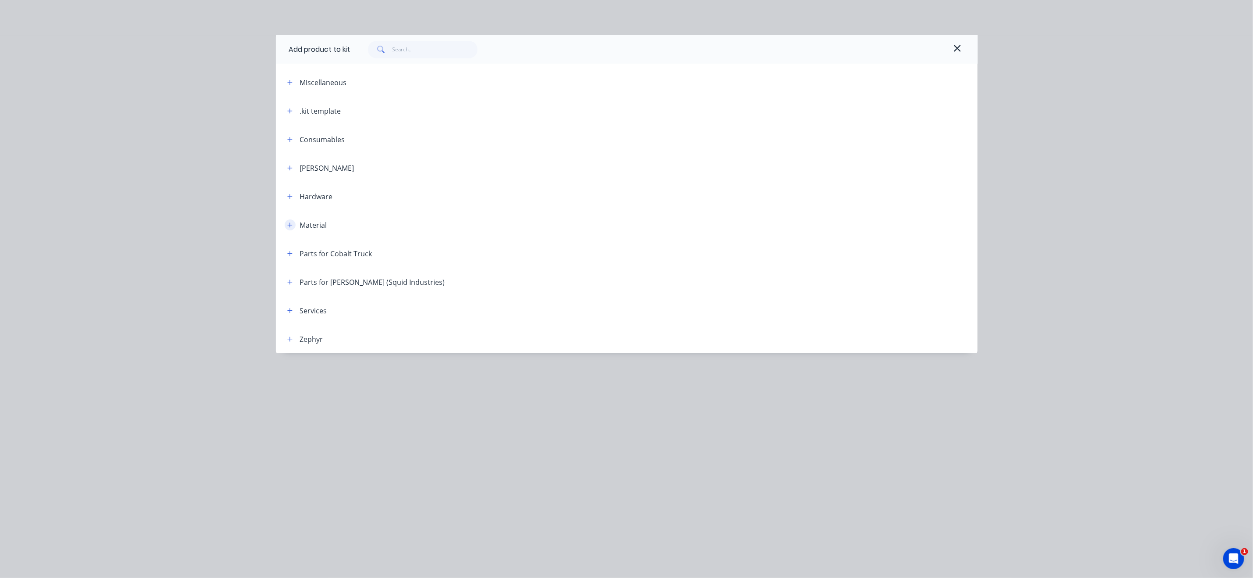
click at [289, 228] on icon "button" at bounding box center [289, 225] width 5 height 6
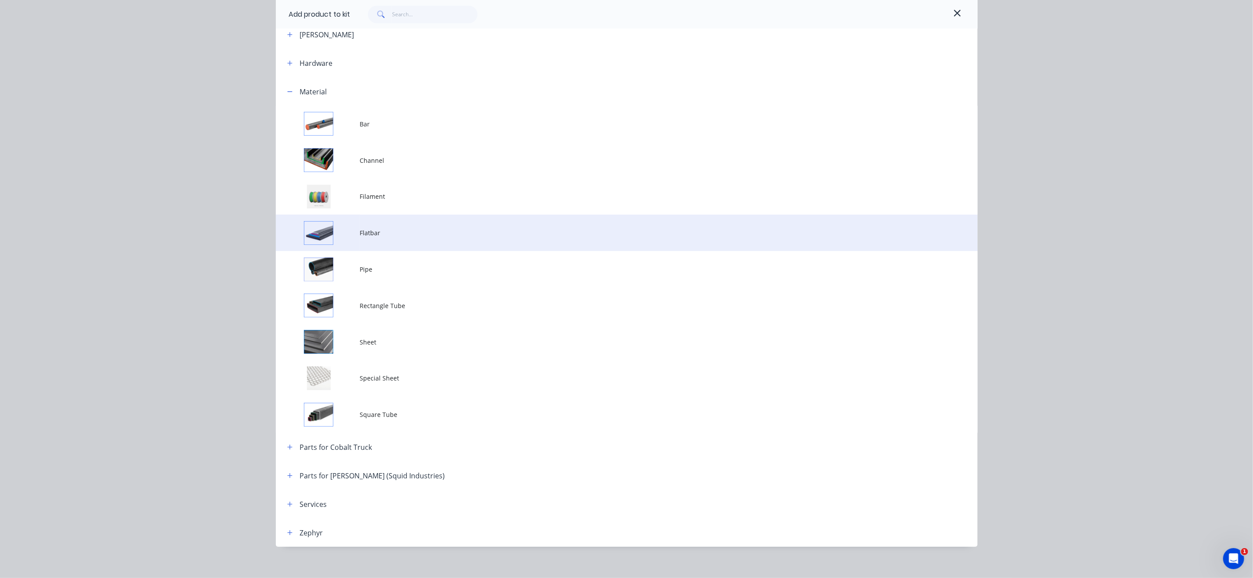
scroll to position [141, 0]
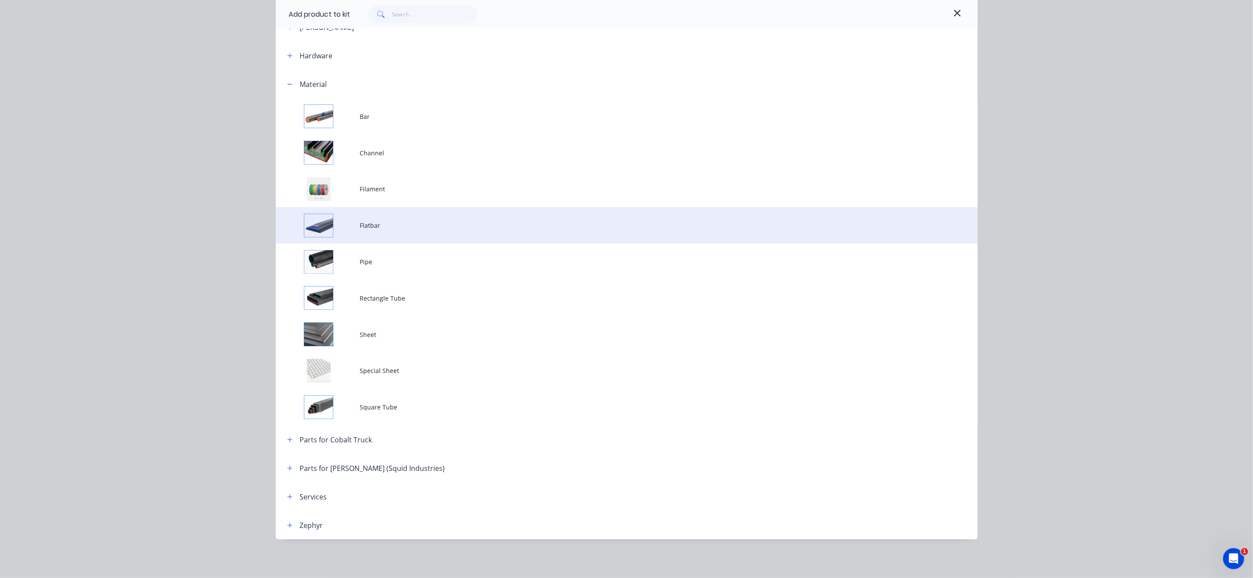
click at [409, 229] on span "Flatbar" at bounding box center [607, 225] width 494 height 9
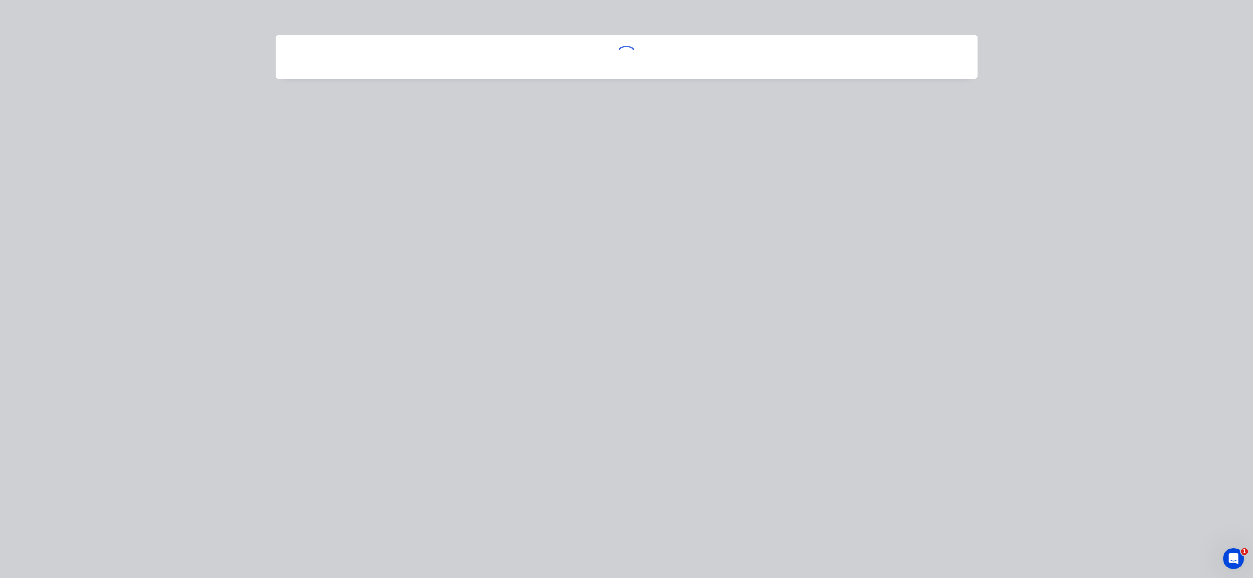
scroll to position [0, 0]
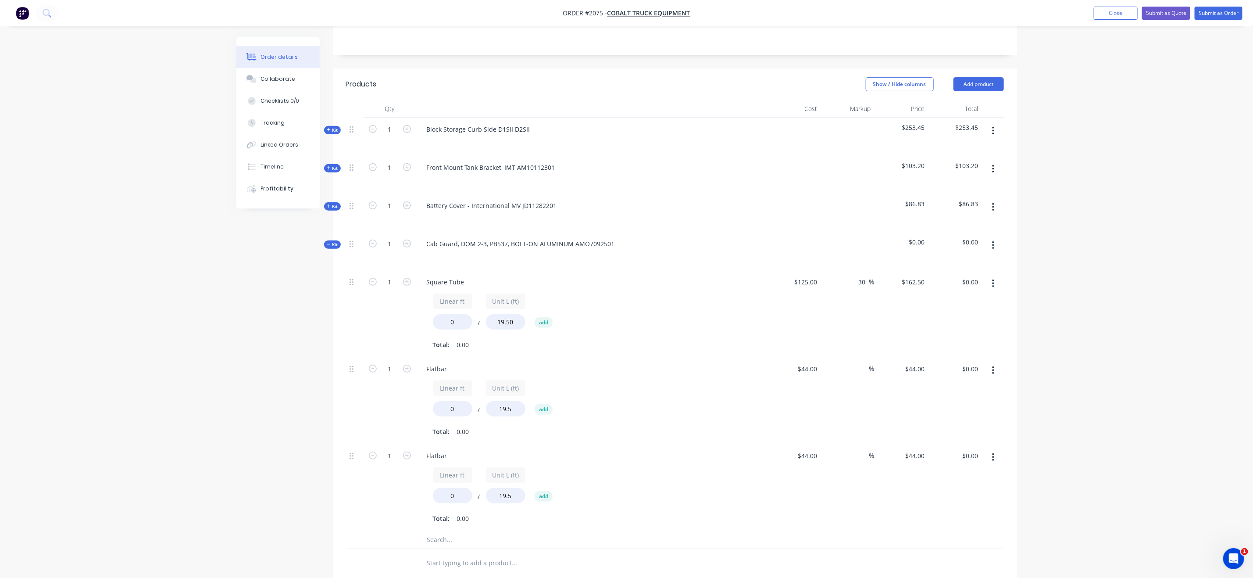
click at [456, 449] on div "Flatbar" at bounding box center [592, 455] width 344 height 13
click at [454, 449] on div "Flatbar" at bounding box center [592, 455] width 344 height 13
click at [450, 449] on div "Flatbar" at bounding box center [437, 455] width 35 height 13
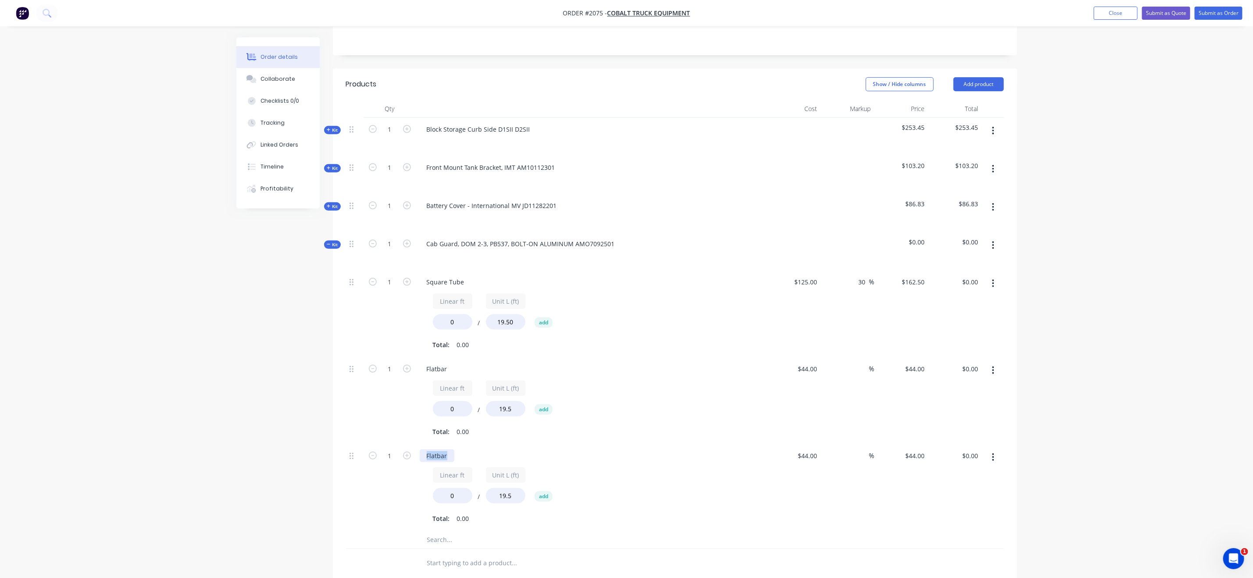
click at [450, 449] on div "Flatbar" at bounding box center [437, 455] width 35 height 13
click at [220, 470] on div "Order details Collaborate Checklists 0/0 Tracking Linked Orders Timeline Profit…" at bounding box center [626, 306] width 1253 height 990
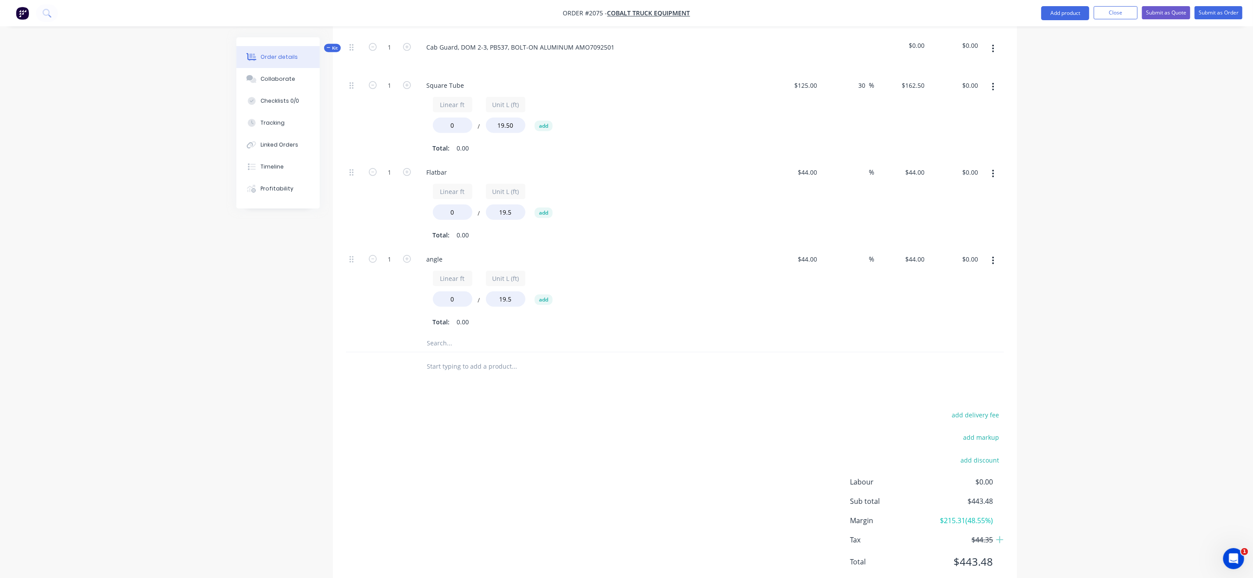
scroll to position [387, 0]
click at [460, 117] on input "0" at bounding box center [452, 124] width 39 height 15
type input "6"
type input "$50.00"
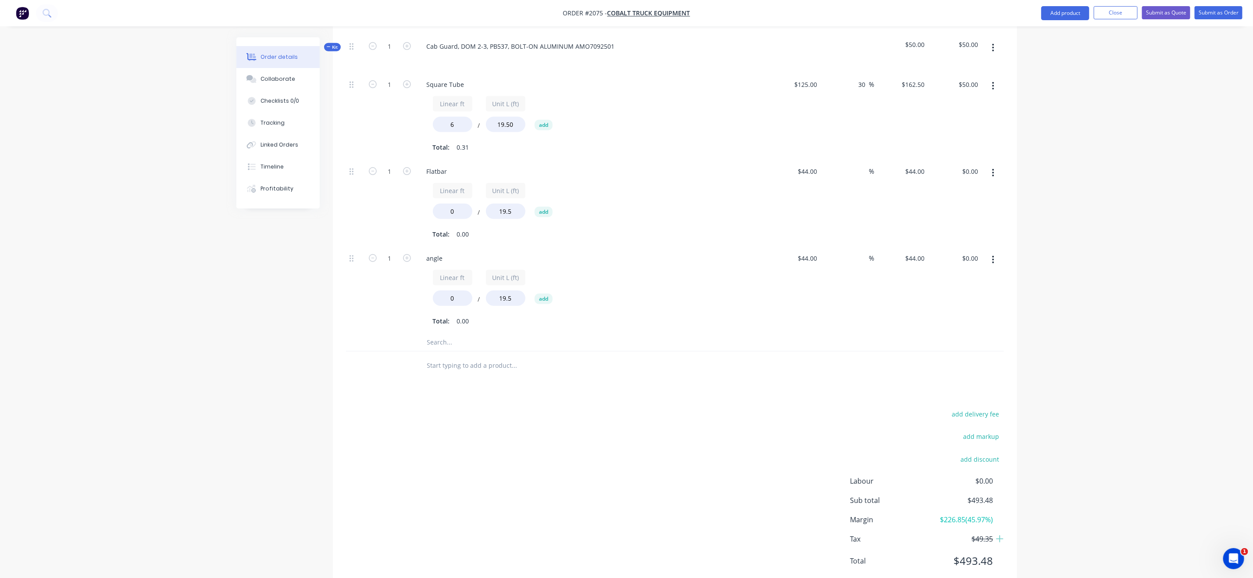
click at [308, 257] on div "Created by Grant Created 07/10/25 Required 07/10/25 Assigned to Add team member…" at bounding box center [626, 127] width 781 height 953
click at [450, 203] on input "0" at bounding box center [452, 210] width 39 height 15
type input "5"
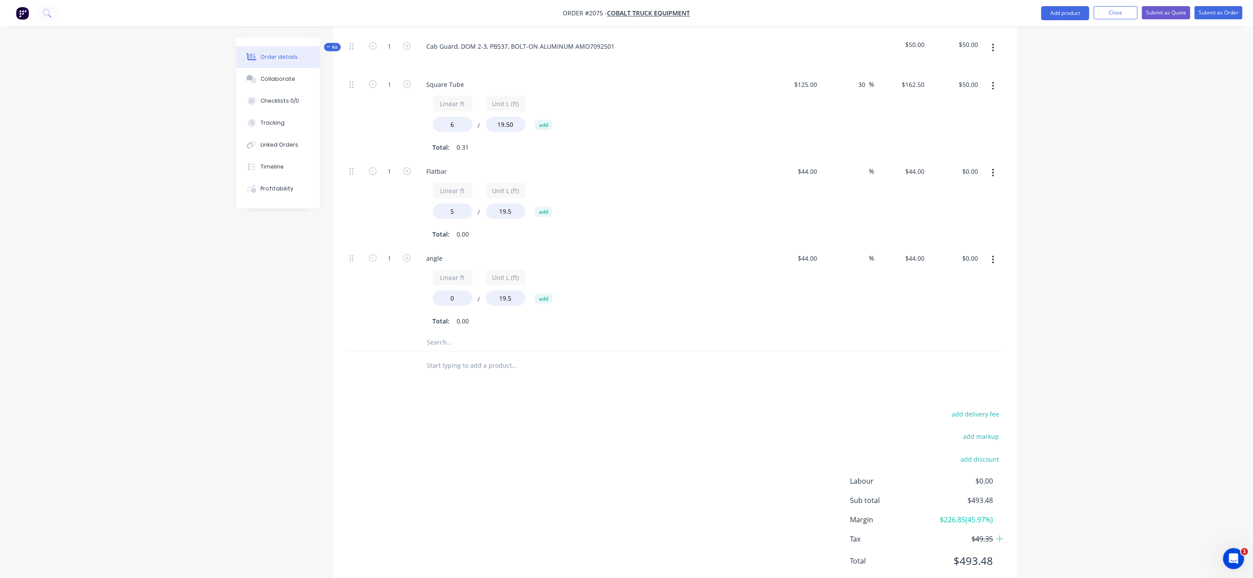
type input "$11.28"
click at [346, 314] on div at bounding box center [355, 289] width 18 height 87
click at [457, 290] on input "0" at bounding box center [452, 297] width 39 height 15
type input "3"
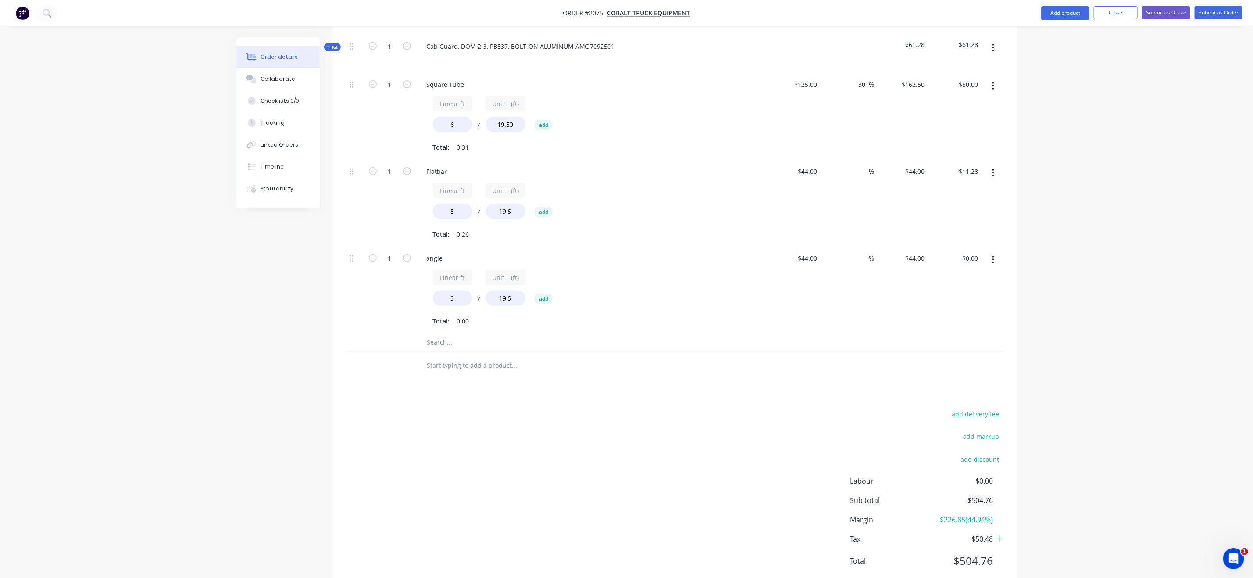
type input "$6.77"
click at [310, 300] on div "Created by Grant Created 07/10/25 Required 07/10/25 Assigned to Add team member…" at bounding box center [626, 127] width 781 height 953
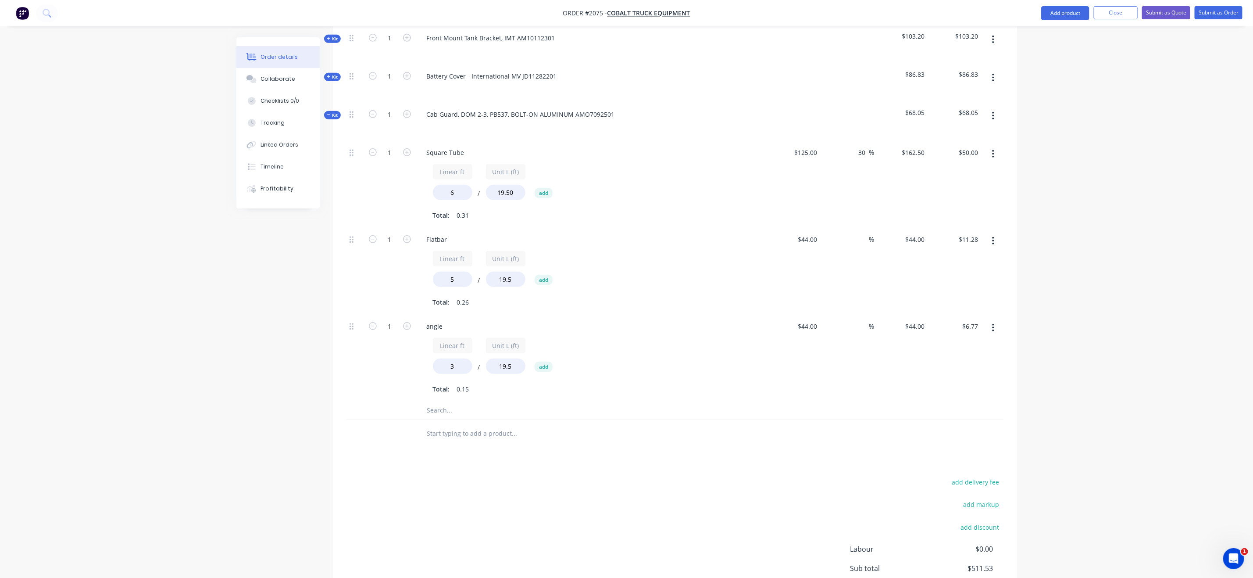
scroll to position [337, 0]
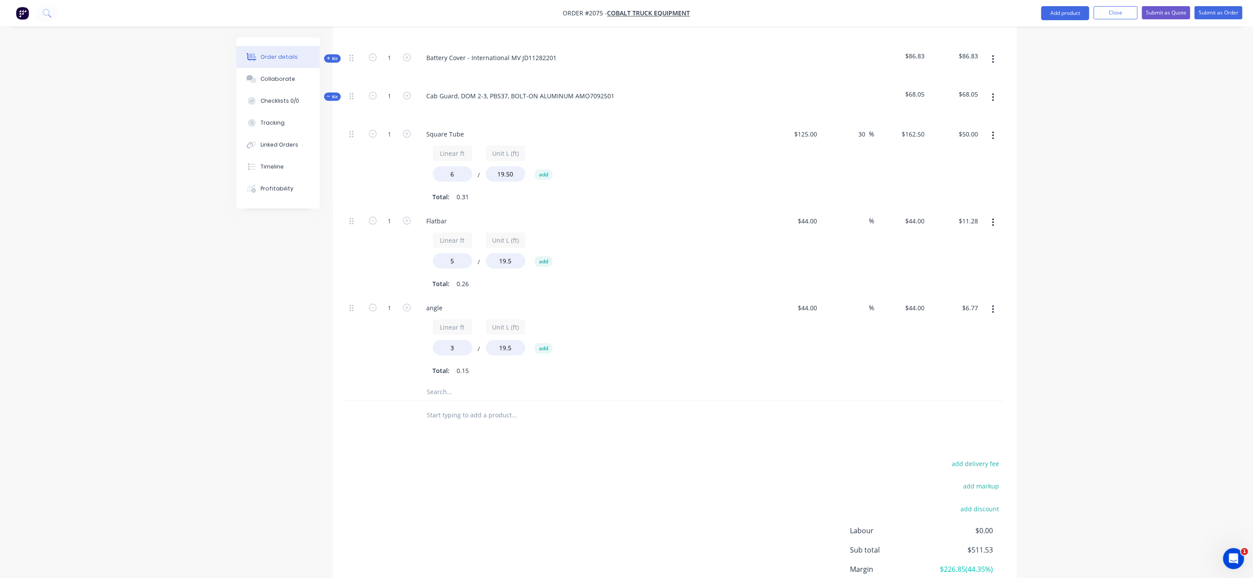
click at [473, 383] on input "text" at bounding box center [514, 392] width 175 height 18
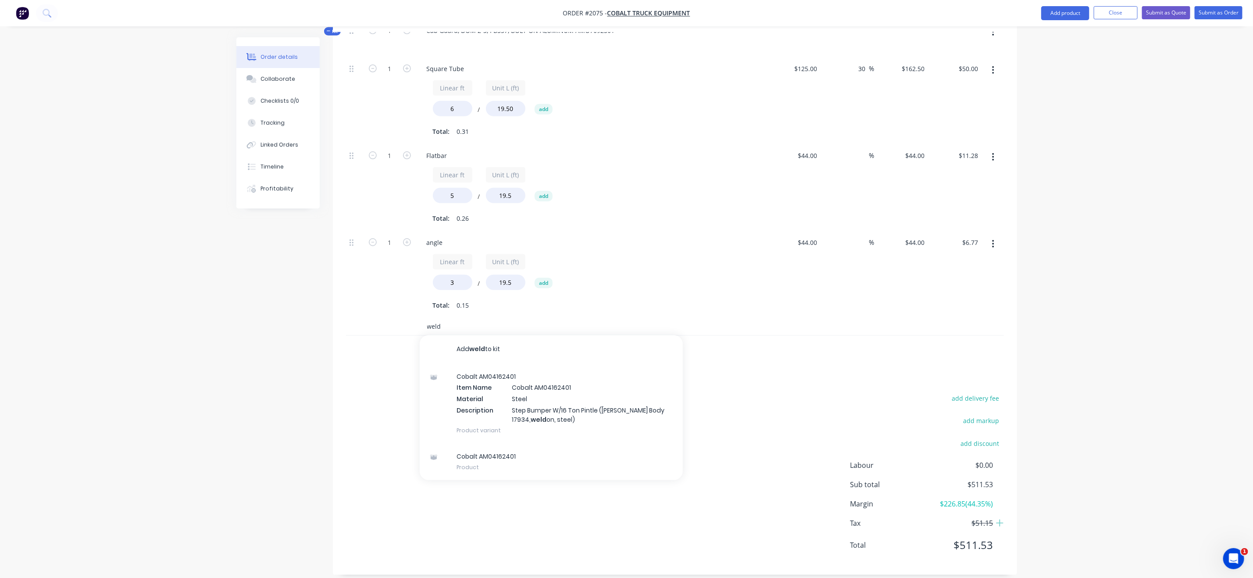
scroll to position [403, 0]
type input "weld"
click at [1000, 266] on div "Order details Collaborate Checklists 0/0 Tracking Linked Orders Timeline Profit…" at bounding box center [626, 92] width 1253 height 990
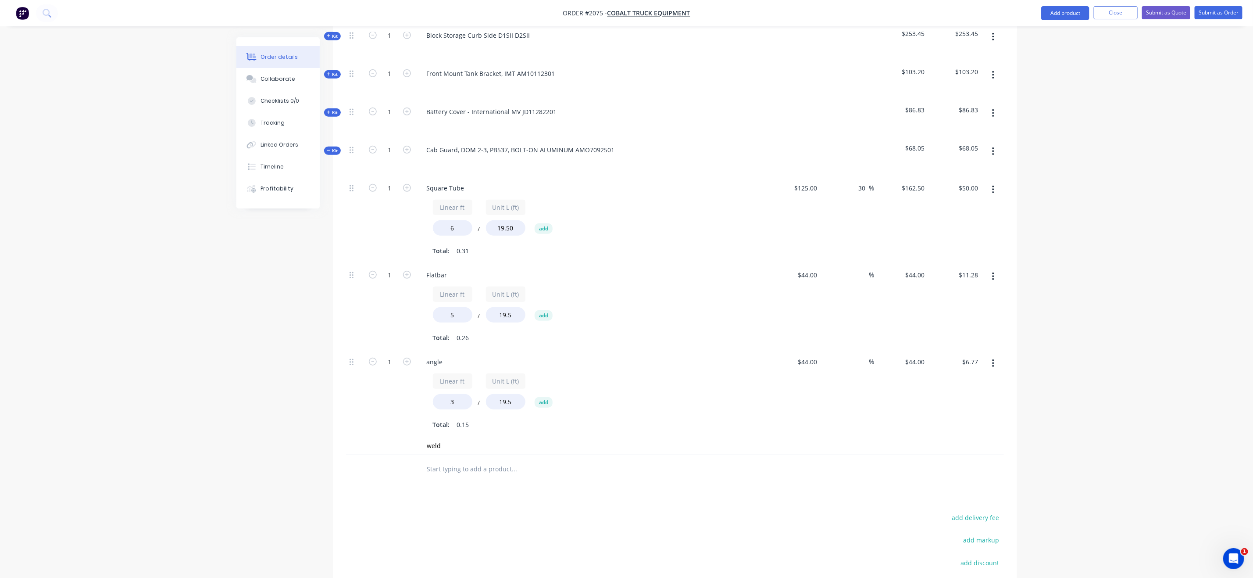
scroll to position [271, 0]
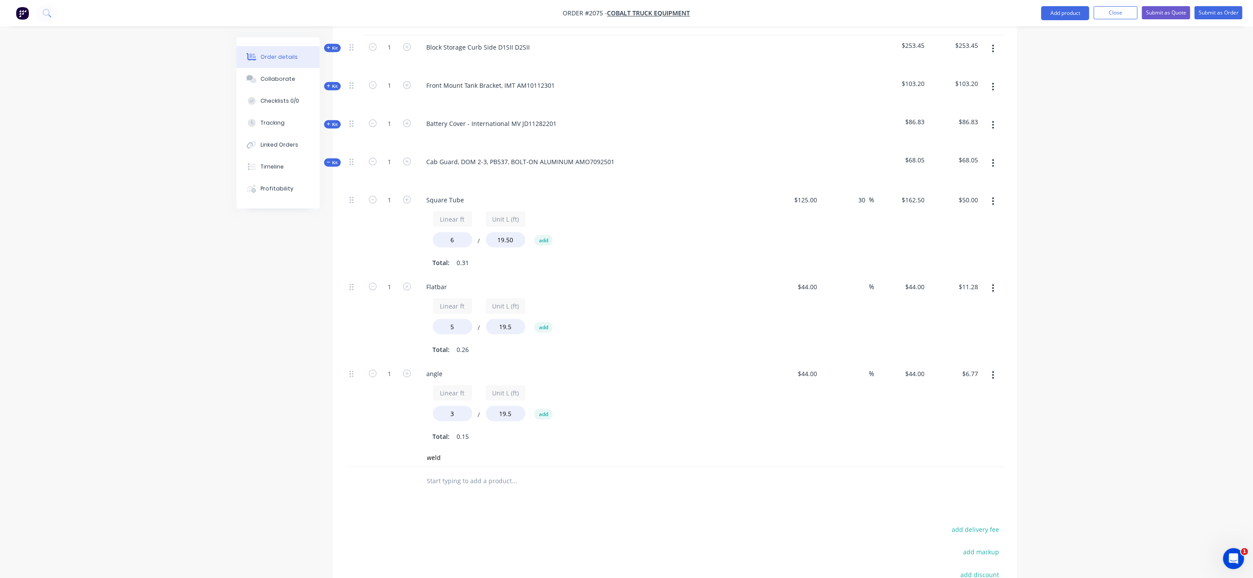
click at [996, 155] on button "button" at bounding box center [993, 163] width 21 height 16
click at [967, 197] on div "Add product to kit" at bounding box center [962, 203] width 68 height 13
click at [959, 215] on div "Product catalogue" at bounding box center [962, 221] width 68 height 13
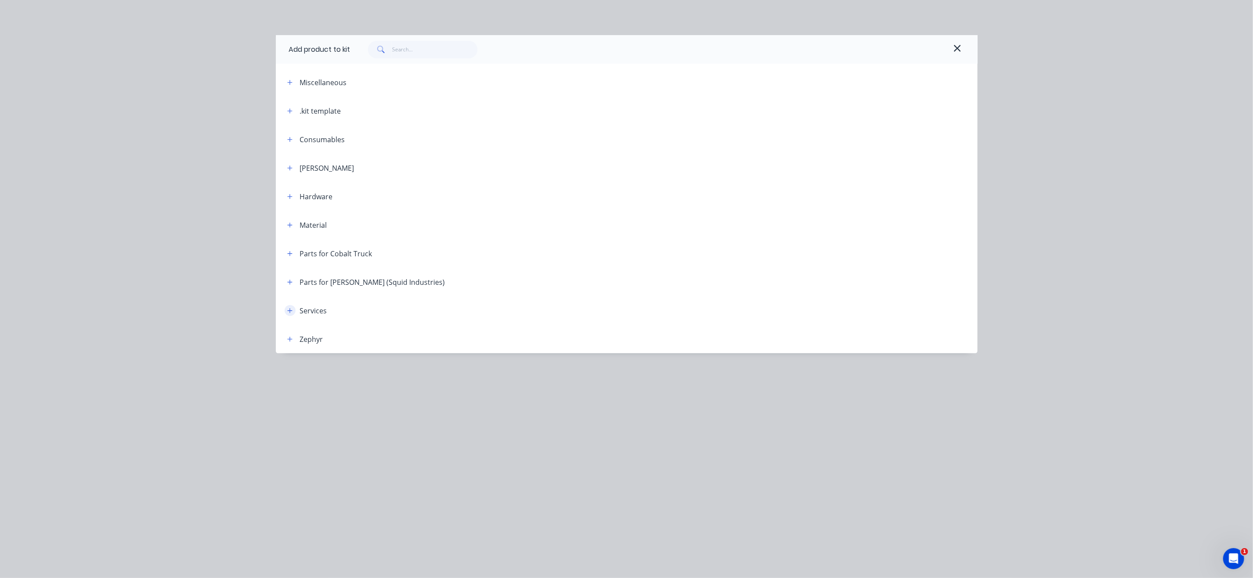
click at [295, 311] on button "button" at bounding box center [290, 310] width 11 height 11
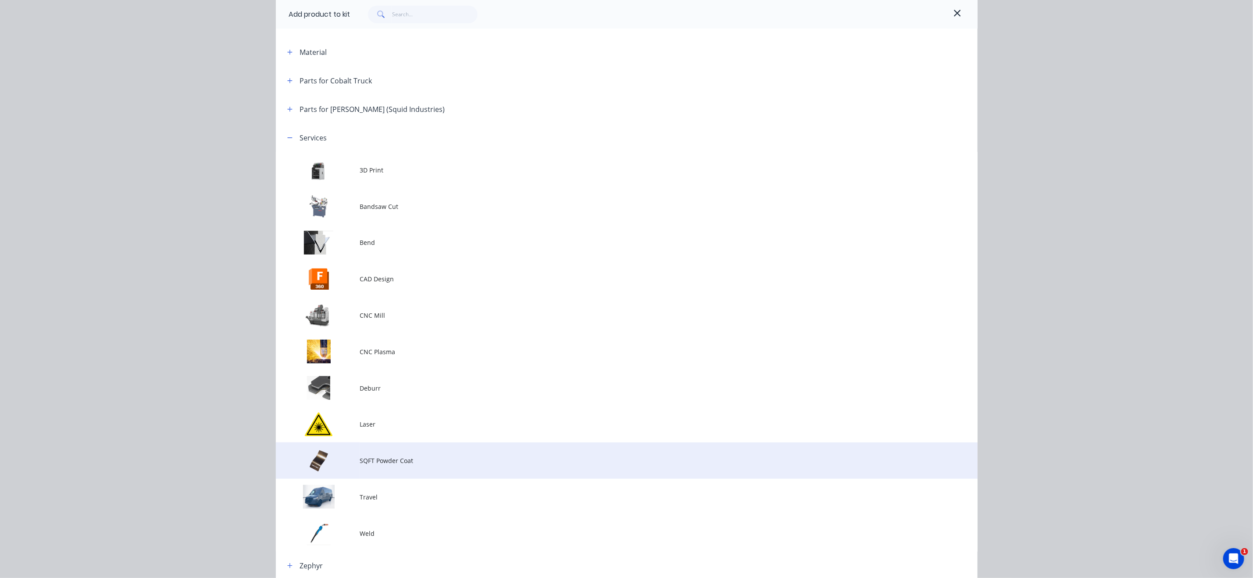
scroll to position [213, 0]
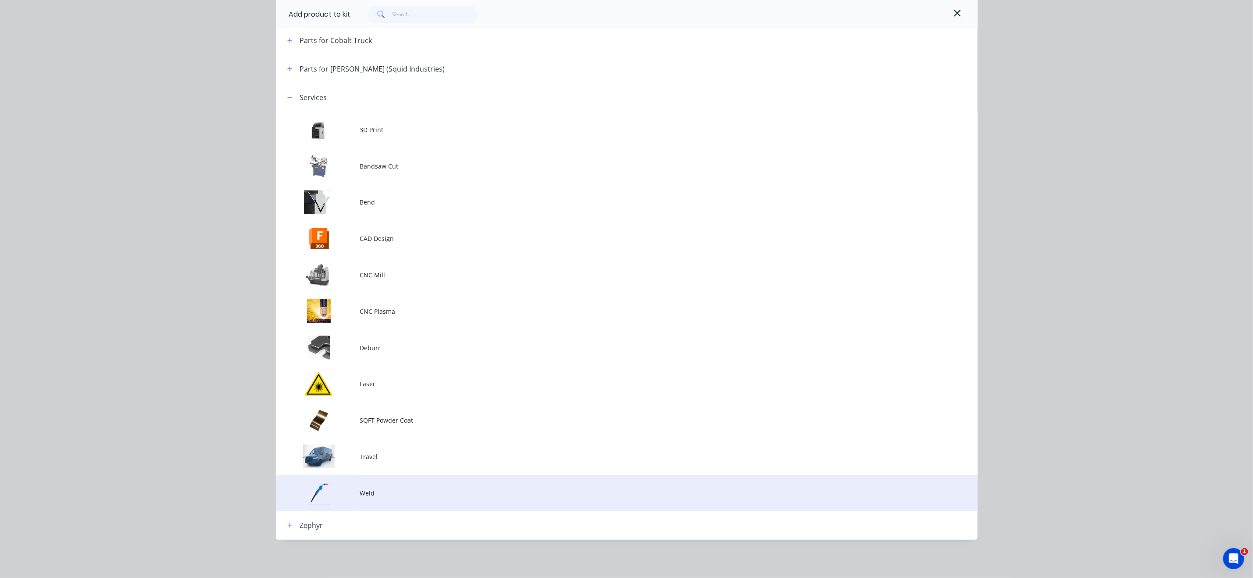
click at [389, 494] on span "Weld" at bounding box center [607, 492] width 494 height 9
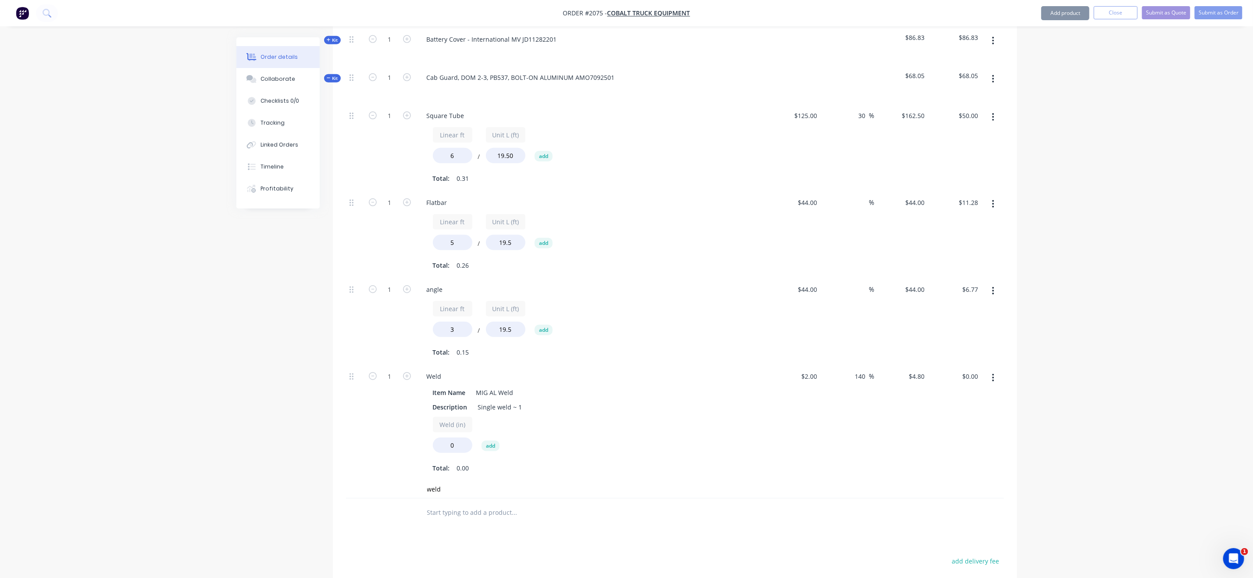
scroll to position [469, 0]
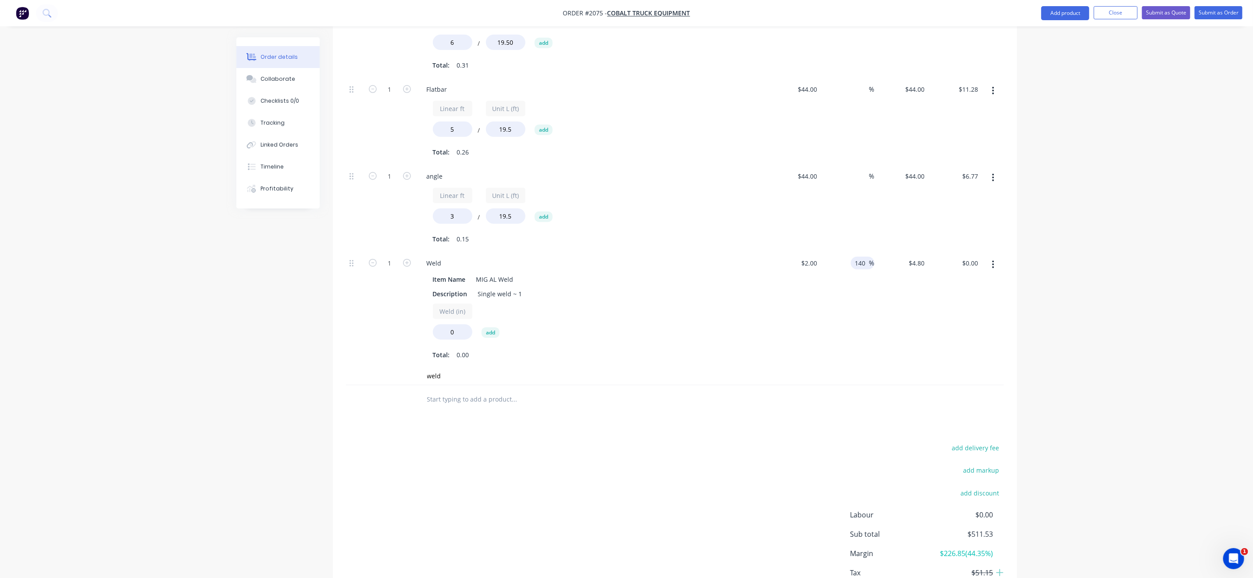
click at [870, 257] on div "140 140 %" at bounding box center [863, 263] width 24 height 13
click at [870, 251] on div "140 140 %" at bounding box center [847, 309] width 54 height 116
click at [868, 251] on div "140 140 %" at bounding box center [847, 309] width 54 height 116
click at [869, 258] on span "%" at bounding box center [871, 263] width 5 height 10
click at [858, 257] on input "140" at bounding box center [861, 263] width 15 height 13
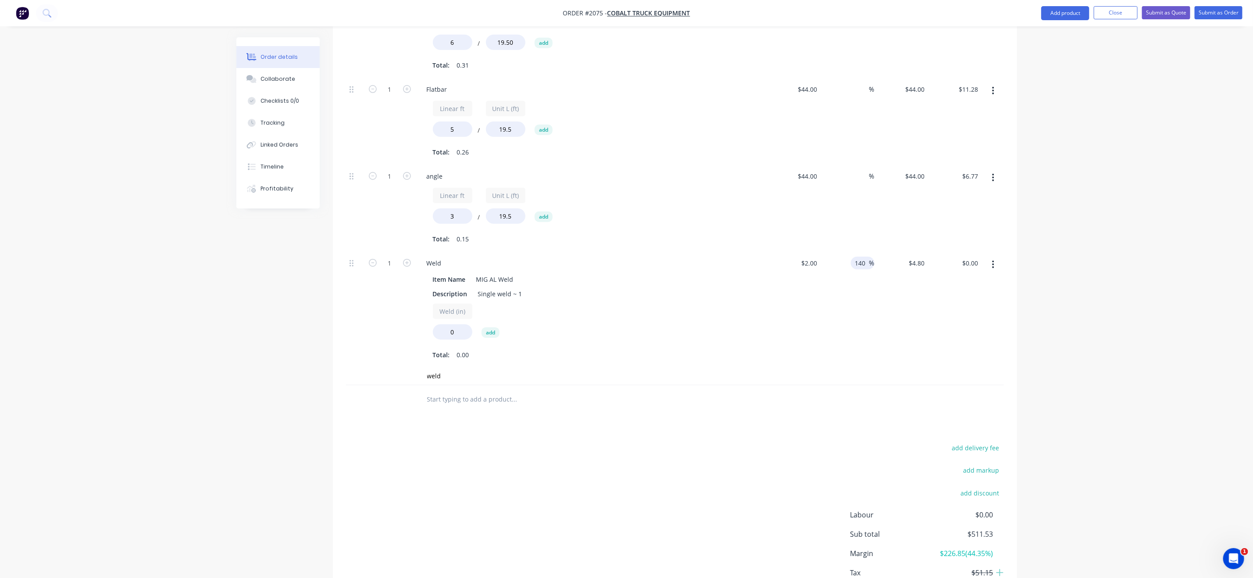
click at [858, 257] on input "140" at bounding box center [861, 263] width 15 height 13
type input "300"
type input "$8.00"
click at [1000, 321] on div "Order details Collaborate Checklists 0/0 Tracking Linked Orders Timeline Profit…" at bounding box center [626, 84] width 1253 height 1106
drag, startPoint x: 462, startPoint y: 321, endPoint x: 407, endPoint y: 320, distance: 55.3
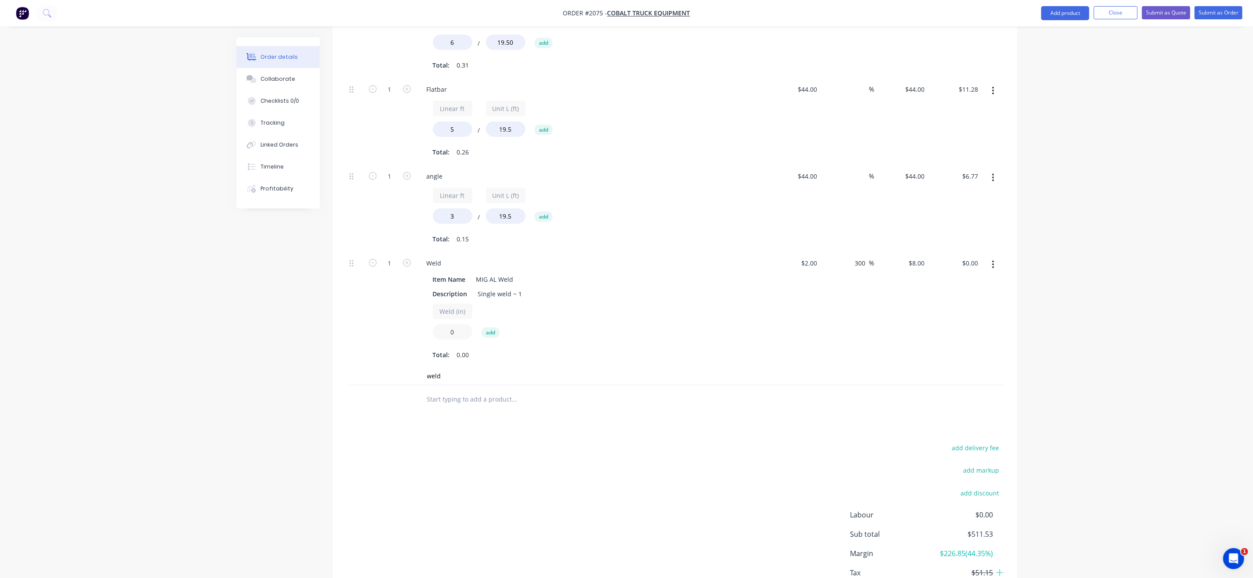
click at [407, 320] on div "1 Weld Item Name MIG AL Weld Description Single weld ~ 1 Weld (in) 0 add Total:…" at bounding box center [675, 309] width 658 height 116
type input "36"
type input "$288.00"
click at [293, 325] on div "Created by Grant Created 07/10/25 Required 07/10/25 Assigned to Add team member…" at bounding box center [626, 103] width 781 height 1069
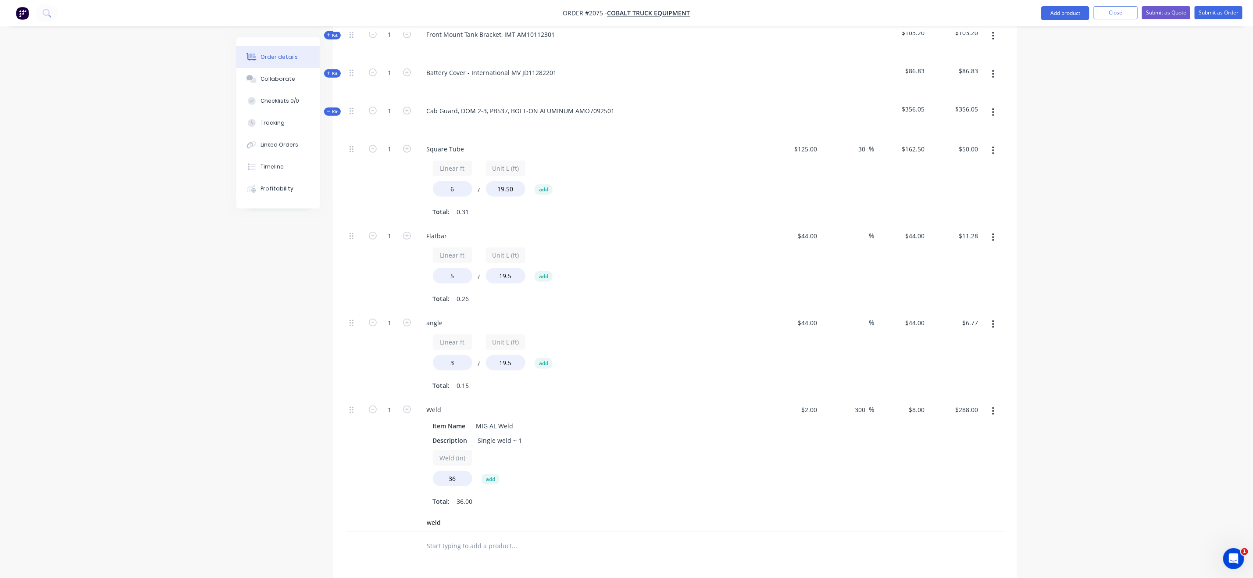
scroll to position [321, 0]
click at [865, 317] on input at bounding box center [864, 323] width 10 height 13
type input "301"
type input "$176.44"
type input "$27.14"
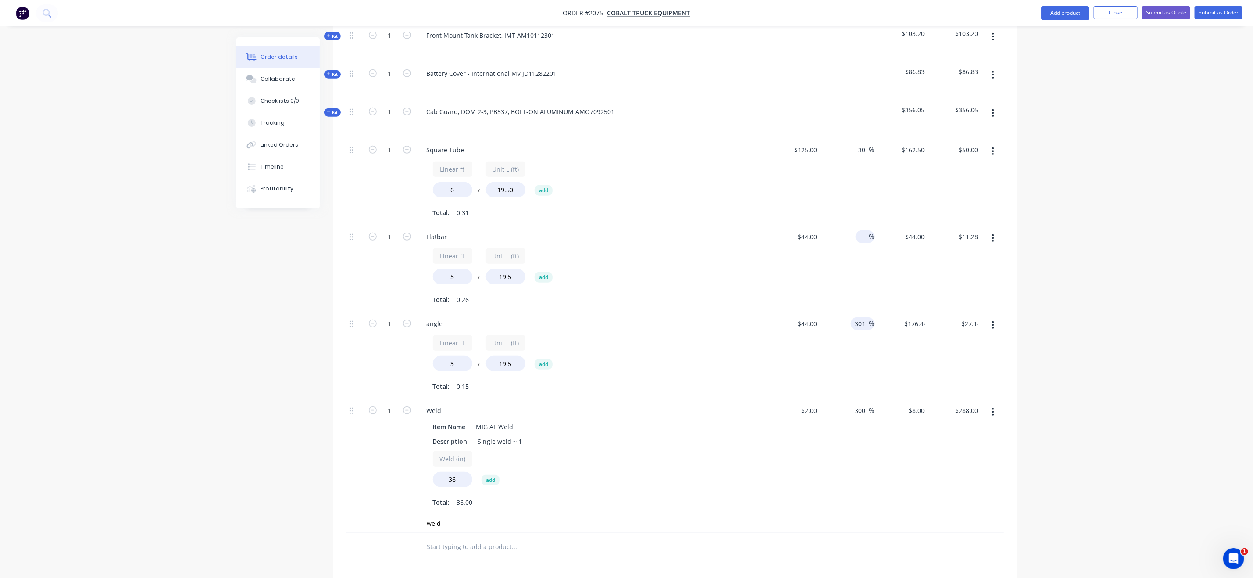
click at [863, 230] on input at bounding box center [864, 236] width 10 height 13
type input "311"
type input "$180.84"
type input "$46.37"
click at [861, 143] on input "30" at bounding box center [863, 149] width 11 height 13
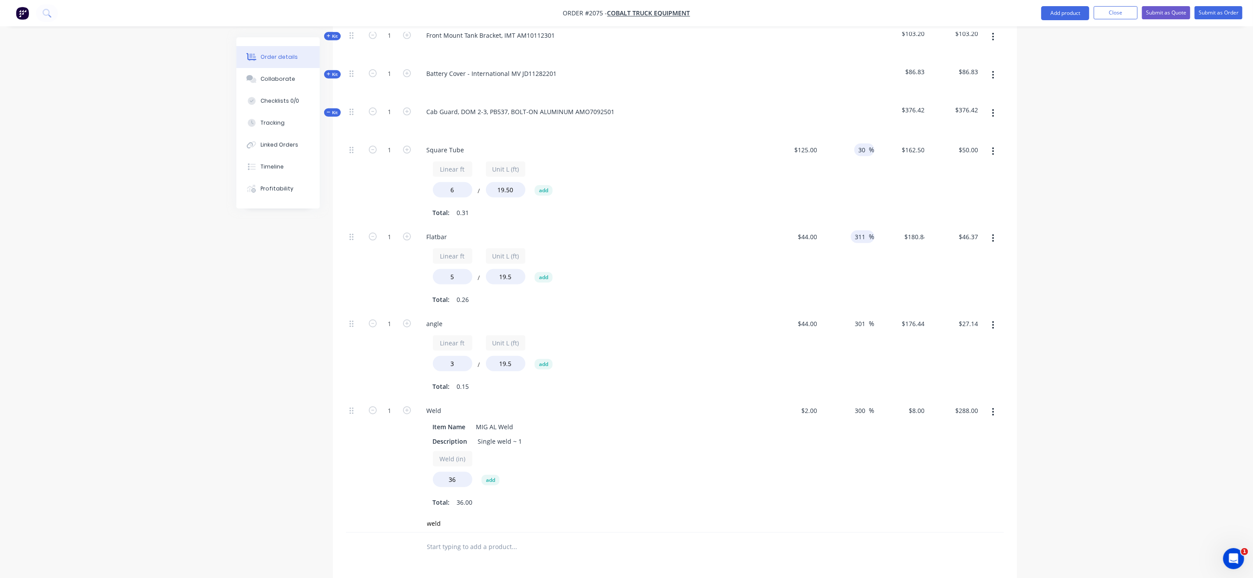
click at [861, 143] on input "30" at bounding box center [863, 149] width 11 height 13
type input "311"
type input "$513.75"
type input "$158.08"
click at [1000, 186] on div "Order details Collaborate Checklists 0/0 Tracking Linked Orders Timeline Profit…" at bounding box center [626, 232] width 1253 height 1106
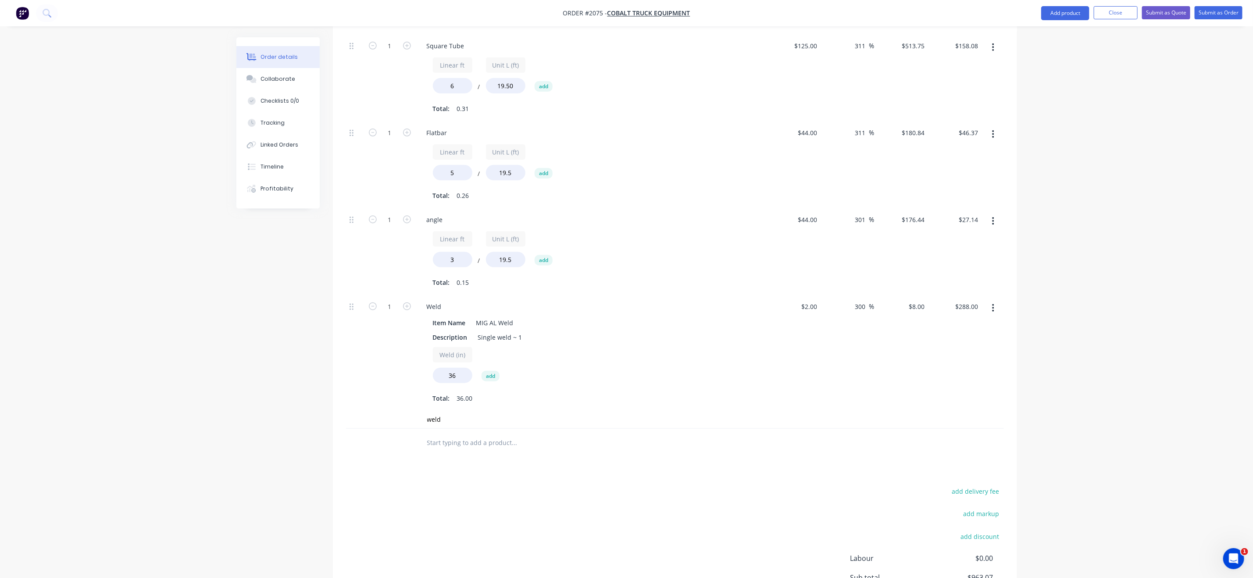
scroll to position [256, 0]
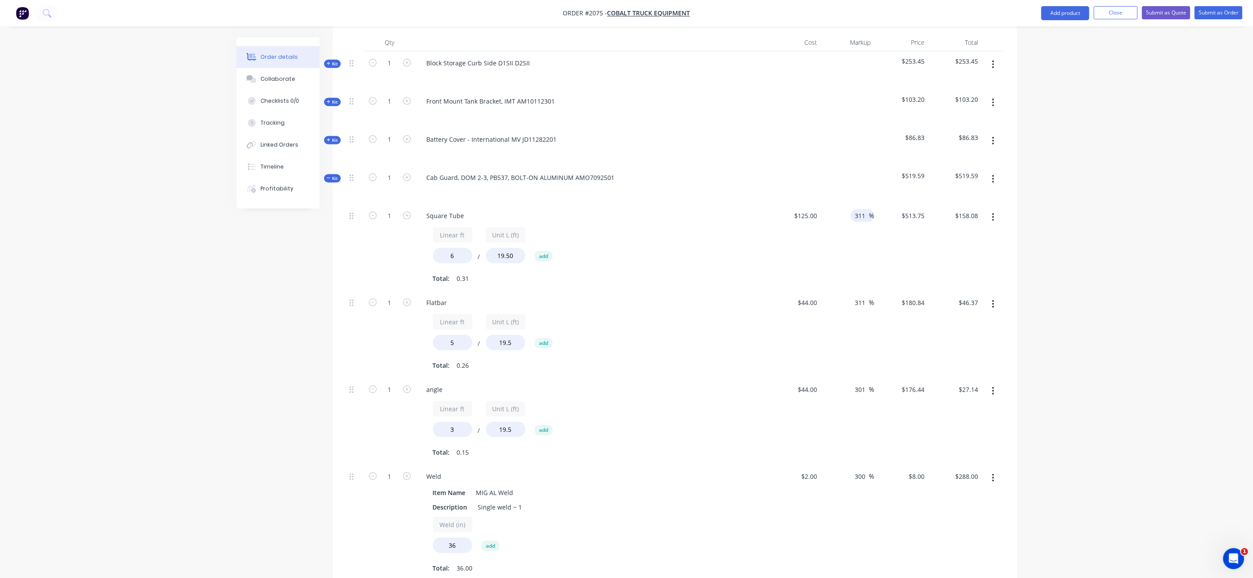
click at [858, 209] on input "311" at bounding box center [861, 215] width 15 height 13
type input "300"
type input "$500.00"
type input "$153.85"
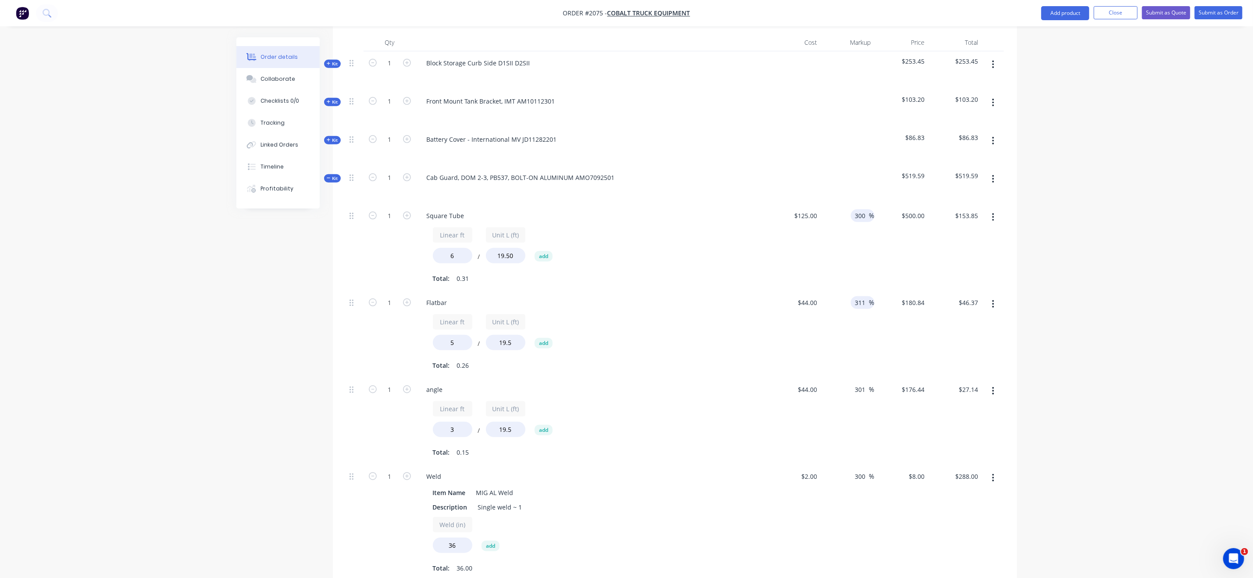
click at [861, 296] on input "311" at bounding box center [861, 302] width 15 height 13
click at [863, 296] on input "3131" at bounding box center [860, 302] width 18 height 13
type input "300"
type input "$176.00"
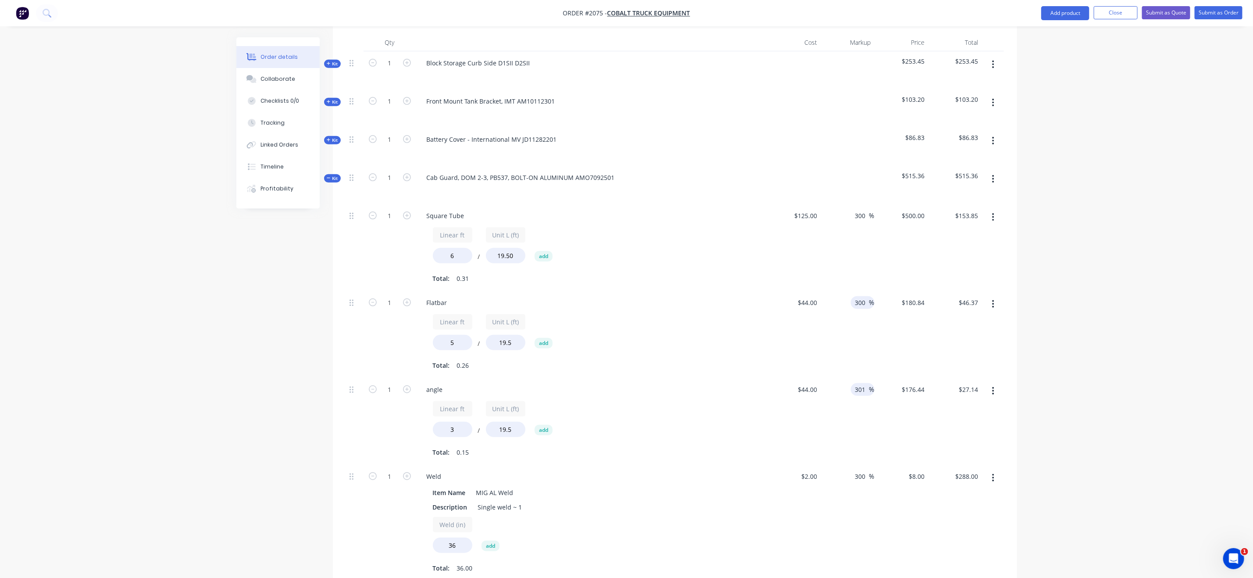
type input "$45.13"
click at [858, 383] on input "301" at bounding box center [861, 389] width 15 height 13
type input "300"
type input "$176.00"
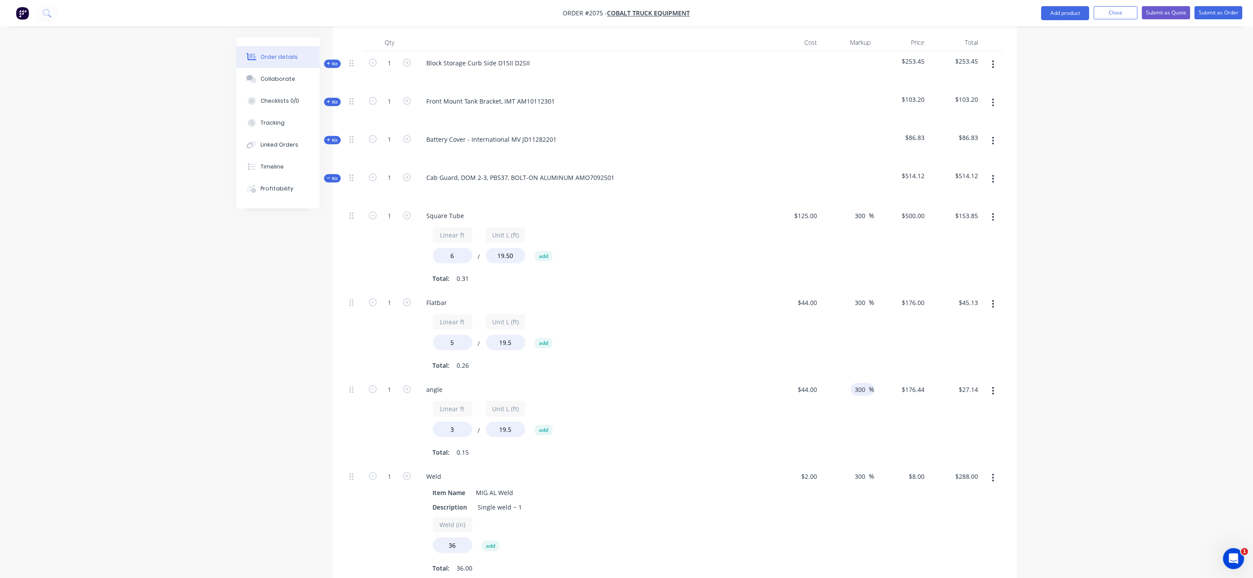
type input "$27.07"
click at [1000, 306] on div "Order details Collaborate Checklists 0/0 Tracking Linked Orders Timeline Profit…" at bounding box center [626, 297] width 1253 height 1106
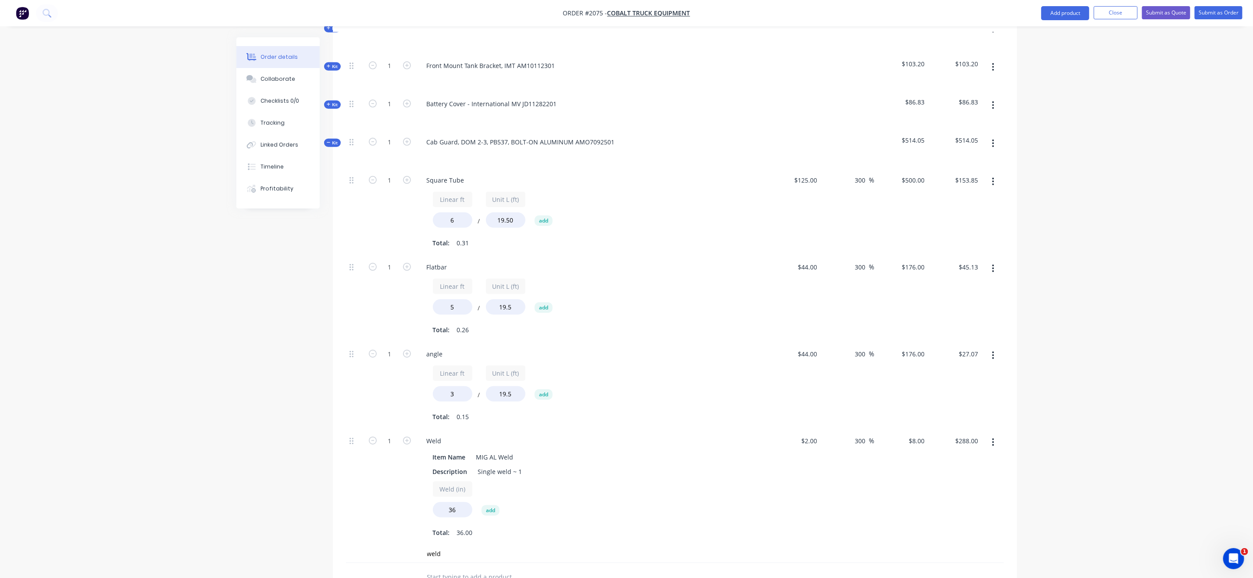
scroll to position [321, 0]
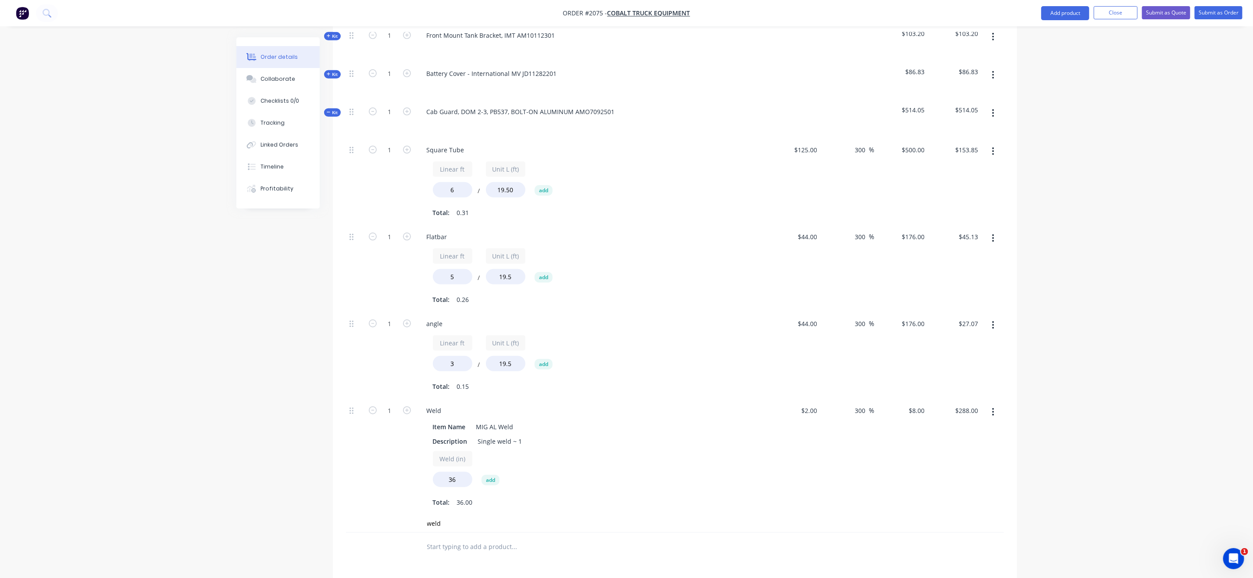
click at [1000, 345] on div "Order details Collaborate Checklists 0/0 Tracking Linked Orders Timeline Profit…" at bounding box center [626, 232] width 1253 height 1106
click at [453, 471] on input "36" at bounding box center [452, 478] width 39 height 15
type input "64"
type input "$512.00"
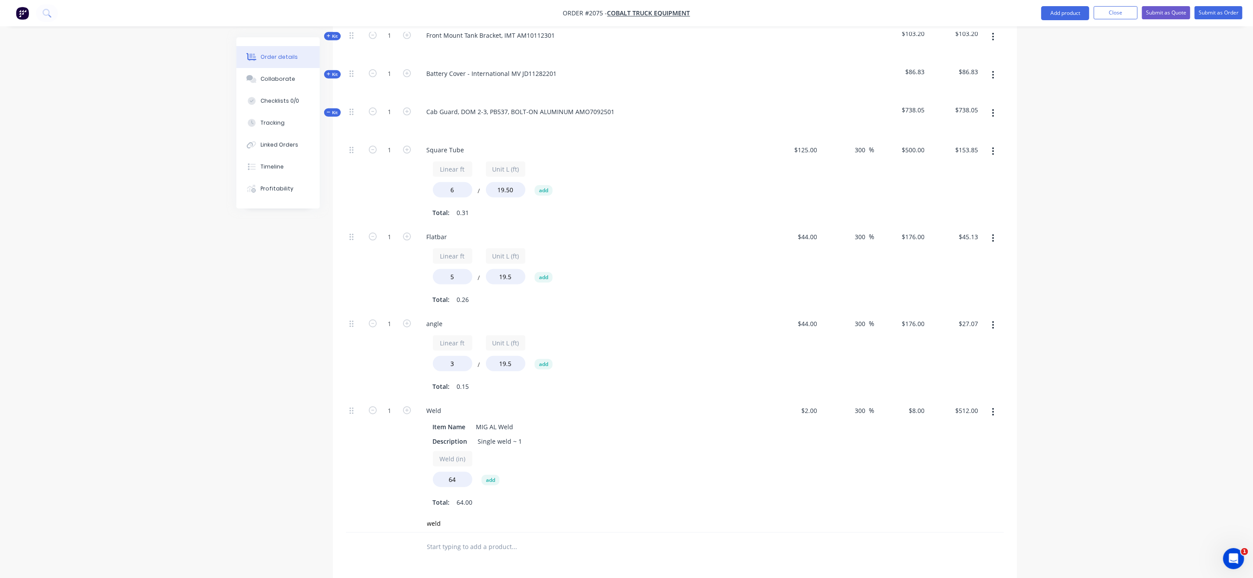
click at [1000, 308] on div "Order details Collaborate Checklists 0/0 Tracking Linked Orders Timeline Profit…" at bounding box center [626, 232] width 1253 height 1106
click at [856, 404] on input "300" at bounding box center [861, 410] width 15 height 13
type input "600"
type input "$14.00"
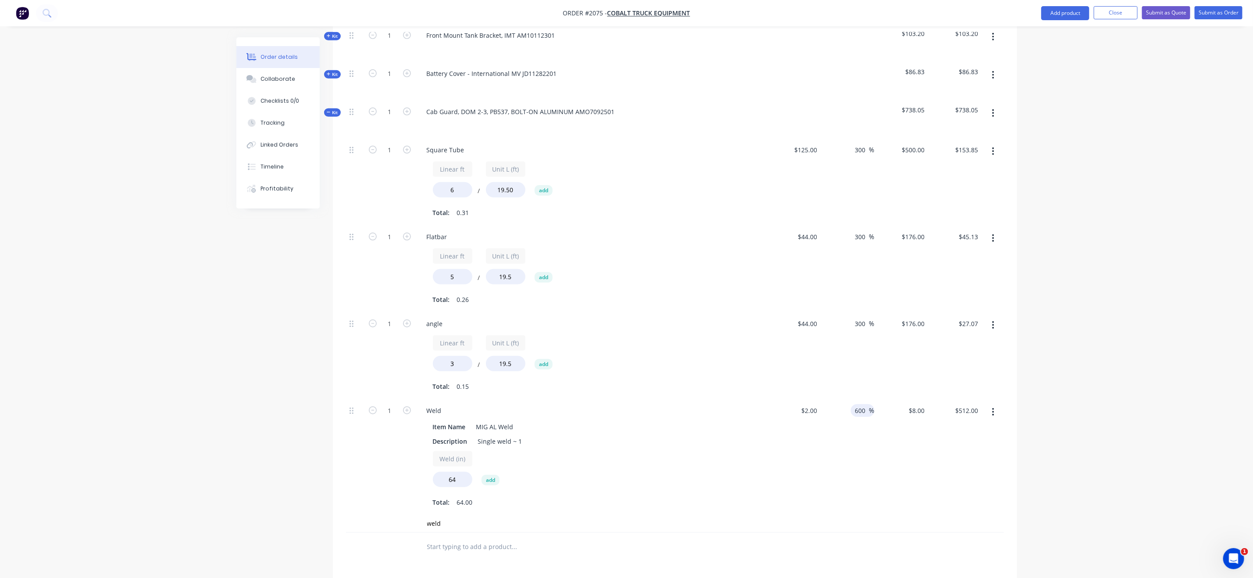
type input "$896.00"
click at [1000, 307] on div "Order details Collaborate Checklists 0/0 Tracking Linked Orders Timeline Profit…" at bounding box center [626, 232] width 1253 height 1106
click at [813, 408] on div "$2.00 $2.00" at bounding box center [794, 457] width 54 height 116
click at [813, 404] on input "2" at bounding box center [815, 410] width 10 height 13
type input "$3.00"
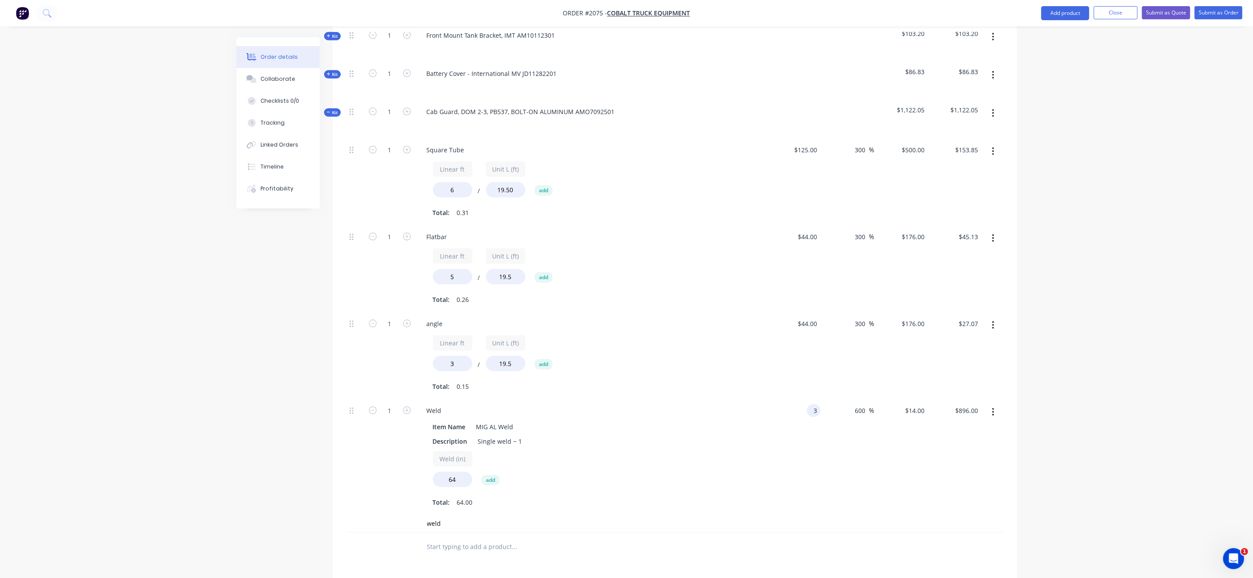
type input "$21.00"
type input "$1,344.00"
click at [1000, 242] on div "Order details Collaborate Checklists 0/0 Tracking Linked Orders Timeline Profit…" at bounding box center [626, 232] width 1253 height 1106
click at [169, 198] on div "Order details Collaborate Checklists 0/0 Tracking Linked Orders Timeline Profit…" at bounding box center [626, 232] width 1253 height 1106
click at [333, 109] on span "Kit" at bounding box center [332, 112] width 11 height 7
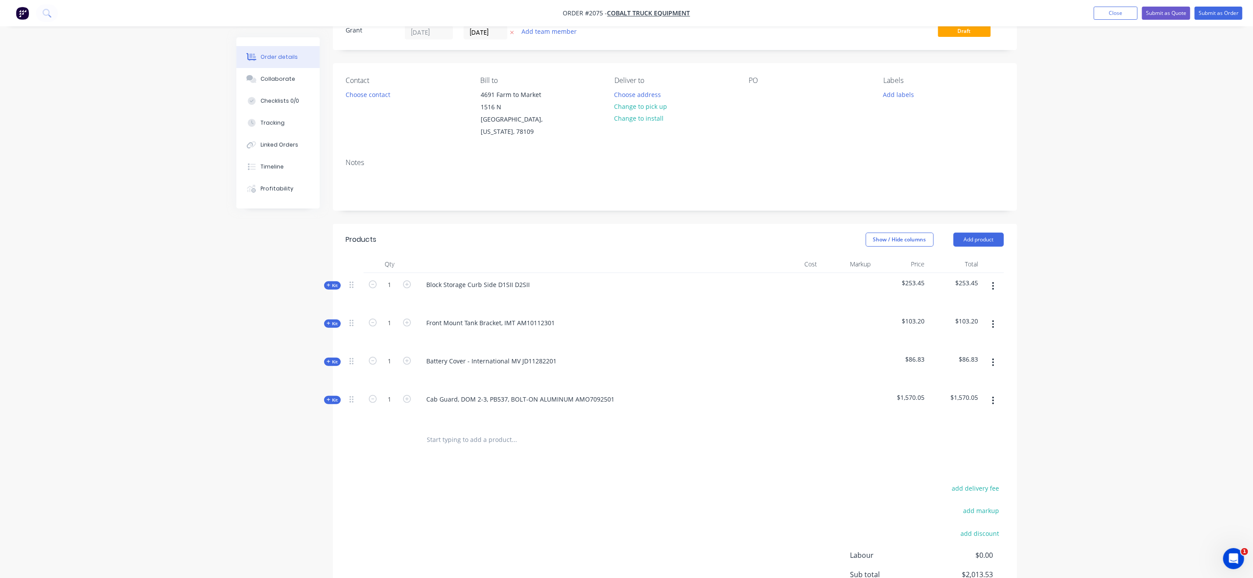
scroll to position [0, 0]
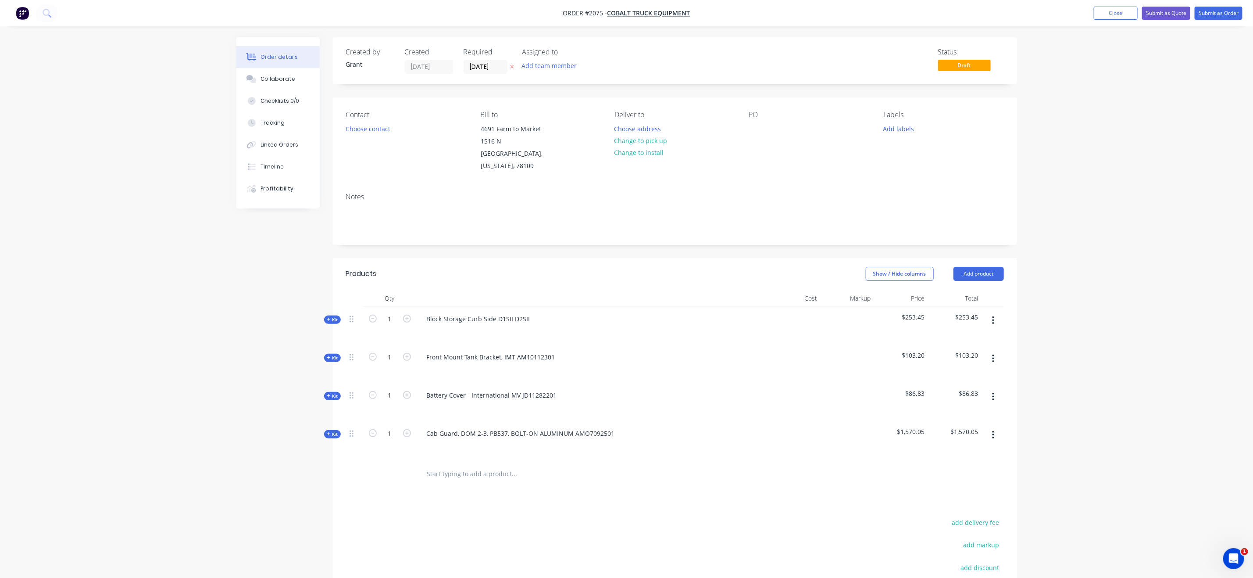
click at [236, 300] on div "Created by Grant Created 07/10/25 Required 07/10/25 Assigned to Add team member…" at bounding box center [626, 374] width 781 height 674
click at [341, 381] on div "Qty Cost Markup Price Total Kit 1 Block Storage Curb Side D1SII D2SII $253.45 $…" at bounding box center [675, 388] width 684 height 199
click at [335, 392] on button "Kit" at bounding box center [332, 396] width 17 height 8
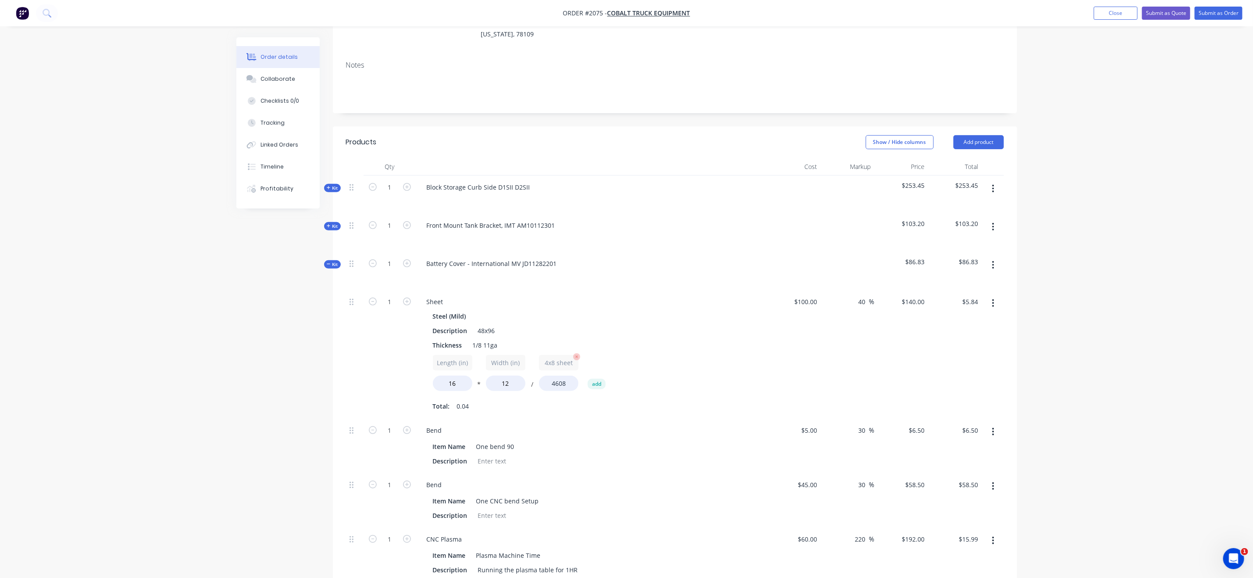
scroll to position [263, 0]
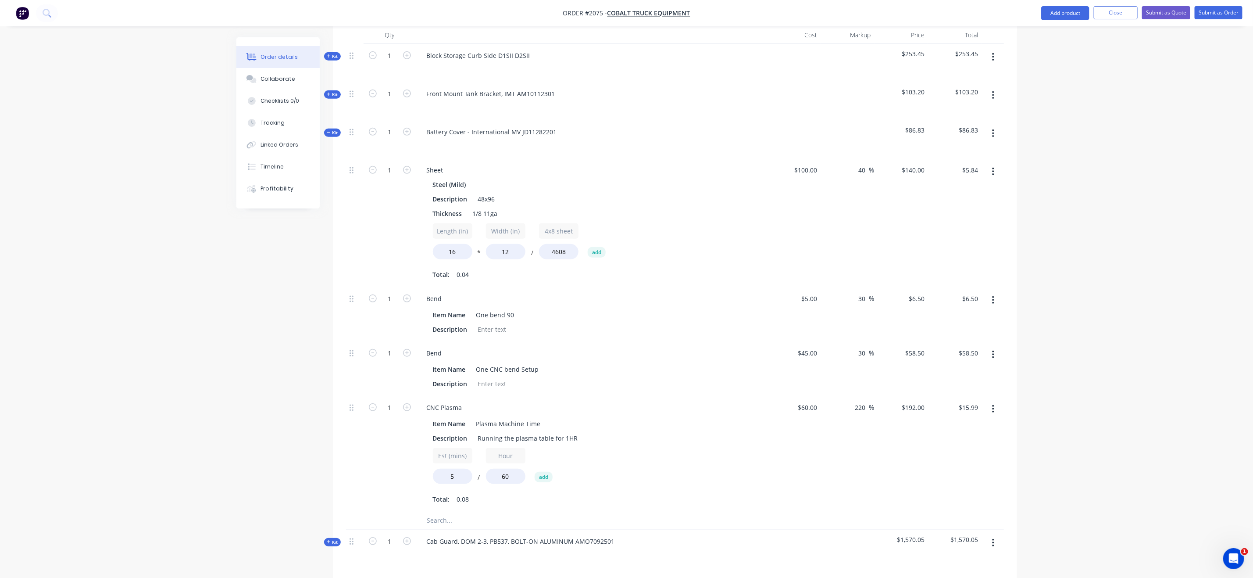
click at [331, 129] on span "Kit" at bounding box center [332, 132] width 11 height 7
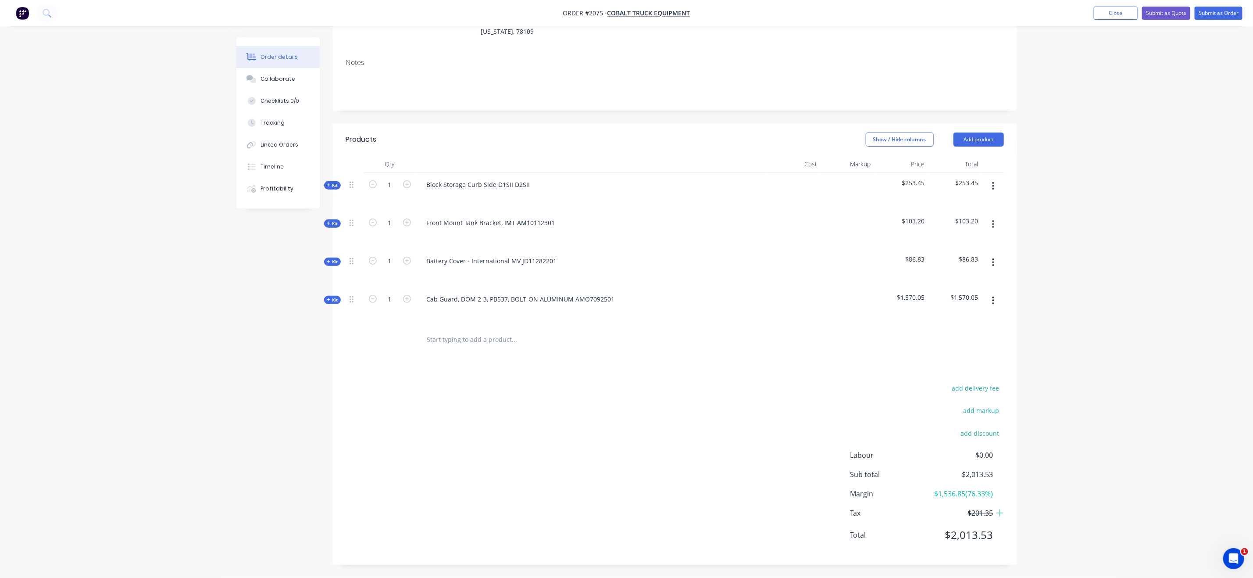
scroll to position [124, 0]
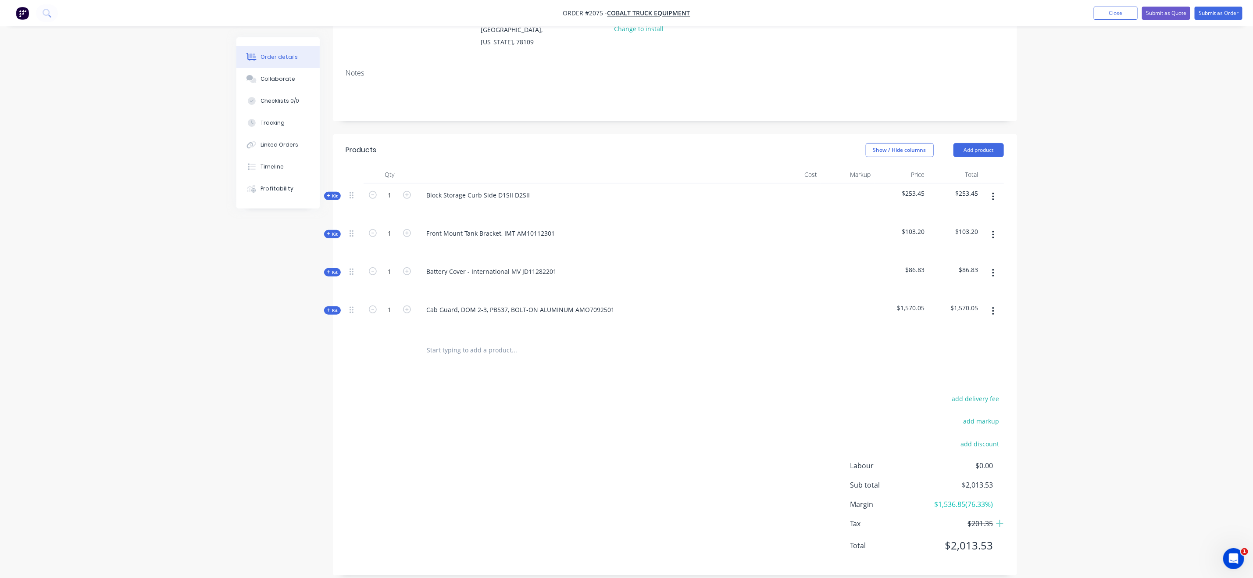
click at [455, 341] on input "text" at bounding box center [514, 350] width 175 height 18
click at [493, 347] on input "IMT DOMINATOR CARGO FLOOR PATCH center plate" at bounding box center [514, 350] width 175 height 18
click at [500, 343] on input "IMT DOMINATOR CARGO FLOOR PATCH center plate" at bounding box center [514, 350] width 175 height 18
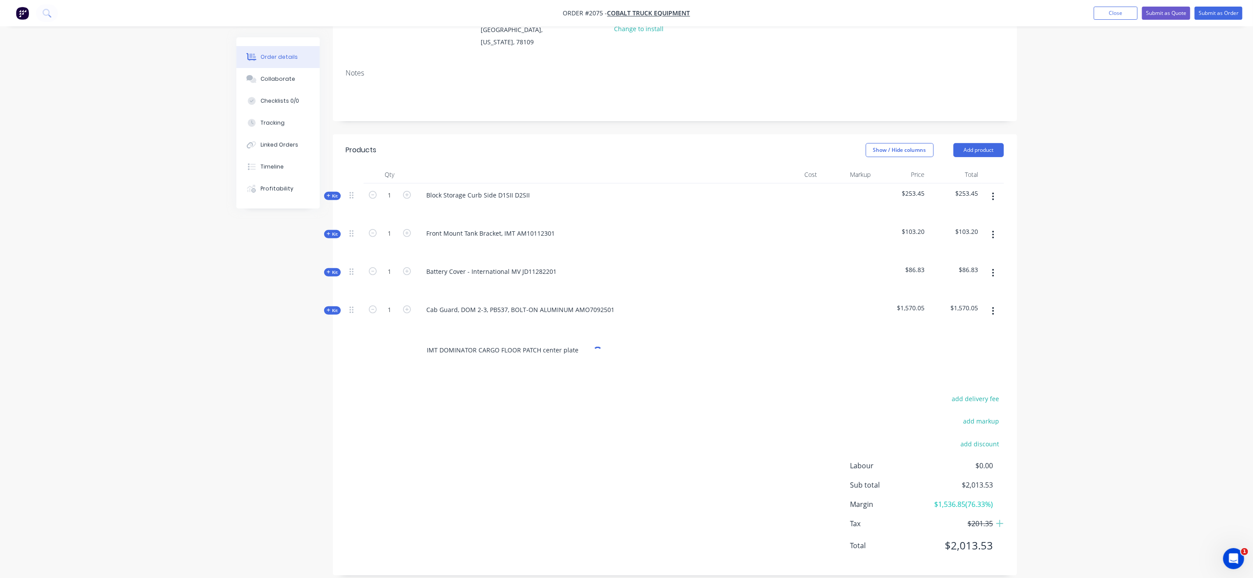
click at [500, 343] on input "IMT DOMINATOR CARGO FLOOR PATCH center plate" at bounding box center [514, 350] width 175 height 18
type input "IMT Dominator Cargo Floor Patch -Center Plate"
click at [496, 379] on button "Add IMT Dominator Cargo Floor Patch -Center Plate to order" at bounding box center [561, 383] width 263 height 28
click at [509, 357] on div at bounding box center [471, 362] width 89 height 13
click at [496, 356] on div at bounding box center [471, 362] width 89 height 13
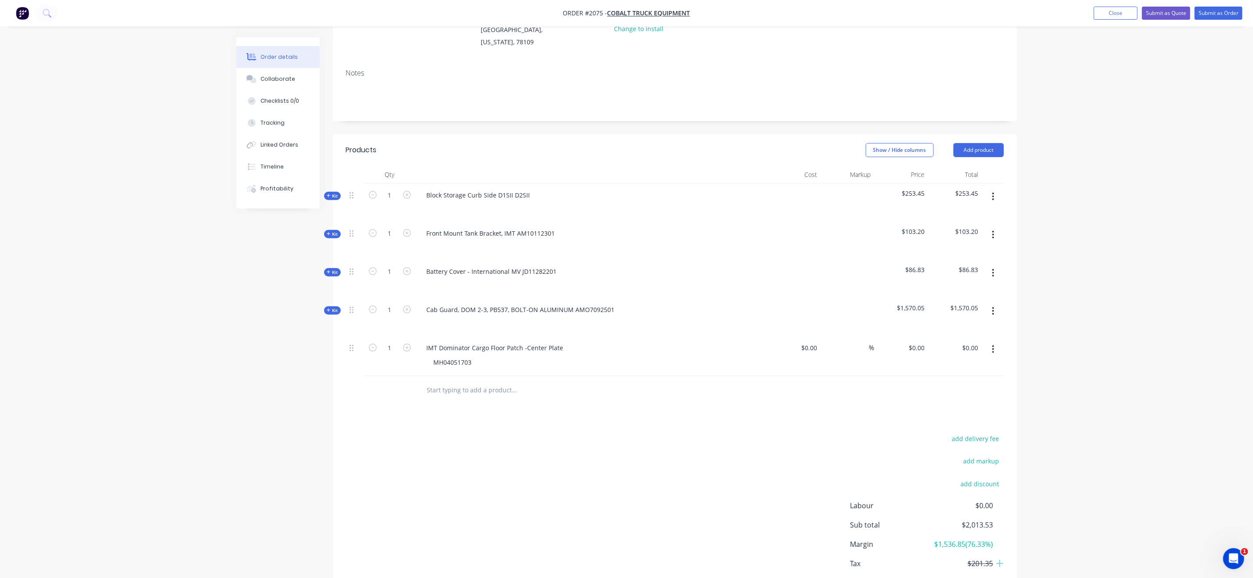
click at [451, 451] on div "add delivery fee add markup add discount Labour $0.00 Sub total $2,013.53 Margi…" at bounding box center [675, 516] width 658 height 169
click at [470, 356] on div "MH04051703" at bounding box center [453, 362] width 52 height 13
drag, startPoint x: 827, startPoint y: 335, endPoint x: 822, endPoint y: 335, distance: 5.3
click at [825, 336] on div "%" at bounding box center [847, 356] width 54 height 40
click at [818, 341] on input at bounding box center [810, 347] width 20 height 13
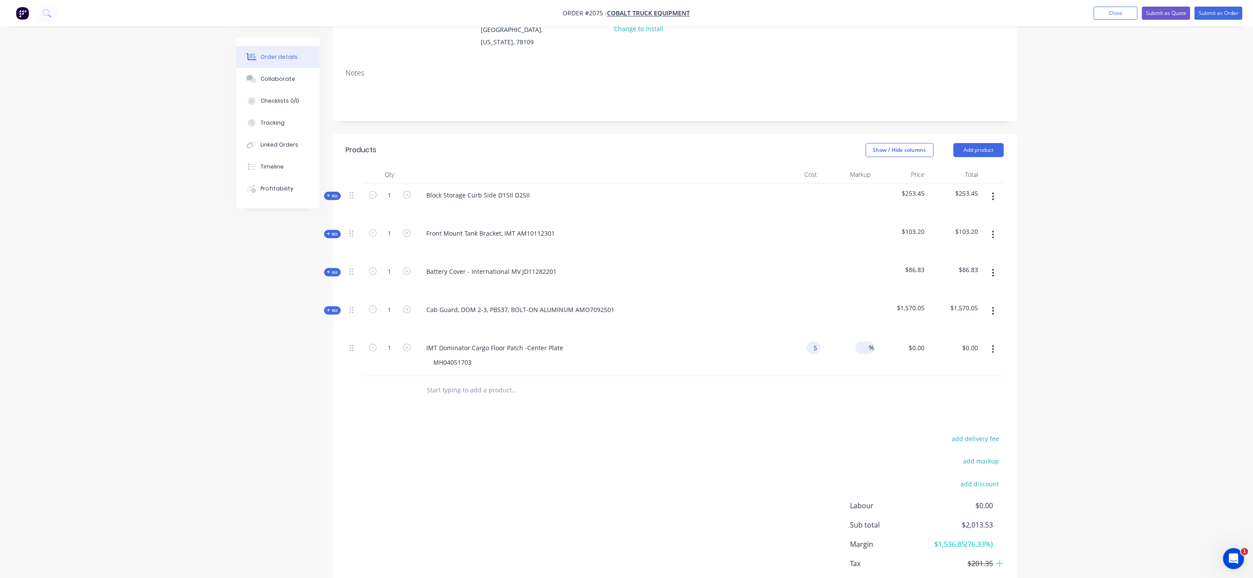
type input "$5.00"
click at [867, 341] on input at bounding box center [864, 347] width 10 height 13
click at [812, 341] on input "5" at bounding box center [815, 347] width 10 height 13
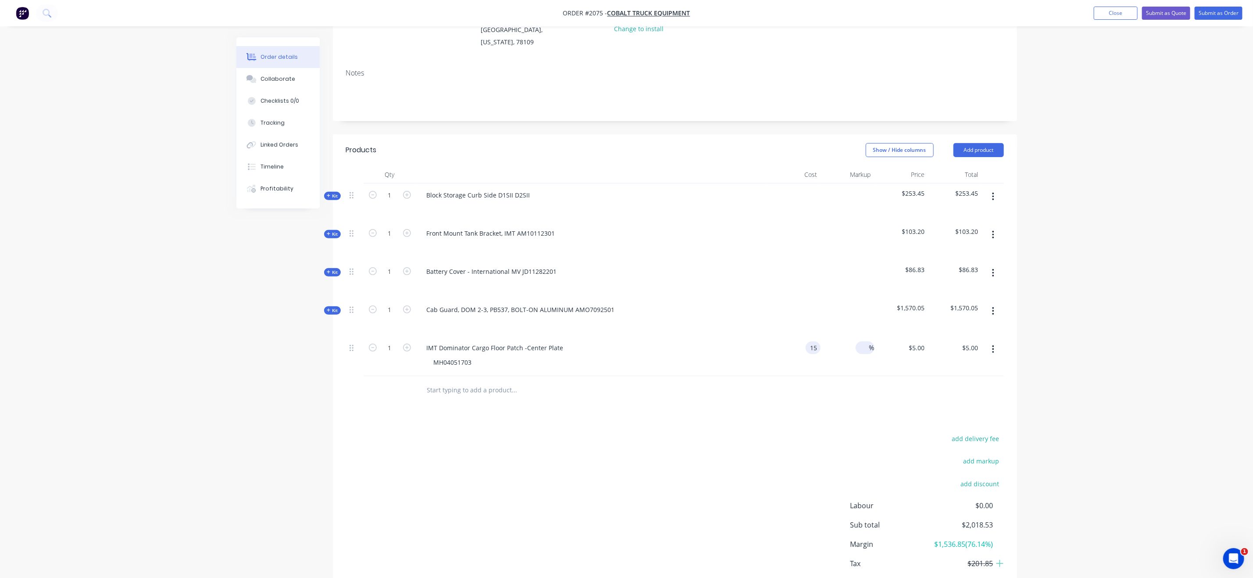
type input "$15.00"
drag, startPoint x: 859, startPoint y: 332, endPoint x: 866, endPoint y: 336, distance: 7.3
click at [863, 341] on input at bounding box center [864, 347] width 10 height 13
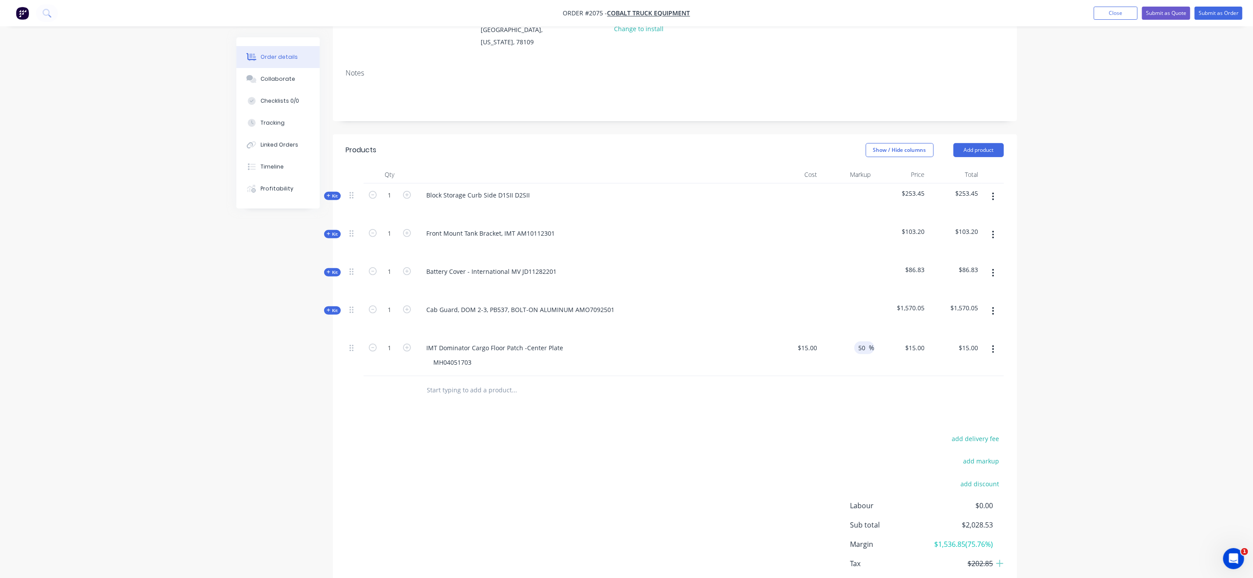
type input "50"
type input "$22.50"
click at [771, 458] on div "add delivery fee add markup add discount Labour $0.00 Sub total $2,028.53 Margi…" at bounding box center [675, 516] width 658 height 169
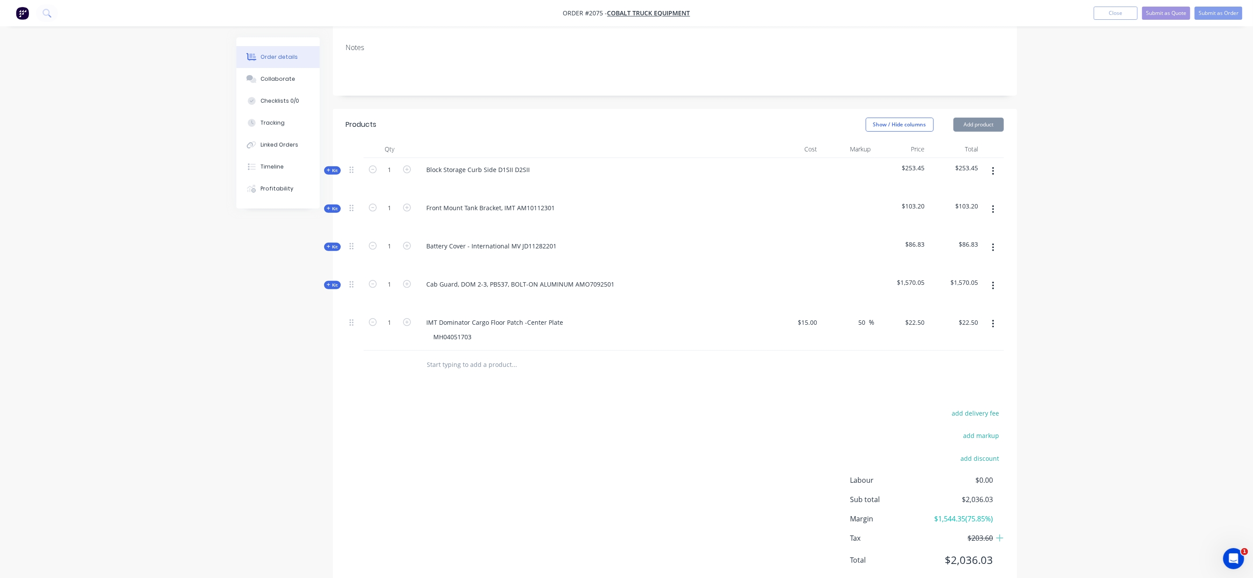
scroll to position [164, 0]
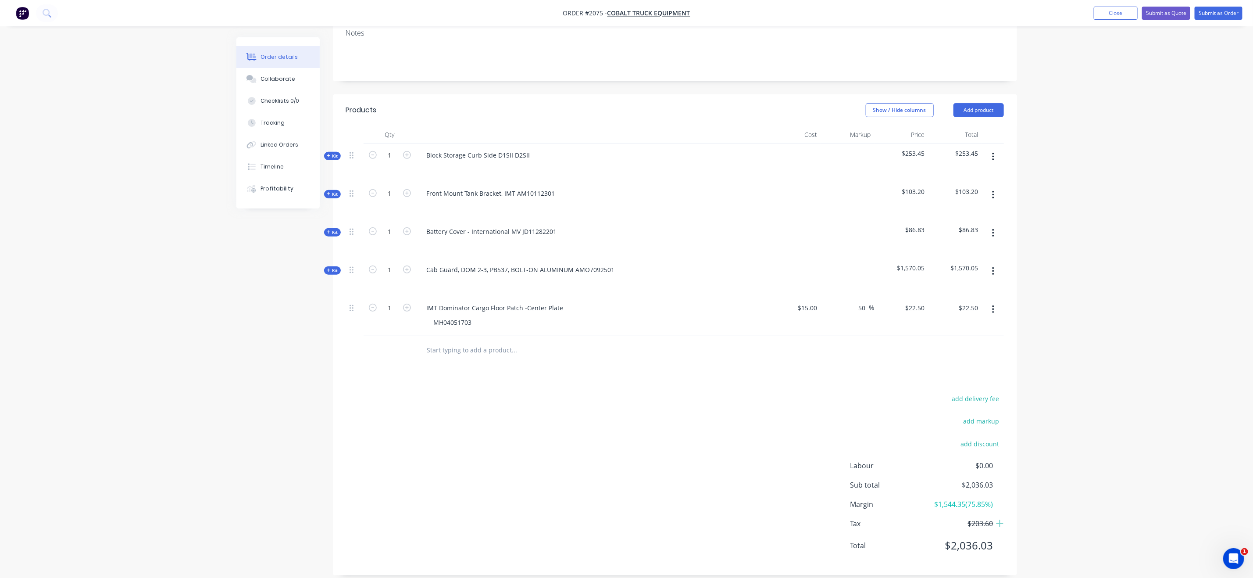
click at [1000, 208] on div "Order details Collaborate Checklists 0/0 Tracking Linked Orders Timeline Profit…" at bounding box center [626, 212] width 1253 height 752
drag, startPoint x: 304, startPoint y: 370, endPoint x: 310, endPoint y: 362, distance: 9.7
click at [308, 364] on div "Created by Grant Created 07/10/25 Required 07/10/25 Assigned to Add team member…" at bounding box center [626, 231] width 781 height 714
click at [1000, 12] on button "Submit as Quote" at bounding box center [1166, 13] width 48 height 13
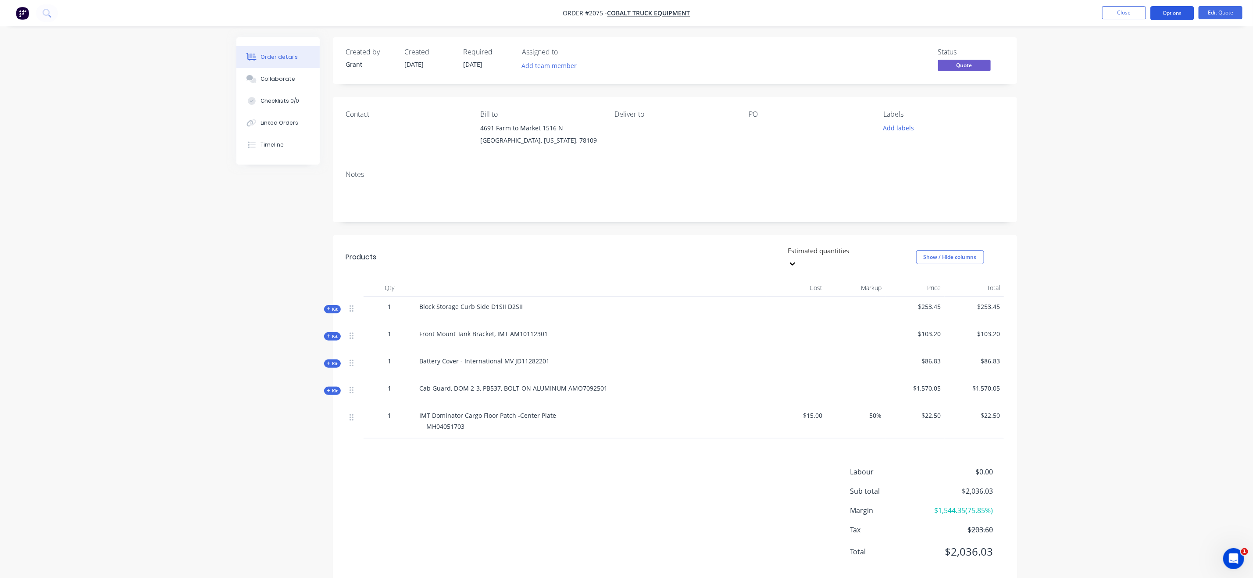
click at [1000, 12] on button "Options" at bounding box center [1172, 13] width 44 height 14
click at [1000, 54] on div "Quote" at bounding box center [1145, 53] width 81 height 13
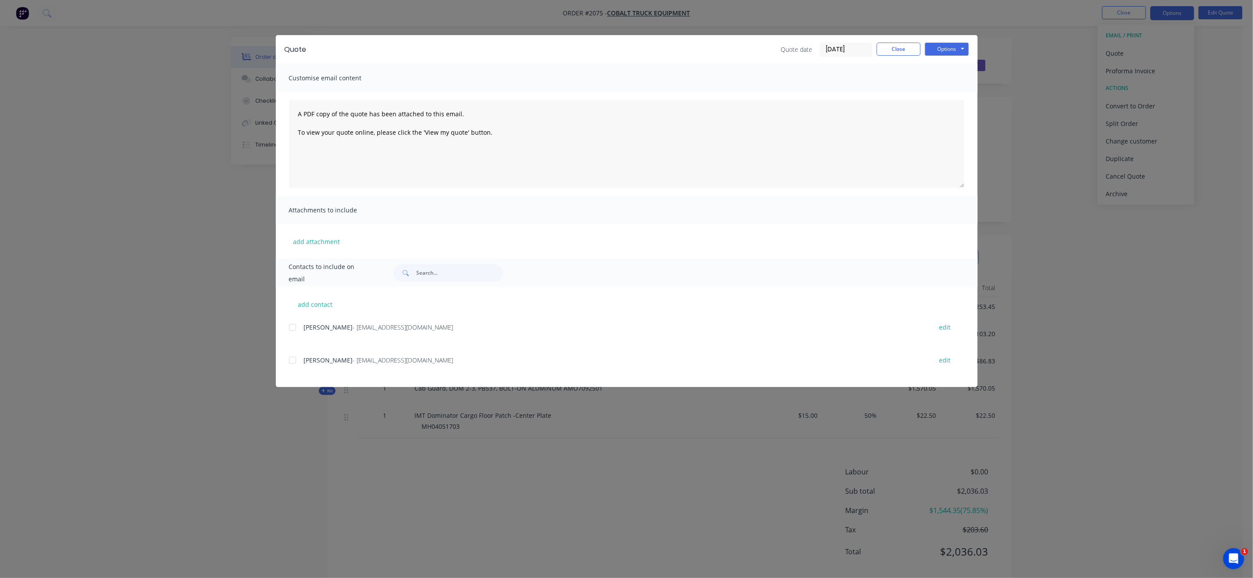
click at [948, 57] on div "Quote Quote date 07/10/25 Close Options Preview Print Email" at bounding box center [627, 49] width 702 height 29
click at [956, 59] on div "Quote Quote date 07/10/25 Close Options Preview Print Email" at bounding box center [627, 49] width 702 height 29
click at [958, 55] on div "Options Preview Print Email" at bounding box center [947, 50] width 44 height 14
drag, startPoint x: 947, startPoint y: 53, endPoint x: 961, endPoint y: 51, distance: 13.7
click at [949, 53] on button "Options" at bounding box center [947, 49] width 44 height 13
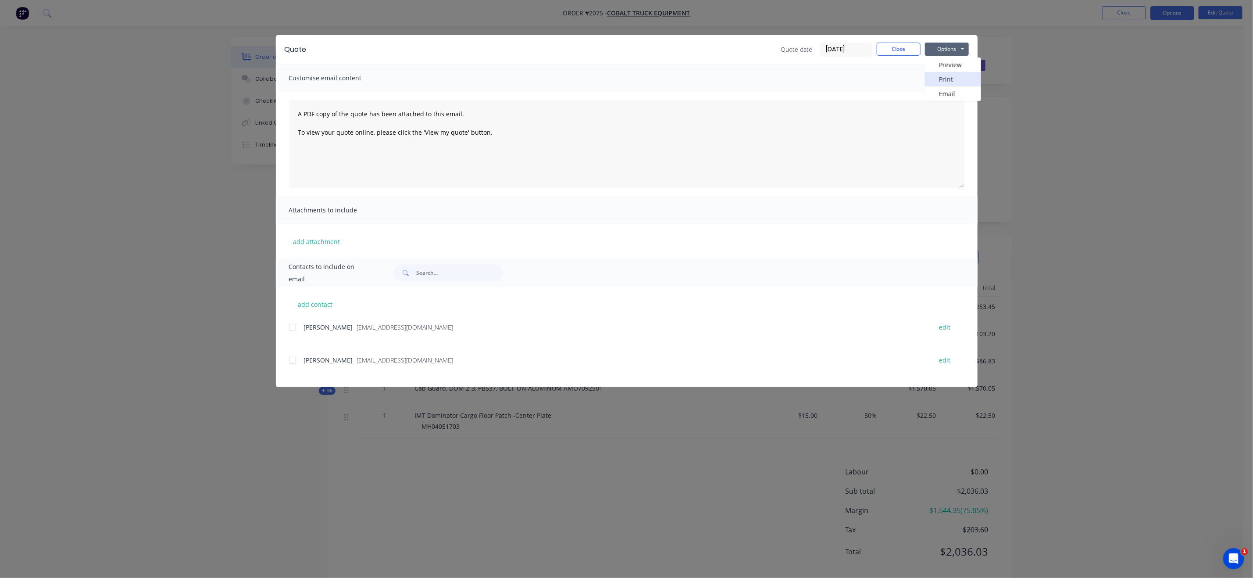
click at [948, 82] on button "Print" at bounding box center [953, 79] width 56 height 14
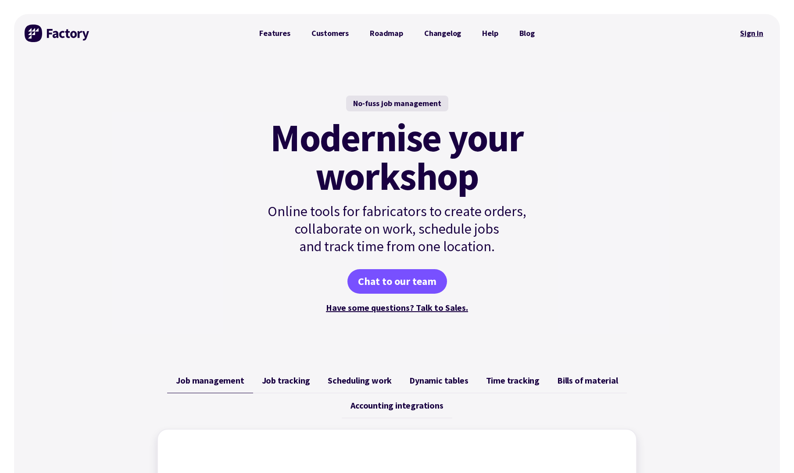
click at [756, 41] on link "Sign in" at bounding box center [752, 33] width 36 height 20
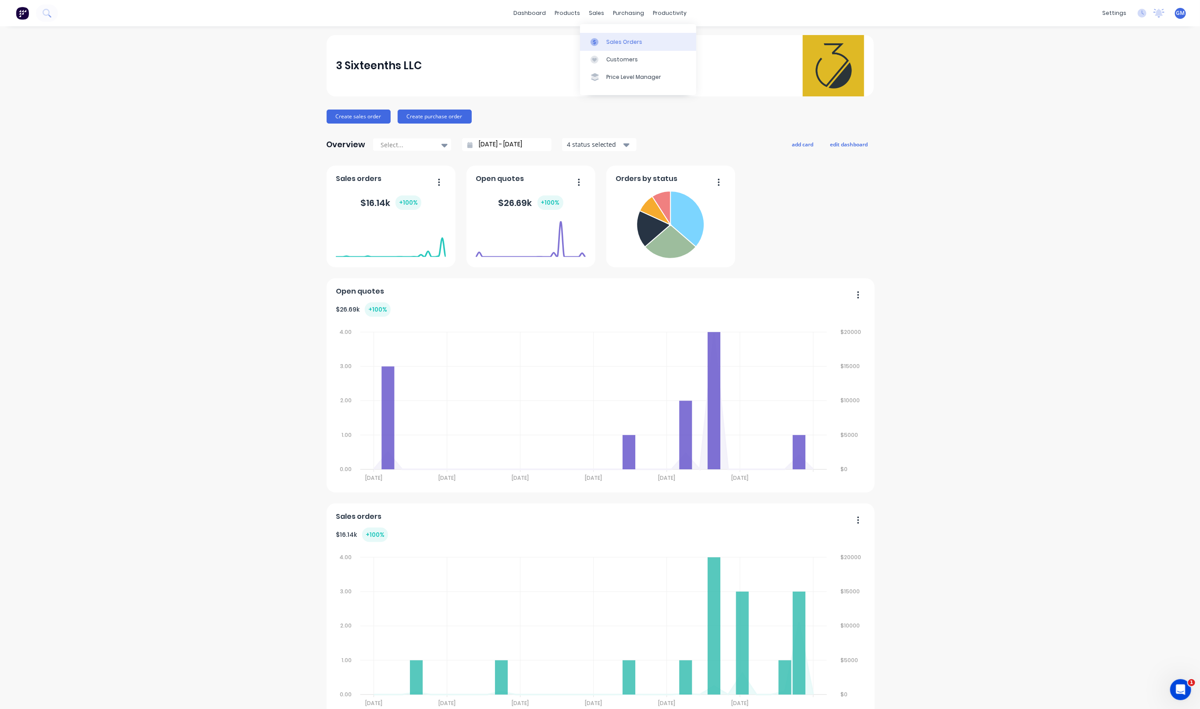
drag, startPoint x: 607, startPoint y: 32, endPoint x: 609, endPoint y: 36, distance: 4.5
click at [609, 36] on div "Sales Orders Customers Price Level Manager" at bounding box center [638, 59] width 116 height 71
click at [613, 42] on div "Sales Orders" at bounding box center [624, 42] width 36 height 8
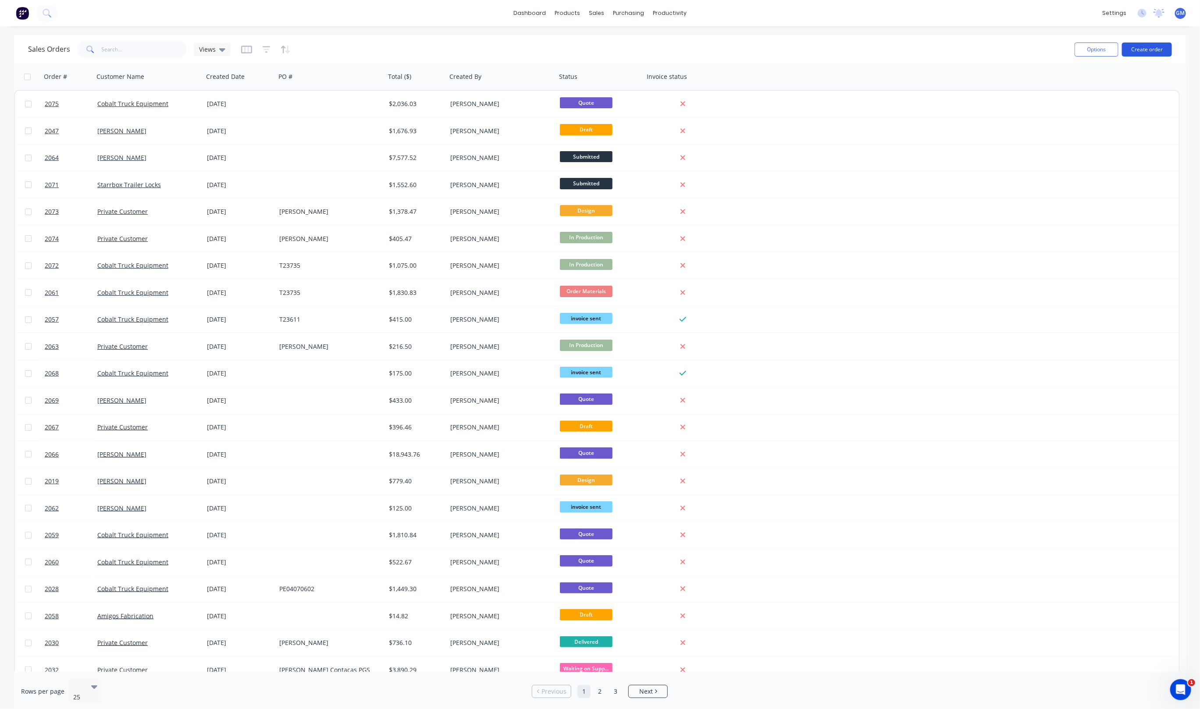
click at [1153, 52] on button "Create order" at bounding box center [1147, 50] width 50 height 14
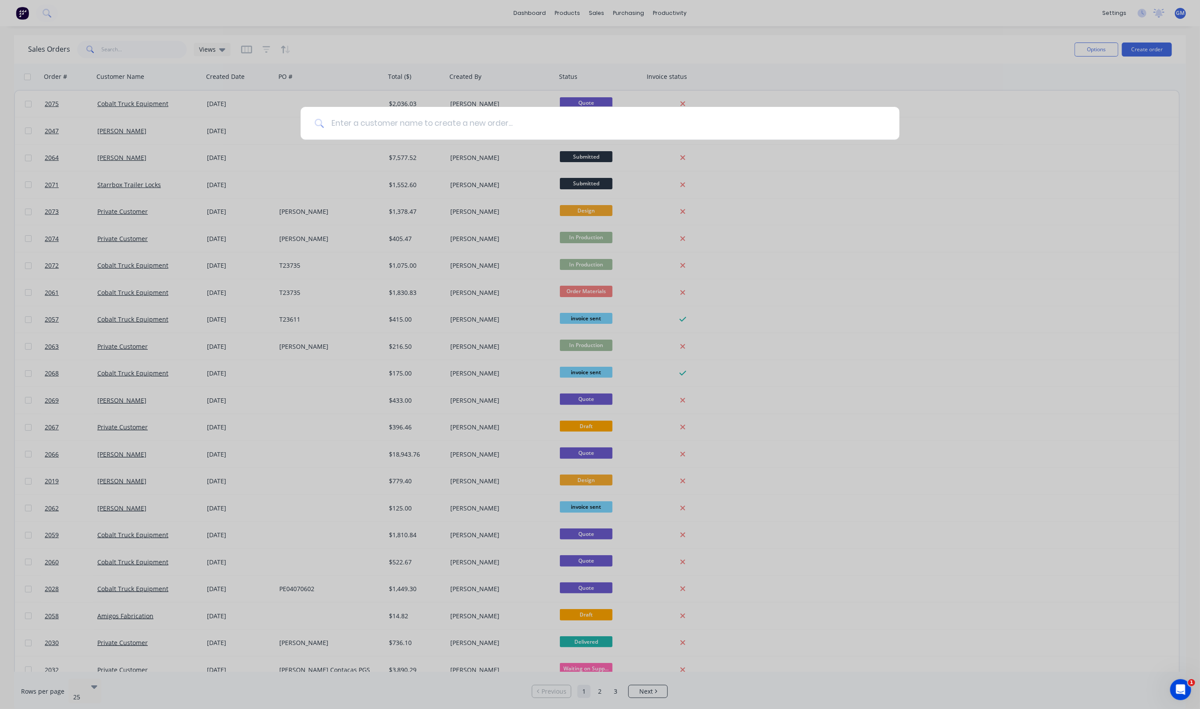
click at [450, 118] on input at bounding box center [605, 123] width 562 height 33
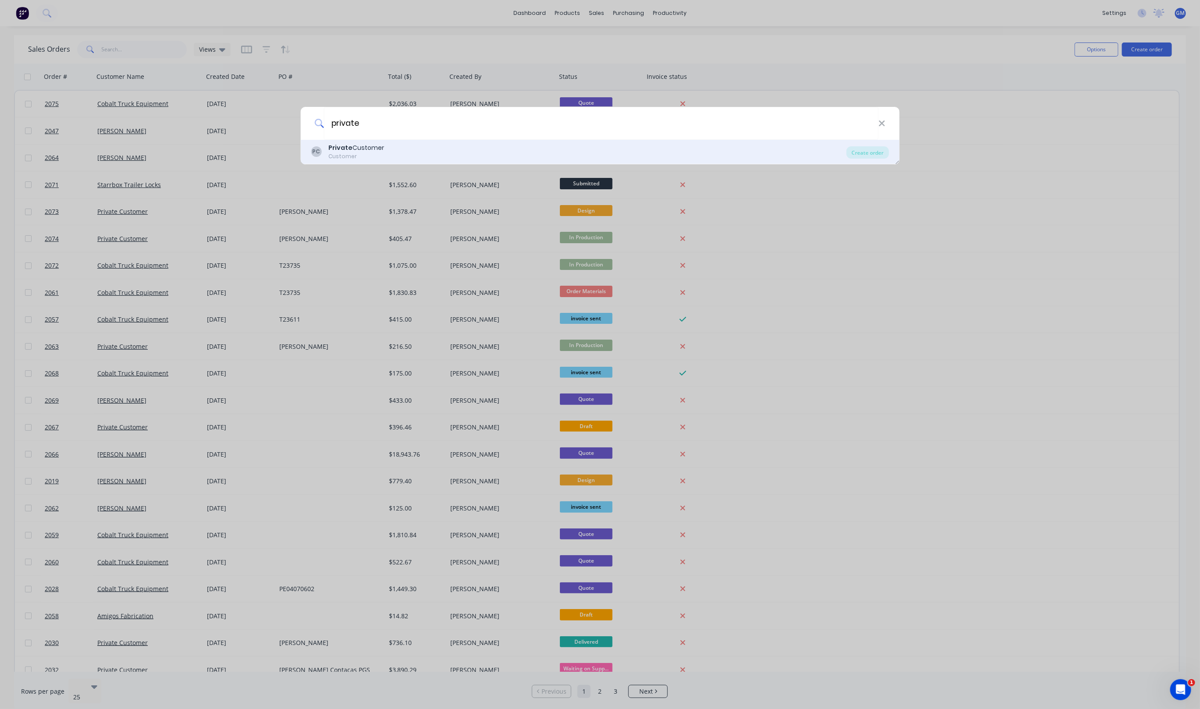
type input "private"
click at [371, 157] on div "Customer" at bounding box center [356, 157] width 56 height 8
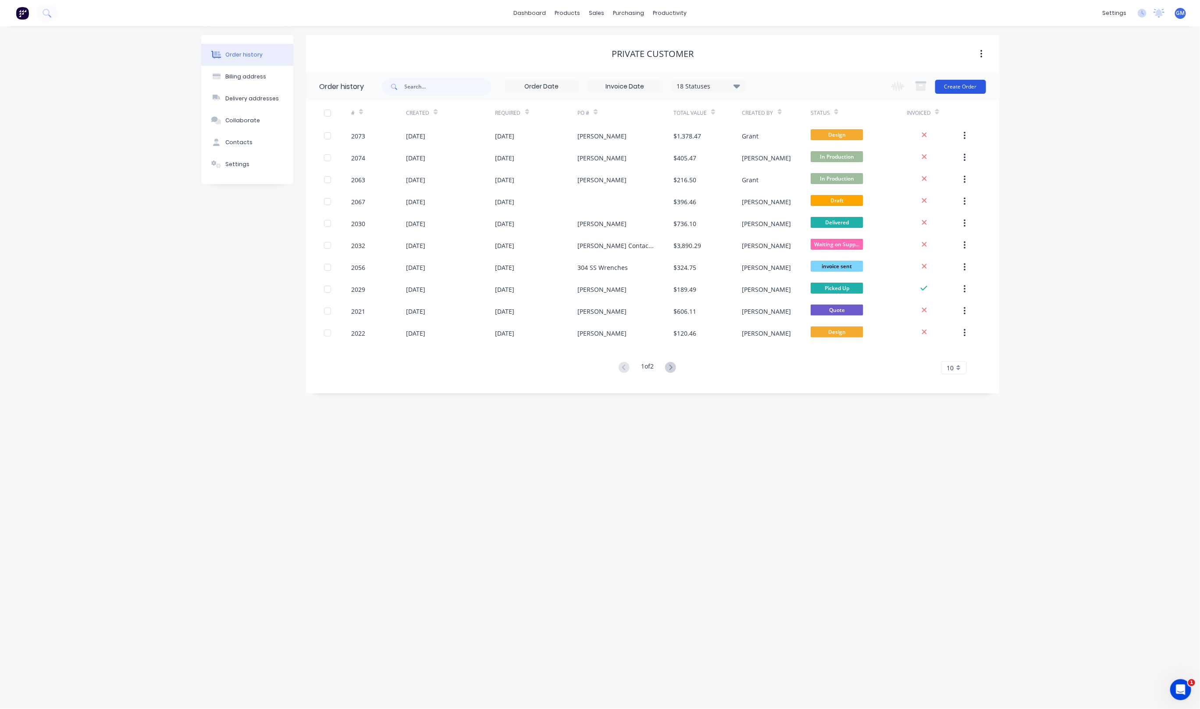
click at [951, 91] on button "Create Order" at bounding box center [960, 87] width 51 height 14
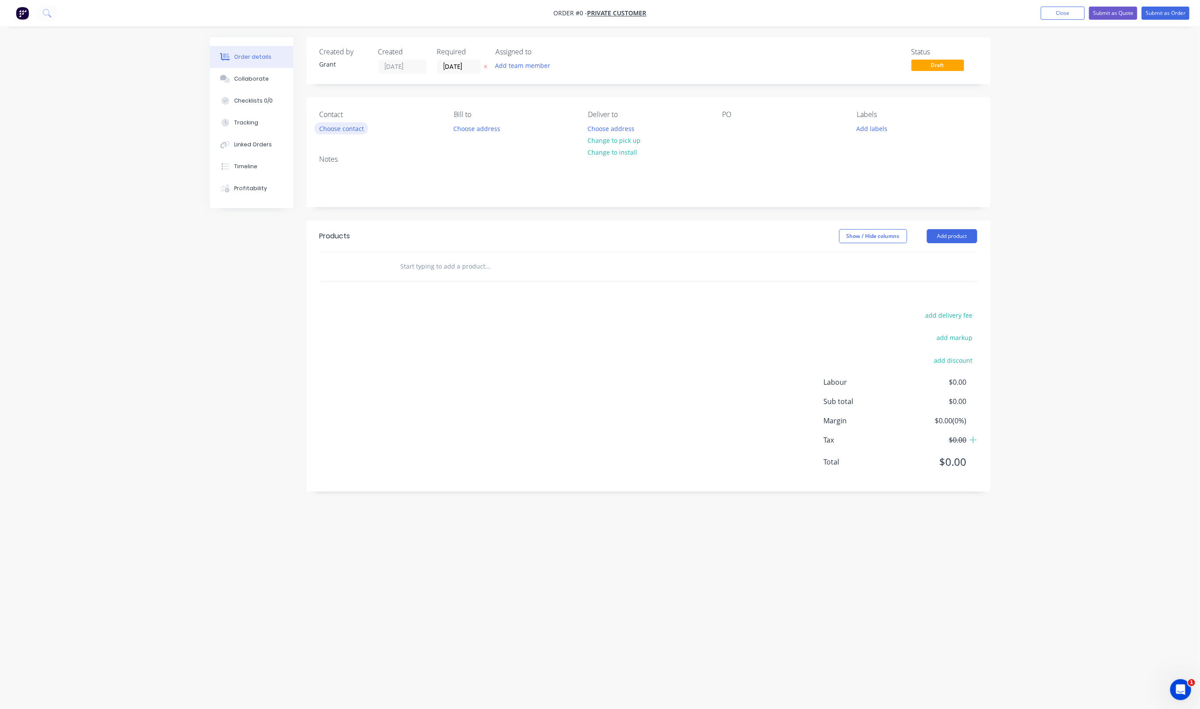
click at [344, 129] on button "Choose contact" at bounding box center [341, 128] width 54 height 12
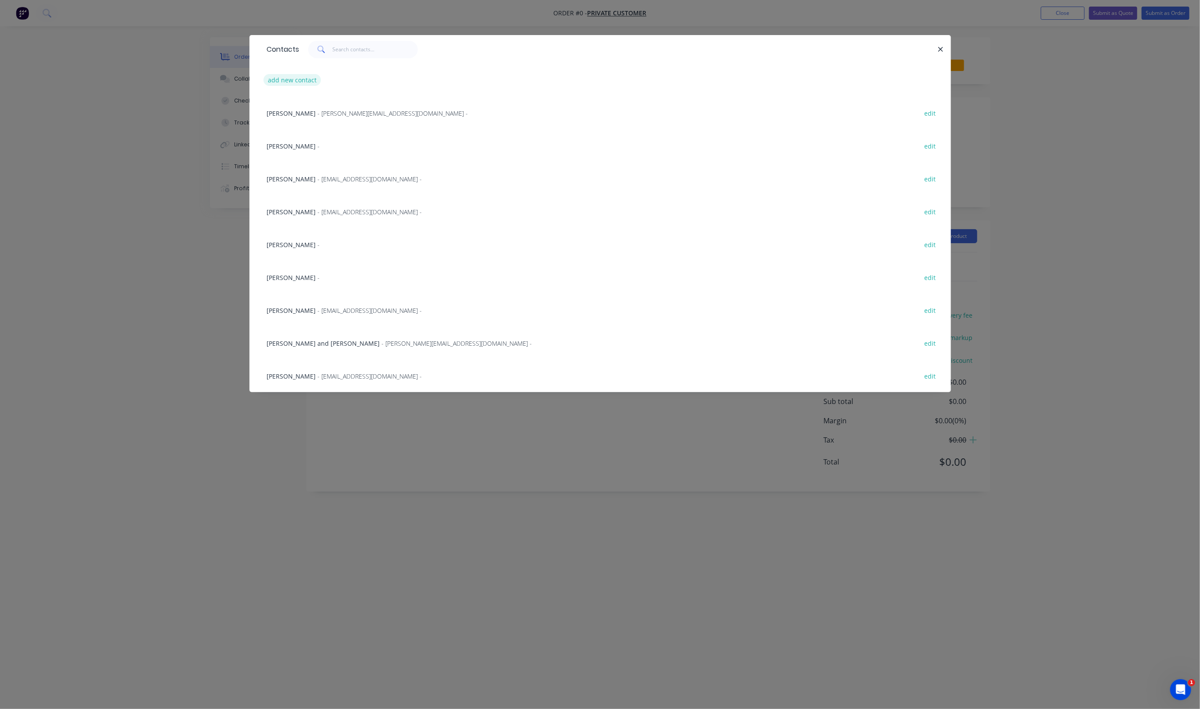
click at [304, 86] on button "add new contact" at bounding box center [293, 80] width 58 height 12
select select "US"
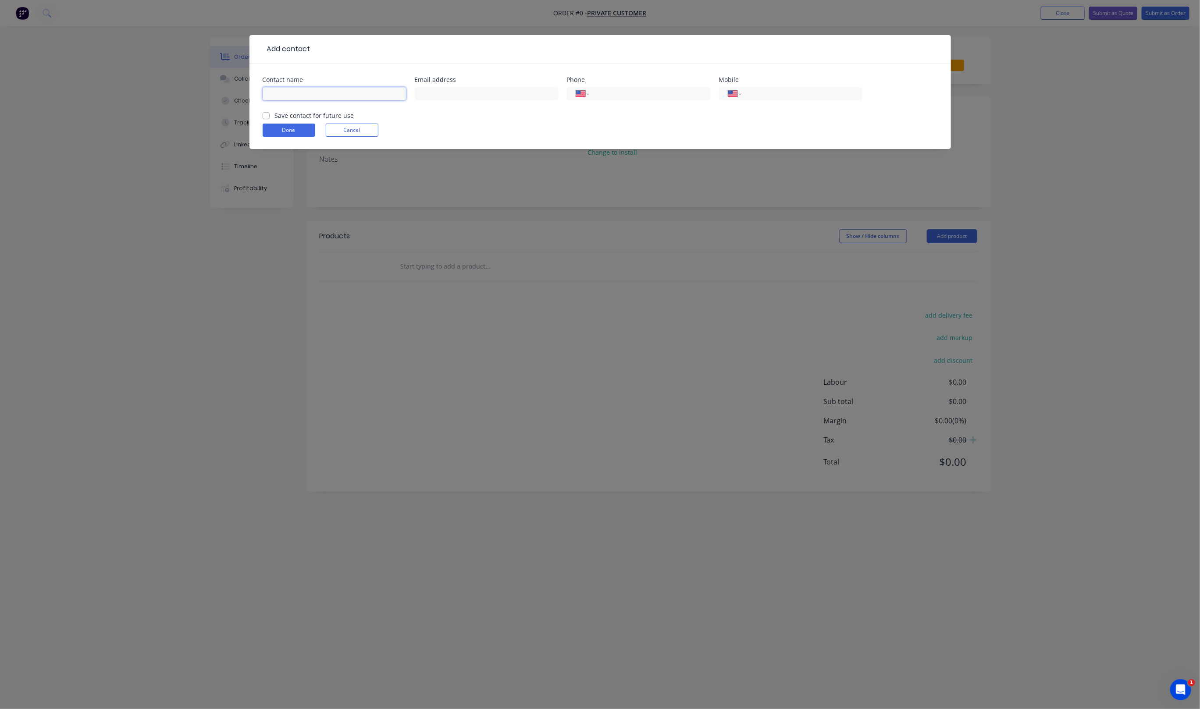
click at [316, 97] on input "text" at bounding box center [334, 93] width 143 height 13
type input "Janelle Nicole Dela Cruz"
drag, startPoint x: 435, startPoint y: 94, endPoint x: 422, endPoint y: 90, distance: 12.9
click at [435, 94] on input "text" at bounding box center [486, 93] width 143 height 13
click at [461, 93] on input "text" at bounding box center [486, 93] width 143 height 13
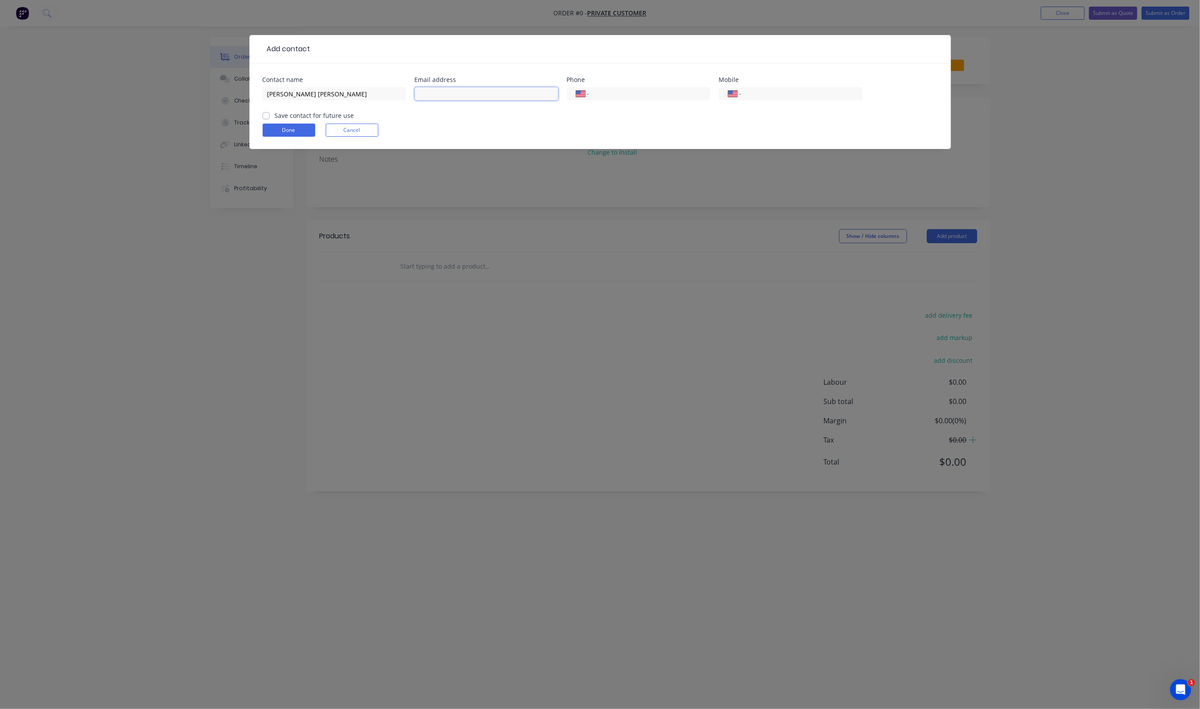
paste input "jnddc01@gmail.com"
type input "jnddc01@gmail.com"
click at [282, 135] on button "Done" at bounding box center [289, 130] width 53 height 13
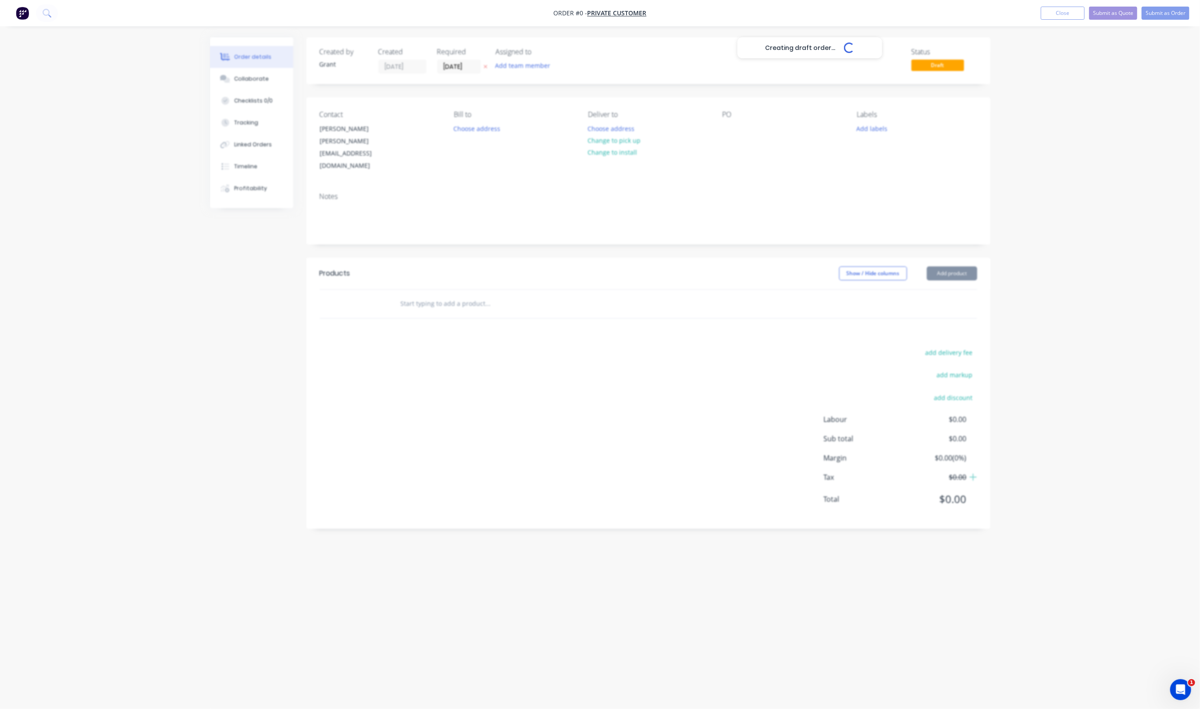
click at [282, 135] on div "Creating draft order... Loading..." at bounding box center [810, 391] width 1200 height 709
click at [438, 295] on input "text" at bounding box center [487, 304] width 175 height 18
click at [445, 290] on div at bounding box center [548, 304] width 316 height 29
click at [450, 295] on input "text" at bounding box center [487, 304] width 175 height 18
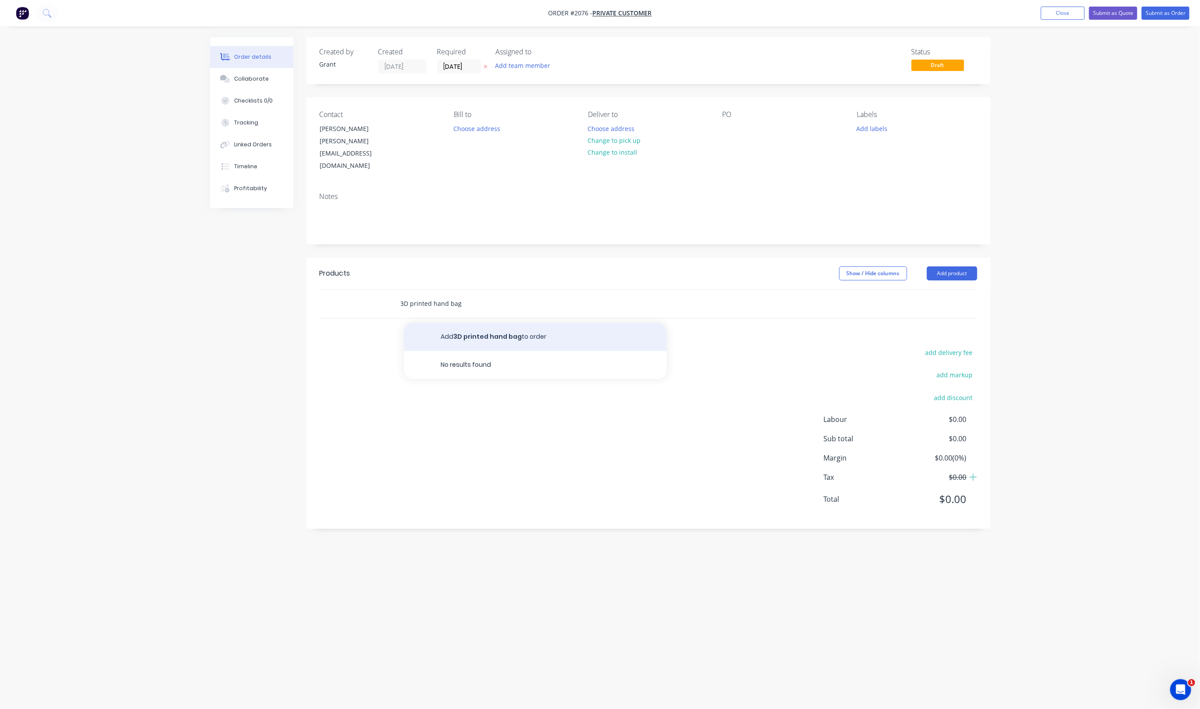
type input "3D printed hand bag"
click at [475, 323] on button "Add 3D printed hand bag to order" at bounding box center [535, 337] width 263 height 28
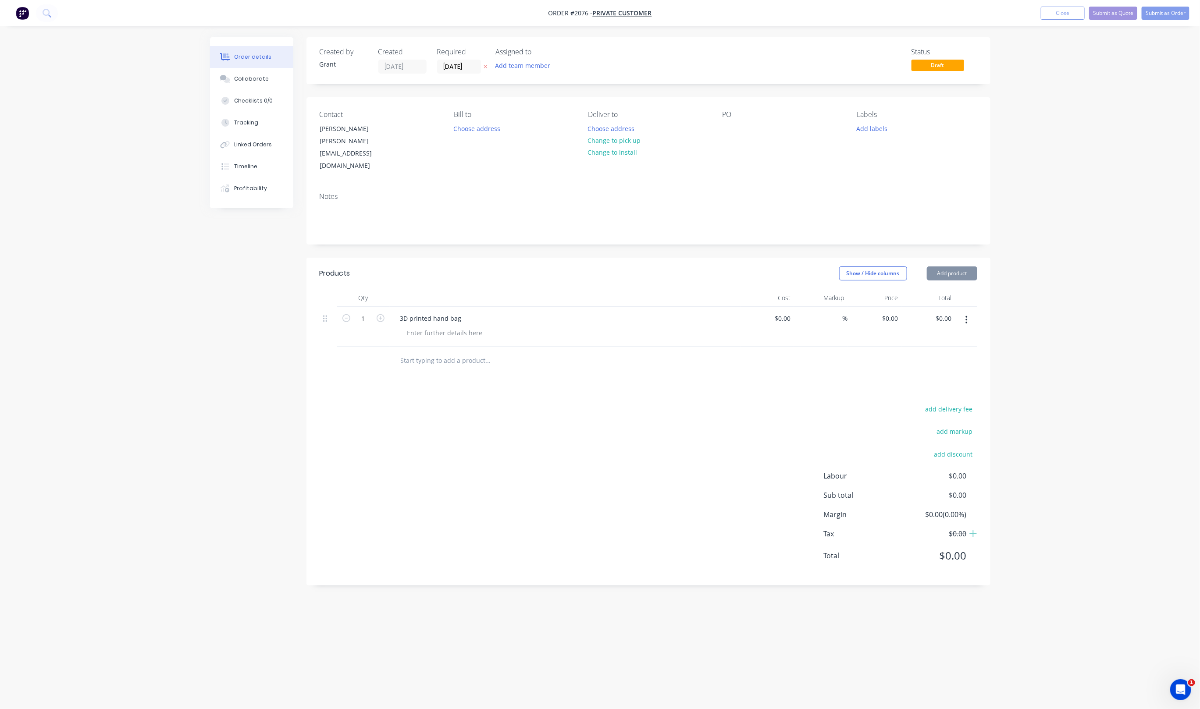
click at [462, 352] on input "text" at bounding box center [487, 361] width 175 height 18
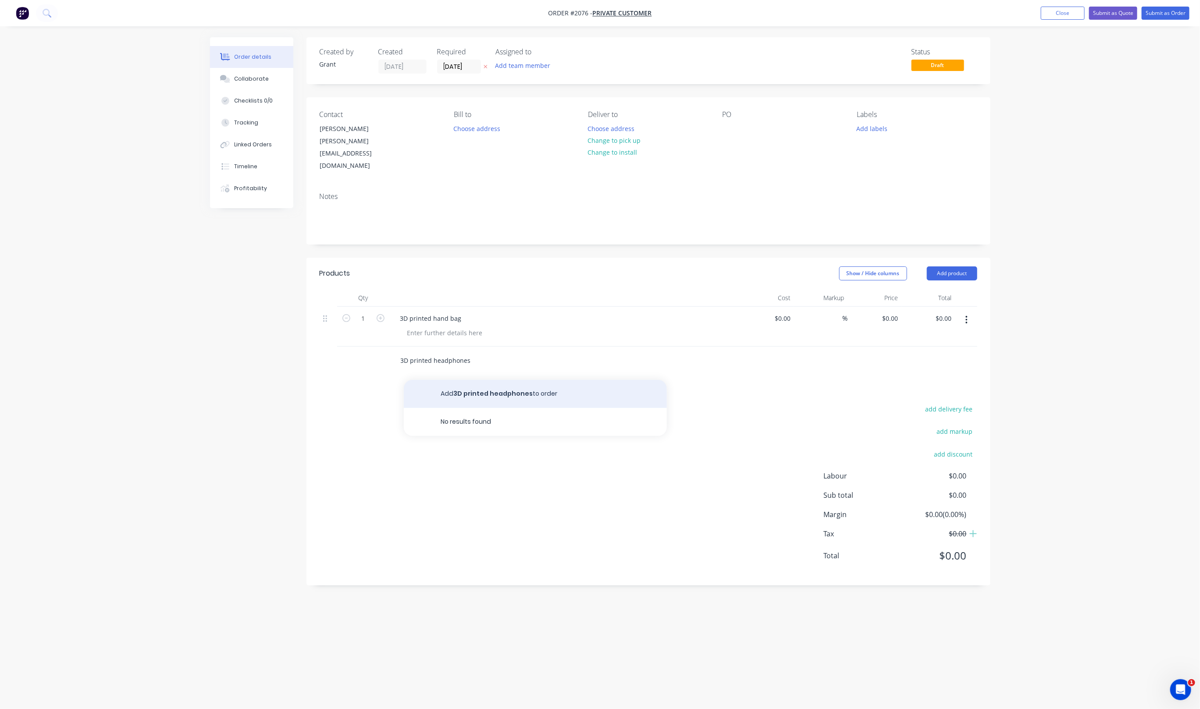
type input "3D printed headphones"
drag, startPoint x: 483, startPoint y: 367, endPoint x: 478, endPoint y: 369, distance: 5.5
click at [478, 380] on button "Add 3D printed headphones to order" at bounding box center [535, 394] width 263 height 28
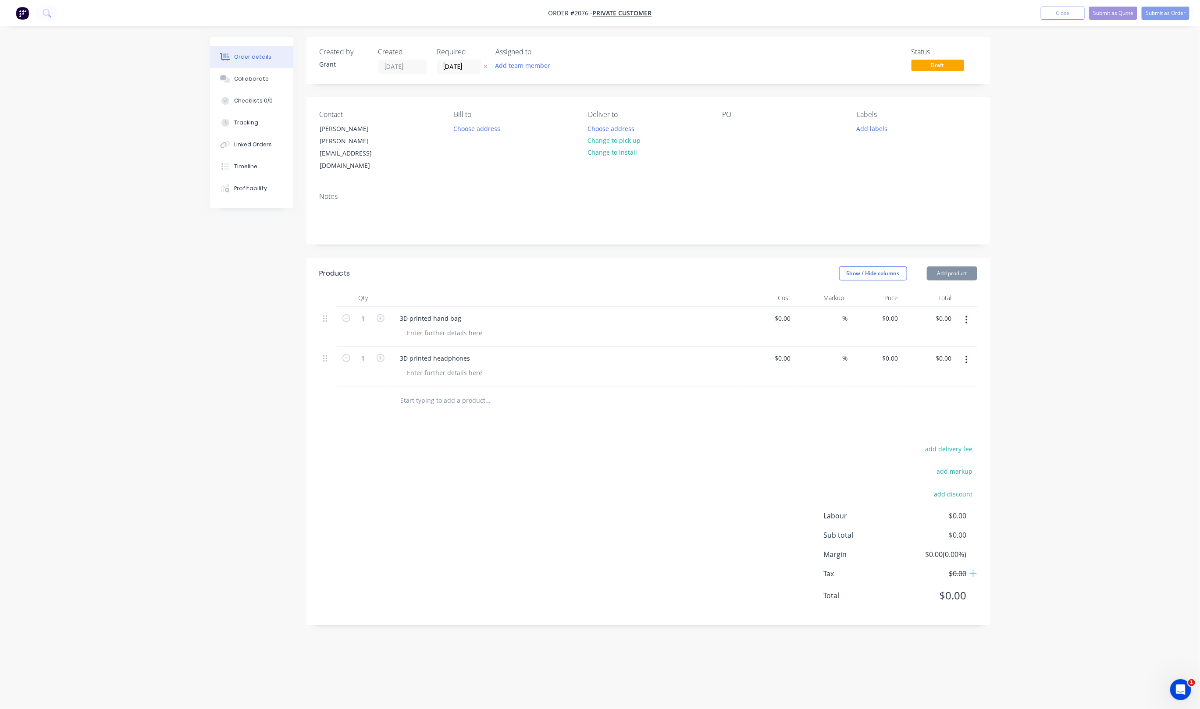
click at [460, 392] on input "text" at bounding box center [487, 401] width 175 height 18
type input "3D printed Bucket"
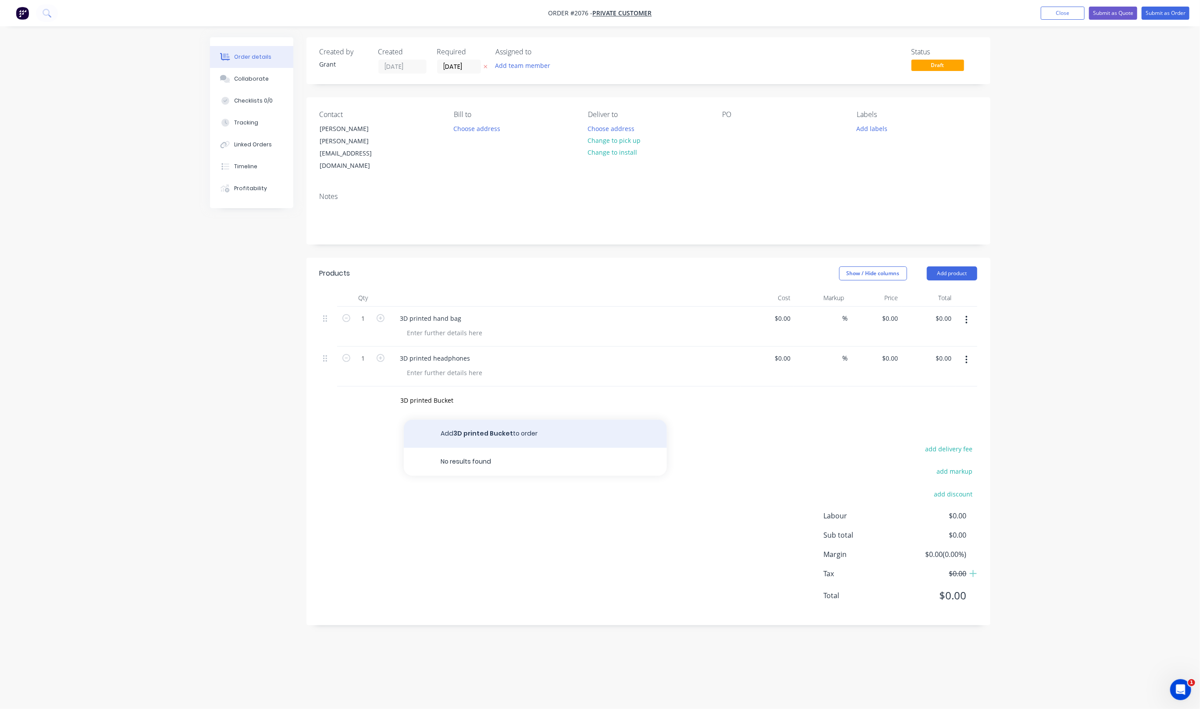
click at [538, 420] on button "Add 3D printed Bucket to order" at bounding box center [535, 434] width 263 height 28
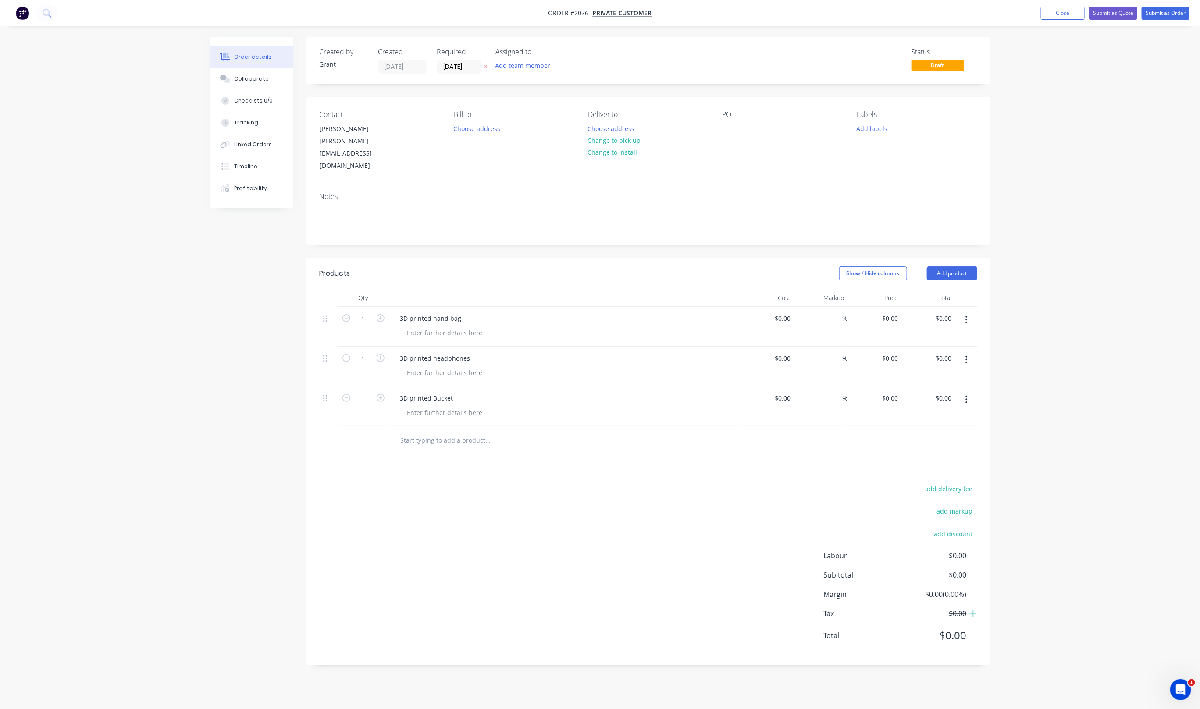
click at [488, 495] on div "add delivery fee add markup add discount Labour $0.00 Sub total $0.00 Margin $0…" at bounding box center [649, 567] width 658 height 169
click at [788, 312] on input at bounding box center [789, 318] width 10 height 13
type input "$22.00"
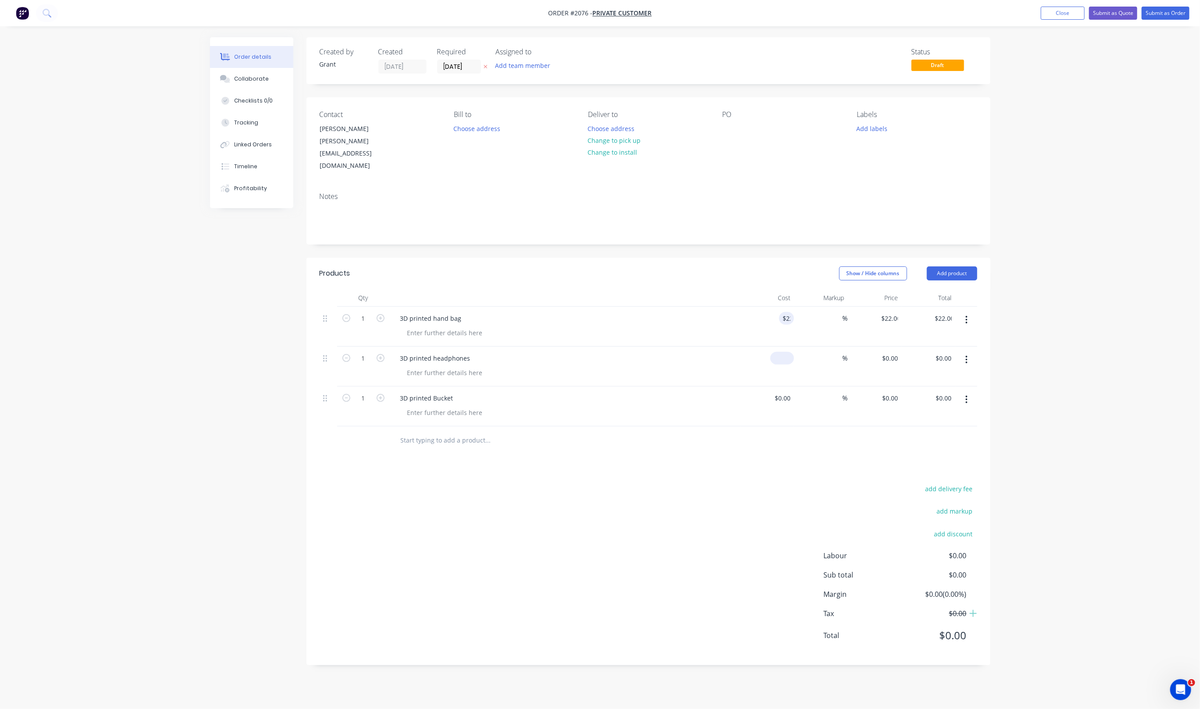
click at [787, 352] on input at bounding box center [784, 358] width 20 height 13
type input "$22.00"
click at [787, 392] on input at bounding box center [789, 398] width 10 height 13
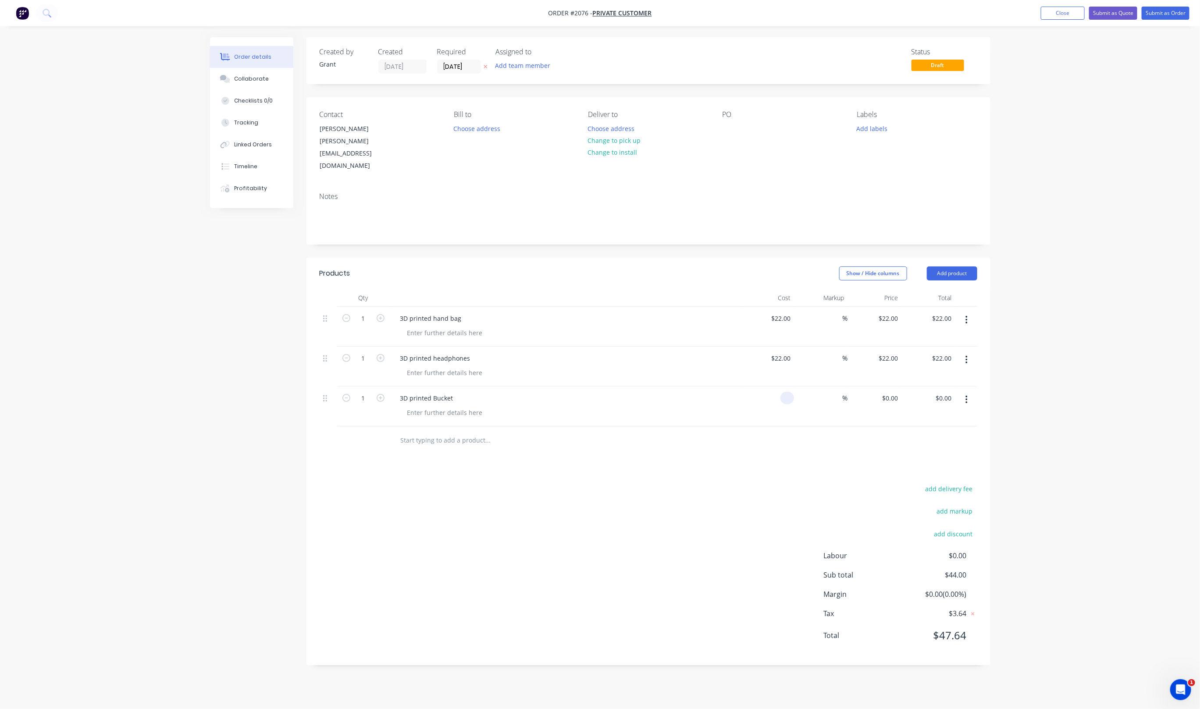
click at [787, 392] on input at bounding box center [789, 398] width 10 height 13
type input "$22.00"
drag, startPoint x: 825, startPoint y: 297, endPoint x: 833, endPoint y: 297, distance: 7.9
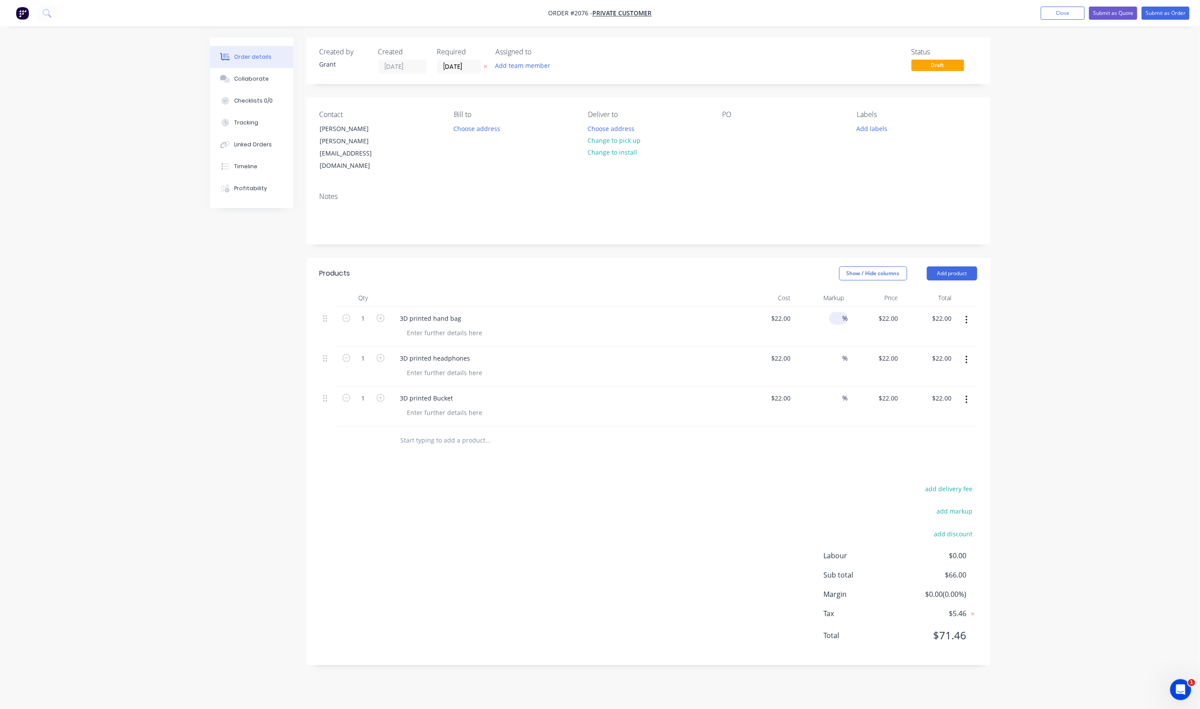
click at [829, 307] on div "%" at bounding box center [821, 327] width 54 height 40
click at [833, 312] on input at bounding box center [838, 318] width 10 height 13
type input "100"
type input "$44.00"
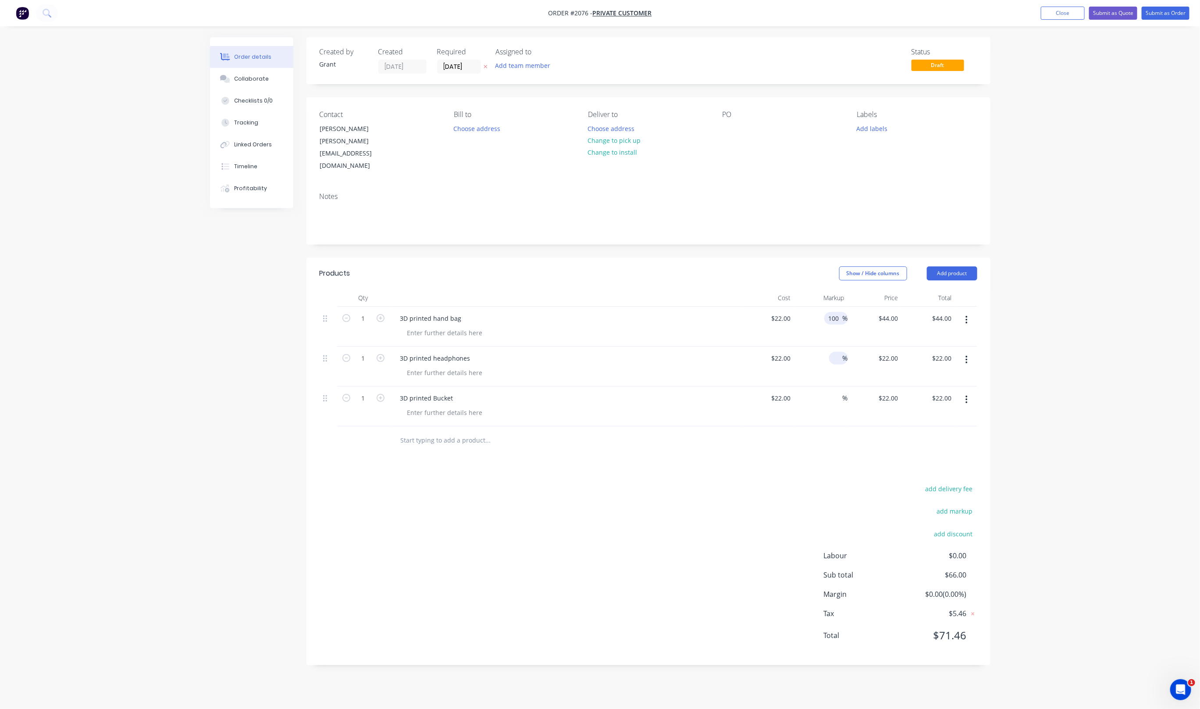
click at [833, 352] on input at bounding box center [838, 358] width 10 height 13
type input "100"
type input "$44.00"
click at [836, 387] on div "%" at bounding box center [821, 407] width 54 height 40
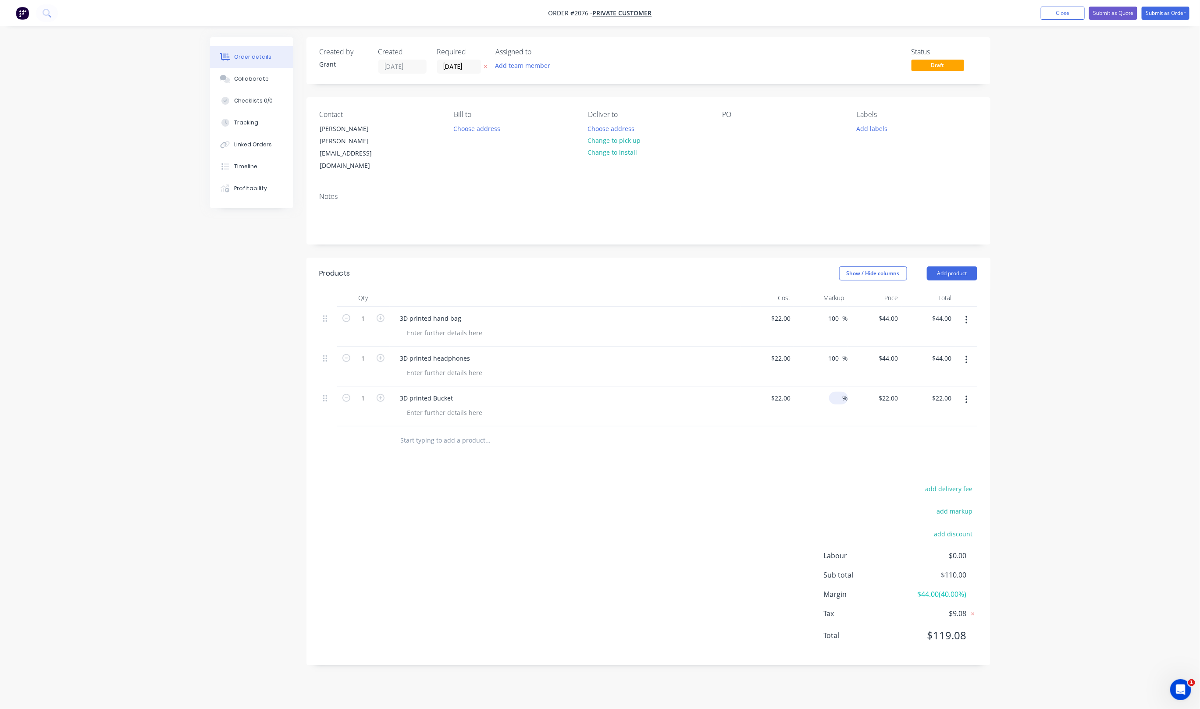
click at [836, 392] on input at bounding box center [838, 398] width 10 height 13
type input "100"
type input "$44.00"
click at [772, 490] on div "add delivery fee add markup add discount Labour $0.00 Sub total $110.00 Margin …" at bounding box center [649, 567] width 658 height 169
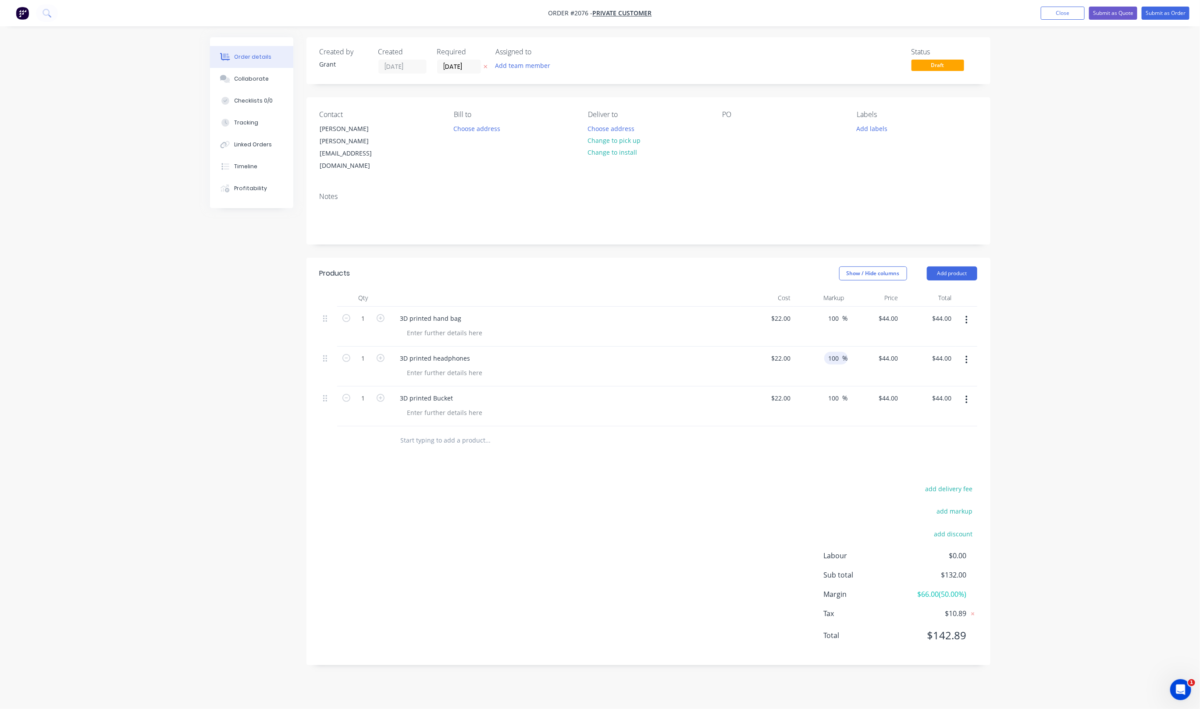
click at [840, 352] on input "100" at bounding box center [835, 358] width 15 height 13
click at [843, 353] on span "%" at bounding box center [845, 358] width 5 height 10
click at [759, 483] on div "add delivery fee add markup add discount Labour $0.00 Sub total $132.00 Margin …" at bounding box center [649, 567] width 658 height 169
click at [843, 314] on span "%" at bounding box center [845, 319] width 5 height 10
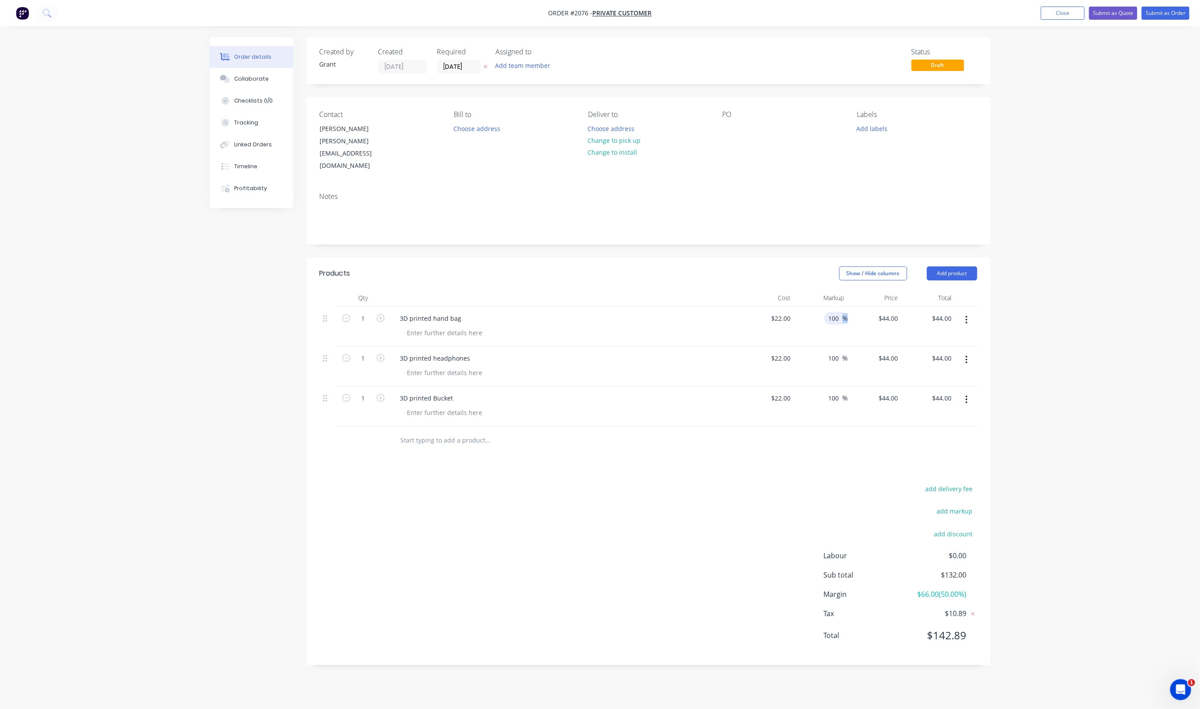
click at [843, 314] on span "%" at bounding box center [845, 319] width 5 height 10
click at [829, 307] on div "100 100 %" at bounding box center [821, 327] width 54 height 40
click at [829, 312] on input "100" at bounding box center [835, 318] width 15 height 13
click at [836, 352] on input "100" at bounding box center [835, 358] width 15 height 13
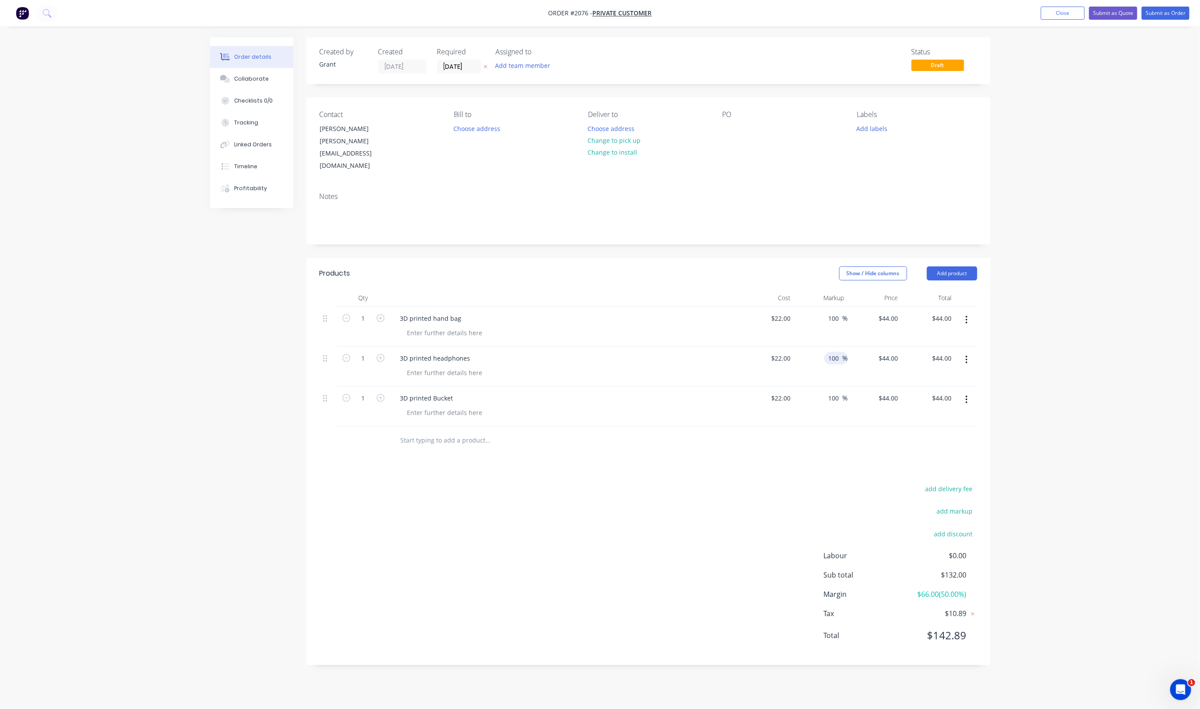
click at [836, 352] on input "100" at bounding box center [835, 358] width 15 height 13
click at [838, 352] on input "100" at bounding box center [835, 358] width 15 height 13
type input "120"
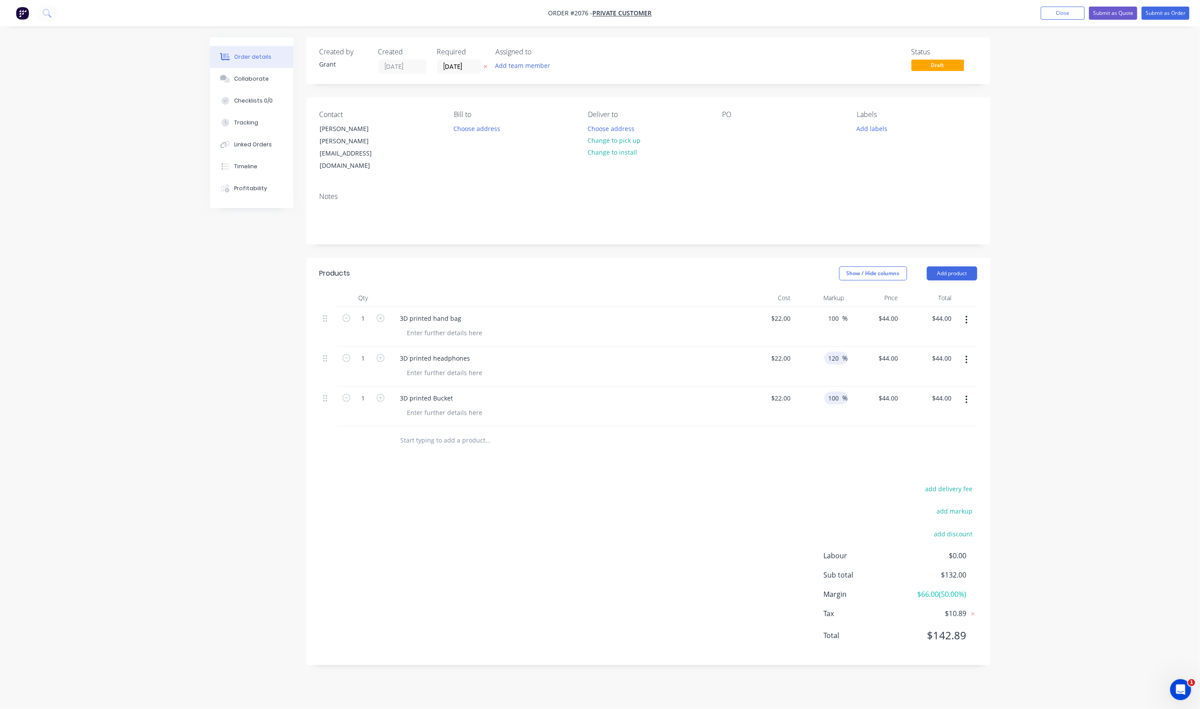
type input "$48.40"
click at [829, 392] on div "100 100" at bounding box center [835, 398] width 15 height 13
click at [839, 392] on input "100" at bounding box center [835, 398] width 15 height 13
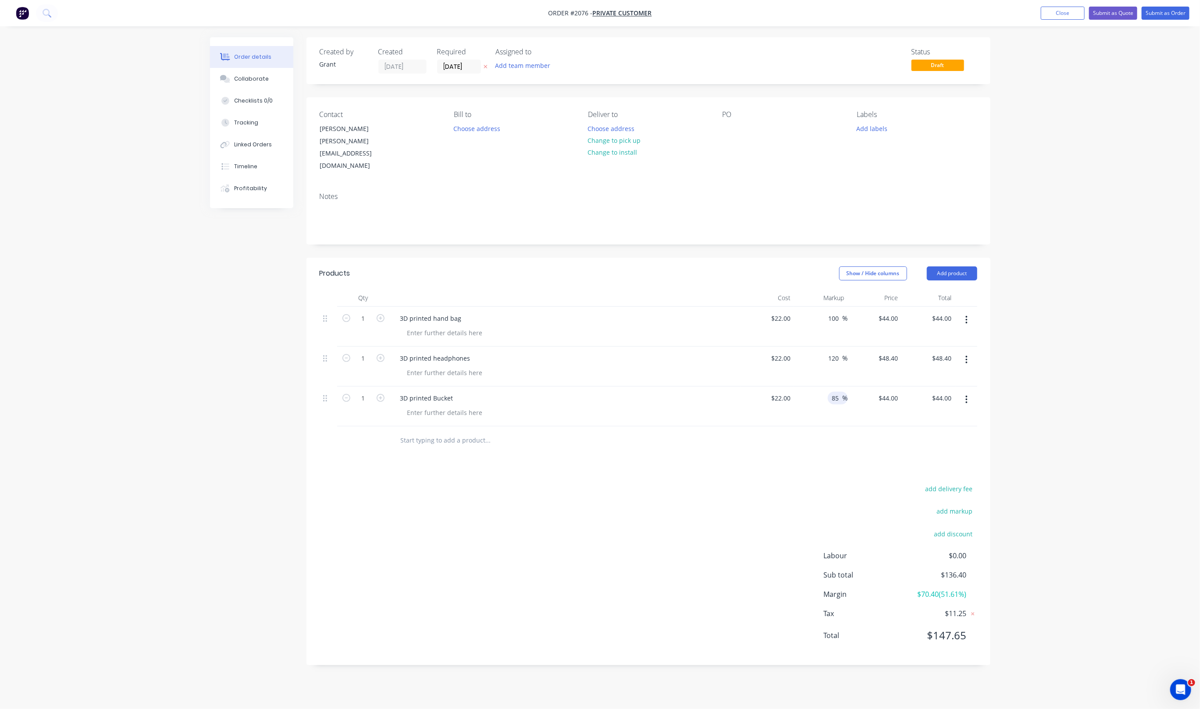
type input "85"
type input "$40.70"
click at [854, 483] on div "add delivery fee add markup add discount Labour $0.00 Sub total $136.40 Margin …" at bounding box center [649, 567] width 658 height 169
click at [840, 352] on input "120" at bounding box center [835, 358] width 15 height 13
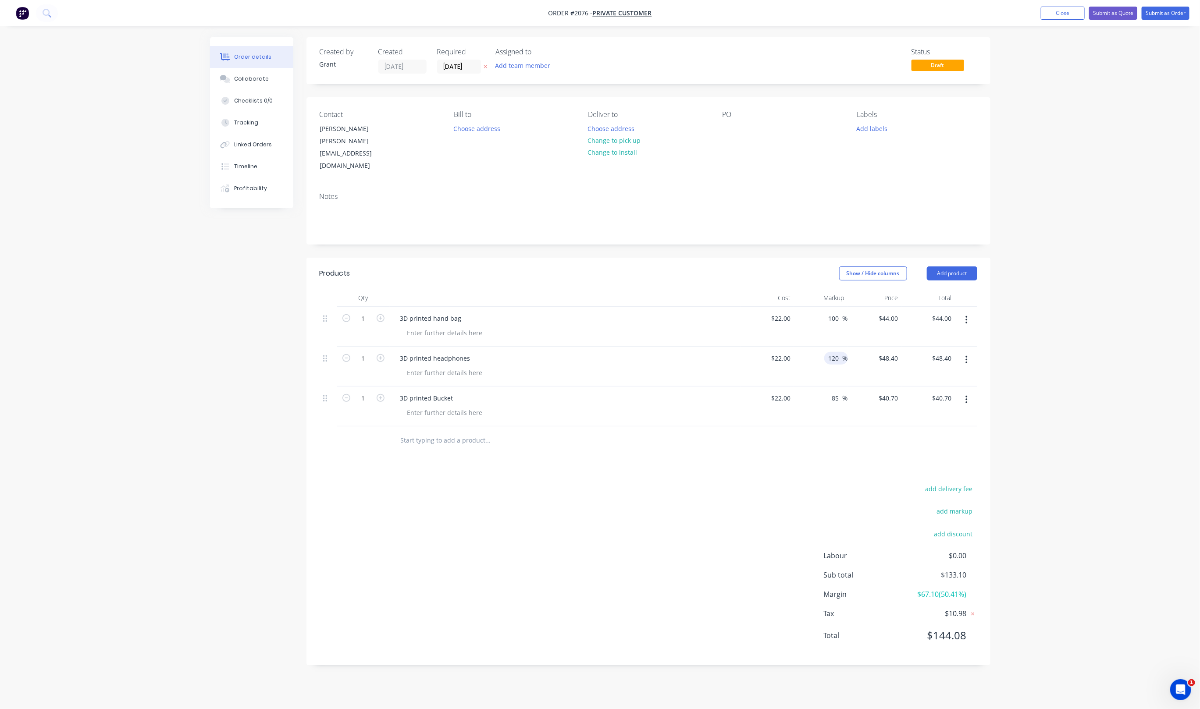
click at [840, 352] on input "120" at bounding box center [835, 358] width 15 height 13
click at [464, 352] on div "3D printed headphones" at bounding box center [435, 358] width 84 height 13
click at [441, 358] on div "3D printed headphones" at bounding box center [565, 367] width 351 height 40
click at [454, 367] on div at bounding box center [444, 373] width 89 height 13
click at [421, 367] on div "PETG" at bounding box center [414, 373] width 29 height 13
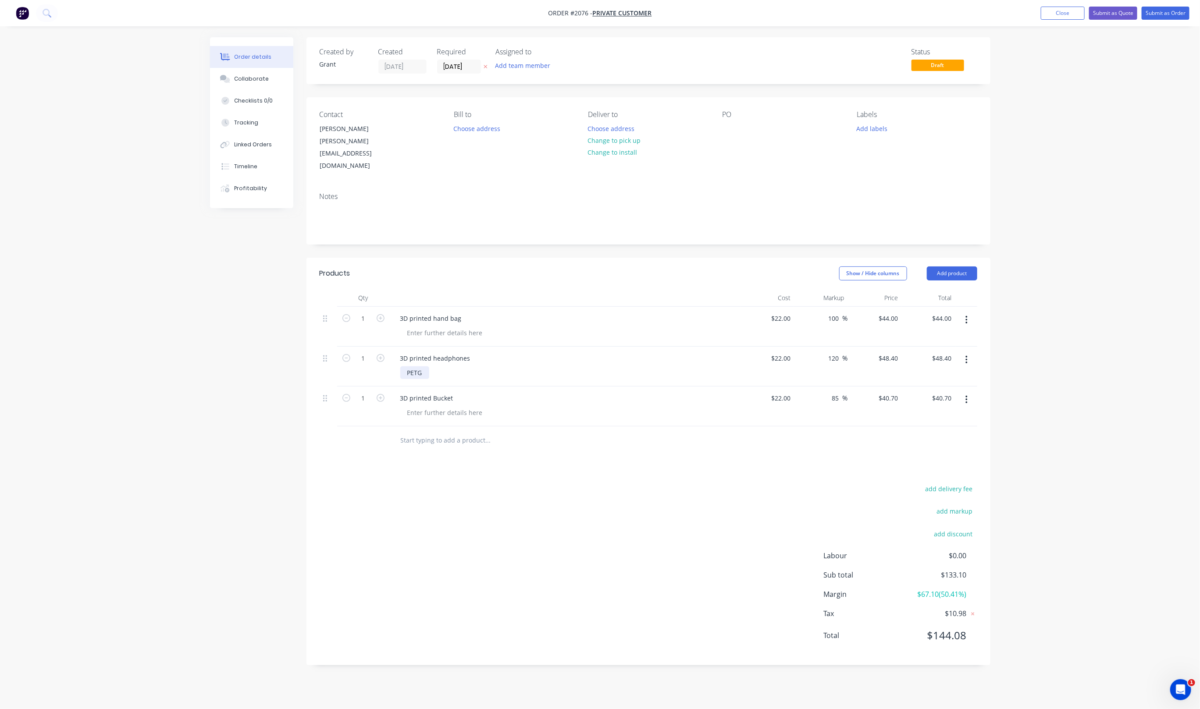
click at [421, 367] on div "PETG" at bounding box center [414, 373] width 29 height 13
click at [419, 367] on div "PETG" at bounding box center [414, 373] width 29 height 13
click at [417, 367] on div "PETG" at bounding box center [414, 373] width 29 height 13
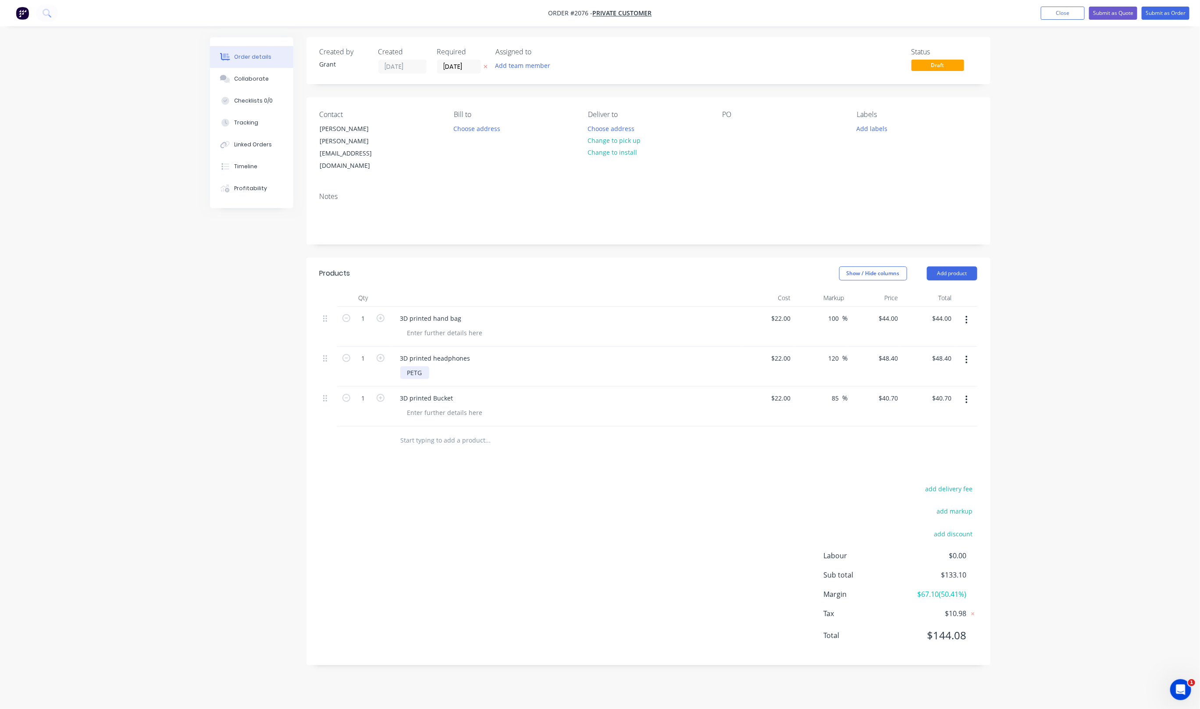
click at [417, 367] on div "PETG" at bounding box center [414, 373] width 29 height 13
copy div "PETG"
click at [445, 327] on div at bounding box center [444, 333] width 89 height 13
paste div
click at [441, 406] on div at bounding box center [444, 412] width 89 height 13
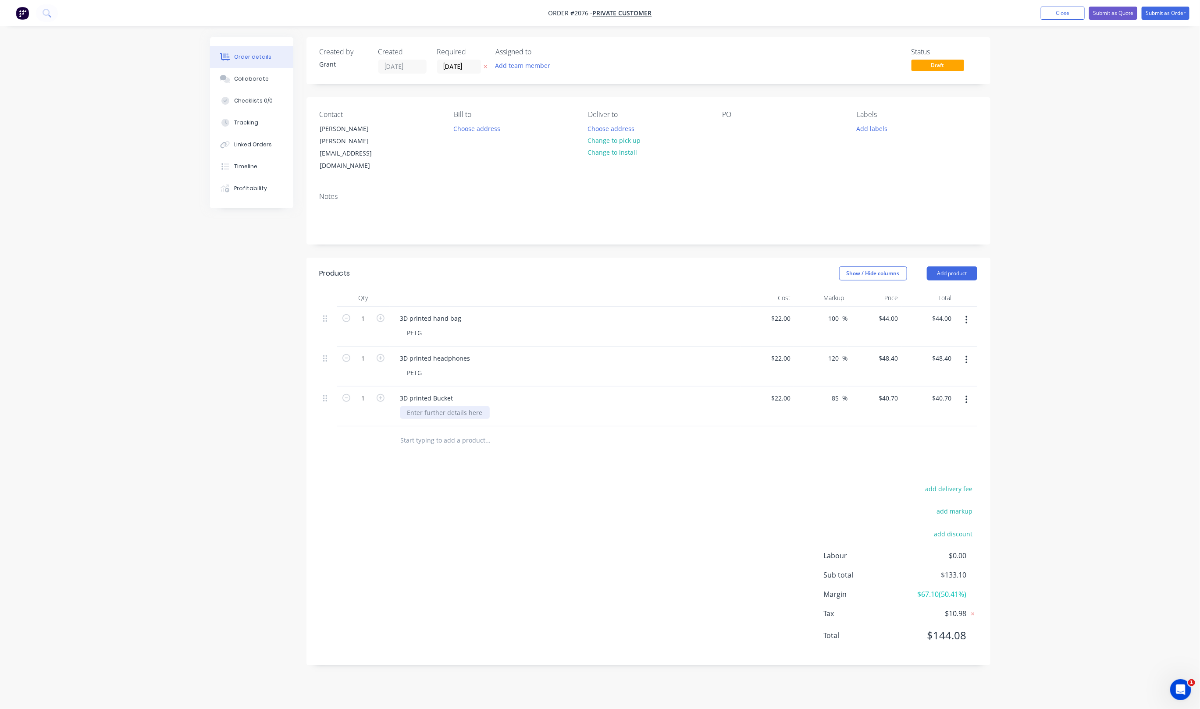
paste div
click at [465, 486] on div "add delivery fee add markup add discount Labour $0.00 Sub total $133.10 Margin …" at bounding box center [649, 567] width 658 height 169
click at [837, 392] on input "85" at bounding box center [836, 398] width 11 height 13
click at [788, 312] on input "22" at bounding box center [782, 318] width 24 height 13
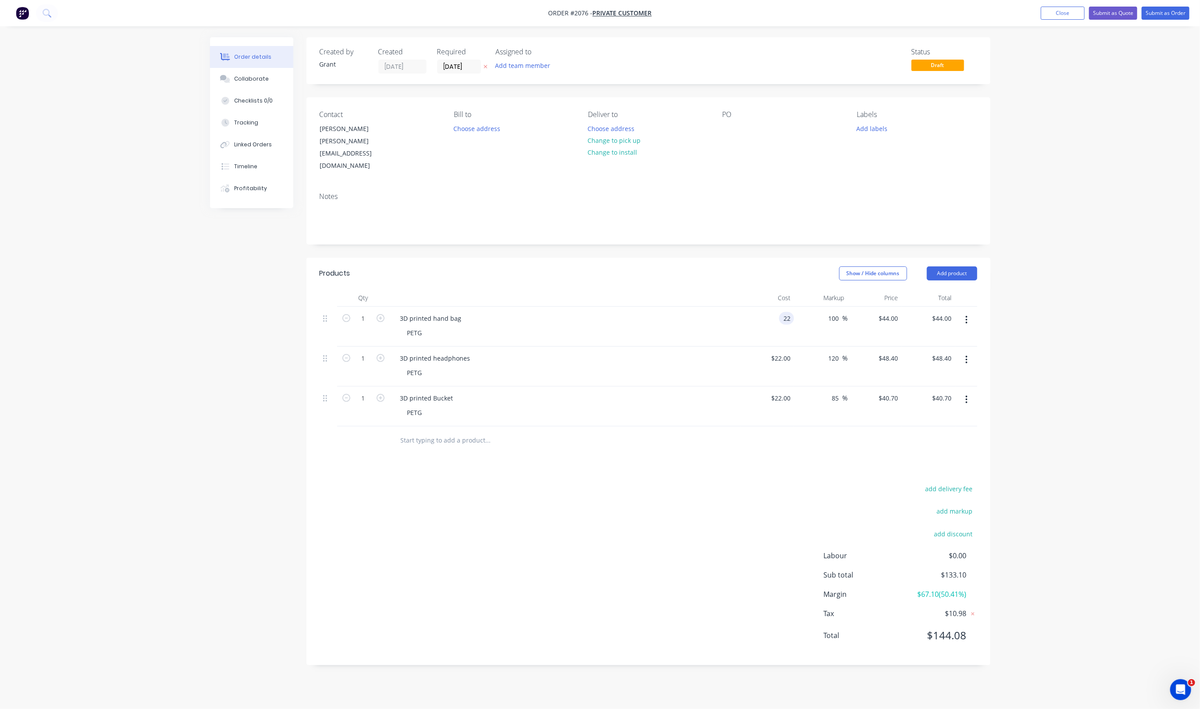
click at [788, 312] on input "22" at bounding box center [788, 318] width 11 height 13
type input "$40.00"
type input "$80.00"
click at [786, 352] on input "22" at bounding box center [788, 358] width 11 height 13
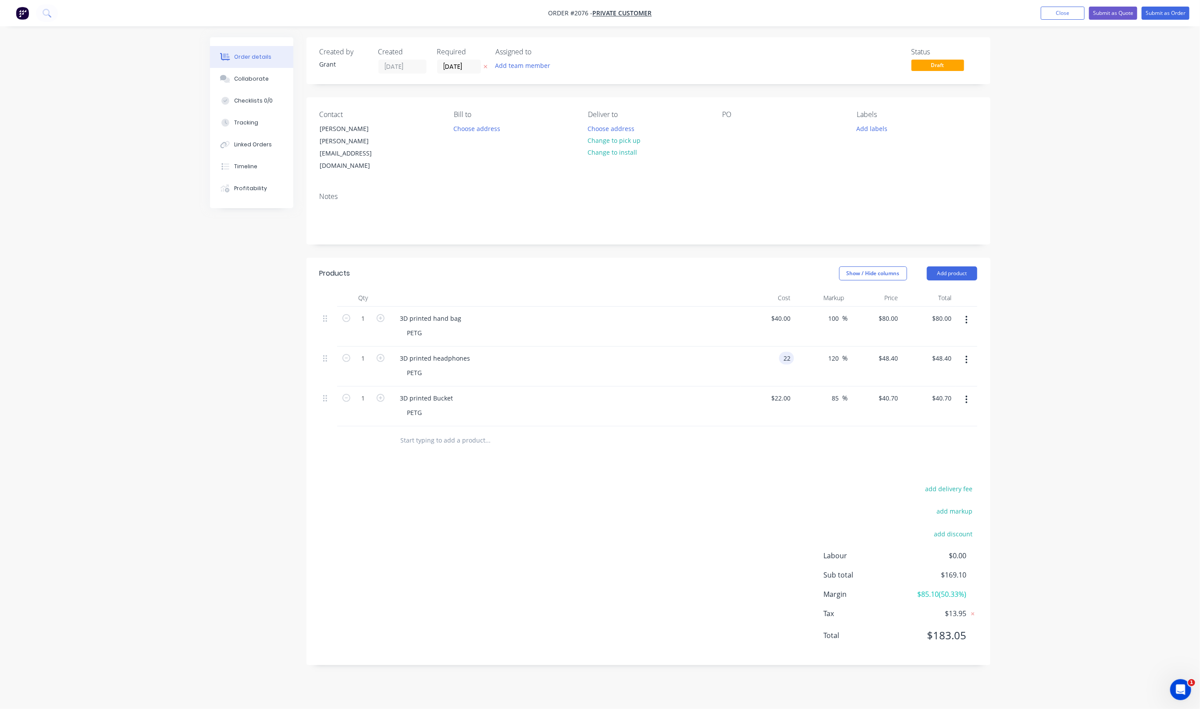
click at [786, 352] on input "22" at bounding box center [788, 358] width 11 height 13
type input "$45.00"
type input "$99.00"
click at [781, 392] on div "22 $22.00" at bounding box center [780, 398] width 27 height 13
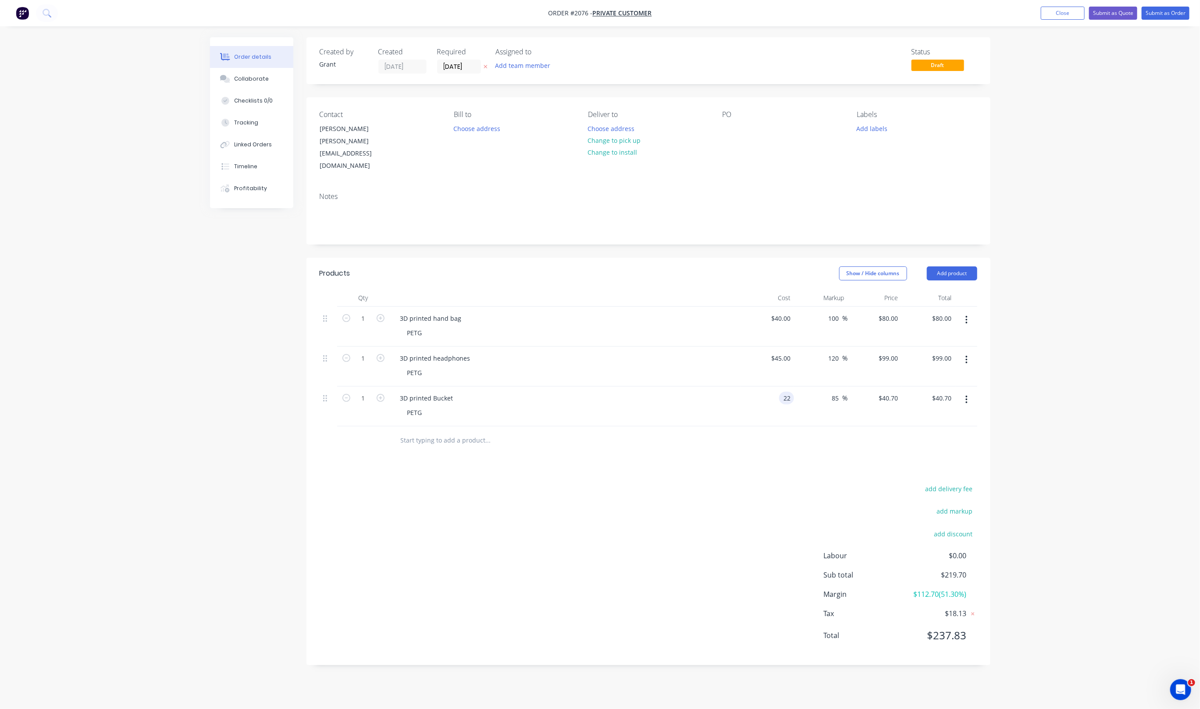
click at [781, 392] on div "22 22" at bounding box center [786, 398] width 15 height 13
type input "$40.00"
type input "$74.00"
click at [774, 454] on div "Products Show / Hide columns Add product Qty Cost Markup Price Total 1 3D print…" at bounding box center [649, 462] width 684 height 408
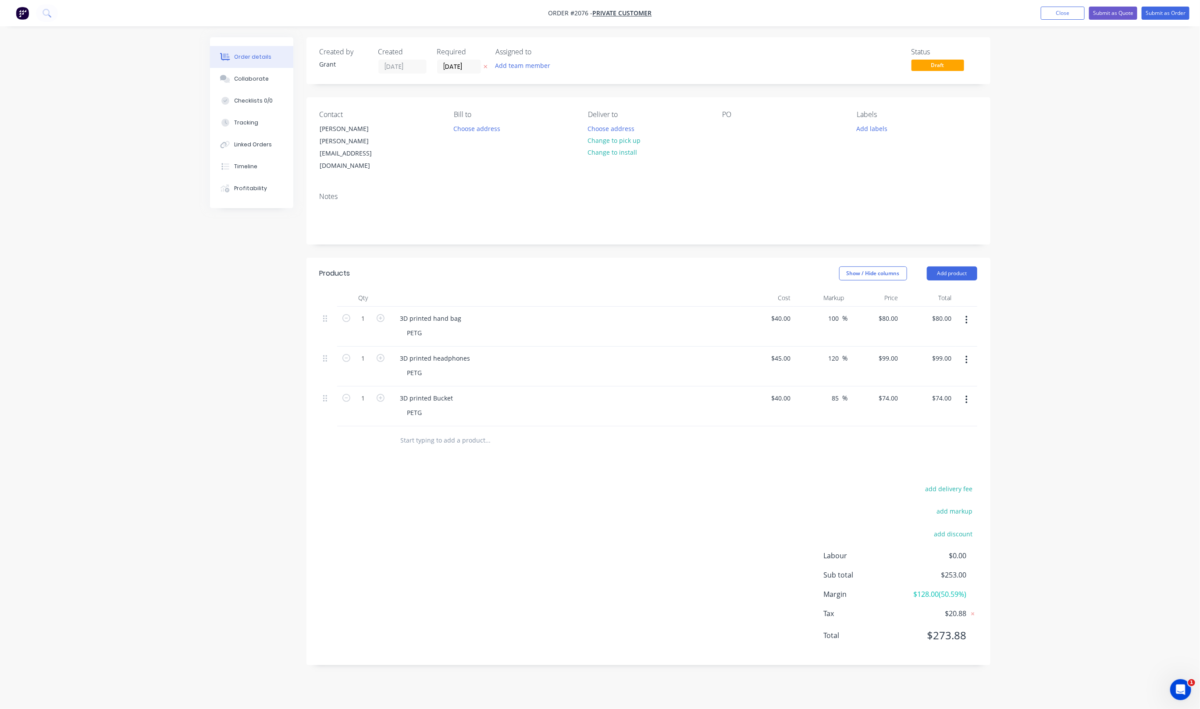
click at [745, 427] on div at bounding box center [649, 441] width 658 height 29
click at [788, 392] on input "40" at bounding box center [782, 398] width 24 height 13
type input "$35.00"
type input "$64.75"
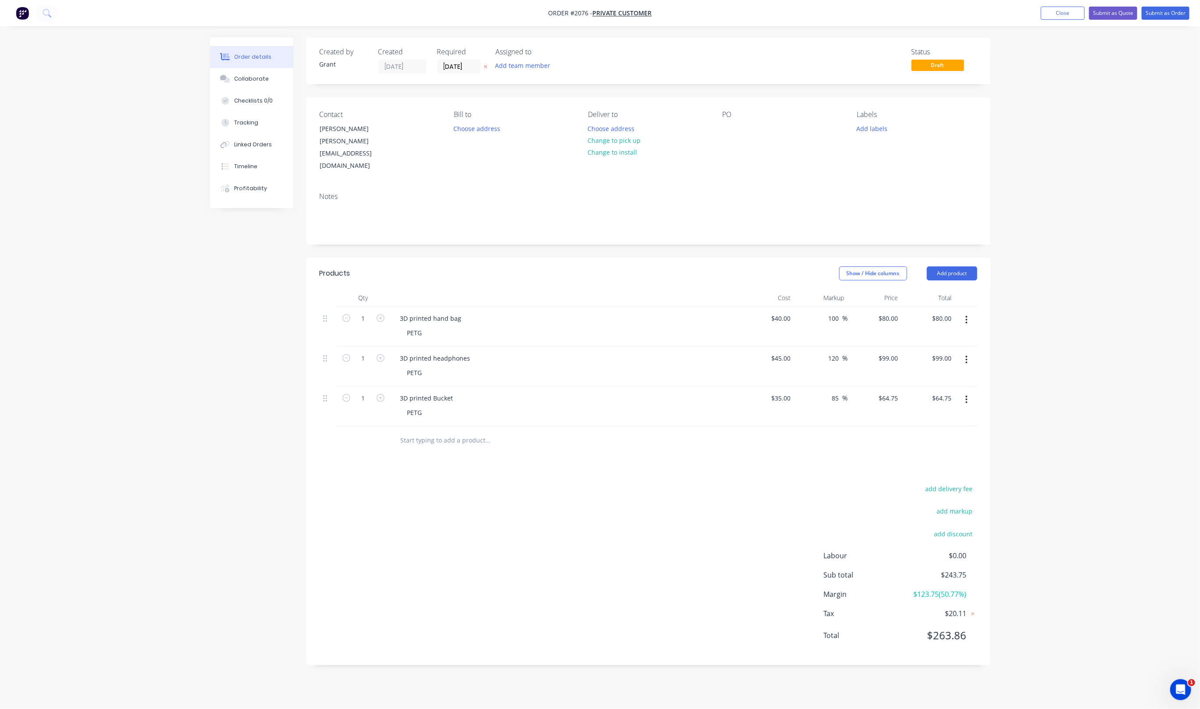
click at [716, 497] on div "add delivery fee add markup add discount Labour $0.00 Sub total $243.75 Margin …" at bounding box center [649, 567] width 658 height 169
click at [793, 312] on input "40" at bounding box center [788, 318] width 11 height 13
type input "$35.00"
type input "$70.00"
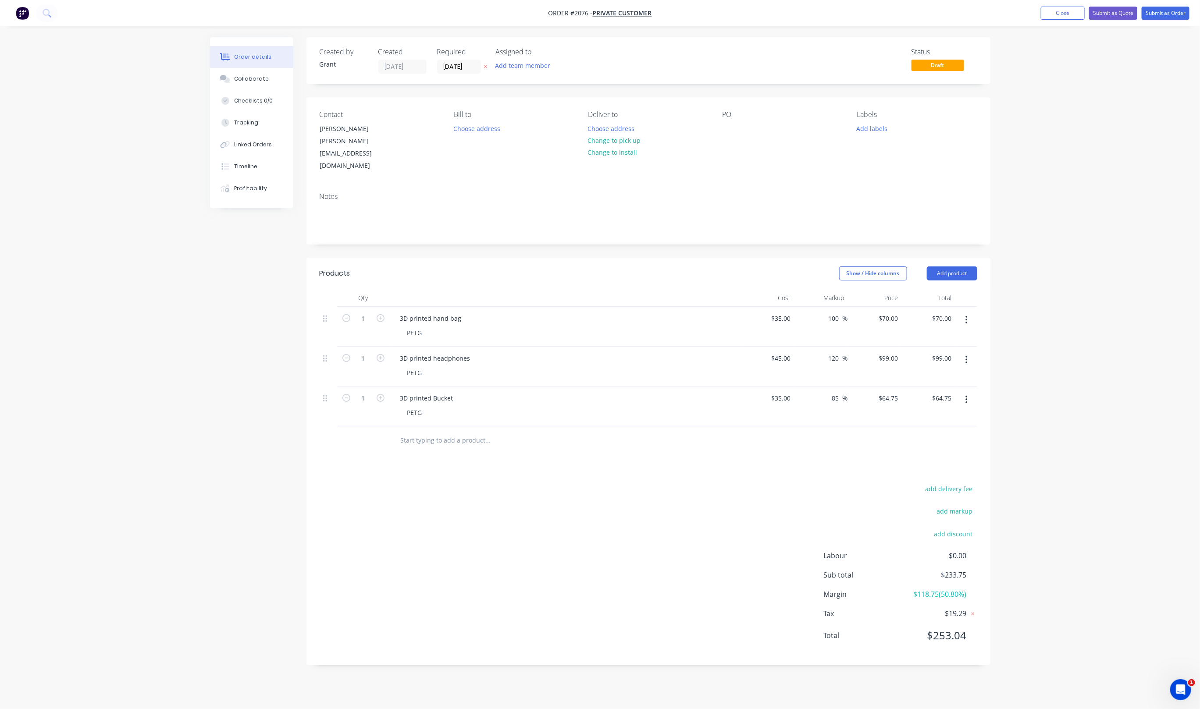
click at [748, 545] on div "add delivery fee add markup add discount Labour $0.00 Sub total $233.75 Margin …" at bounding box center [649, 567] width 658 height 169
click at [783, 352] on input "45" at bounding box center [782, 358] width 24 height 13
type input "$45.00"
click at [658, 521] on div "add delivery fee add markup add discount Labour $0.00 Sub total $233.75 Margin …" at bounding box center [649, 567] width 658 height 169
click at [627, 588] on div "add delivery fee add markup add discount Labour $0.00 Sub total $233.75 Margin …" at bounding box center [649, 567] width 658 height 169
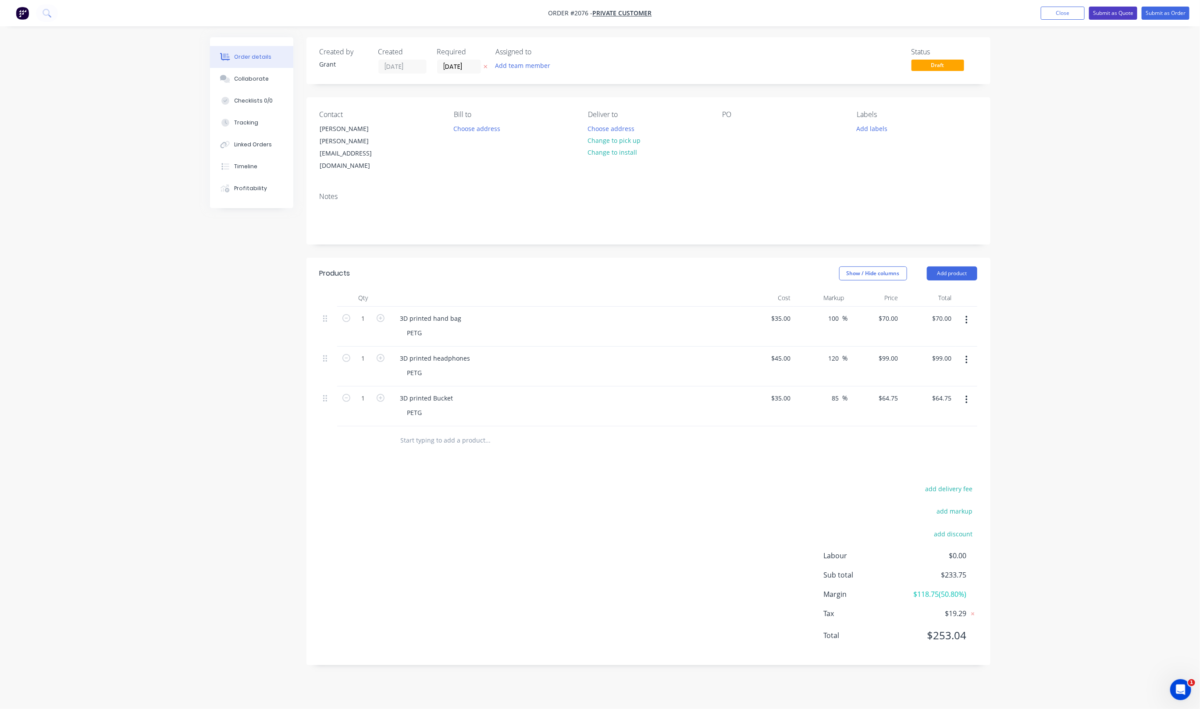
click at [1125, 17] on button "Submit as Quote" at bounding box center [1113, 13] width 48 height 13
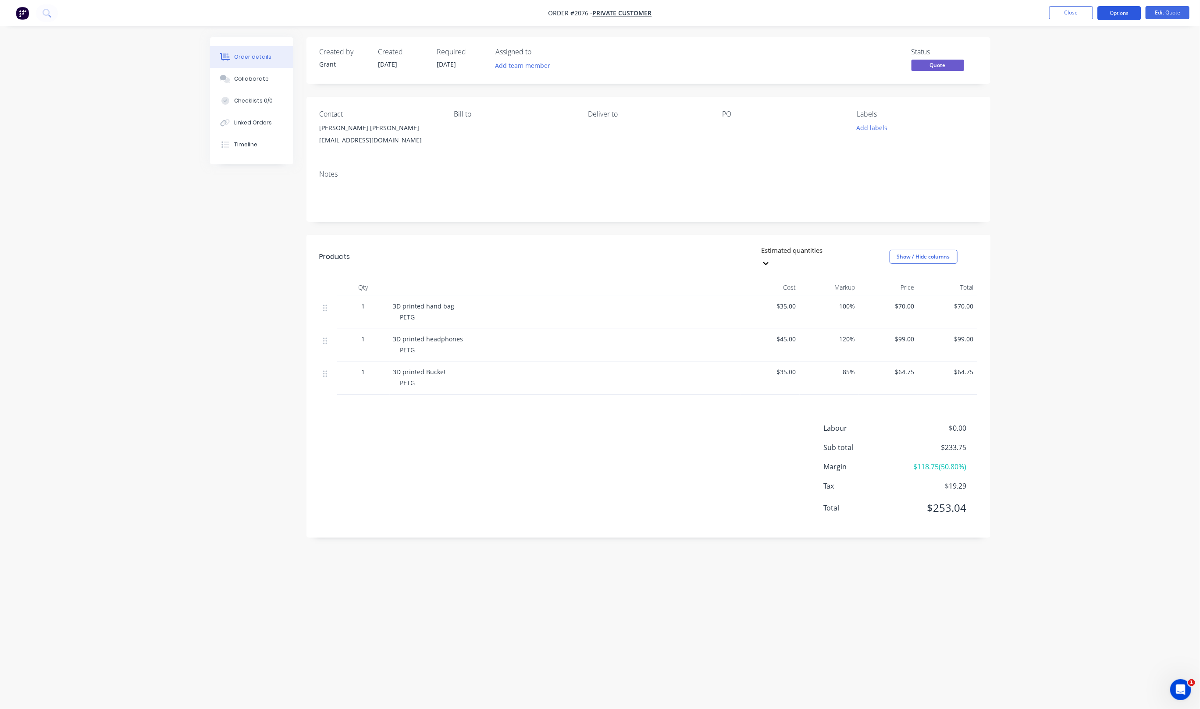
click at [1119, 14] on button "Options" at bounding box center [1120, 13] width 44 height 14
click at [1095, 55] on div "Quote" at bounding box center [1093, 53] width 81 height 13
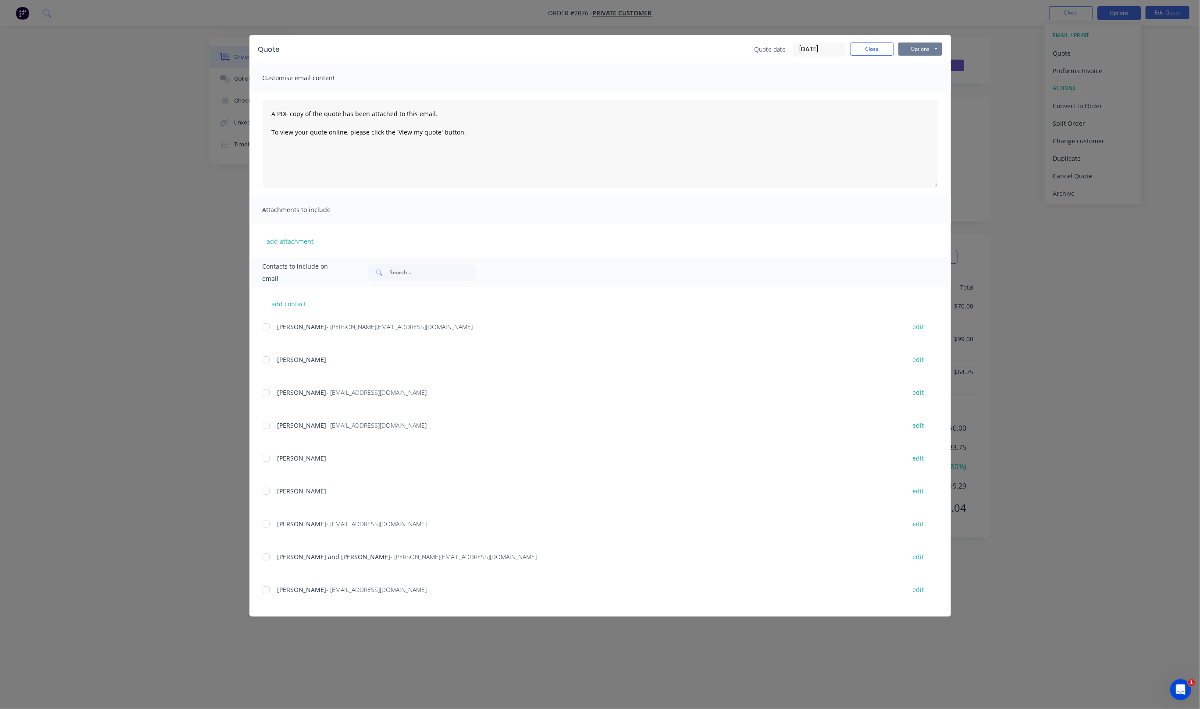
click at [917, 43] on button "Options" at bounding box center [920, 49] width 44 height 13
click at [921, 79] on button "Print" at bounding box center [926, 79] width 56 height 14
